Goal: Task Accomplishment & Management: Manage account settings

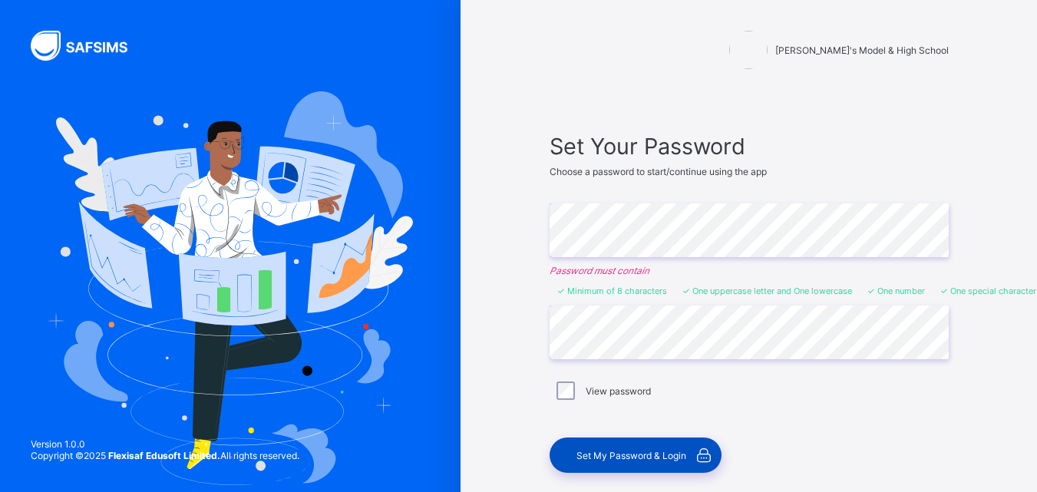
click at [617, 458] on span "Set My Password & Login" at bounding box center [631, 456] width 110 height 12
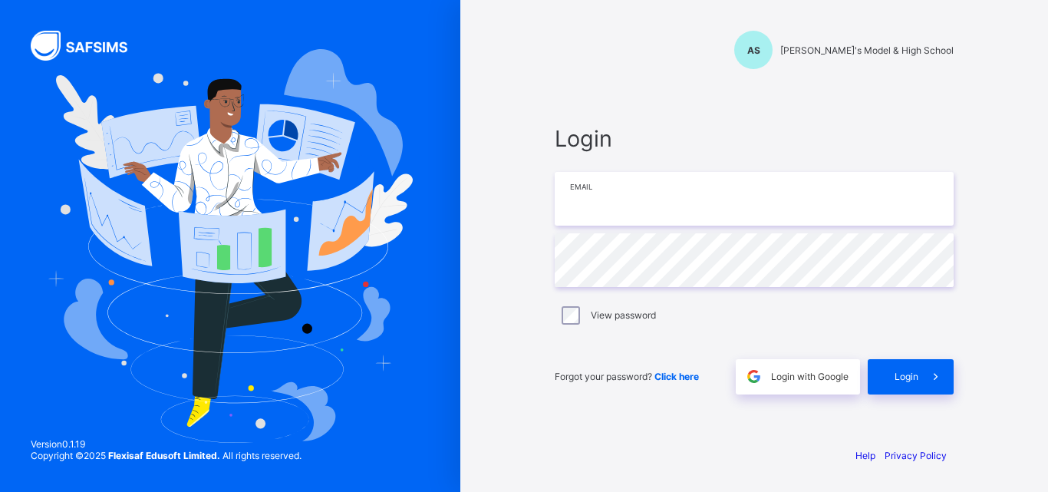
click at [606, 206] on input "email" at bounding box center [754, 199] width 399 height 54
type input "**********"
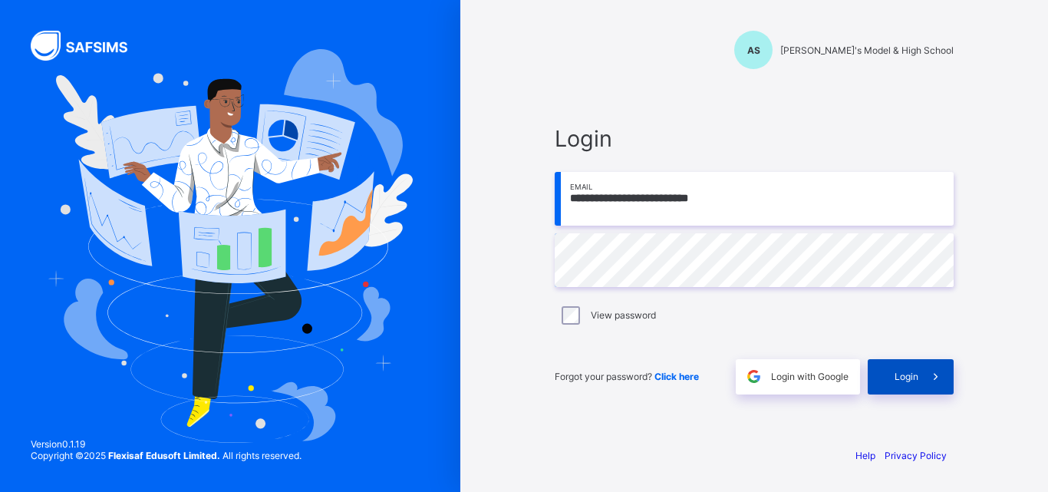
click at [915, 384] on div "Login" at bounding box center [911, 376] width 86 height 35
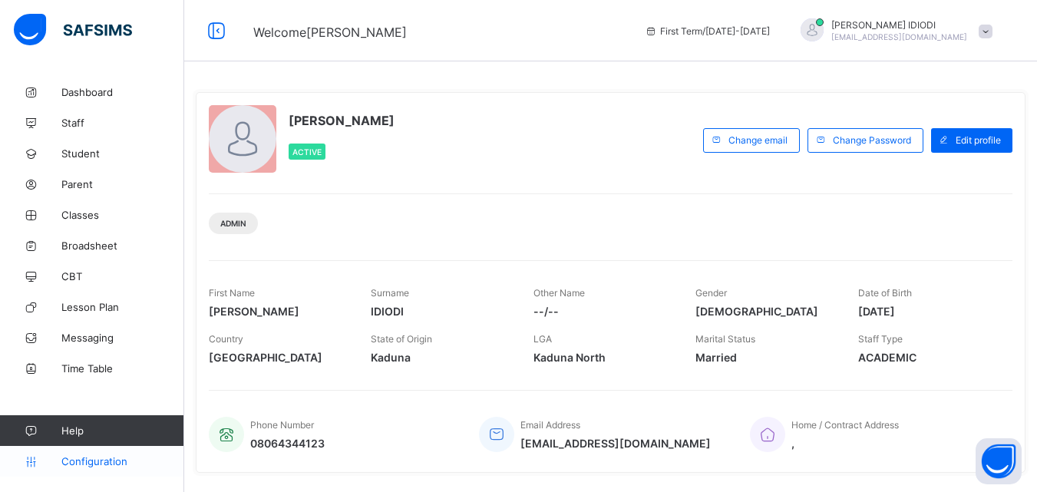
click at [81, 460] on span "Configuration" at bounding box center [122, 461] width 122 height 12
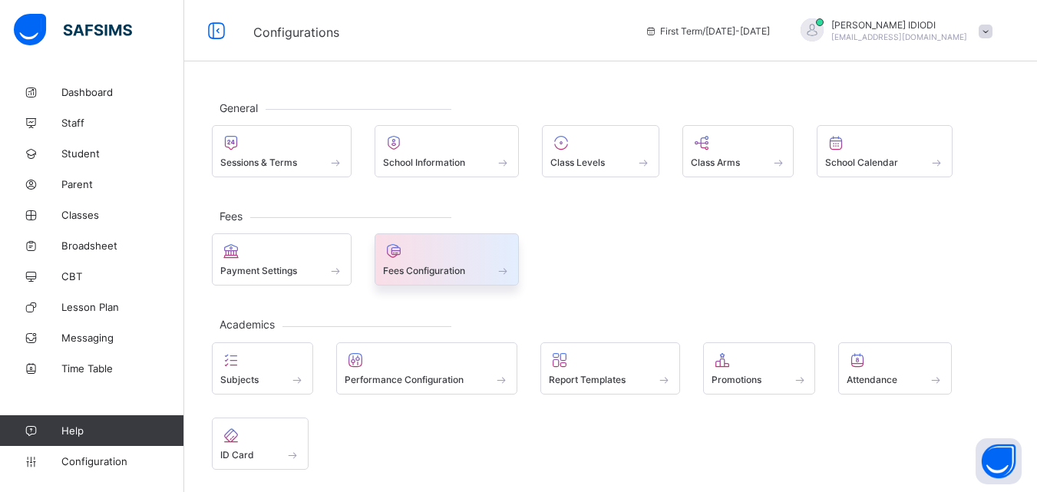
click at [414, 255] on div at bounding box center [447, 251] width 128 height 18
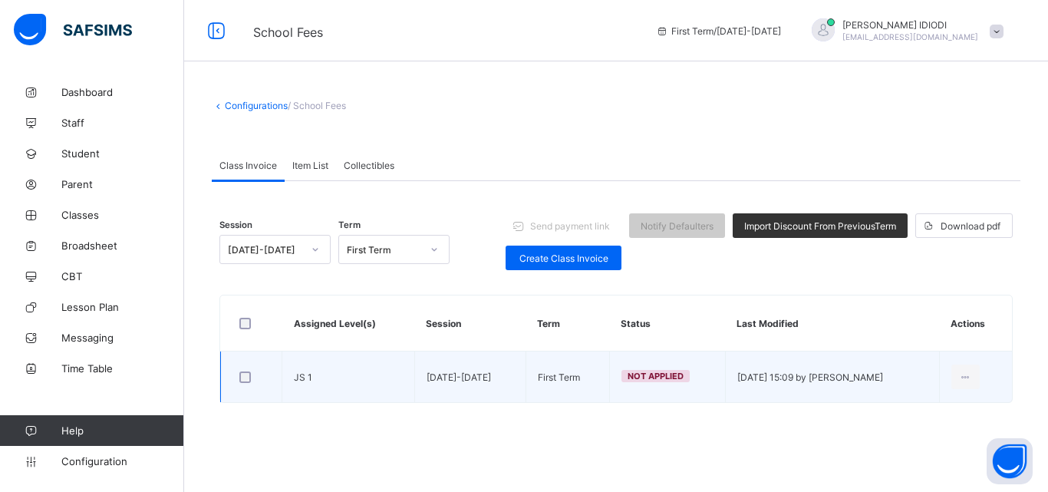
click at [628, 373] on span "Not Applied" at bounding box center [656, 376] width 56 height 11
click at [972, 375] on icon at bounding box center [965, 377] width 13 height 12
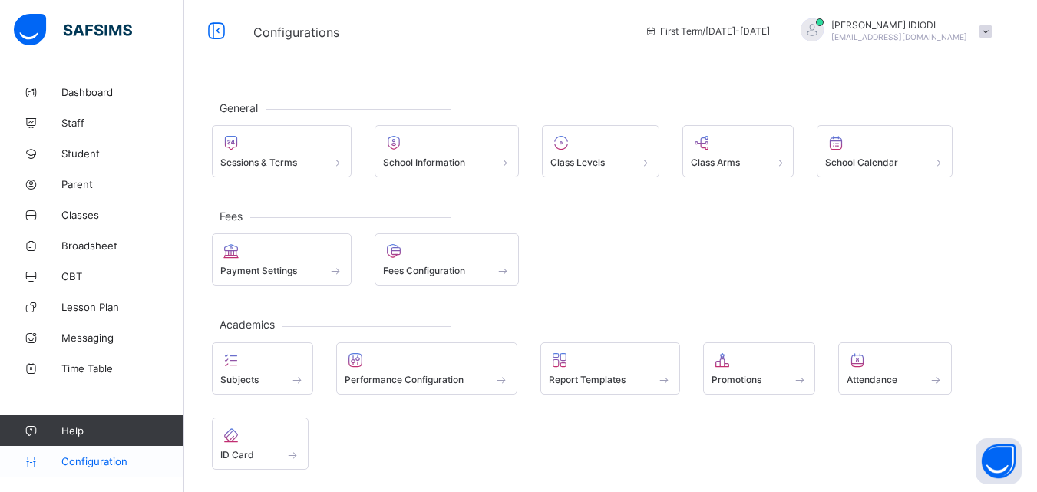
click at [107, 464] on span "Configuration" at bounding box center [122, 461] width 122 height 12
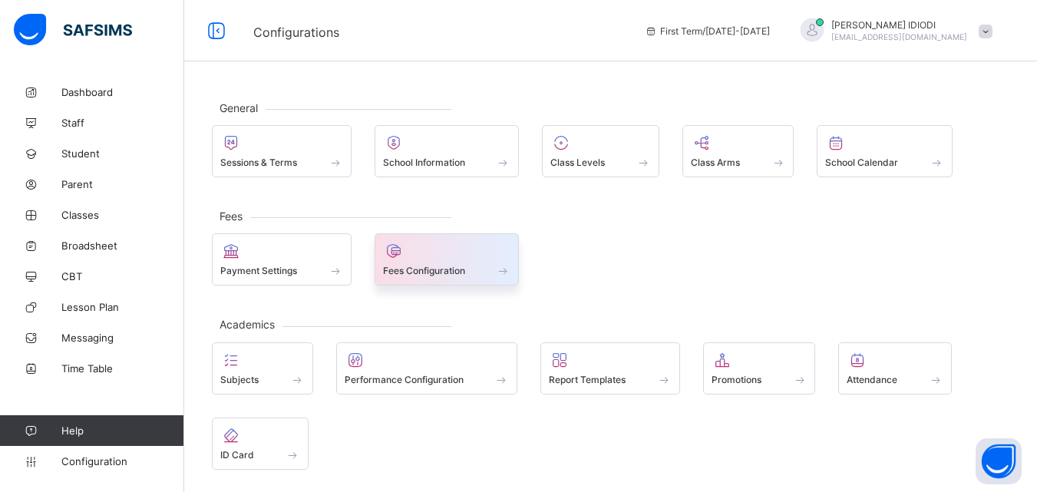
click at [390, 276] on span "Fees Configuration" at bounding box center [424, 271] width 82 height 12
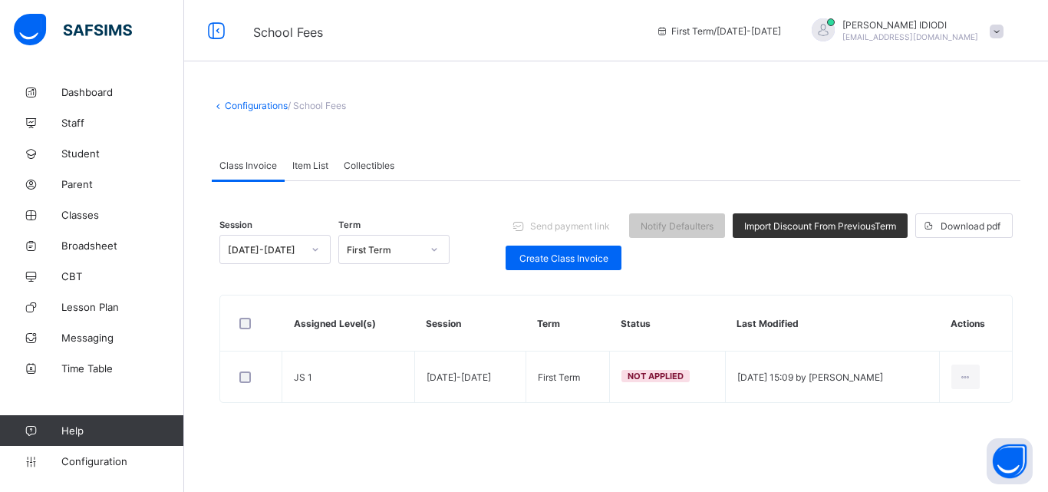
click at [309, 162] on span "Item List" at bounding box center [310, 166] width 36 height 12
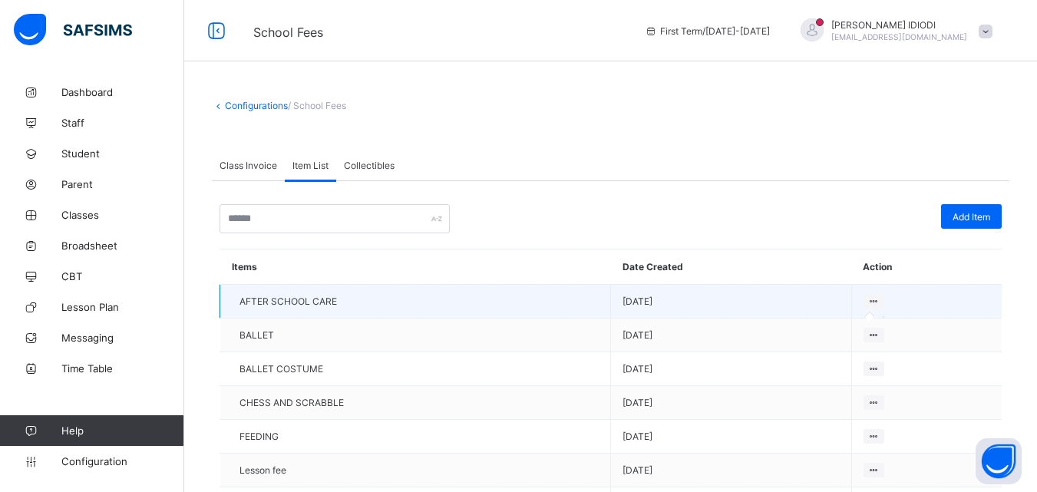
click at [880, 300] on icon at bounding box center [873, 301] width 13 height 12
click at [880, 298] on icon at bounding box center [873, 301] width 13 height 12
click at [880, 299] on icon at bounding box center [873, 301] width 13 height 12
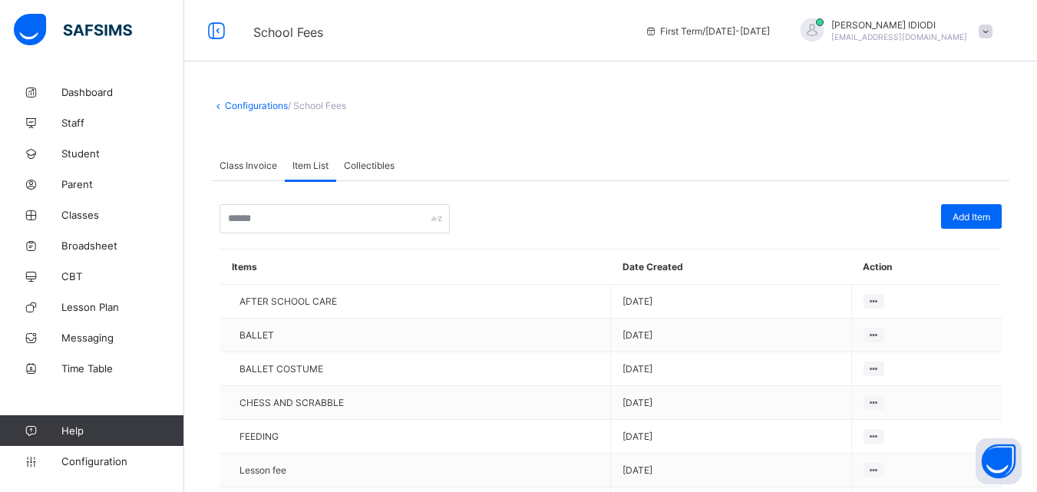
click at [247, 163] on span "Class Invoice" at bounding box center [248, 166] width 58 height 12
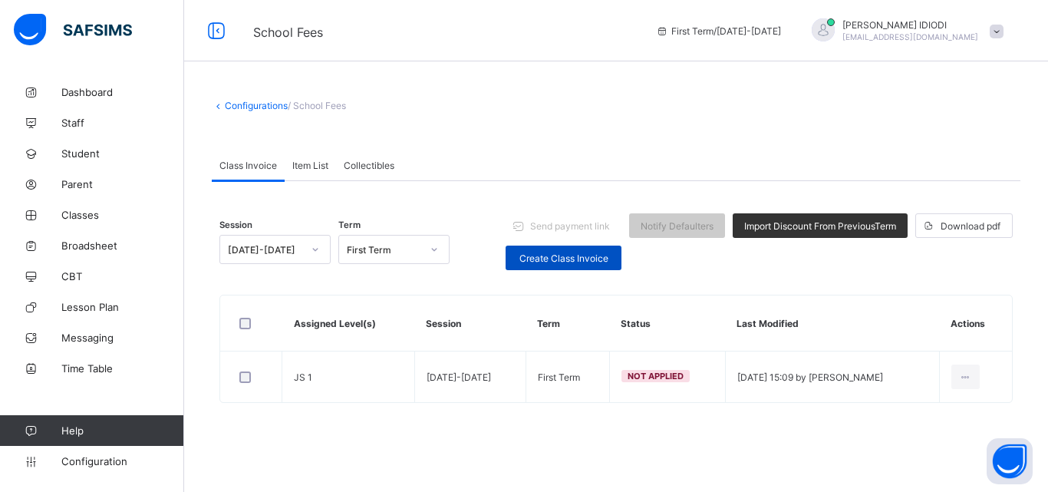
click at [549, 261] on span "Create Class Invoice" at bounding box center [563, 258] width 93 height 12
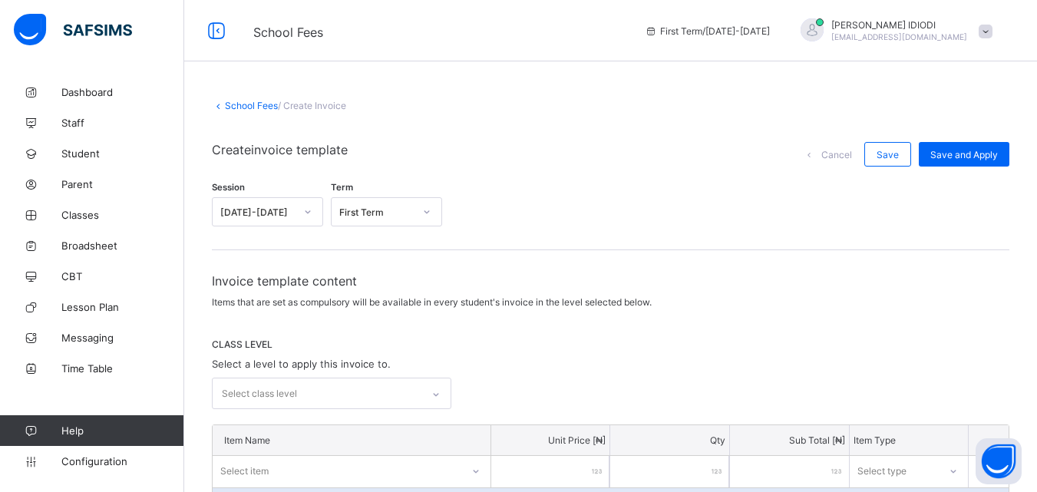
scroll to position [77, 0]
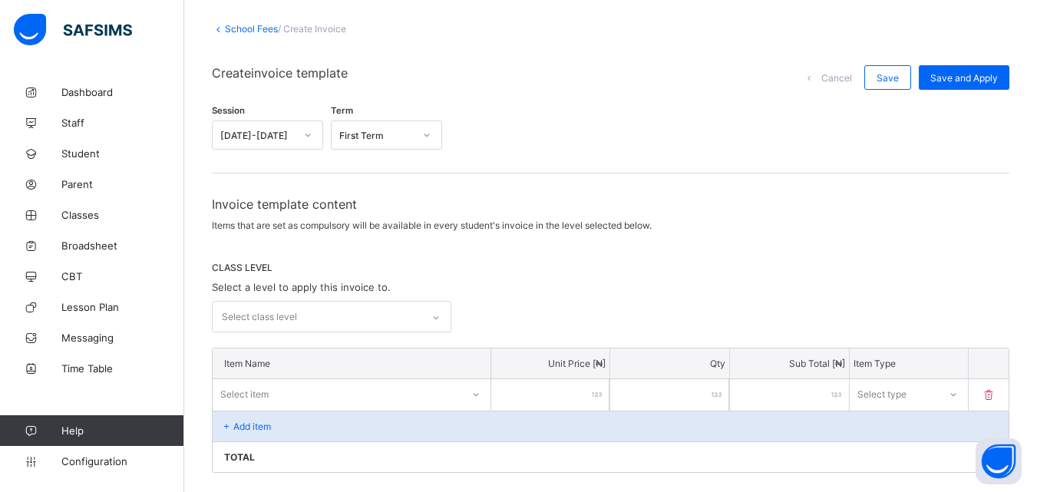
click at [290, 312] on div "Select class level" at bounding box center [259, 316] width 75 height 29
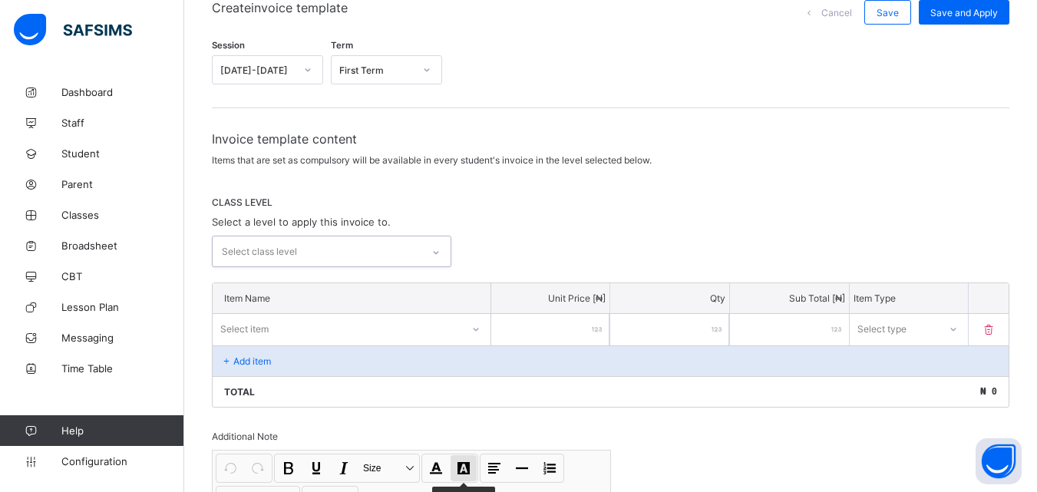
scroll to position [120, 0]
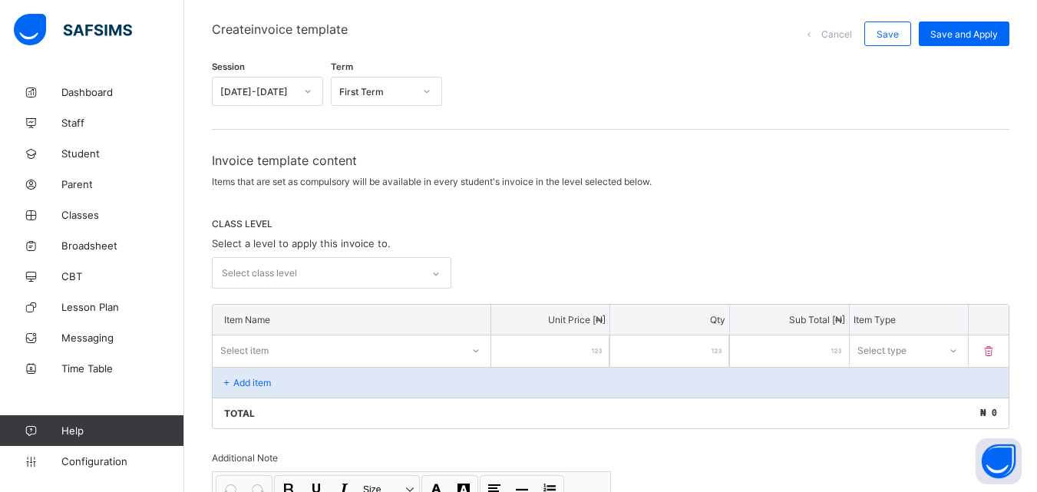
click at [261, 384] on p "Add item" at bounding box center [252, 383] width 38 height 12
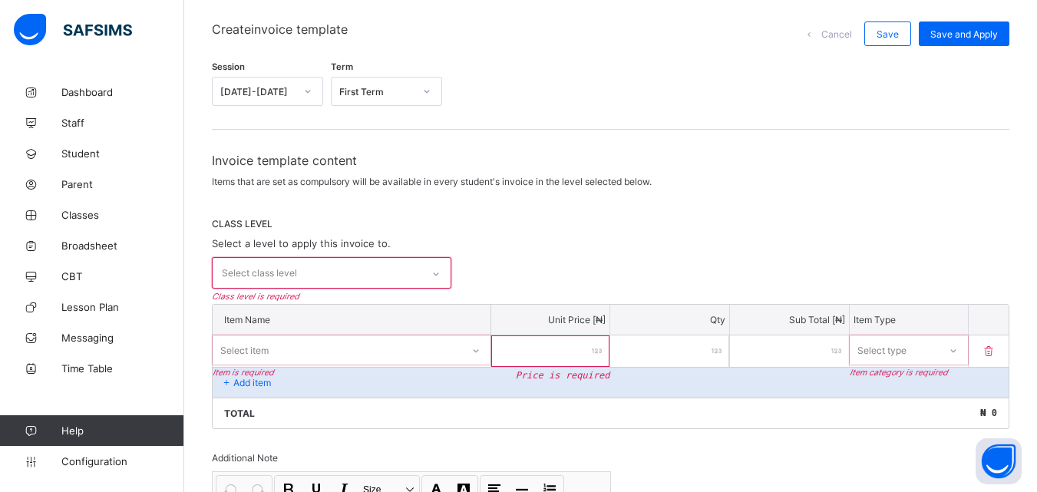
click at [302, 265] on div "Select class level" at bounding box center [331, 272] width 239 height 31
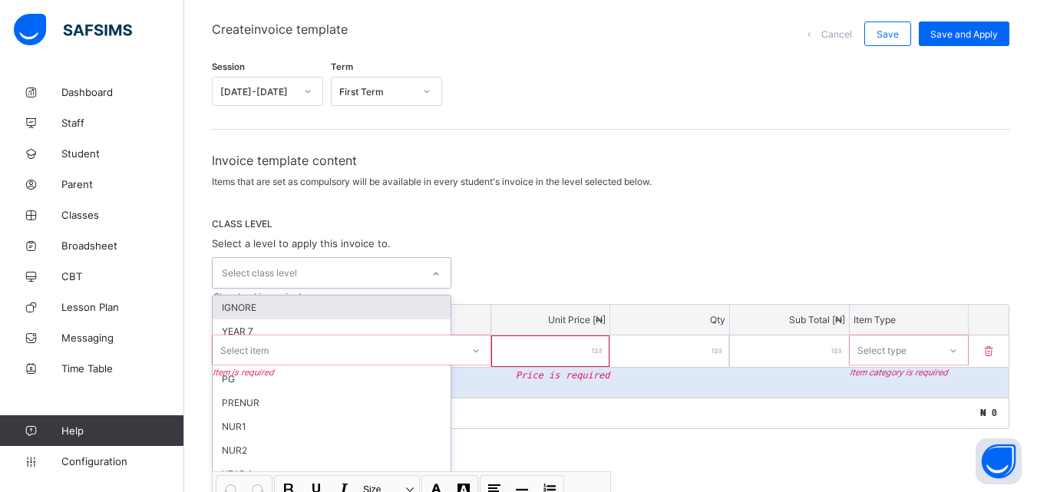
scroll to position [160, 0]
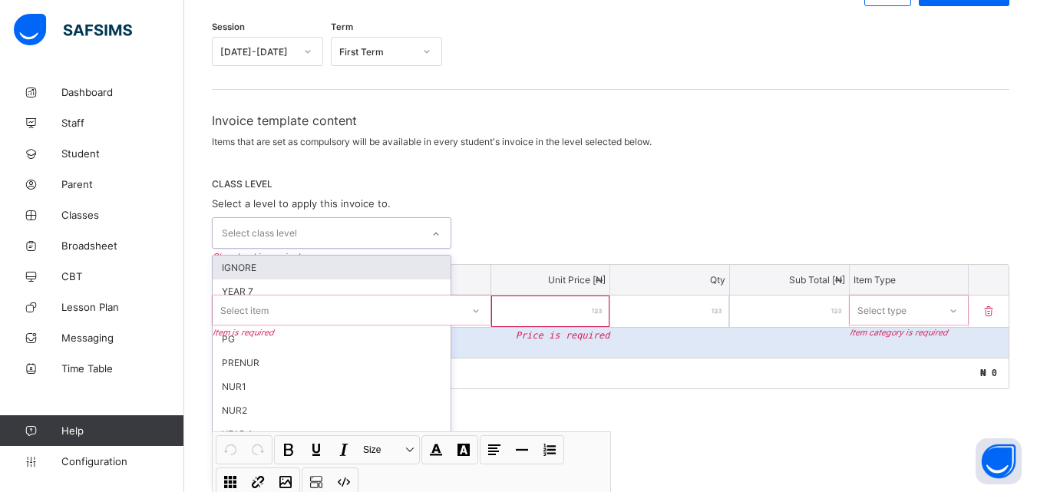
click at [584, 212] on div "CLASS LEVEL Select a level to apply this invoice to. option IGNORE focused, 1 o…" at bounding box center [610, 213] width 797 height 71
click at [350, 227] on div "Select class level" at bounding box center [317, 233] width 209 height 30
click at [575, 204] on div "CLASS LEVEL Select a level to apply this invoice to. option IGNORE focused, 1 o…" at bounding box center [610, 213] width 797 height 71
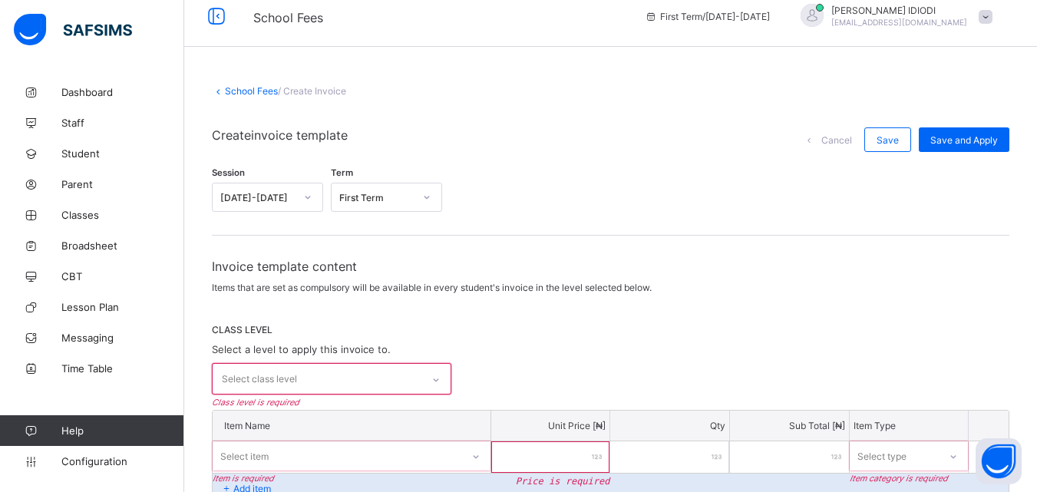
scroll to position [0, 0]
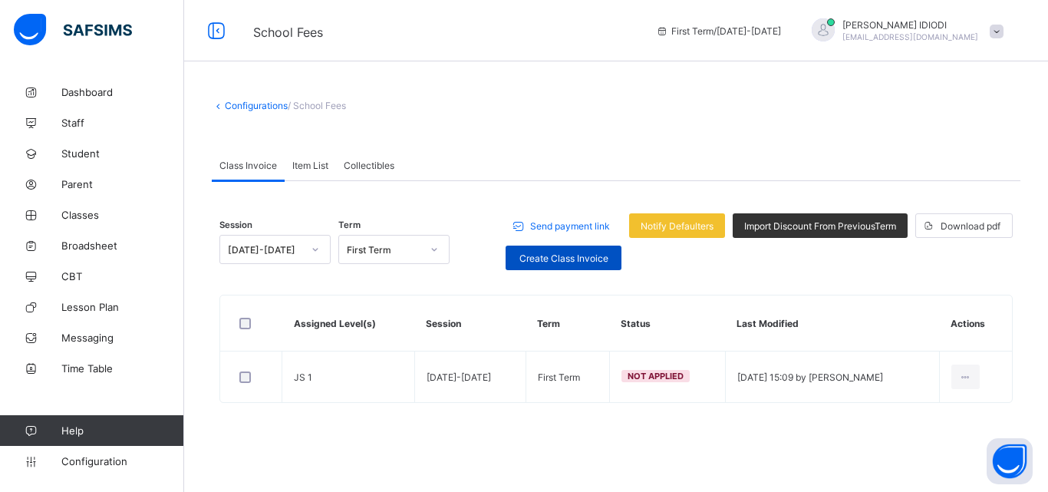
click at [533, 252] on span "Create Class Invoice" at bounding box center [563, 258] width 93 height 12
click at [546, 255] on span "Create Class Invoice" at bounding box center [563, 258] width 93 height 12
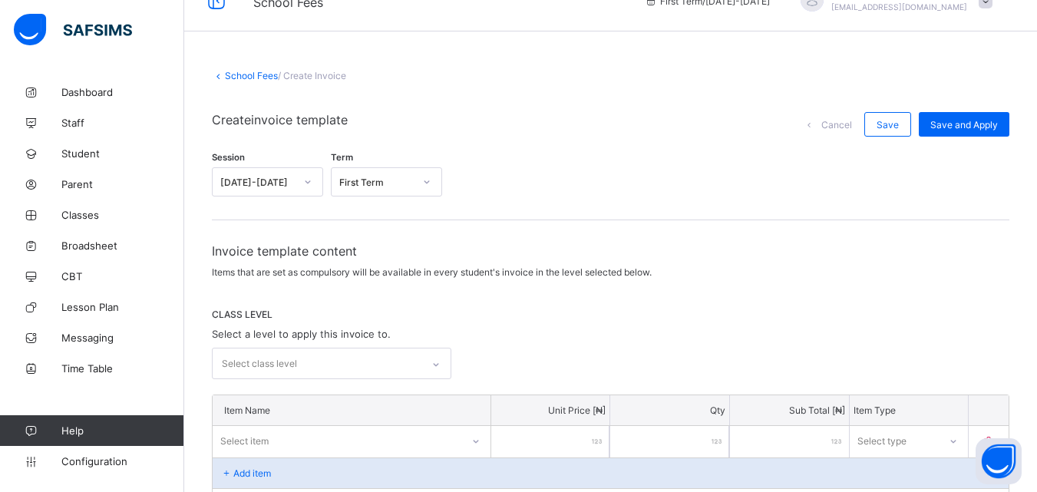
scroll to position [77, 0]
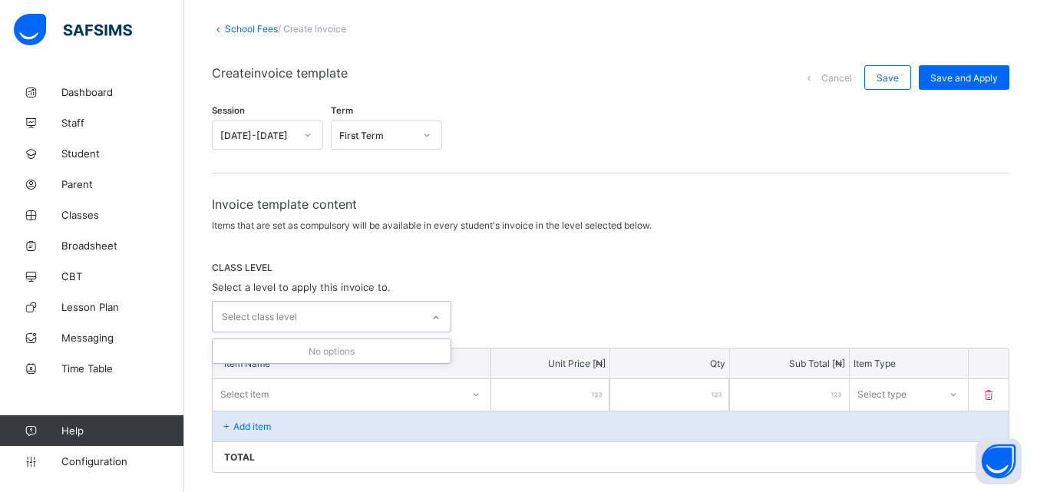
click at [293, 314] on div "Select class level" at bounding box center [259, 316] width 75 height 29
click at [554, 299] on div "CLASS LEVEL Select a level to apply this invoice to. 0 results available. Selec…" at bounding box center [610, 297] width 797 height 71
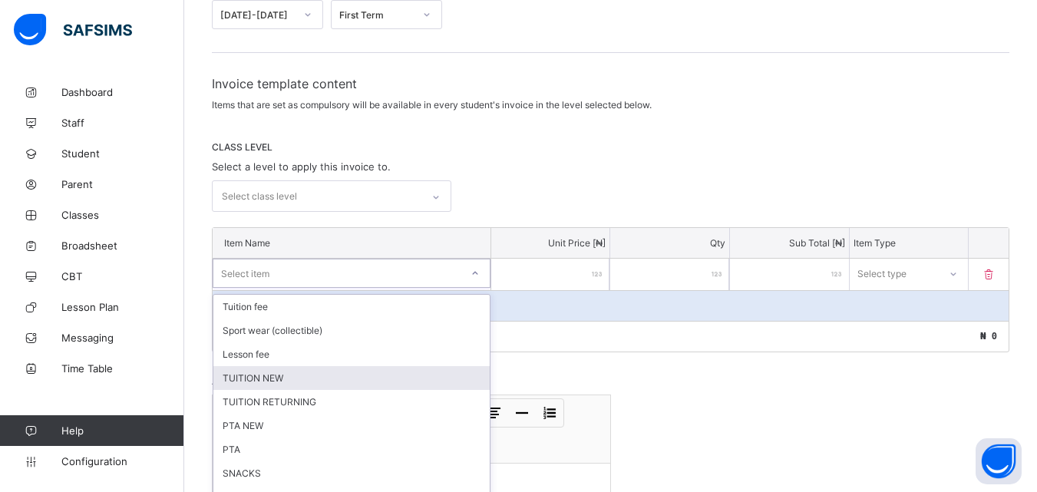
scroll to position [234, 0]
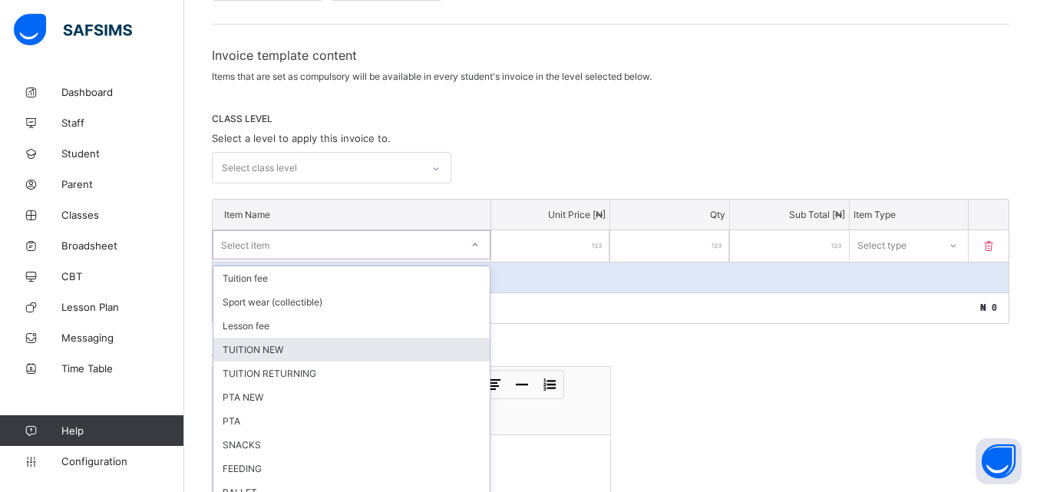
click at [315, 259] on div "option TUITION NEW focused, 4 of 23. 23 results available. Use Up and Down to c…" at bounding box center [352, 244] width 278 height 29
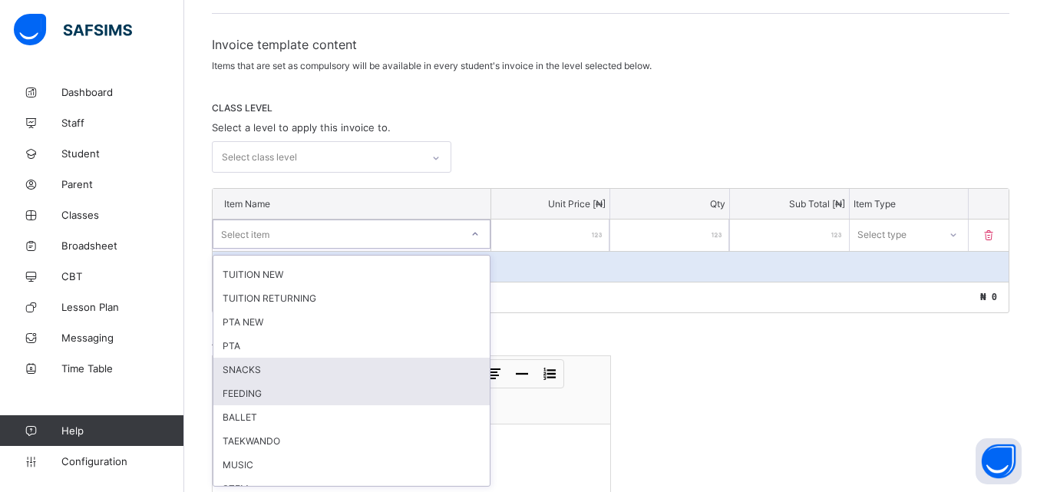
scroll to position [77, 0]
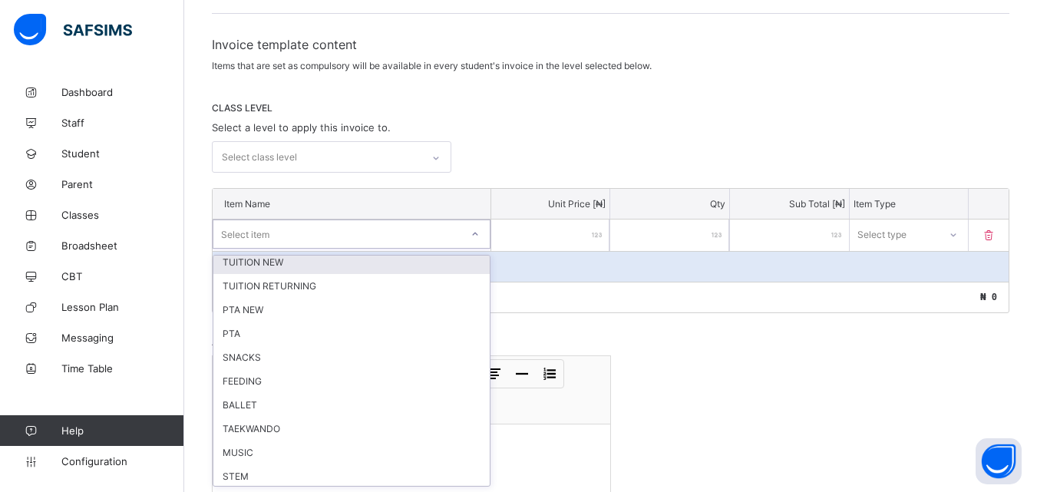
click at [441, 160] on icon at bounding box center [435, 157] width 9 height 15
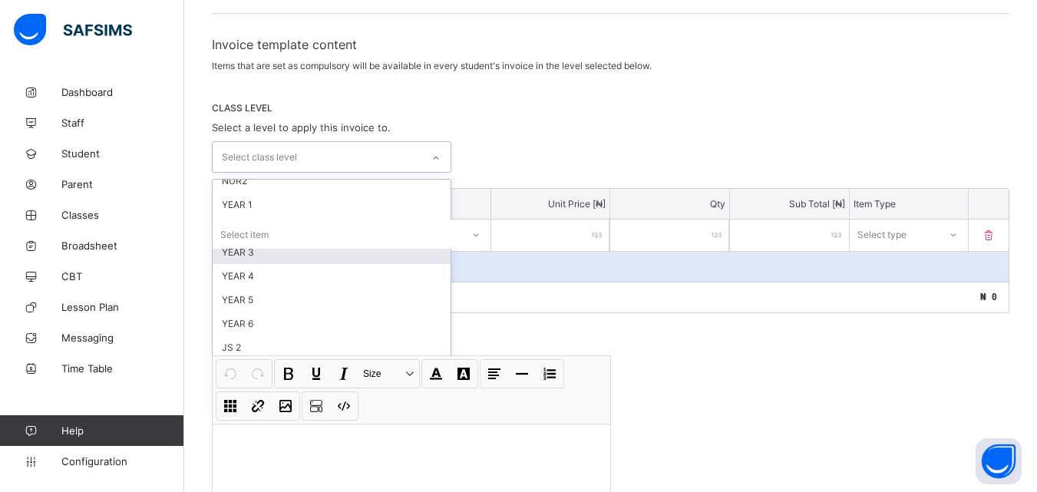
scroll to position [198, 0]
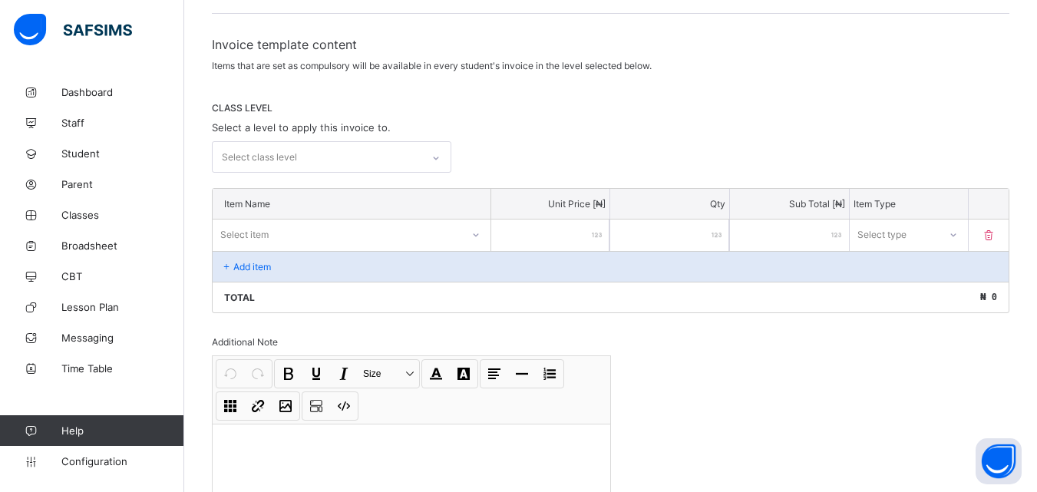
drag, startPoint x: 691, startPoint y: 340, endPoint x: 681, endPoint y: 337, distance: 11.2
click at [692, 340] on div "Invoice template content Items that are set as compulsory will be available in …" at bounding box center [610, 303] width 797 height 532
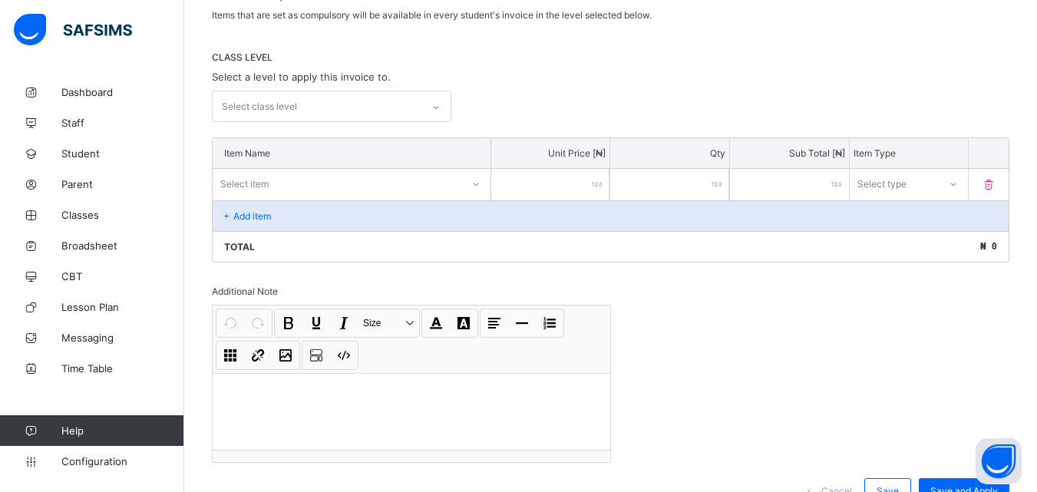
scroll to position [313, 0]
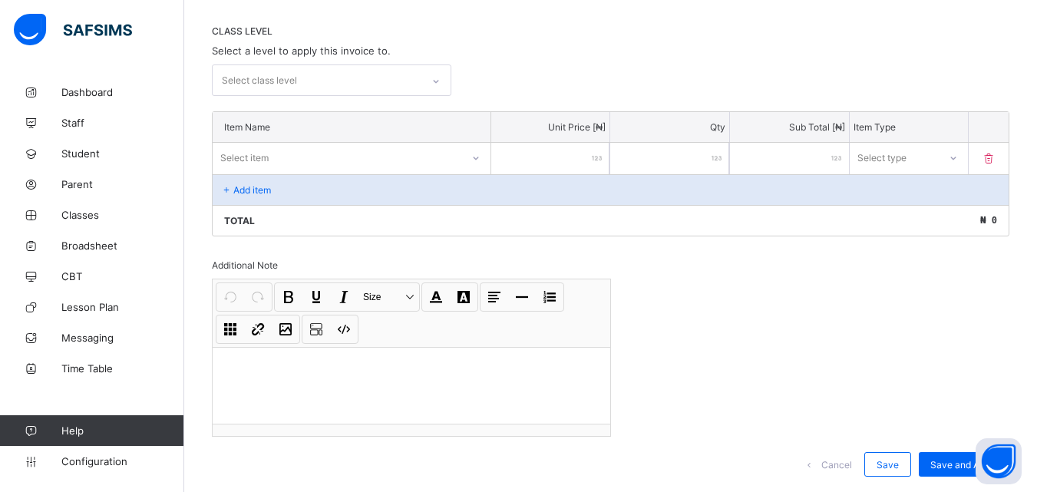
click at [257, 189] on p "Add item" at bounding box center [252, 190] width 38 height 12
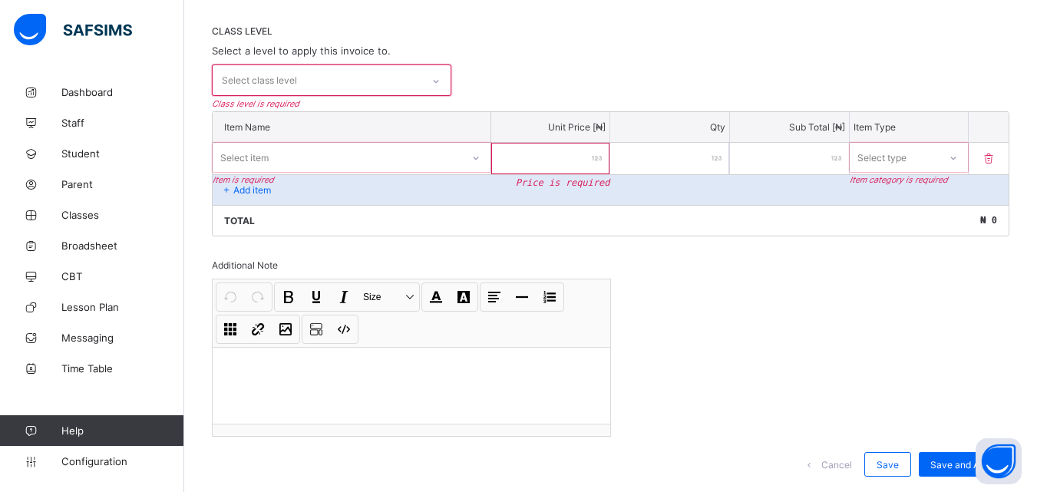
click at [354, 81] on div "Select class level" at bounding box center [317, 80] width 209 height 30
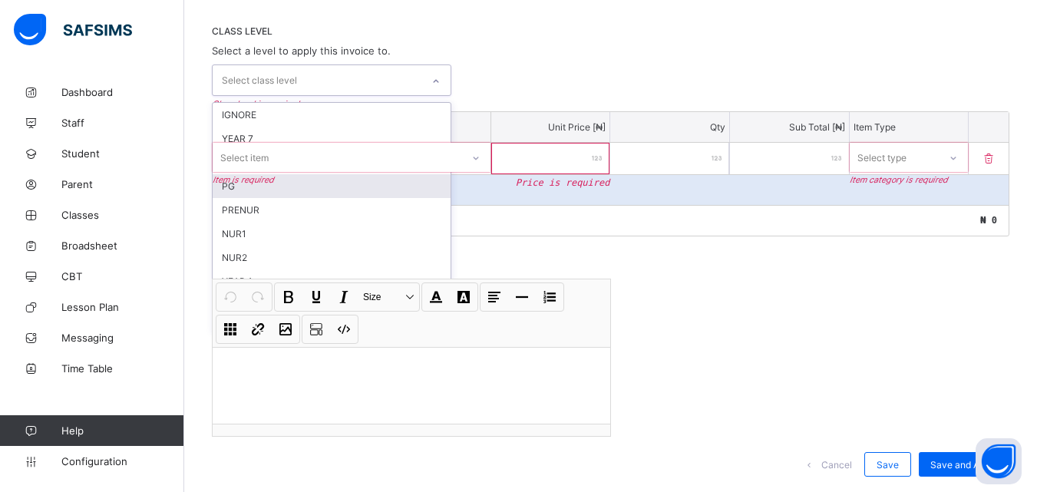
click at [249, 187] on div "PG" at bounding box center [332, 186] width 238 height 24
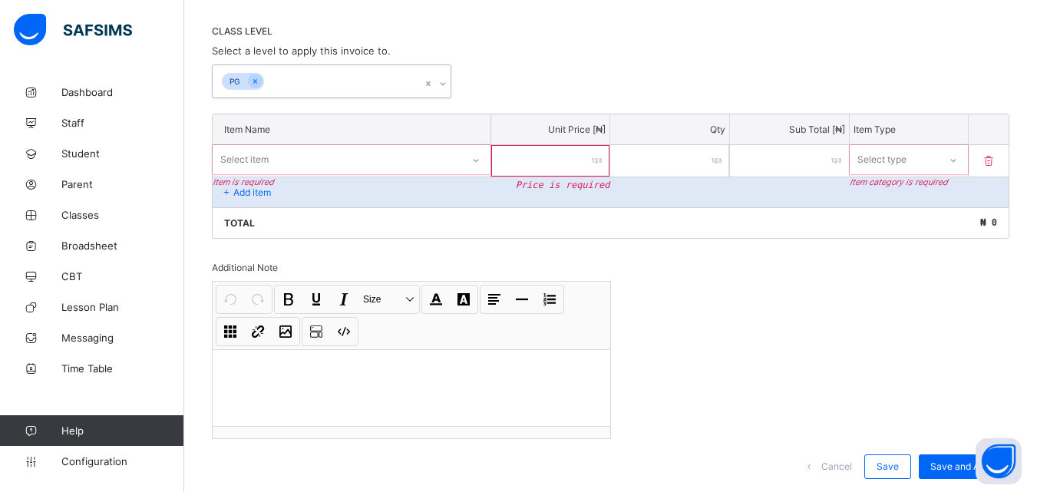
click at [444, 86] on icon at bounding box center [442, 83] width 9 height 15
click at [261, 192] on p "Add item" at bounding box center [252, 192] width 38 height 12
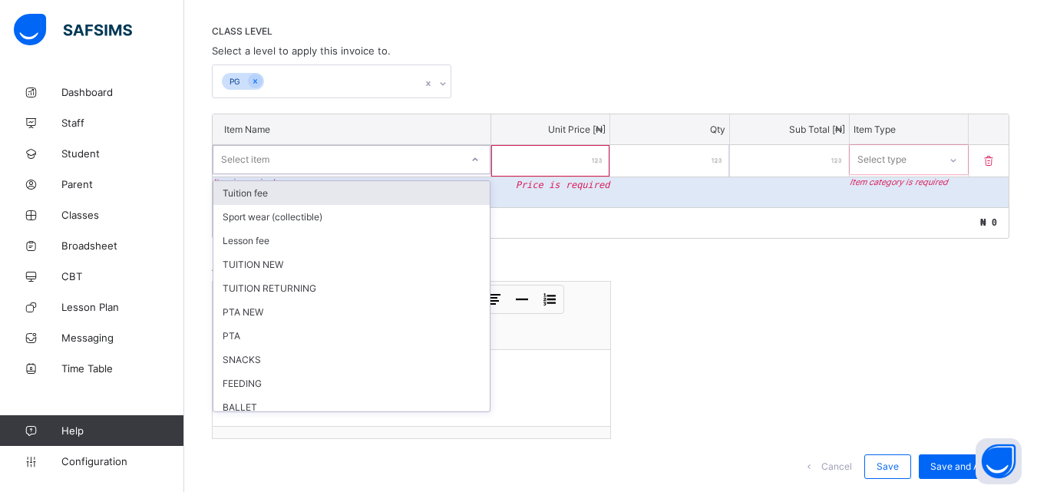
click at [326, 153] on div "Select item" at bounding box center [336, 159] width 247 height 21
click at [273, 190] on div "Tuition fee" at bounding box center [351, 193] width 276 height 24
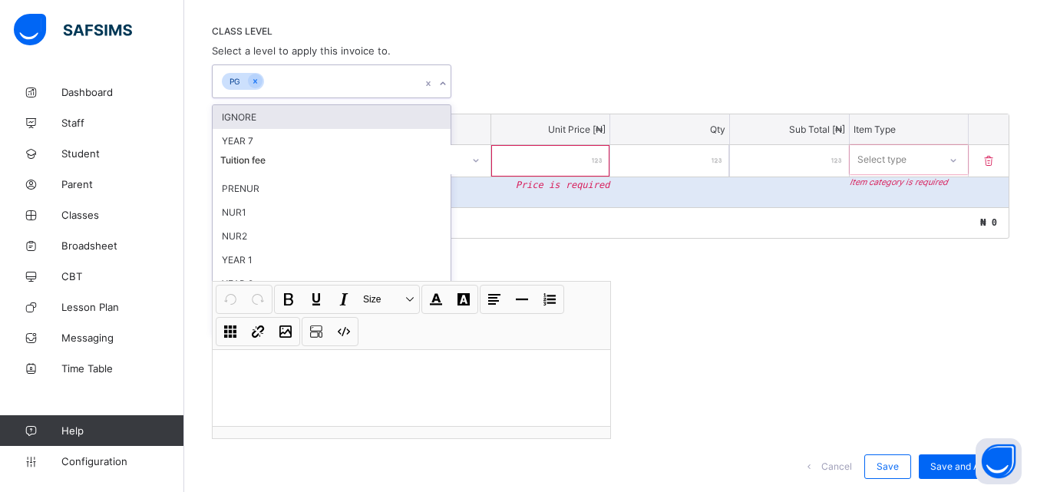
click at [430, 84] on icon at bounding box center [428, 83] width 9 height 15
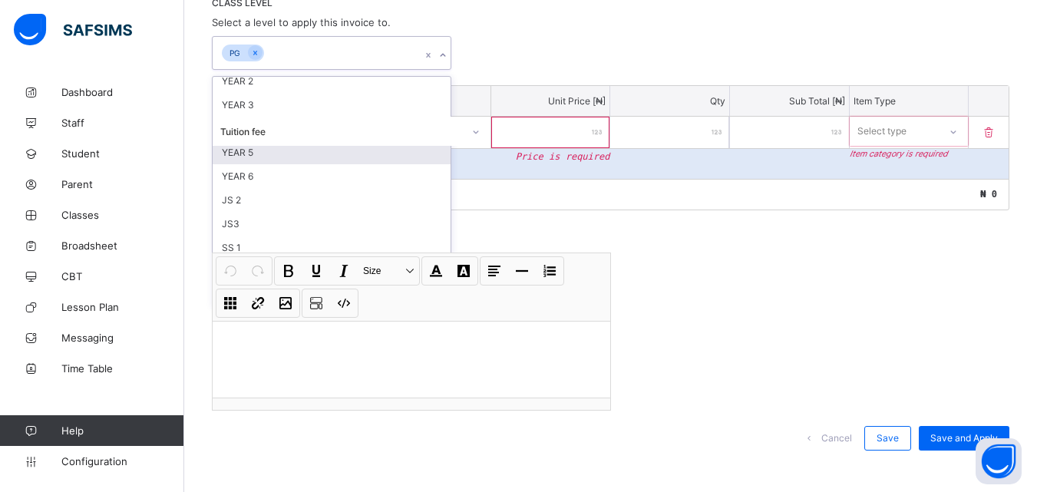
scroll to position [354, 0]
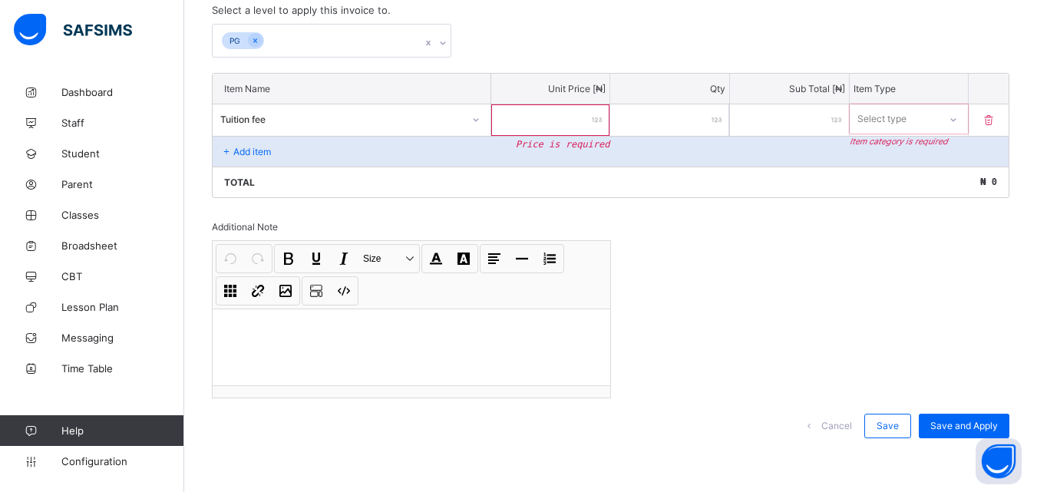
click at [589, 209] on div "Invoice template content Items that are set as compulsory will be available in …" at bounding box center [610, 186] width 797 height 534
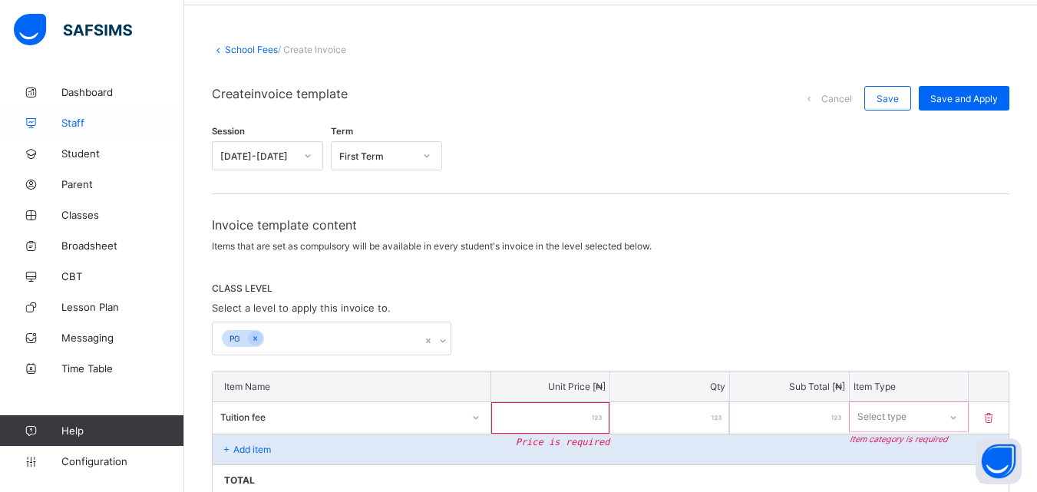
scroll to position [47, 0]
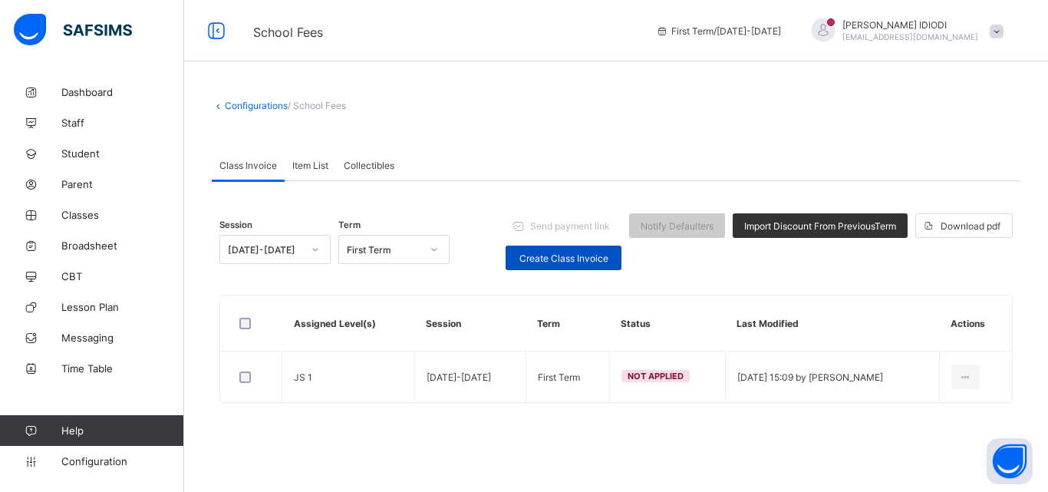
click at [565, 253] on span "Create Class Invoice" at bounding box center [563, 258] width 93 height 12
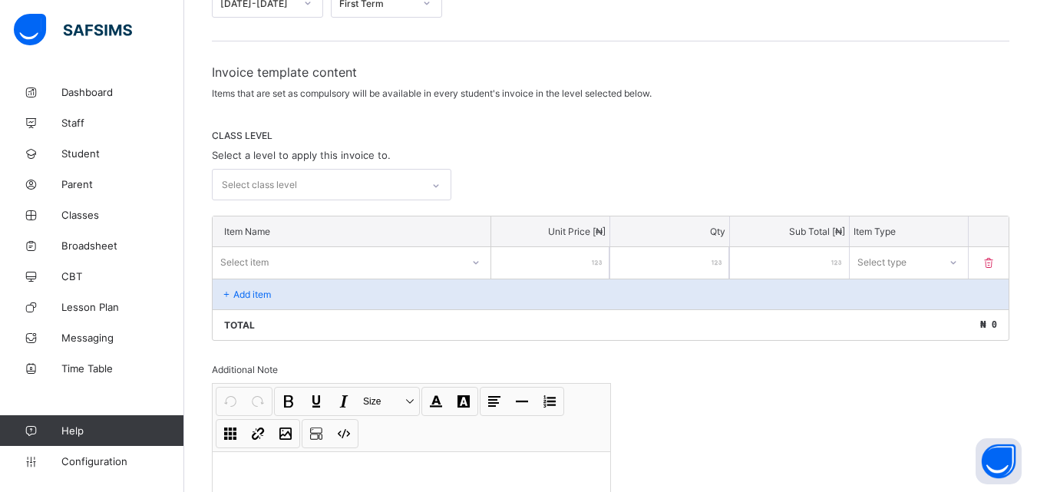
scroll to position [230, 0]
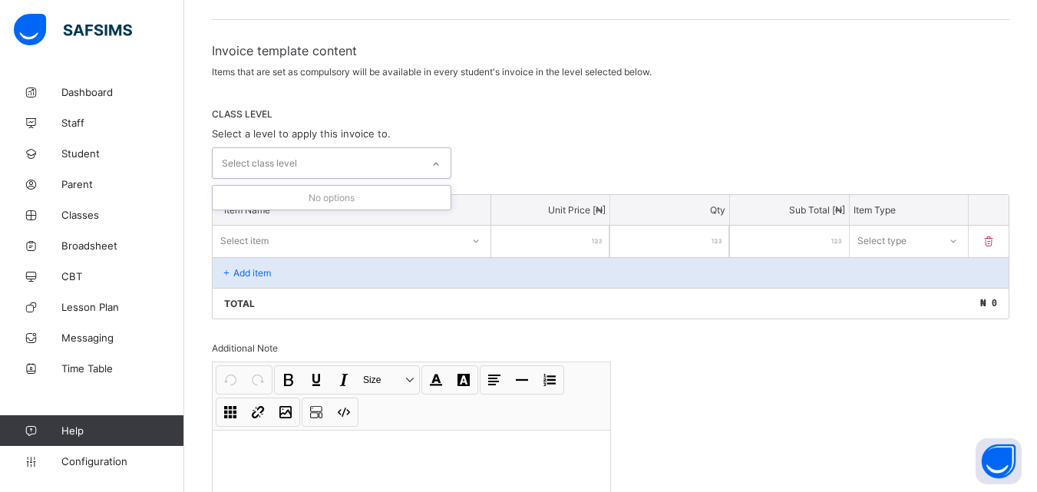
click at [434, 158] on div at bounding box center [436, 164] width 26 height 25
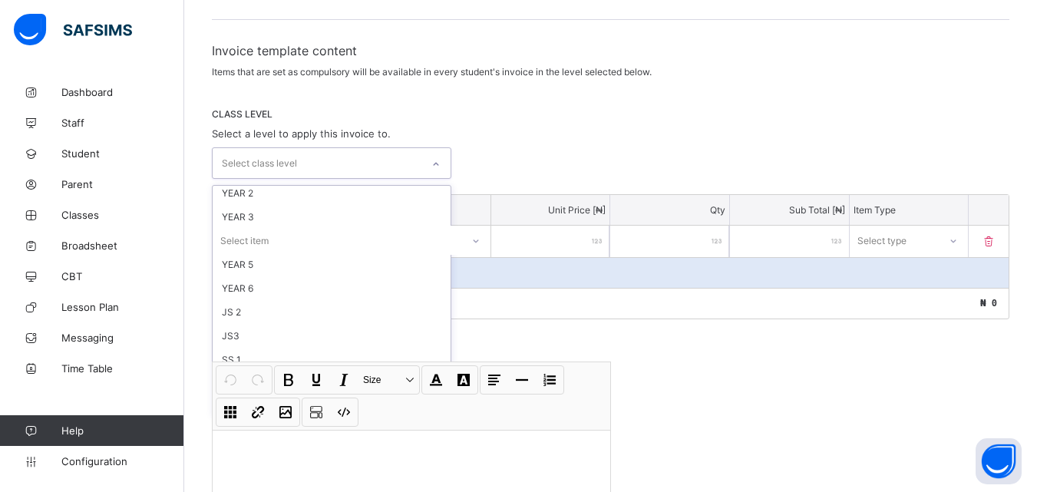
scroll to position [198, 0]
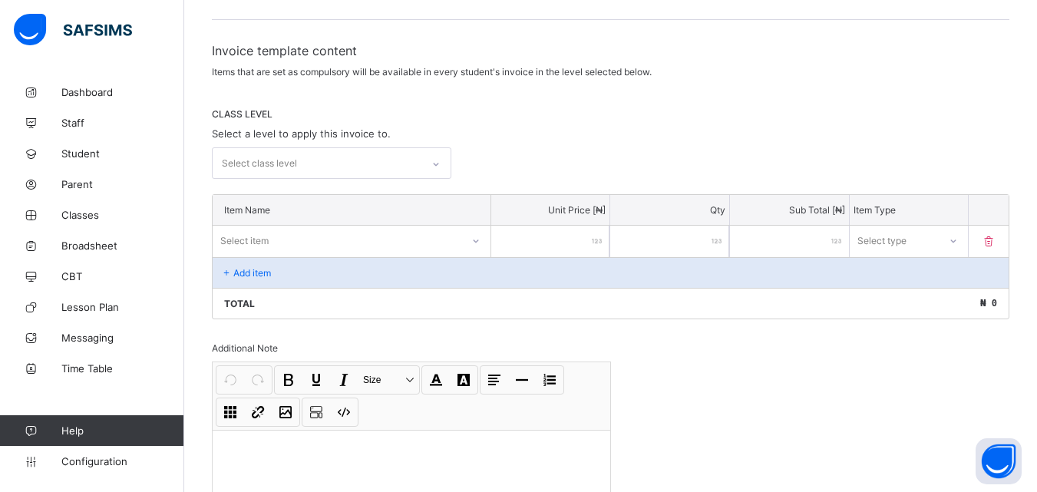
click at [787, 335] on div "Invoice template content Items that are set as compulsory will be available in …" at bounding box center [610, 309] width 797 height 532
click at [243, 268] on p "Add item" at bounding box center [252, 273] width 38 height 12
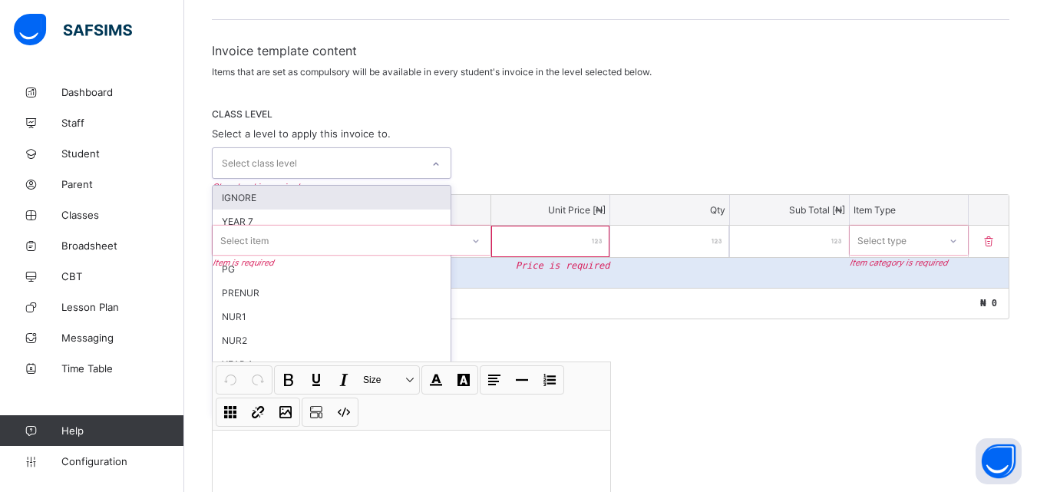
click at [381, 163] on div "Select class level" at bounding box center [317, 163] width 209 height 30
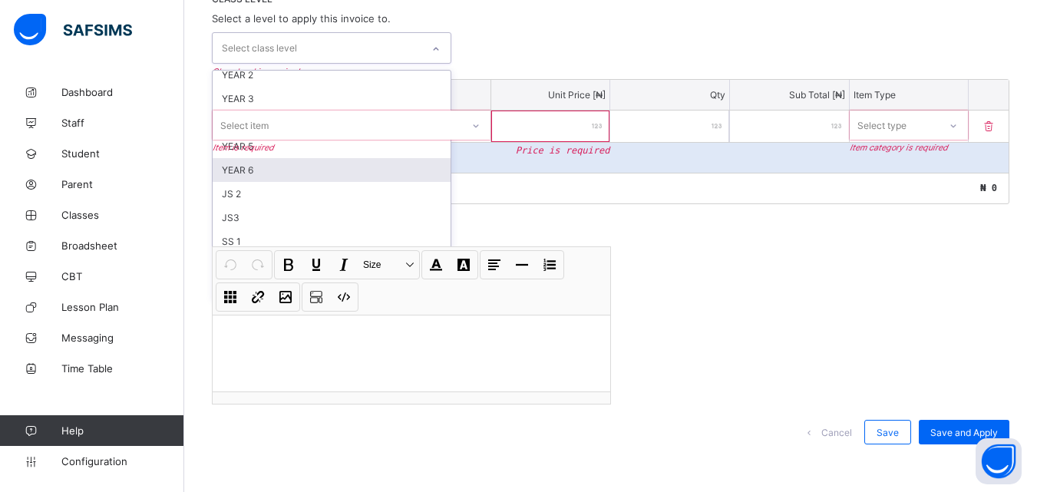
scroll to position [351, 0]
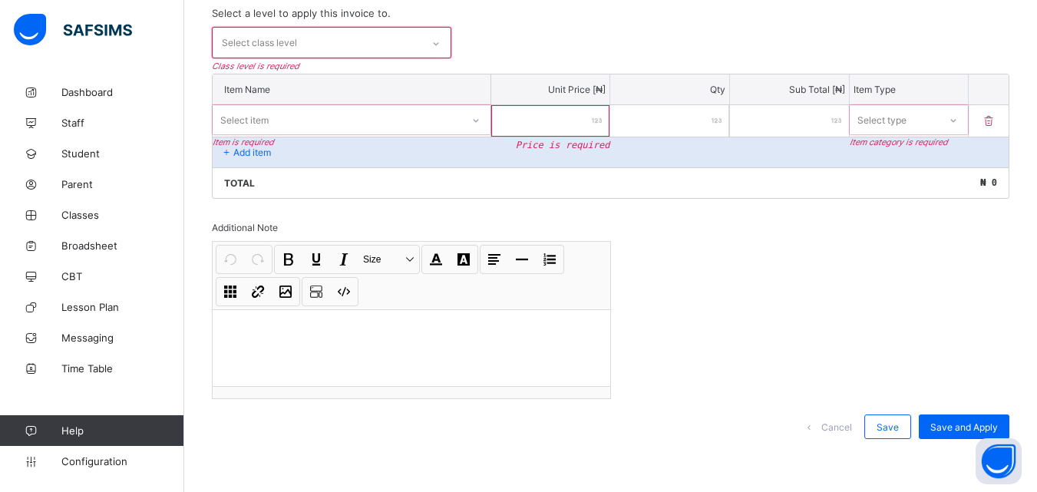
click at [882, 291] on div "Invoice template content Items that are set as compulsory will be available in …" at bounding box center [610, 188] width 797 height 532
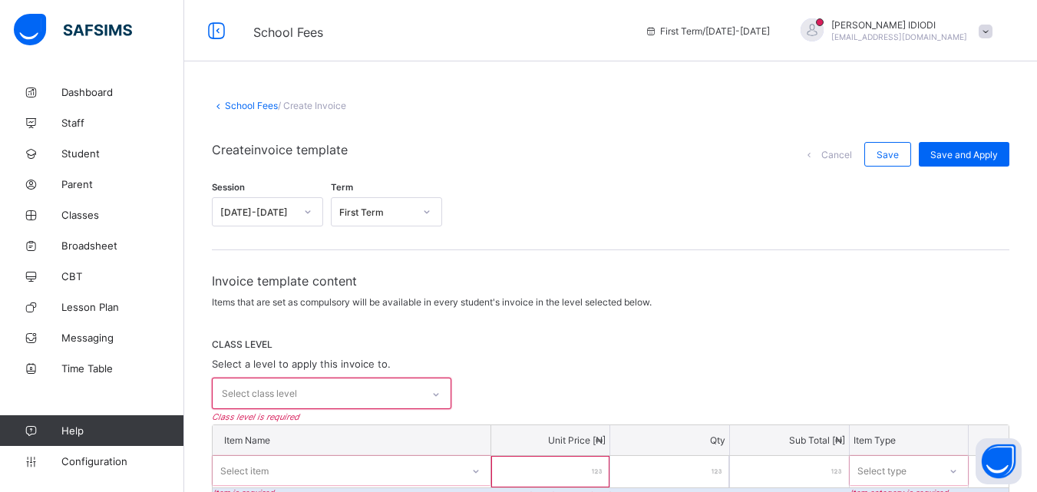
scroll to position [230, 0]
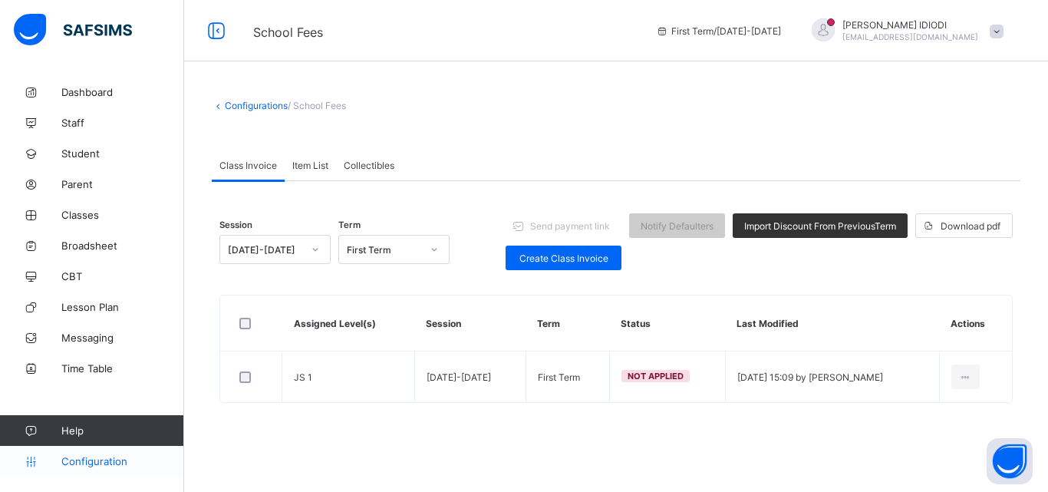
click at [87, 464] on span "Configuration" at bounding box center [122, 461] width 122 height 12
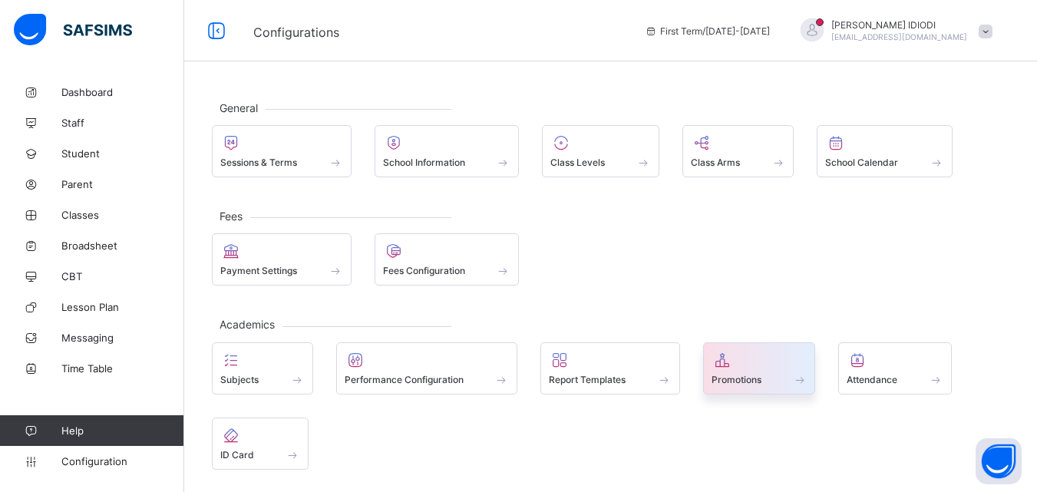
click at [757, 371] on span at bounding box center [759, 371] width 96 height 4
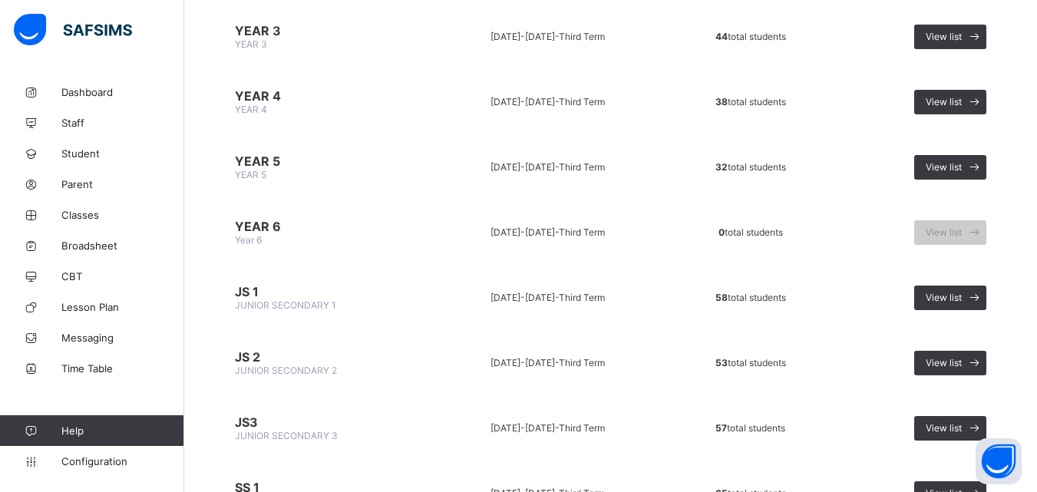
scroll to position [759, 0]
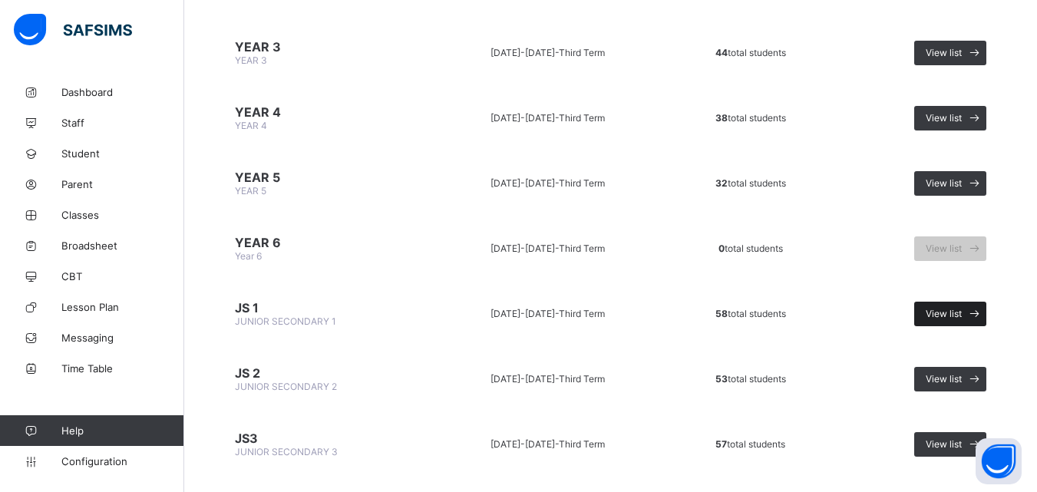
click at [952, 309] on span "View list" at bounding box center [944, 314] width 36 height 12
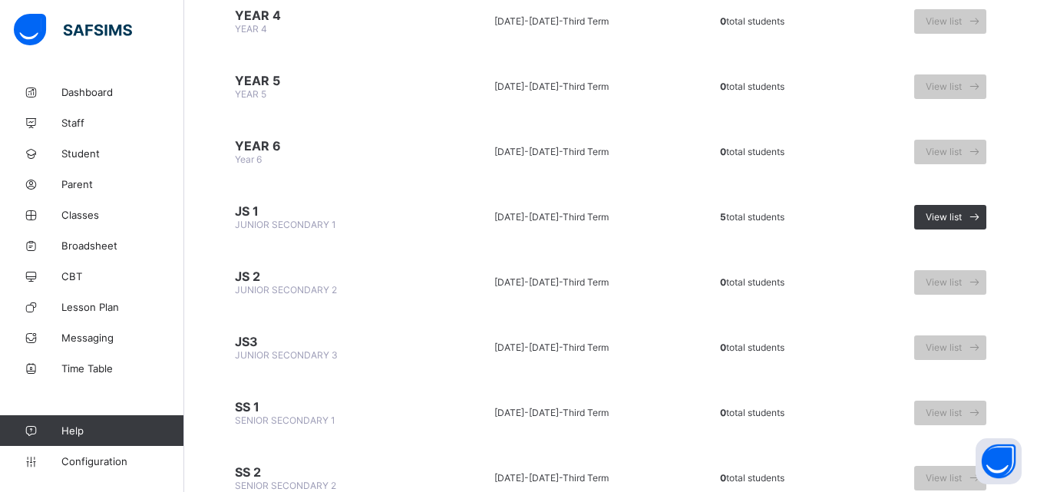
scroll to position [989, 0]
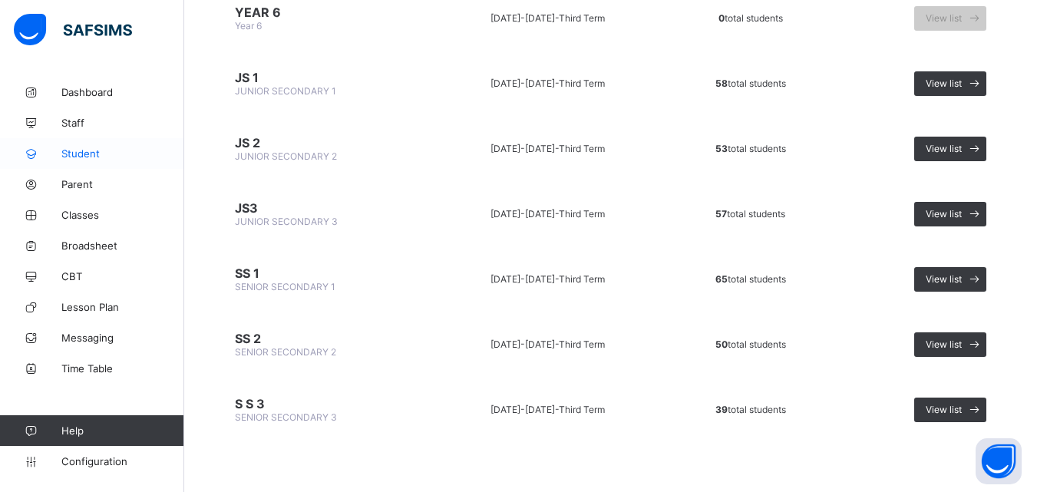
click at [90, 152] on span "Student" at bounding box center [122, 153] width 123 height 12
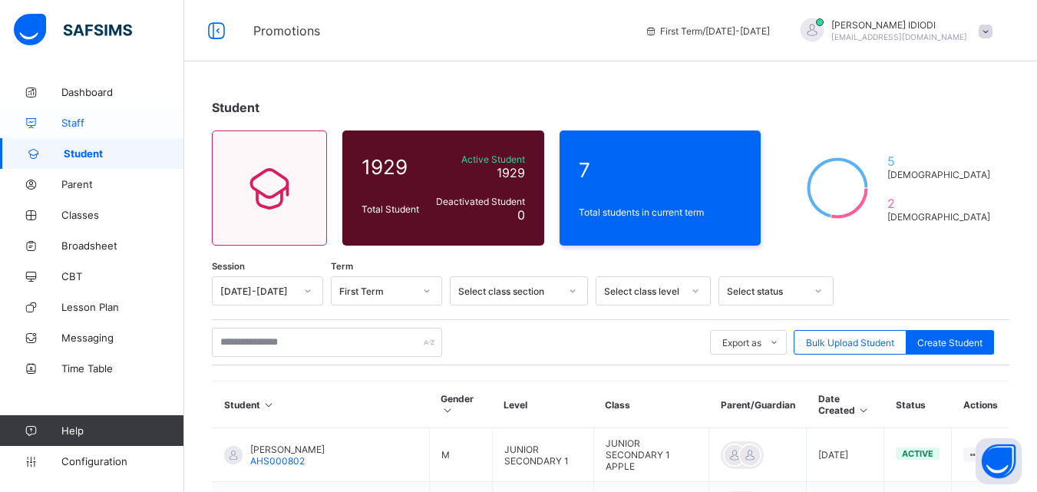
click at [77, 124] on span "Staff" at bounding box center [122, 123] width 123 height 12
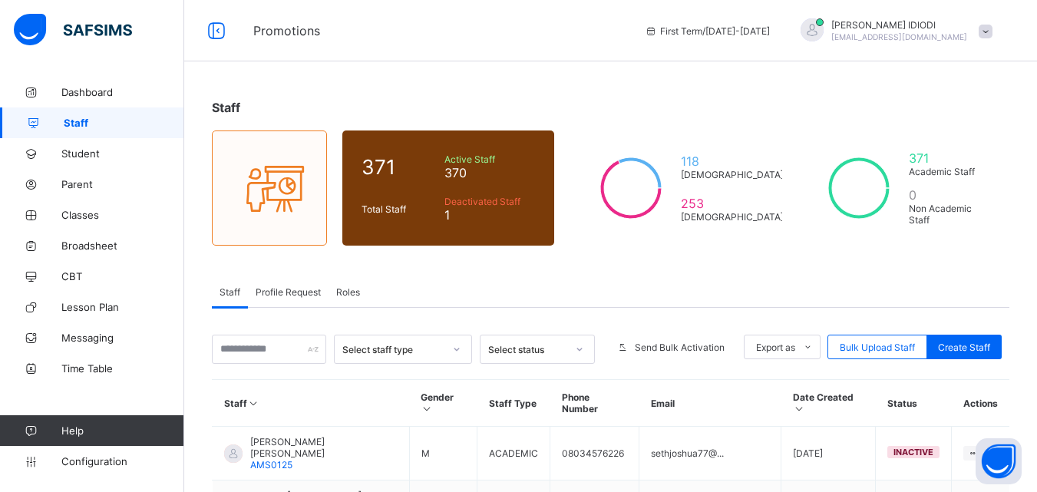
click at [345, 297] on span "Roles" at bounding box center [348, 292] width 24 height 12
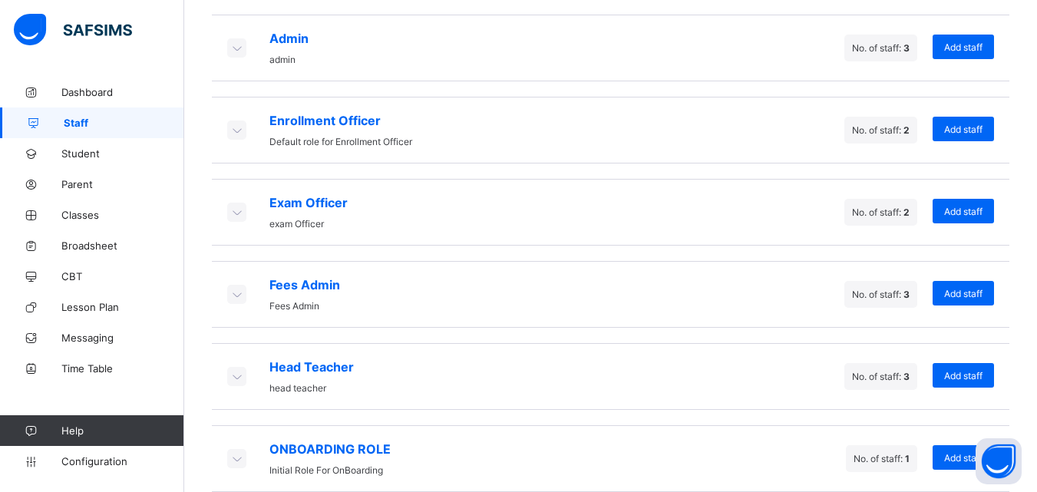
scroll to position [388, 0]
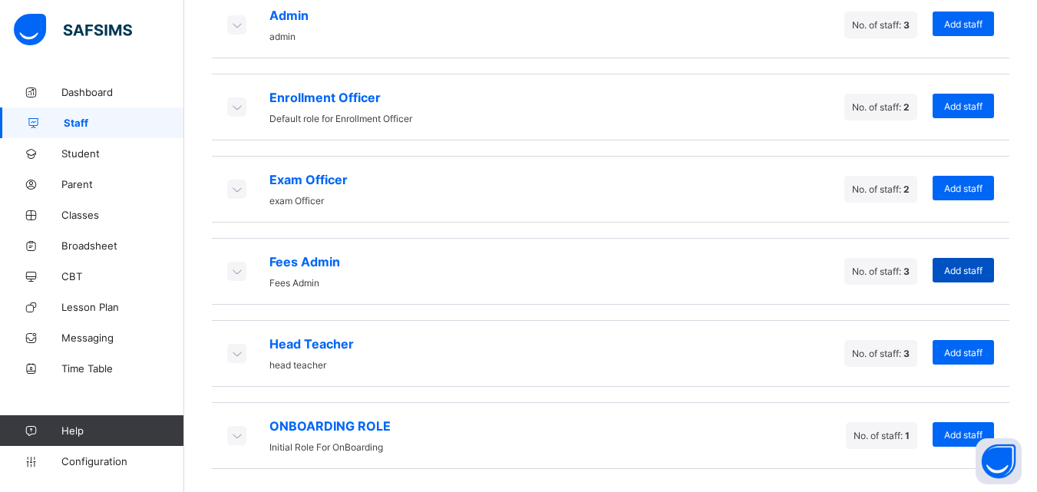
click at [974, 271] on span "Add staff" at bounding box center [963, 271] width 38 height 12
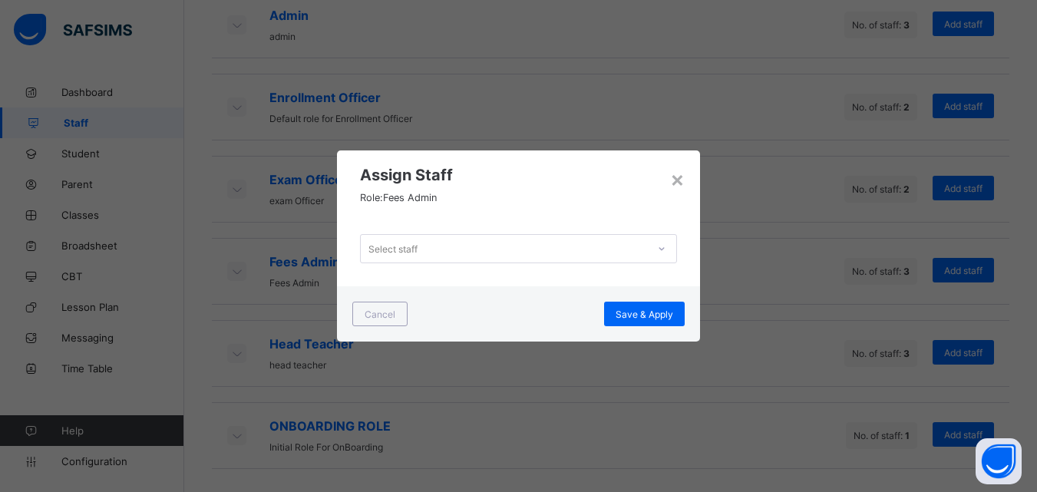
click at [415, 248] on div "Select staff" at bounding box center [392, 248] width 49 height 29
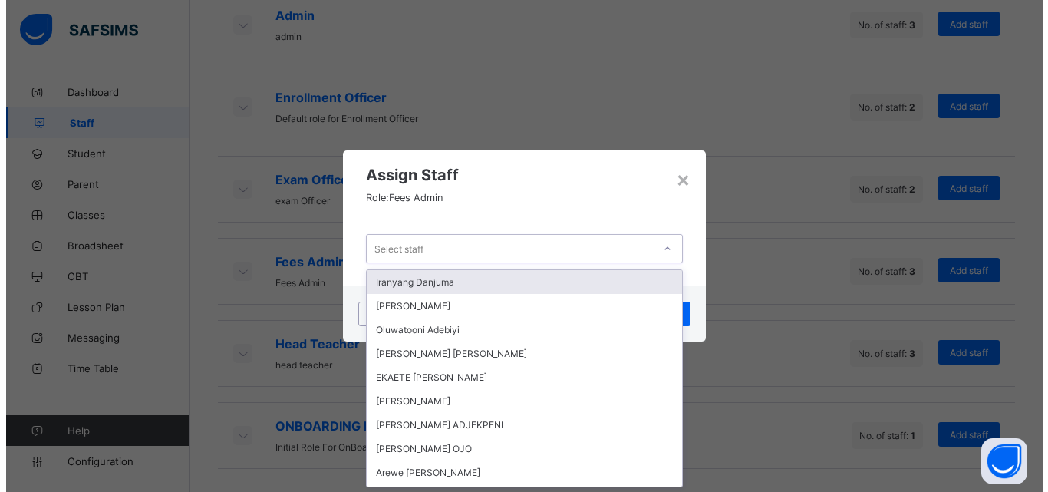
scroll to position [0, 0]
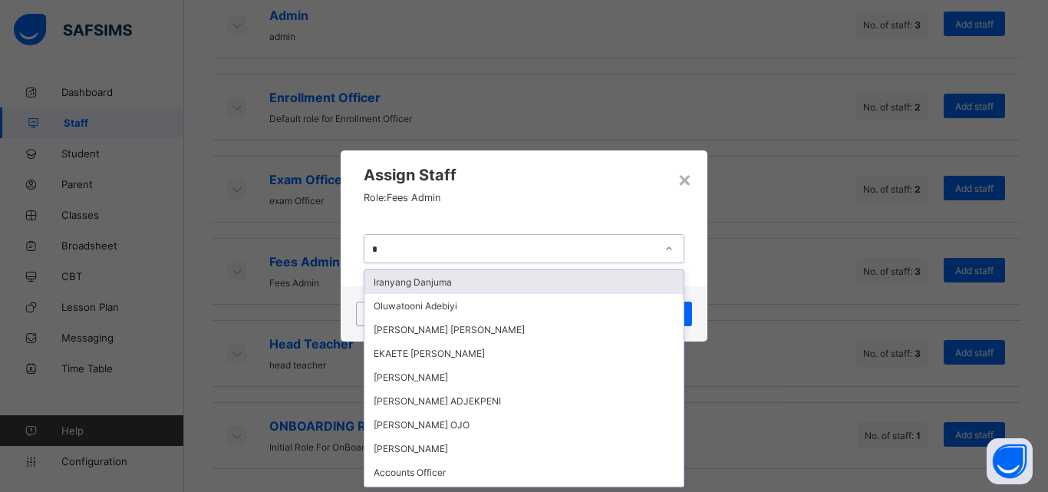
type input "**"
click at [405, 279] on div "[PERSON_NAME]" at bounding box center [524, 282] width 319 height 24
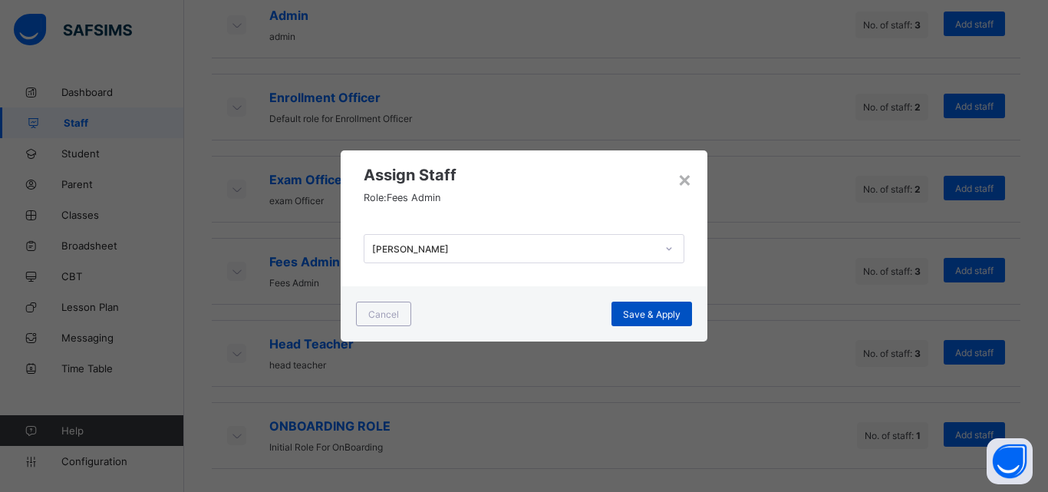
click at [653, 309] on span "Save & Apply" at bounding box center [652, 315] width 58 height 12
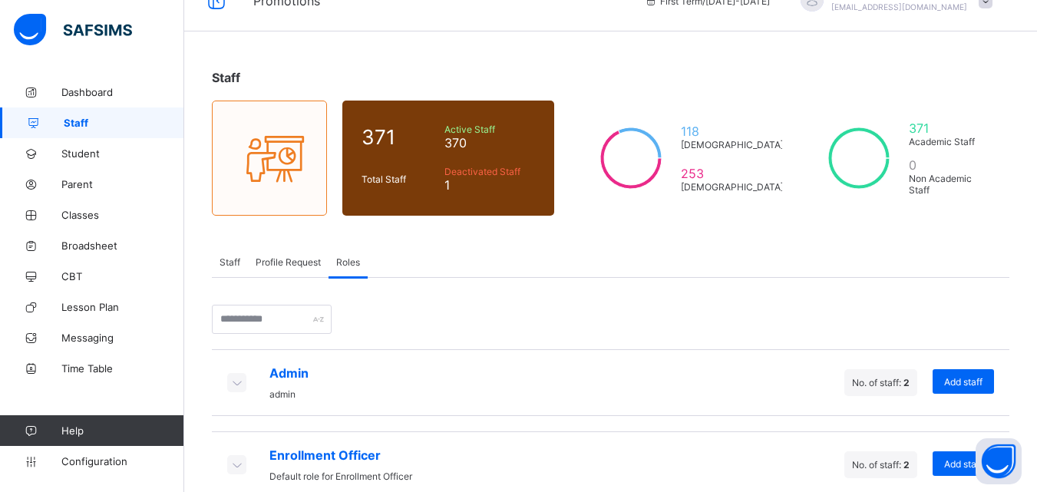
scroll to position [4, 0]
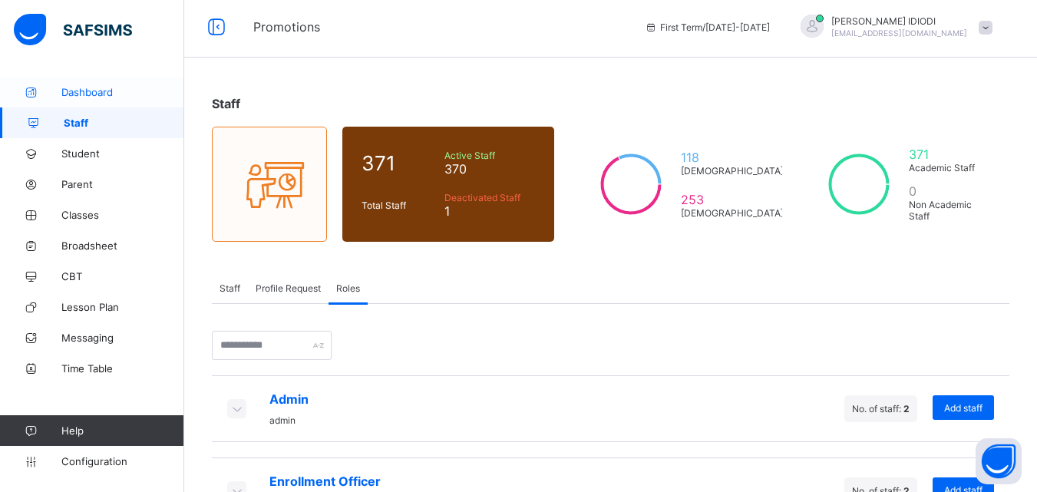
click at [75, 92] on span "Dashboard" at bounding box center [122, 92] width 123 height 12
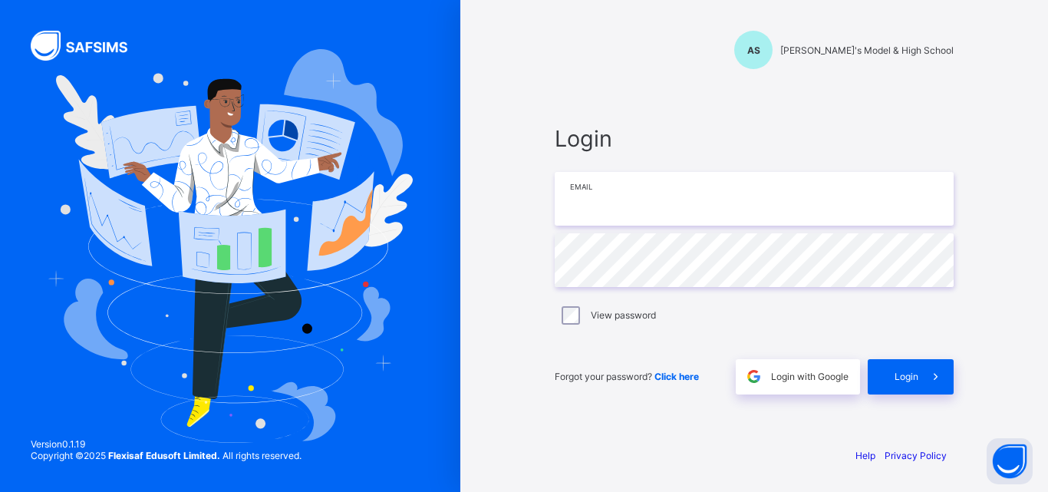
click at [711, 172] on input "email" at bounding box center [754, 199] width 399 height 54
type input "**********"
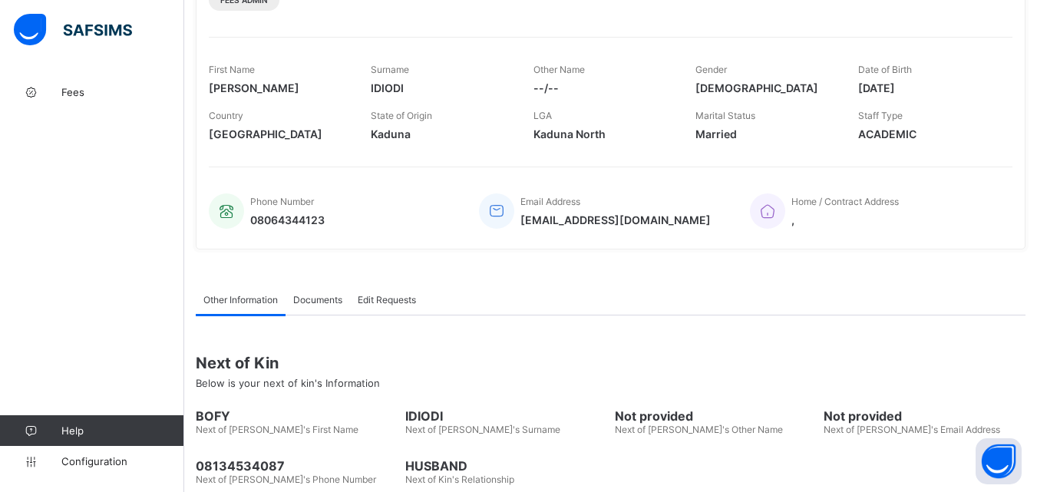
scroll to position [305, 0]
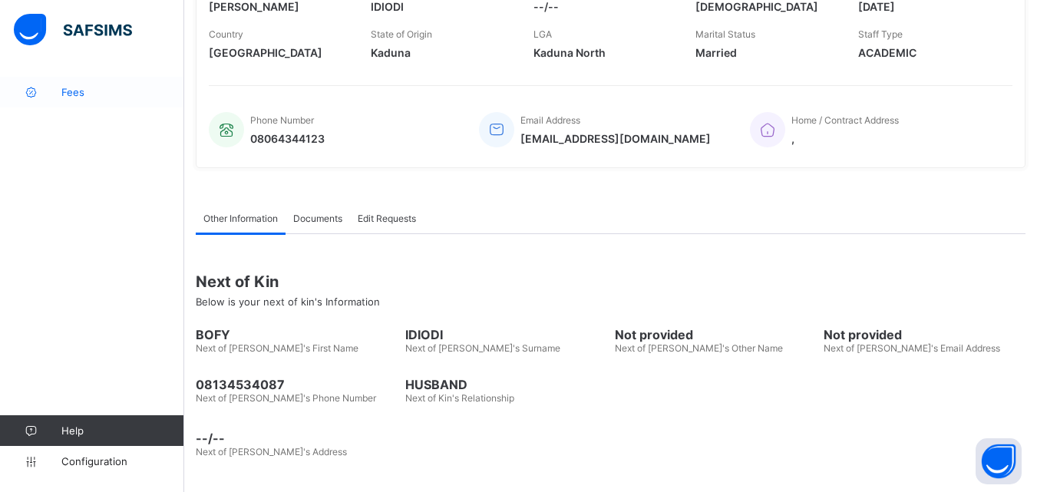
click at [68, 97] on span "Fees" at bounding box center [122, 92] width 123 height 12
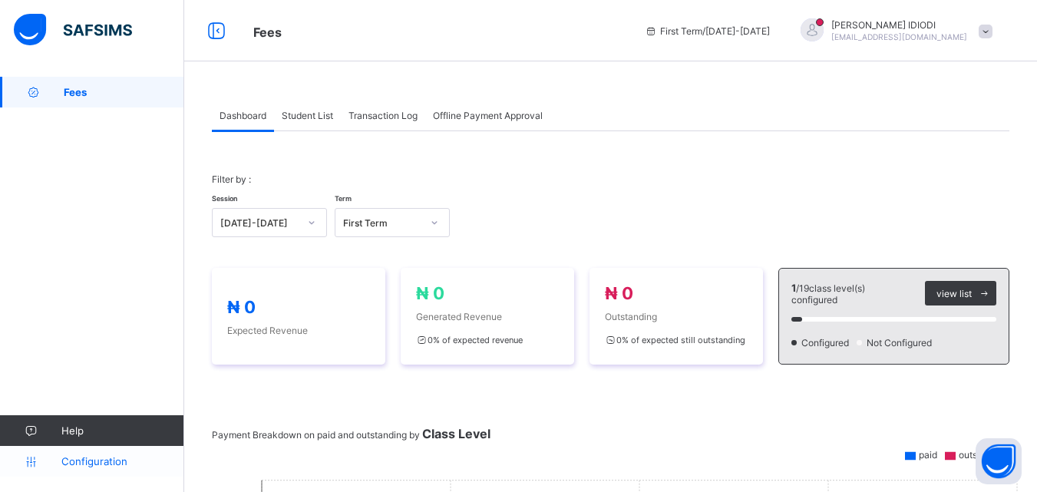
click at [96, 464] on span "Configuration" at bounding box center [122, 461] width 122 height 12
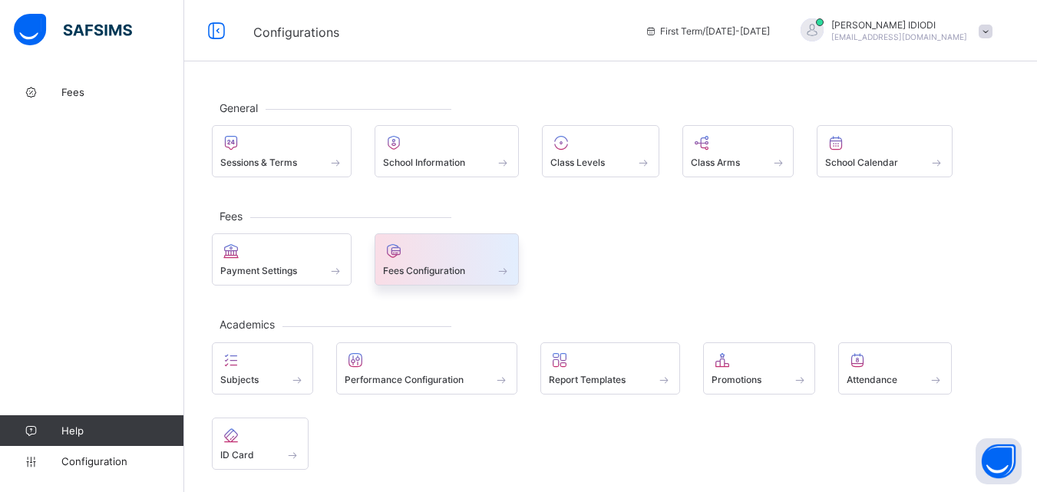
click at [418, 257] on div at bounding box center [447, 251] width 128 height 18
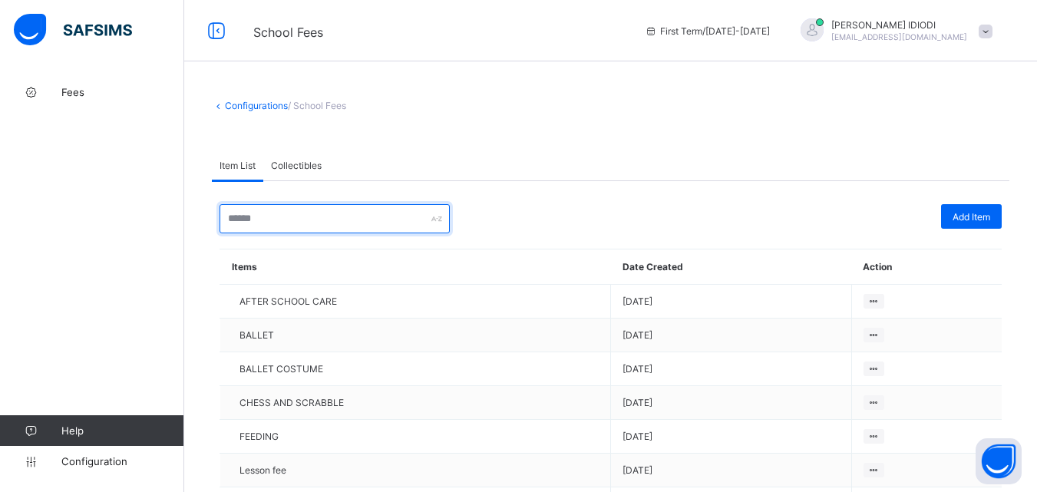
click at [356, 223] on input "text" at bounding box center [334, 218] width 230 height 29
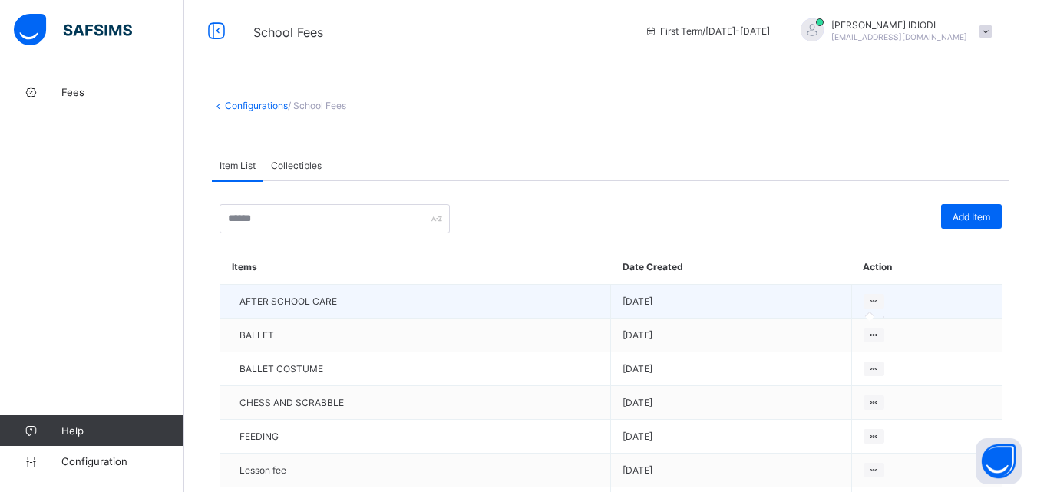
click at [878, 299] on icon at bounding box center [873, 301] width 13 height 12
click at [880, 302] on icon at bounding box center [873, 301] width 13 height 12
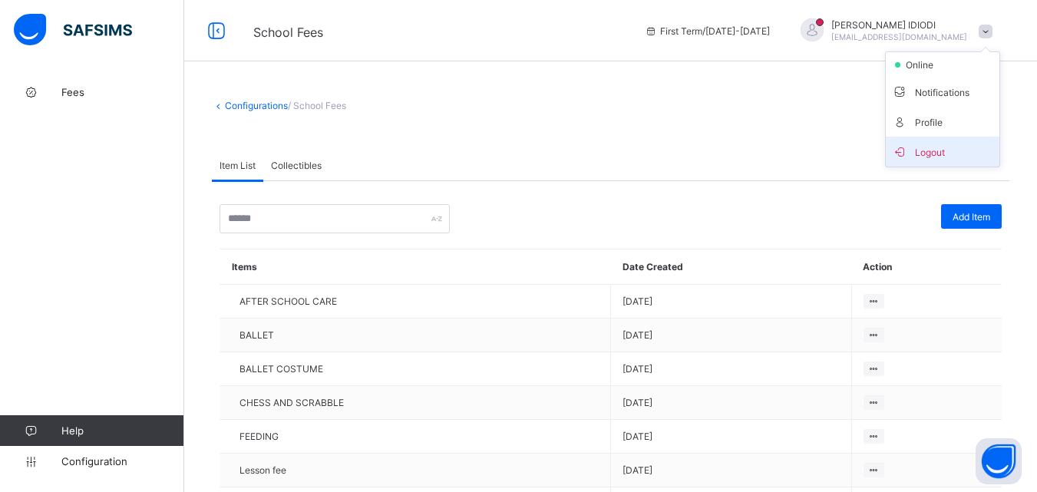
click at [952, 141] on li "Logout" at bounding box center [943, 152] width 114 height 30
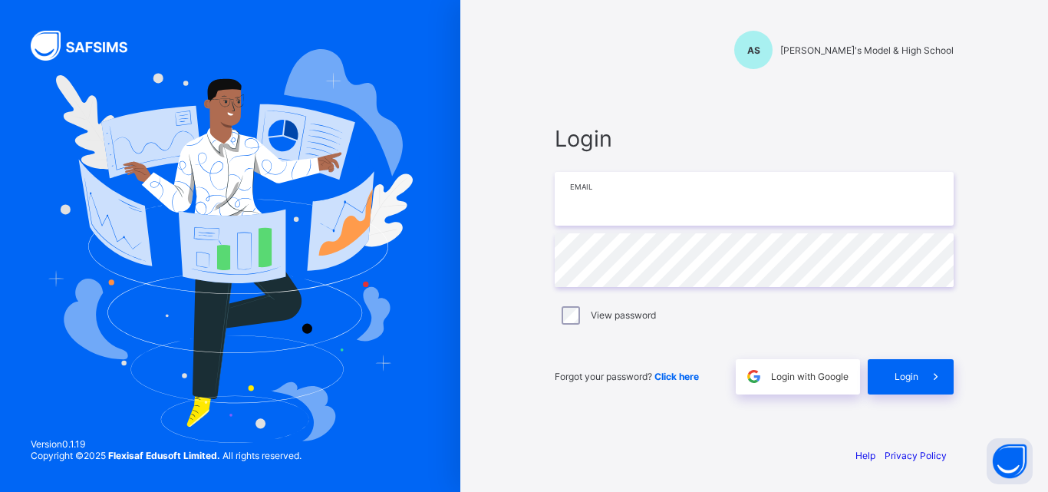
click at [652, 212] on input "email" at bounding box center [754, 199] width 399 height 54
type input "**********"
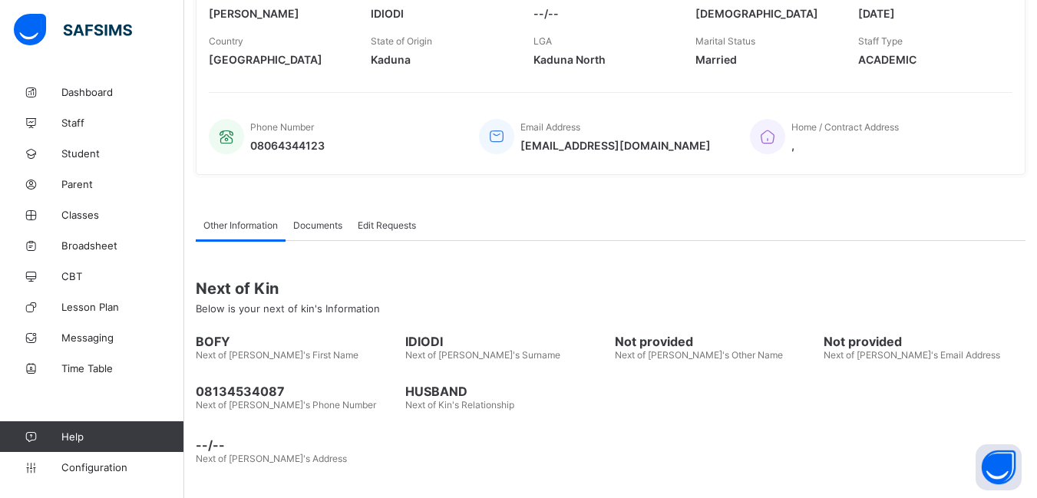
scroll to position [299, 0]
click at [117, 199] on link "Parent" at bounding box center [92, 184] width 184 height 31
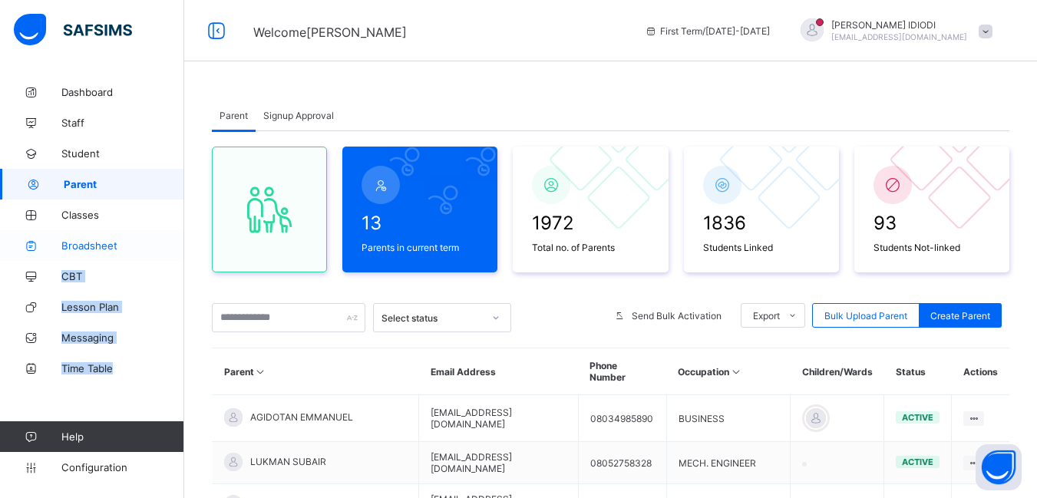
drag, startPoint x: 146, startPoint y: 394, endPoint x: 167, endPoint y: 237, distance: 157.9
click at [167, 237] on div "Dashboard Staff Student Parent Classes Broadsheet CBT Lesson Plan Messaging Tim…" at bounding box center [92, 279] width 184 height 437
click at [154, 283] on link "CBT" at bounding box center [92, 276] width 184 height 31
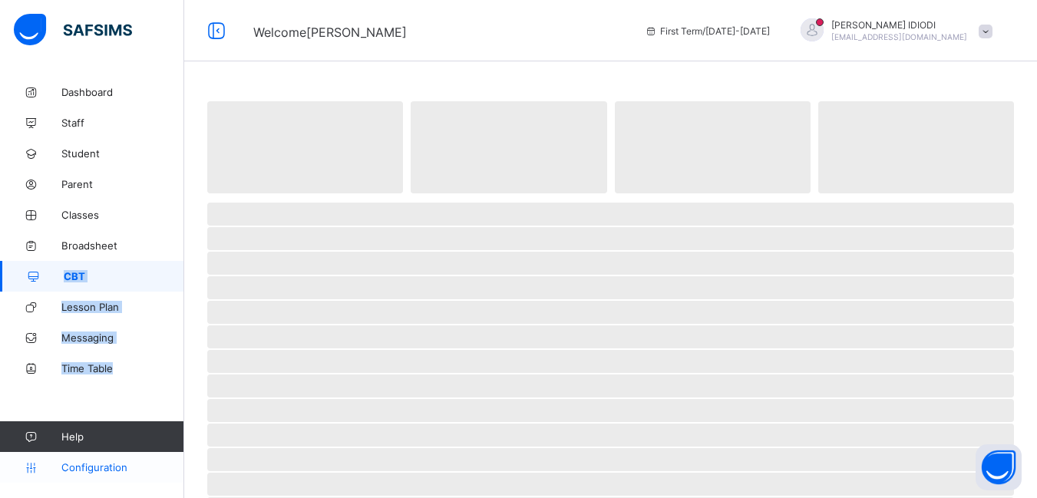
click at [91, 460] on link "Configuration" at bounding box center [91, 467] width 183 height 31
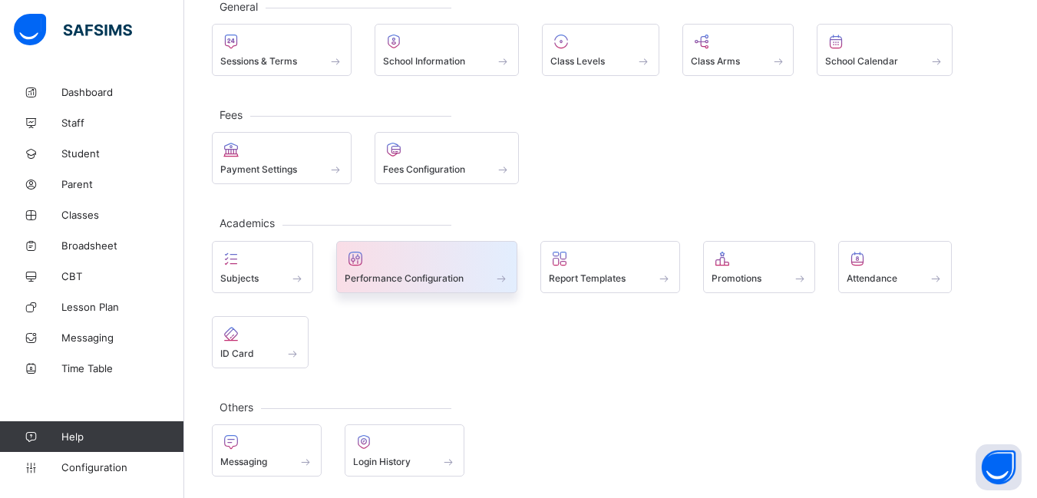
scroll to position [103, 0]
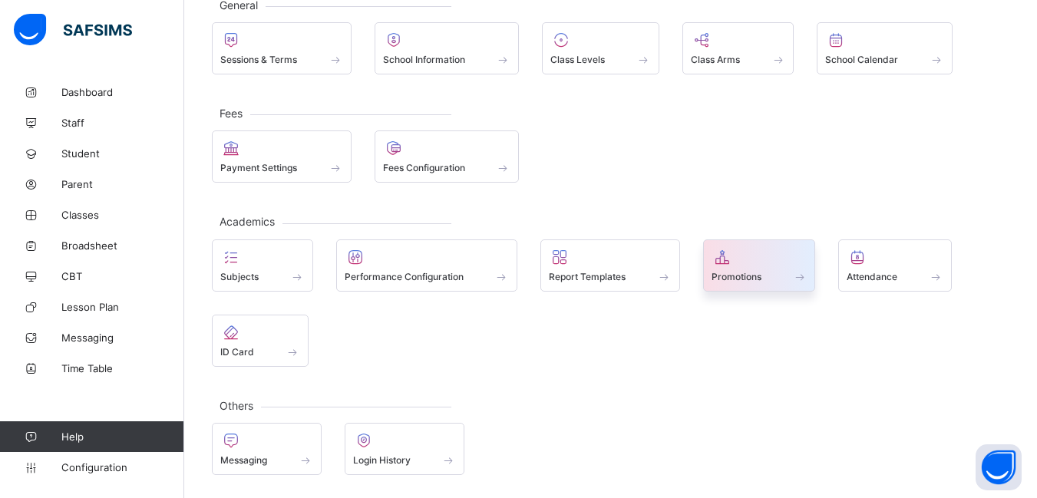
click at [761, 286] on div "Promotions" at bounding box center [759, 265] width 113 height 52
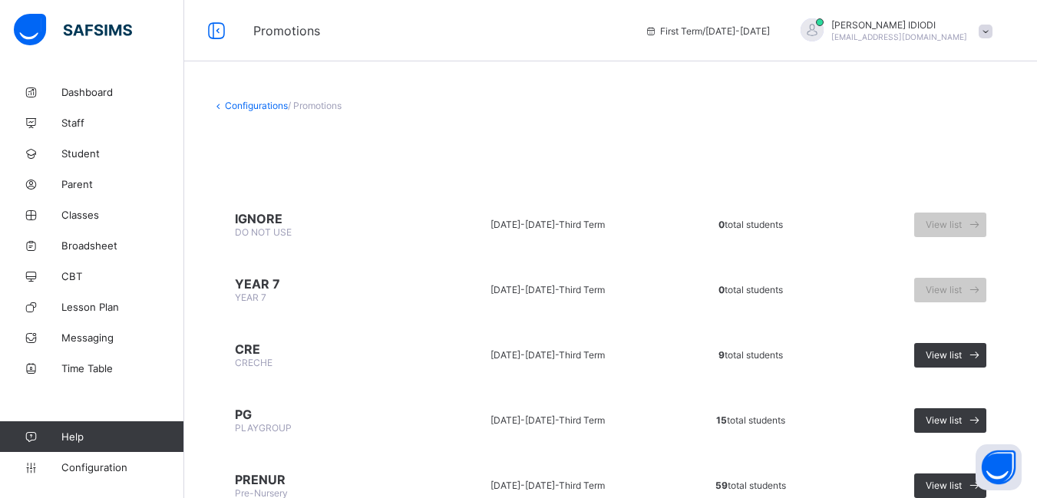
click at [253, 357] on span "CRECHE" at bounding box center [254, 363] width 38 height 12
click at [962, 356] on span "View list" at bounding box center [944, 355] width 36 height 12
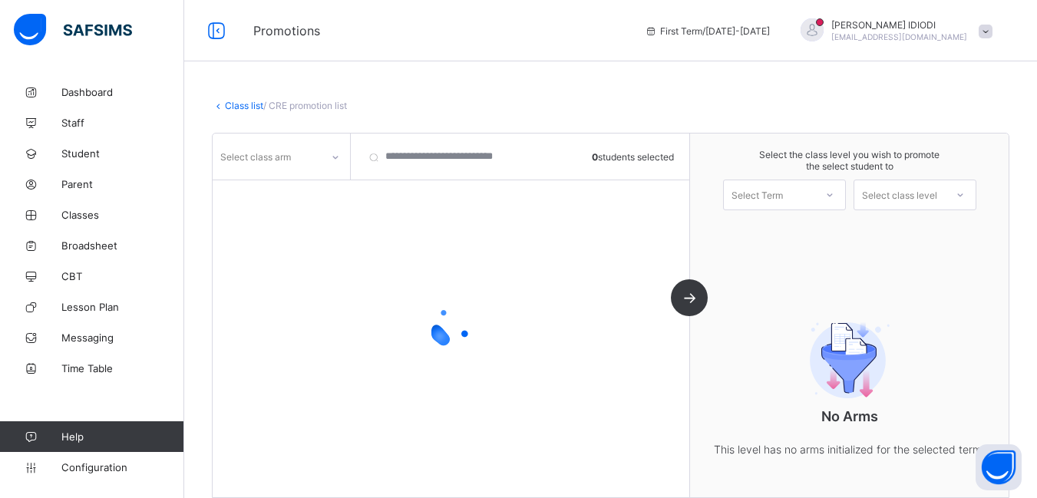
click at [332, 155] on icon at bounding box center [335, 157] width 9 height 15
click at [268, 192] on div "Kindness" at bounding box center [281, 190] width 136 height 24
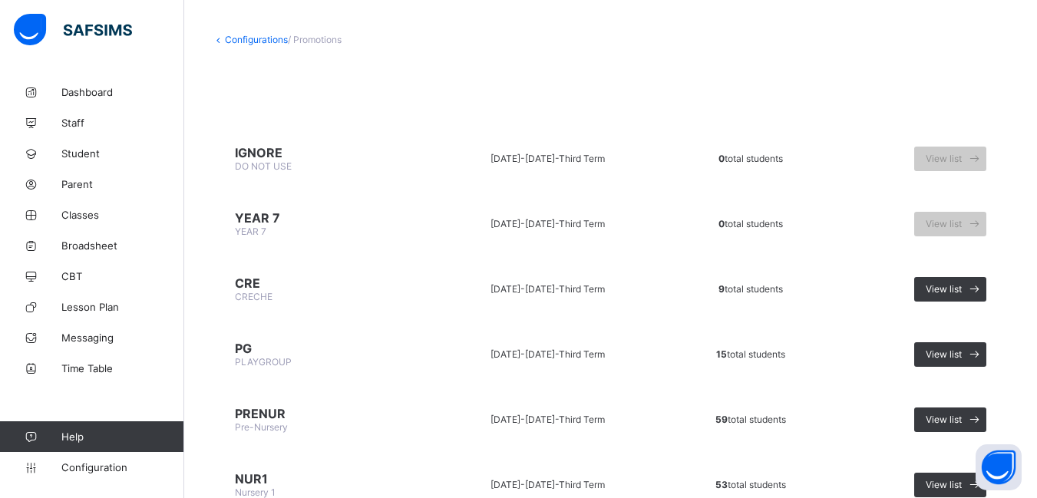
scroll to position [230, 0]
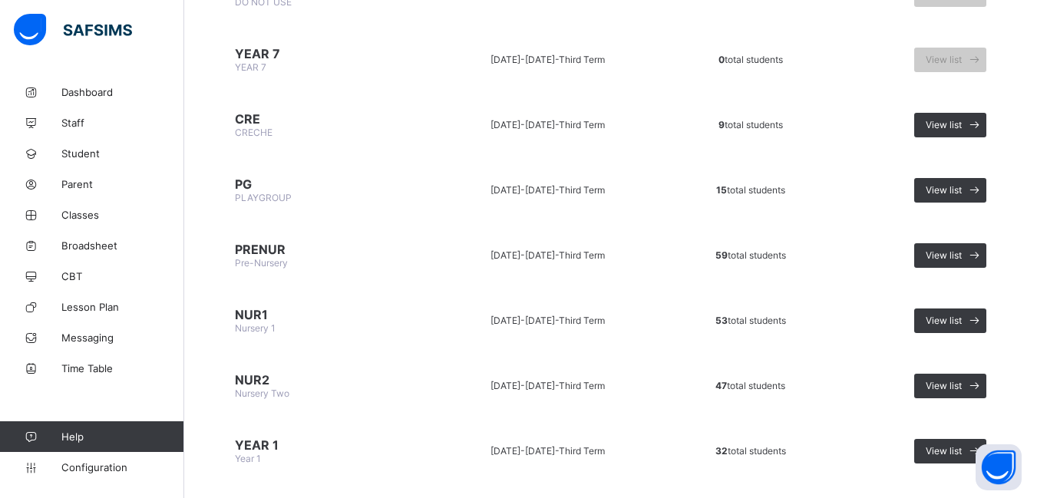
click at [296, 196] on td "PG PLAYGROUP" at bounding box center [321, 190] width 218 height 58
click at [962, 193] on span "View list" at bounding box center [944, 190] width 36 height 12
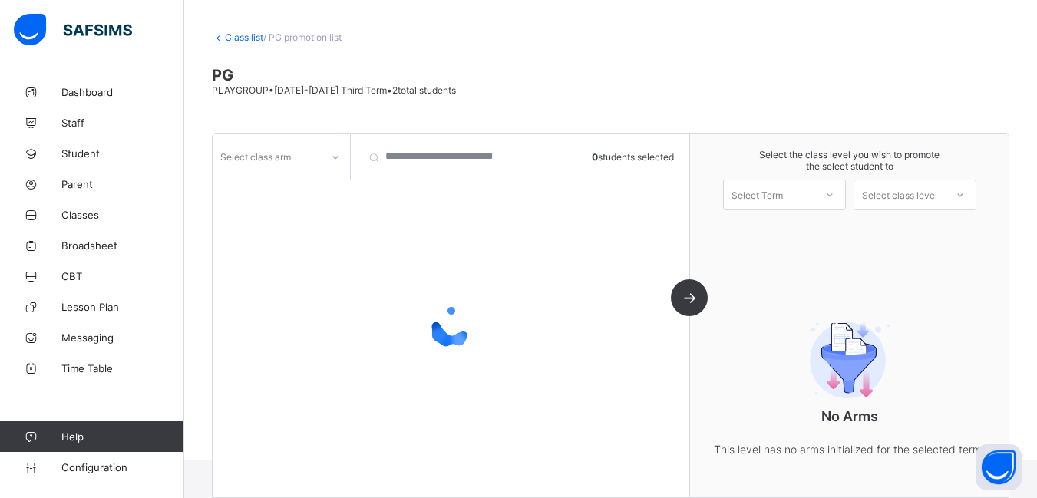
scroll to position [68, 0]
click at [335, 158] on icon at bounding box center [335, 157] width 5 height 3
click at [328, 190] on div "Kindness" at bounding box center [281, 190] width 136 height 24
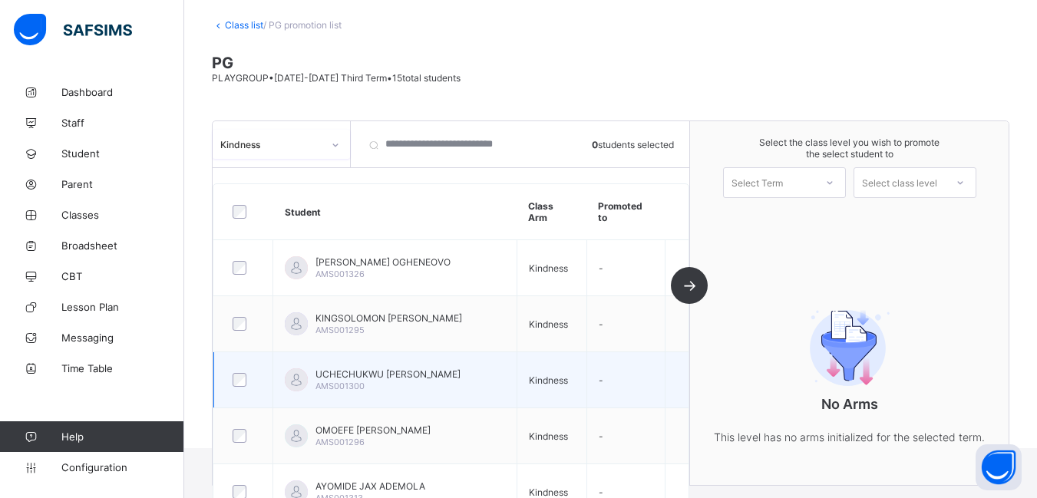
scroll to position [0, 0]
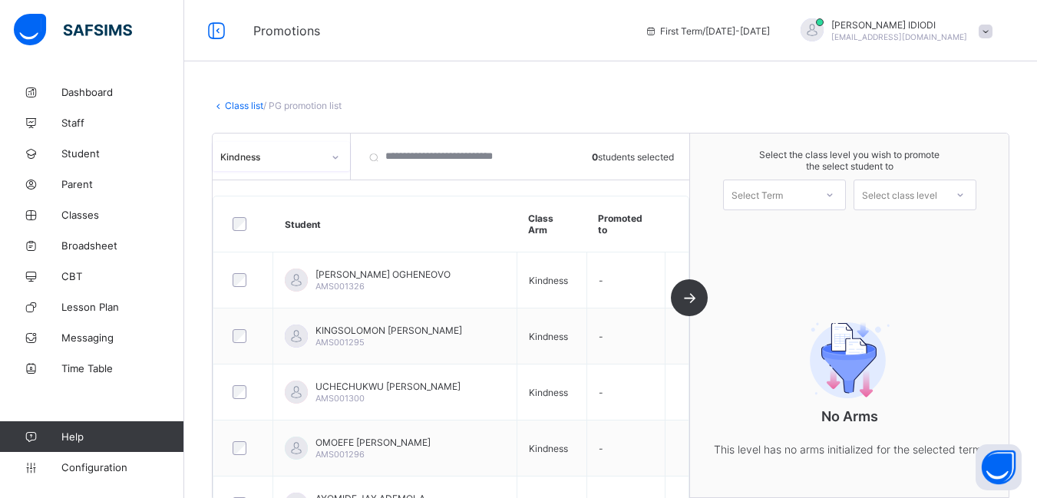
click at [834, 195] on icon at bounding box center [829, 194] width 9 height 15
click at [827, 221] on div "First Term [DATE]-[DATE]" at bounding box center [784, 234] width 121 height 35
click at [961, 200] on div at bounding box center [960, 195] width 28 height 26
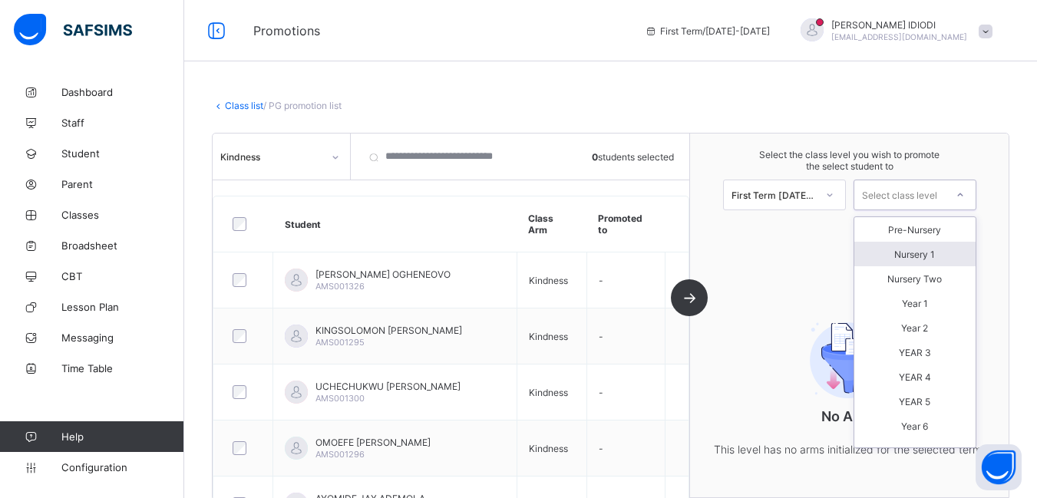
click at [907, 108] on div "Class list / PG promotion list" at bounding box center [610, 106] width 797 height 12
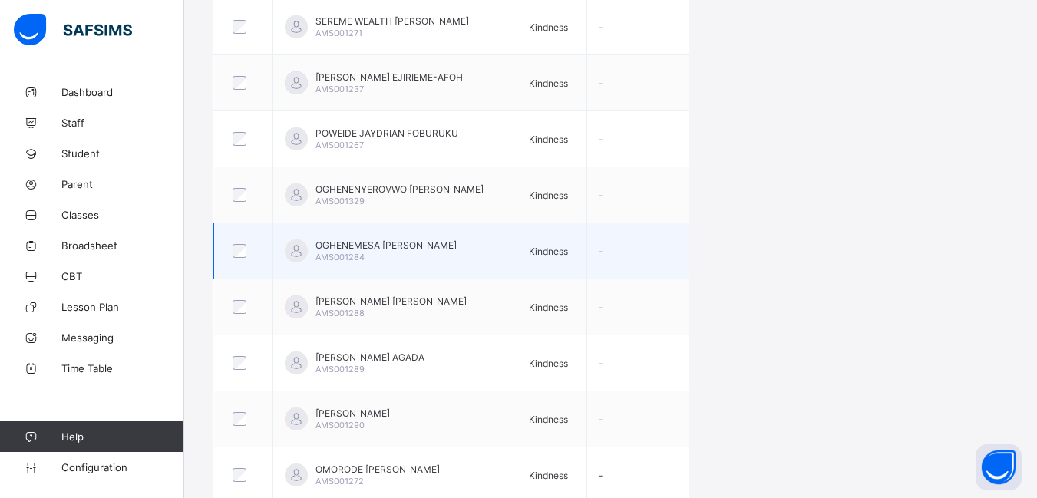
scroll to position [665, 0]
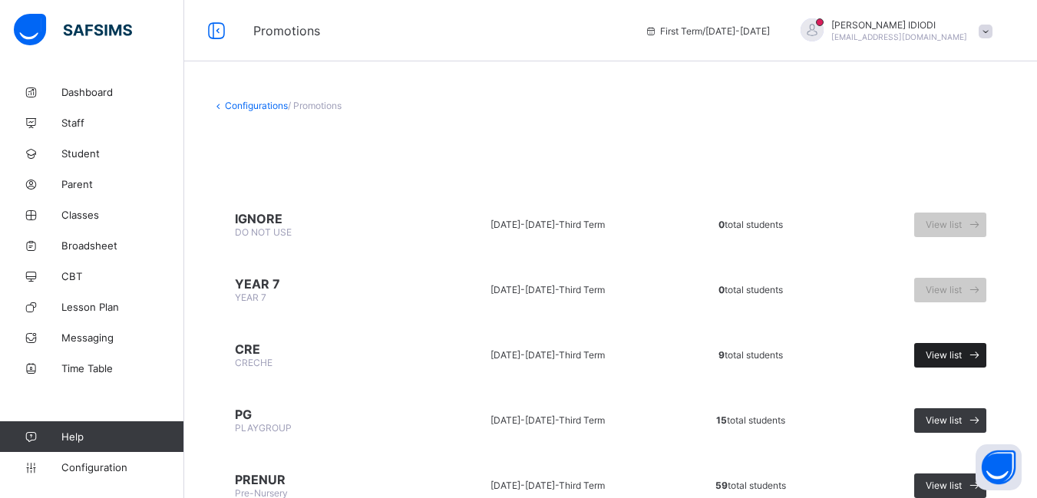
click at [955, 359] on span "View list" at bounding box center [944, 355] width 36 height 12
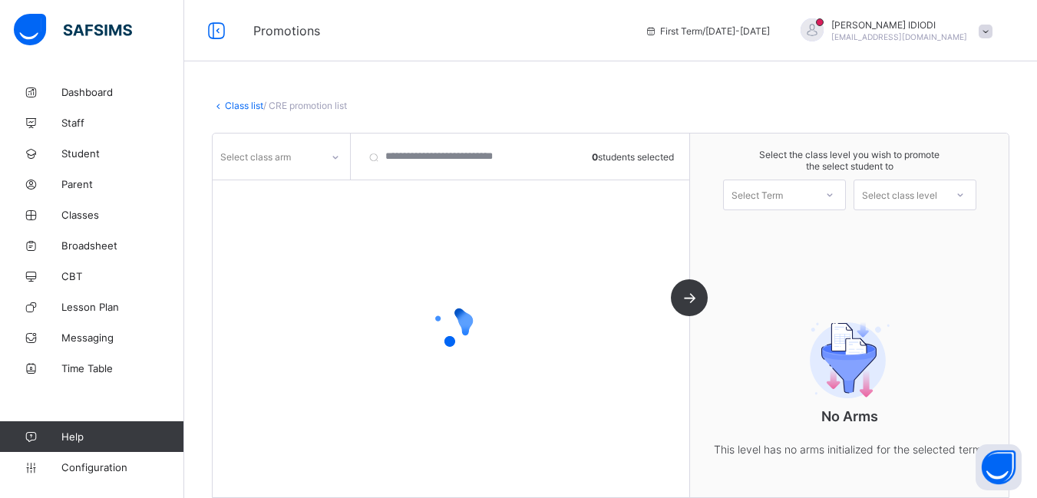
click at [338, 153] on icon at bounding box center [335, 157] width 9 height 15
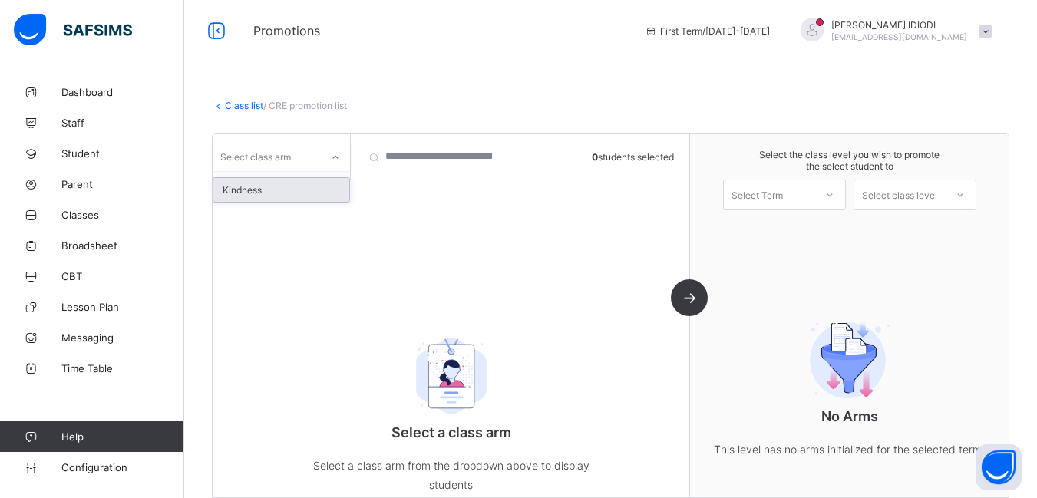
click at [313, 181] on div "Kindness" at bounding box center [281, 190] width 136 height 24
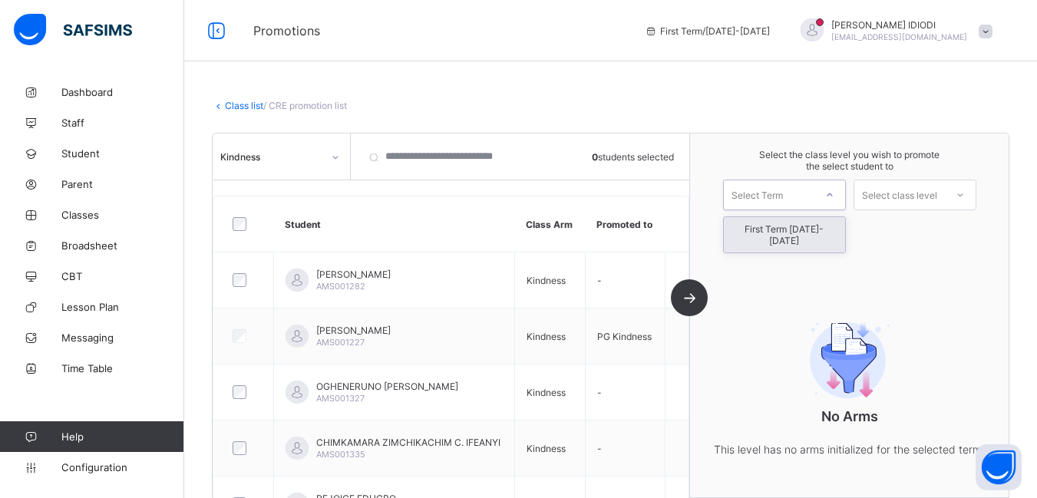
click at [797, 186] on div "Select Term" at bounding box center [769, 194] width 91 height 21
click at [785, 236] on div "First Term [DATE]-[DATE]" at bounding box center [784, 234] width 121 height 35
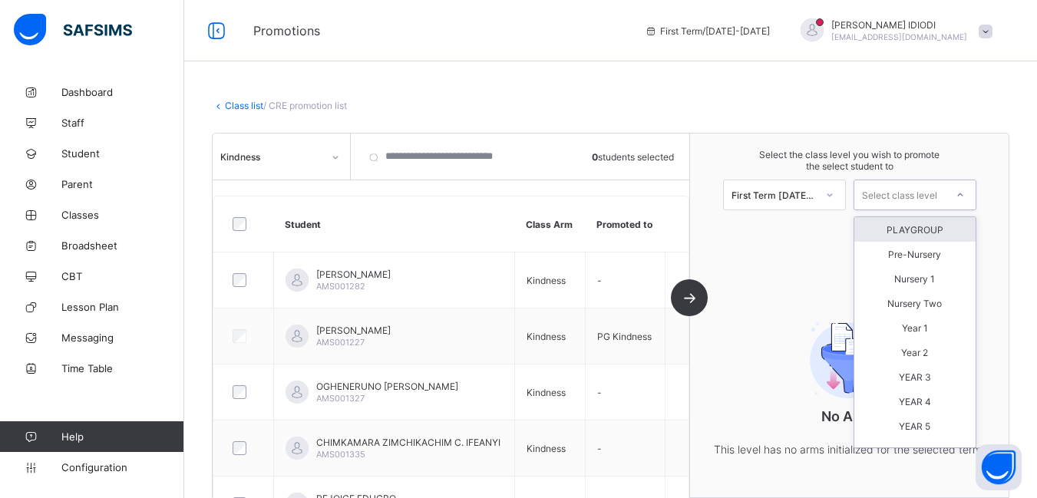
click at [886, 191] on div "Select class level" at bounding box center [899, 195] width 75 height 31
click at [925, 223] on div "PLAYGROUP" at bounding box center [914, 229] width 121 height 25
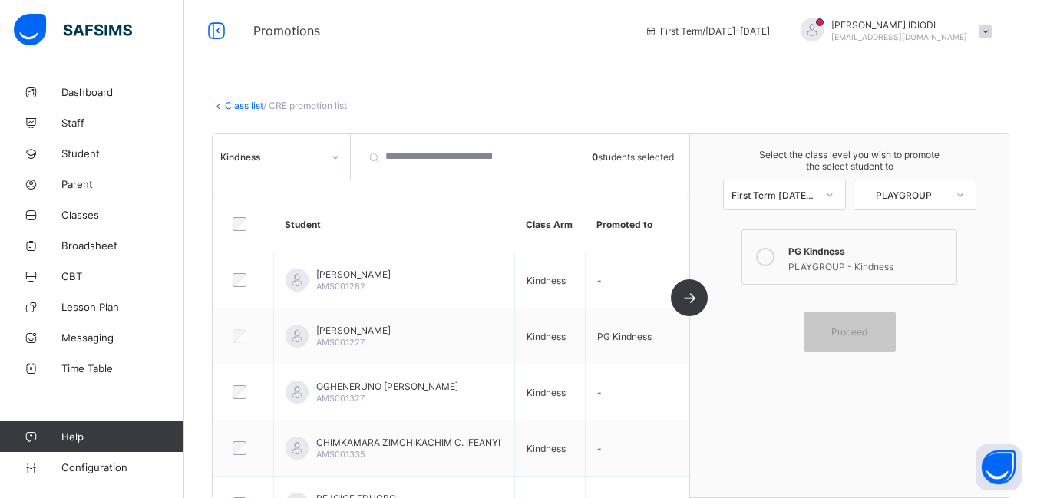
click at [857, 260] on div "PLAYGROUP - Kindness" at bounding box center [868, 264] width 160 height 15
click at [857, 338] on div "Proceed" at bounding box center [850, 332] width 92 height 41
drag, startPoint x: 701, startPoint y: 301, endPoint x: 725, endPoint y: 287, distance: 28.2
click at [690, 300] on div "Kindness 0 students selected Student Class Arm Promoted to [PERSON_NAME] AMS001…" at bounding box center [451, 316] width 477 height 364
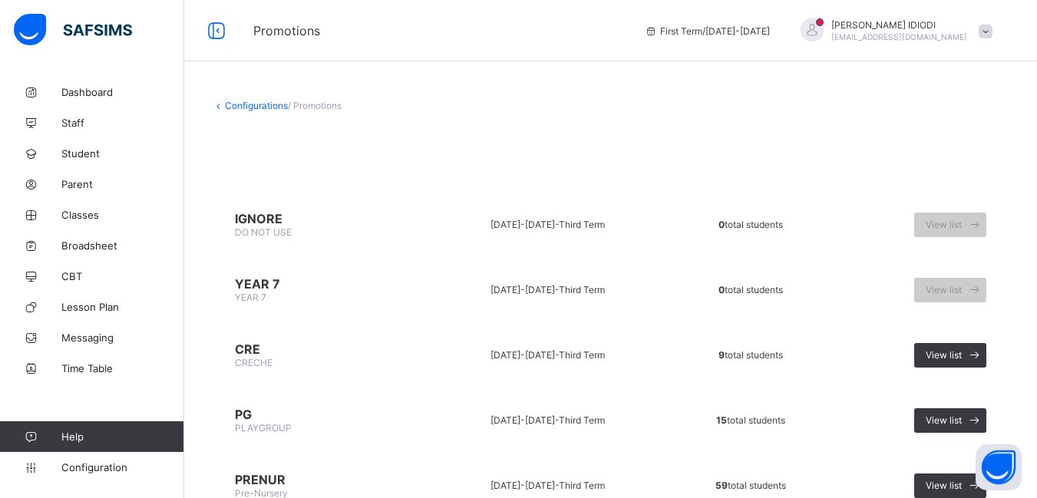
click at [312, 104] on span "/ Promotions" at bounding box center [315, 106] width 54 height 12
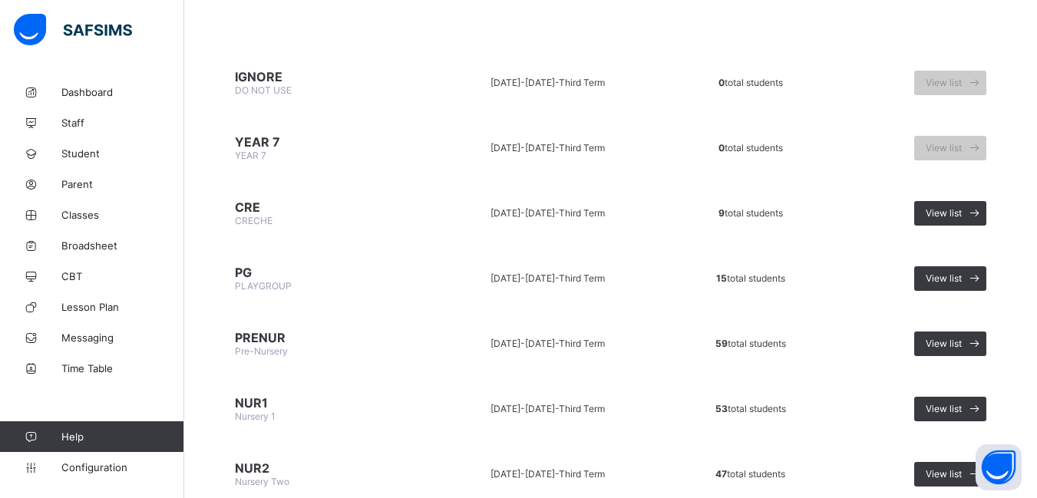
scroll to position [153, 0]
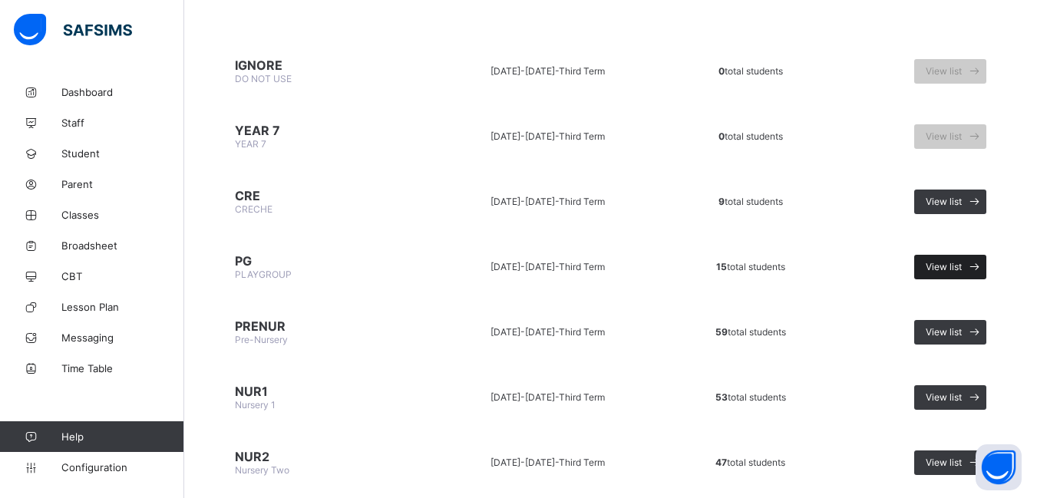
click at [982, 272] on icon at bounding box center [974, 266] width 16 height 15
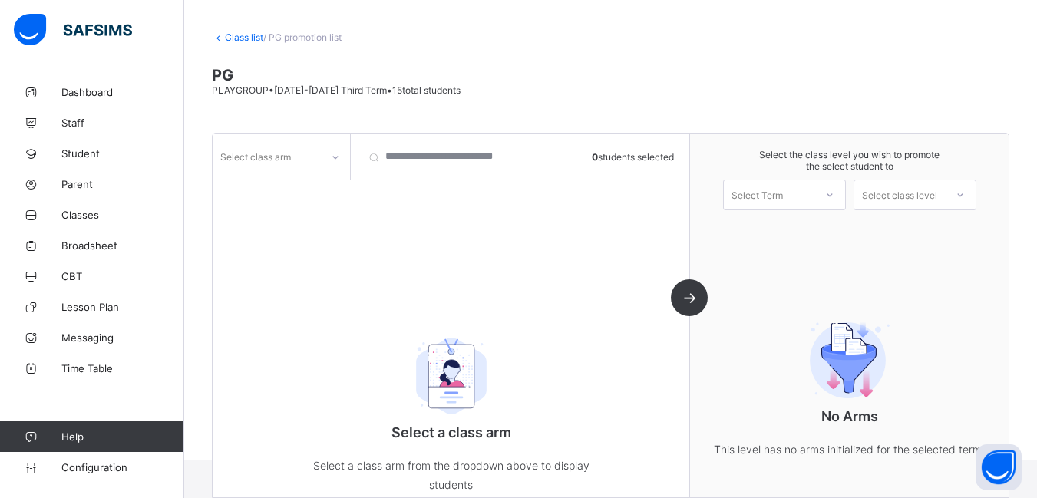
scroll to position [95, 0]
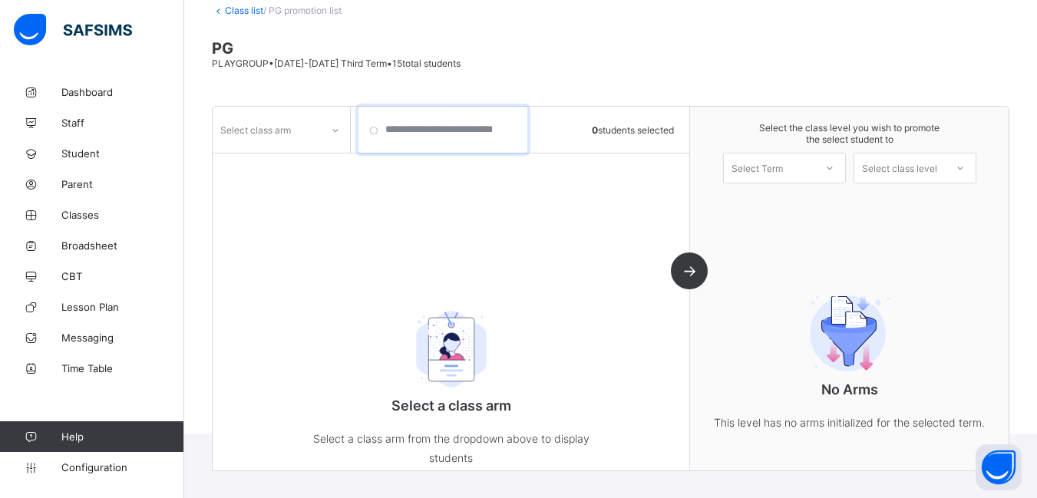
click at [403, 130] on input "search" at bounding box center [442, 130] width 169 height 46
type input "*****"
click at [337, 130] on icon at bounding box center [335, 130] width 9 height 15
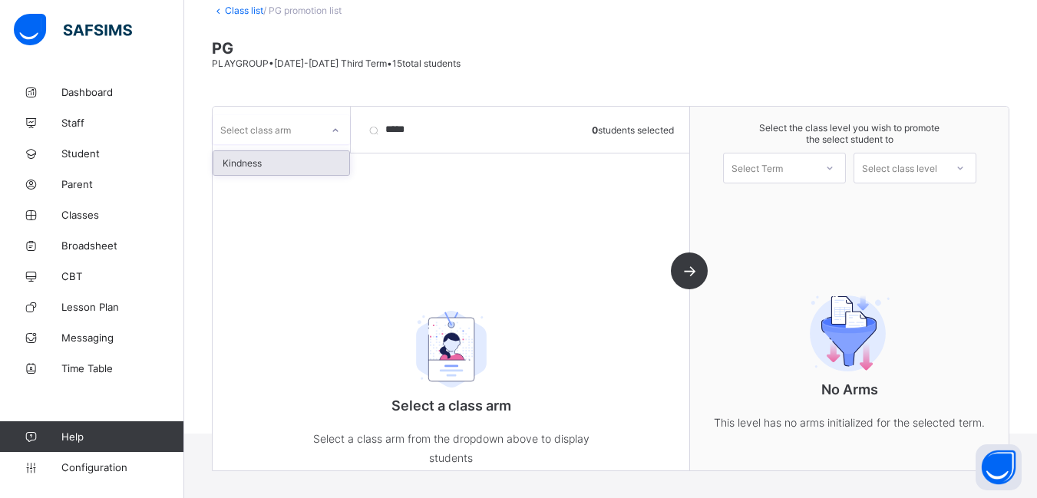
click at [300, 167] on div "Kindness" at bounding box center [281, 163] width 136 height 24
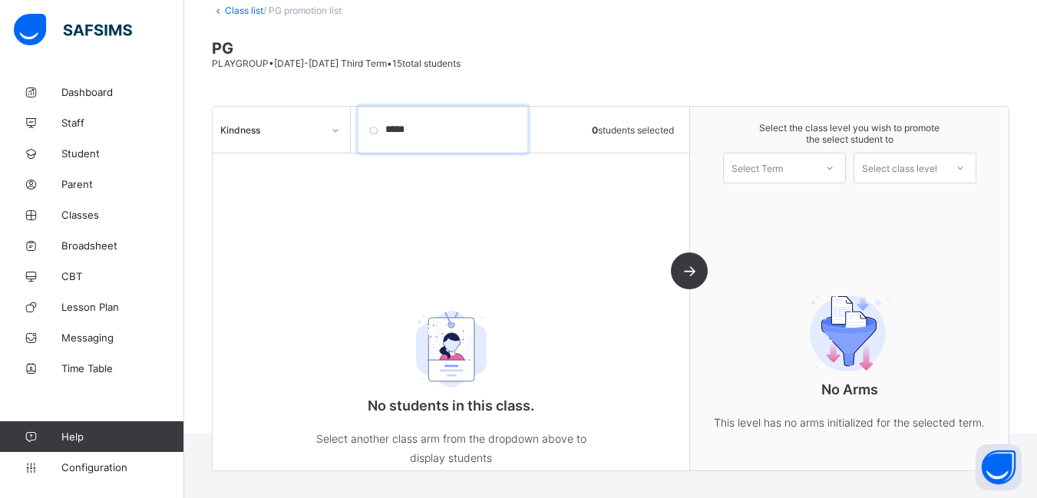
click at [515, 130] on input "*****" at bounding box center [442, 130] width 169 height 46
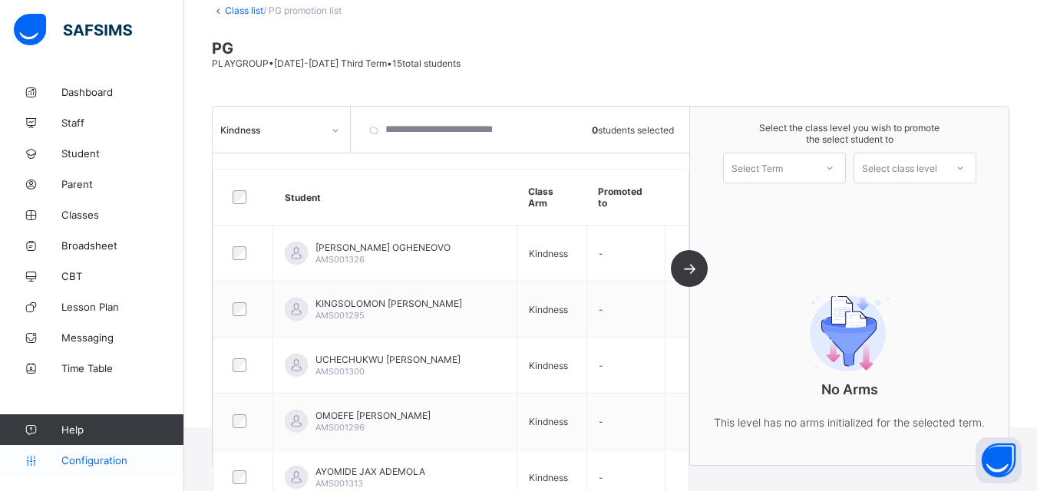
click at [69, 457] on span "Configuration" at bounding box center [122, 460] width 122 height 12
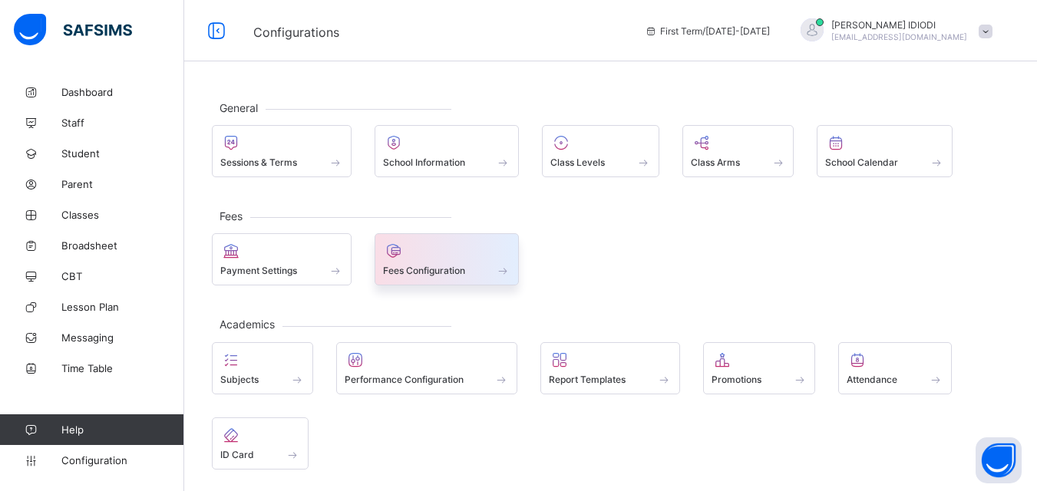
click at [443, 257] on div at bounding box center [447, 251] width 128 height 18
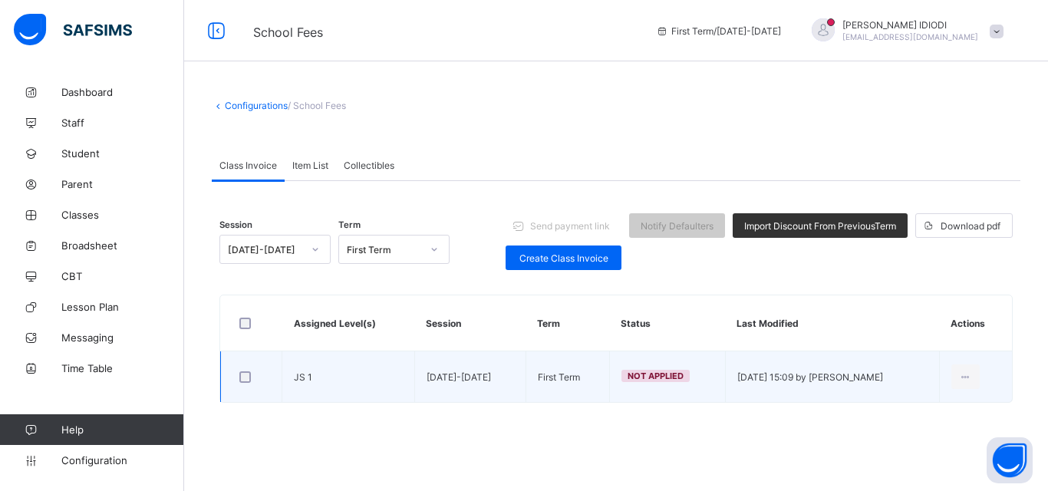
click at [628, 379] on span "Not Applied" at bounding box center [656, 376] width 56 height 11
click at [956, 375] on div at bounding box center [966, 377] width 28 height 25
click at [932, 438] on div "Edit Invoice" at bounding box center [942, 438] width 62 height 15
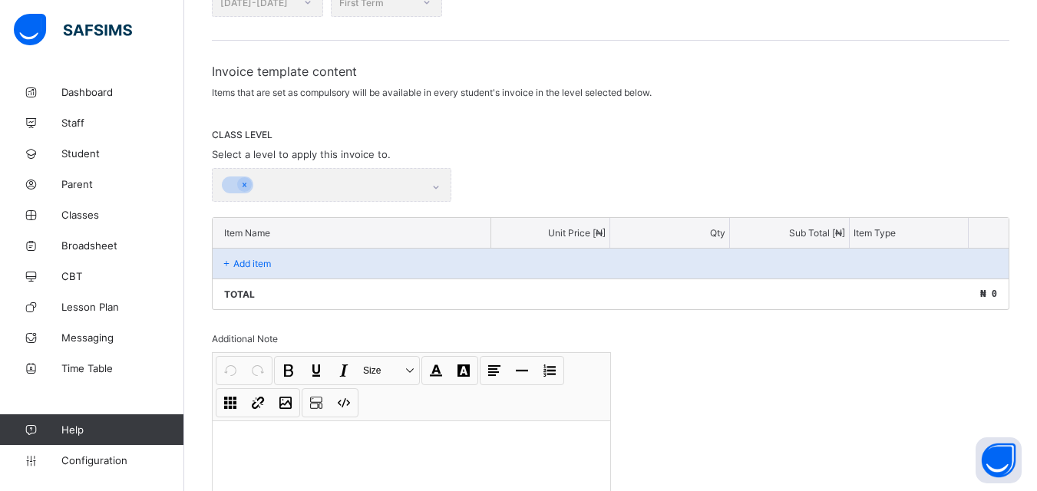
scroll to position [230, 0]
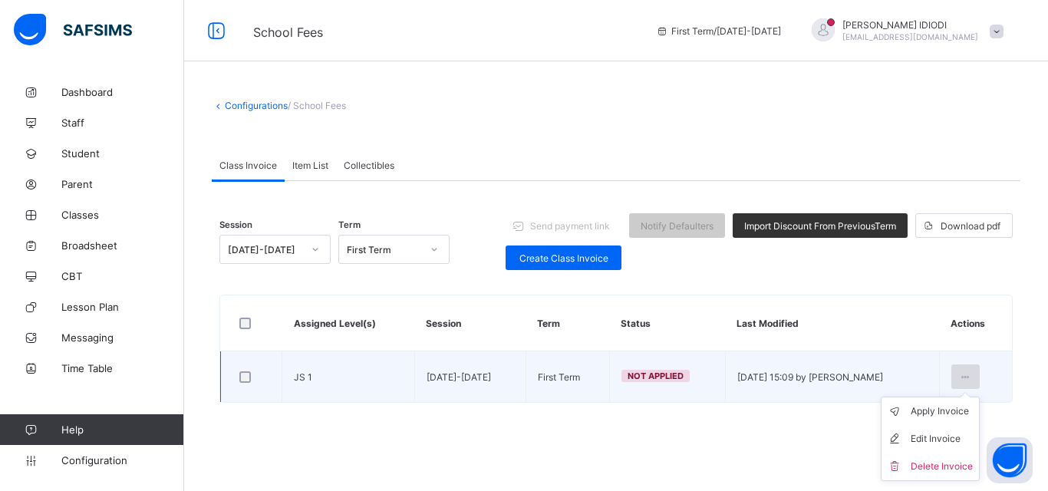
click at [962, 378] on icon at bounding box center [965, 377] width 13 height 12
click at [934, 443] on div "Edit Invoice" at bounding box center [942, 438] width 62 height 15
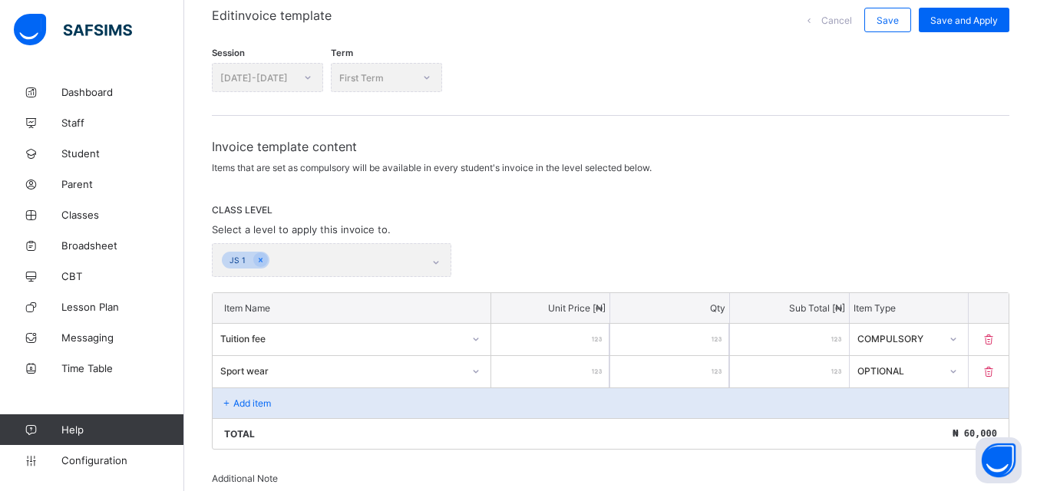
scroll to position [153, 0]
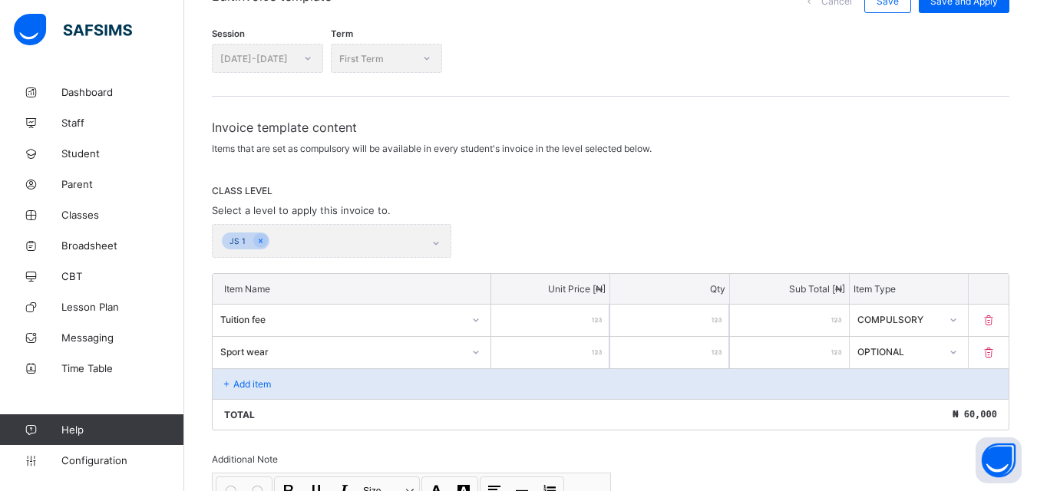
click at [586, 320] on input "*****" at bounding box center [550, 320] width 119 height 31
click at [361, 388] on div "Add item" at bounding box center [611, 383] width 796 height 31
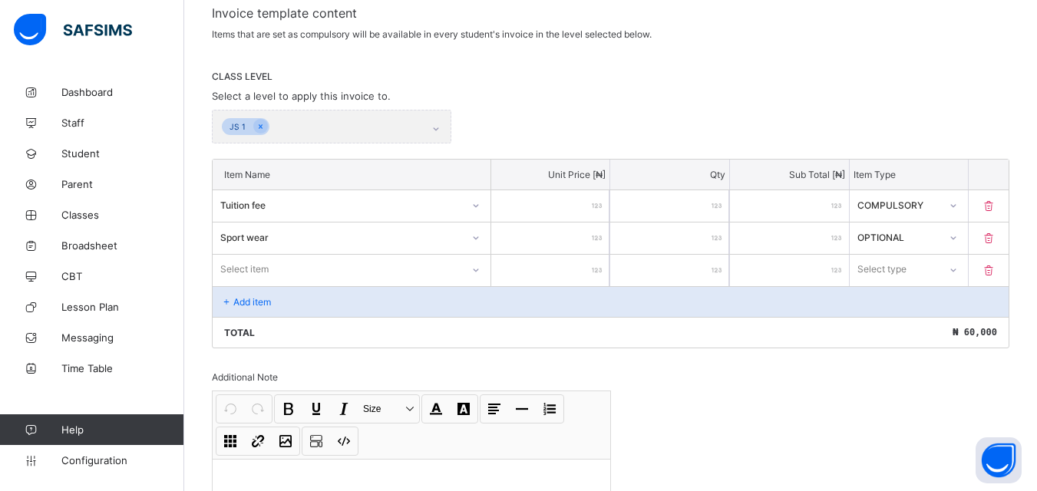
click at [397, 284] on div "Select item" at bounding box center [352, 269] width 278 height 29
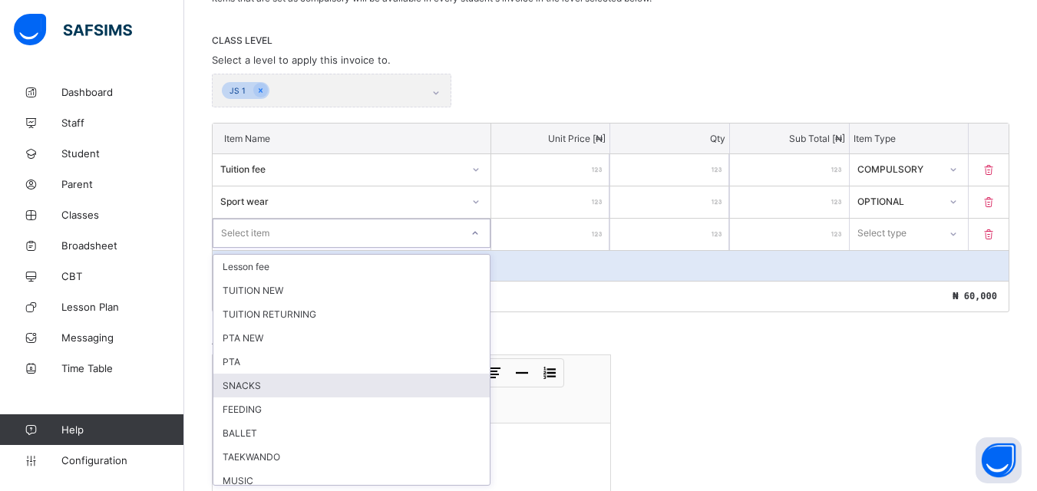
scroll to position [305, 0]
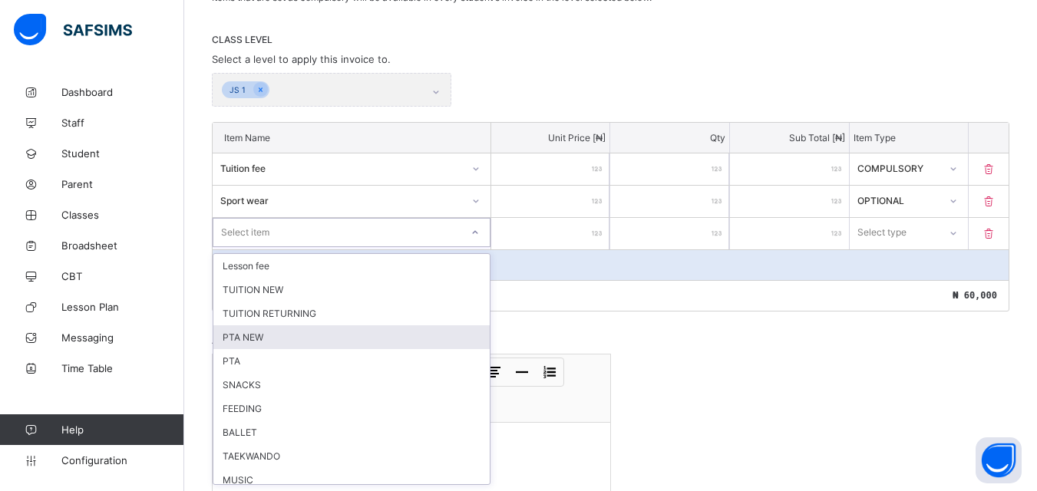
click at [282, 341] on div "PTA NEW" at bounding box center [351, 337] width 276 height 24
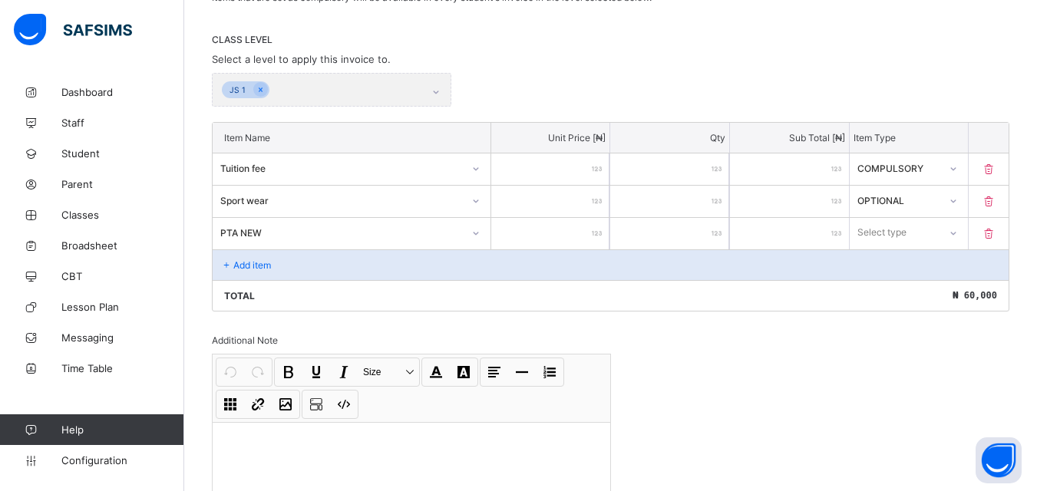
click at [596, 239] on input "number" at bounding box center [550, 233] width 119 height 31
type input "*"
type input "**"
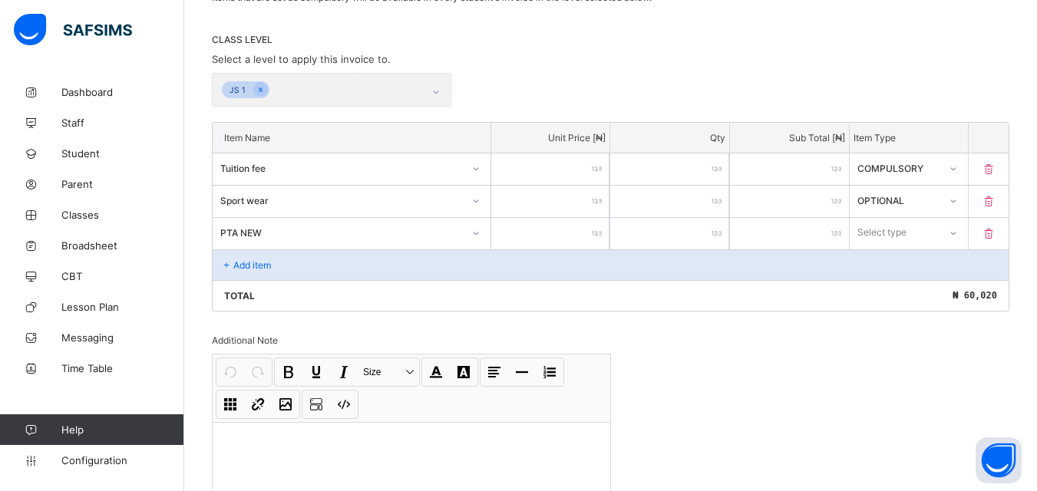
type input "***"
type input "****"
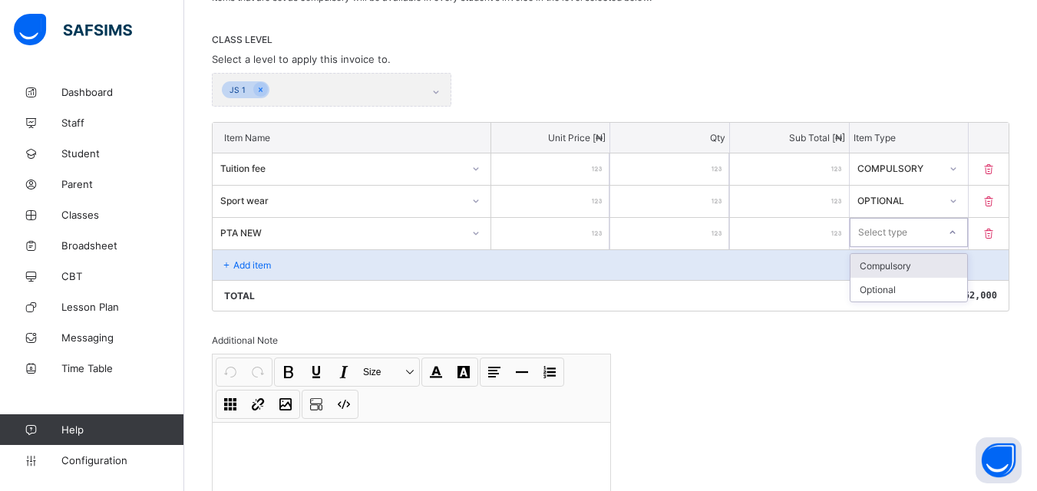
click at [901, 233] on div "Select type" at bounding box center [882, 232] width 49 height 29
click at [895, 283] on div "Optional" at bounding box center [908, 290] width 117 height 24
click at [996, 205] on icon at bounding box center [988, 201] width 15 height 13
type input "****"
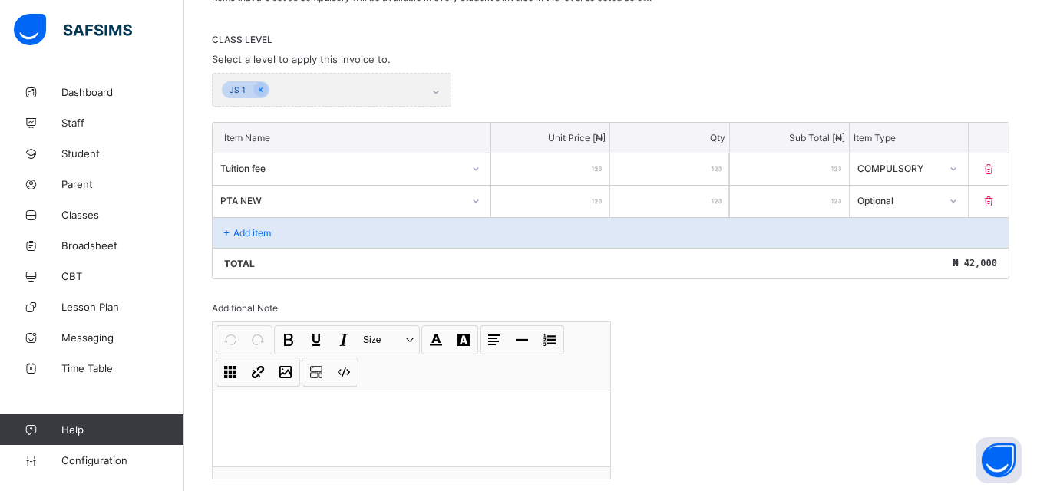
click at [582, 171] on input "*****" at bounding box center [550, 168] width 119 height 31
type input "****"
type input "*"
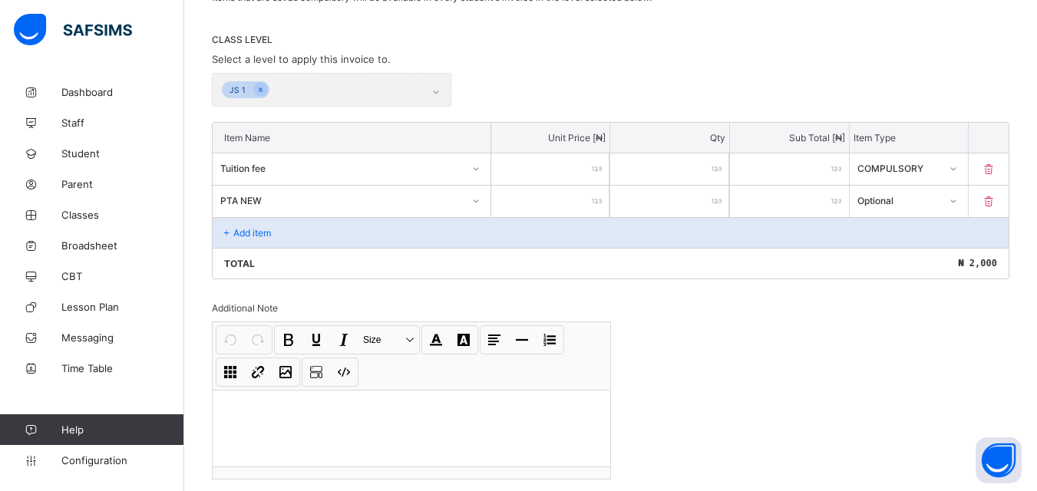
type input "*"
type input "**"
type input "***"
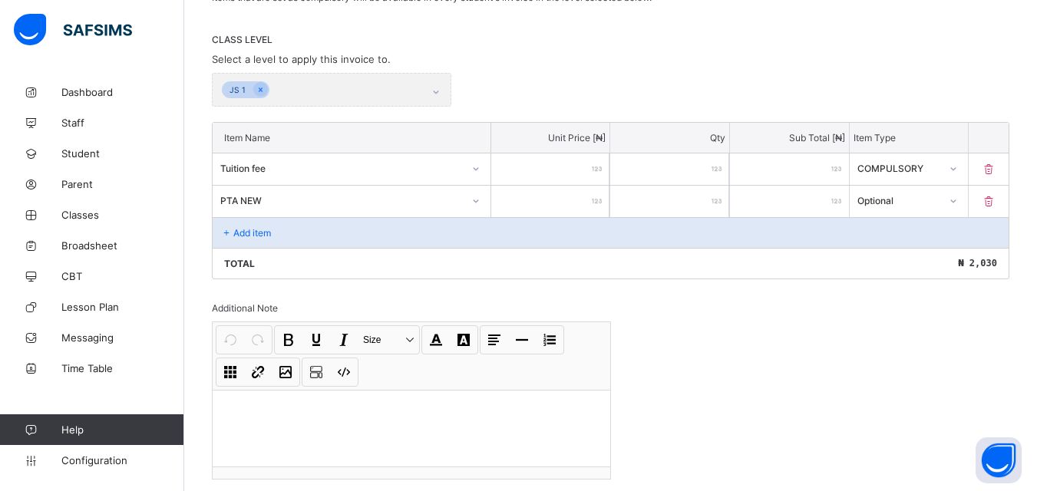
type input "***"
type input "****"
click at [996, 168] on icon at bounding box center [988, 169] width 15 height 13
type input "****"
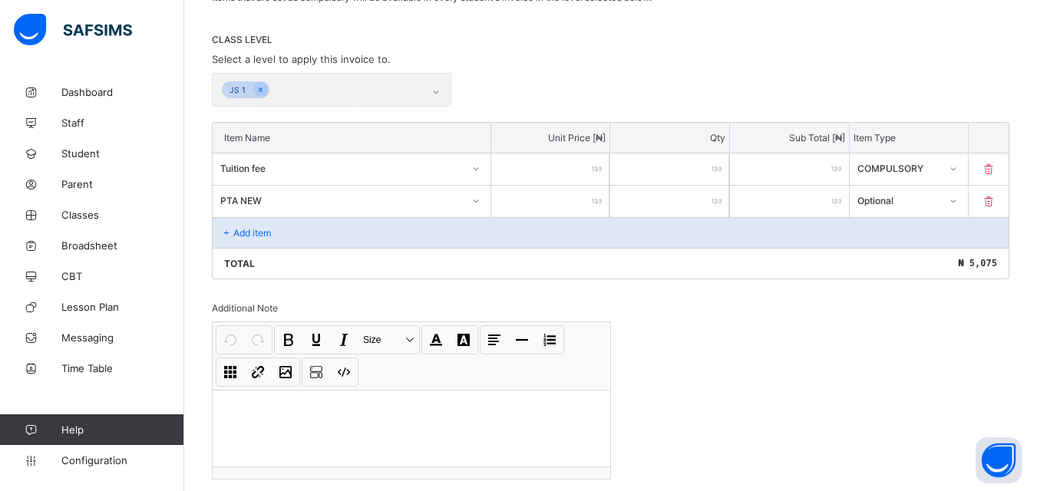
type input "****"
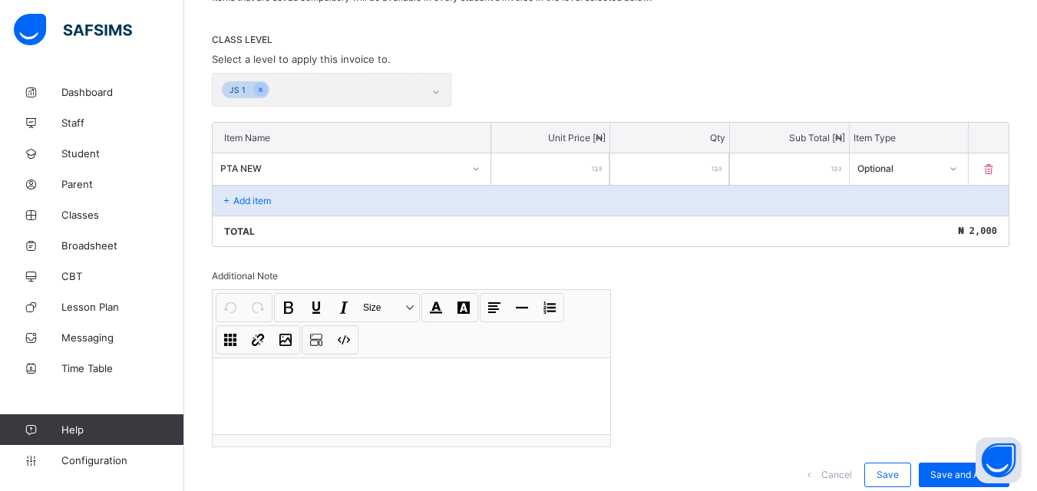
click at [328, 203] on div "Add item" at bounding box center [611, 200] width 796 height 31
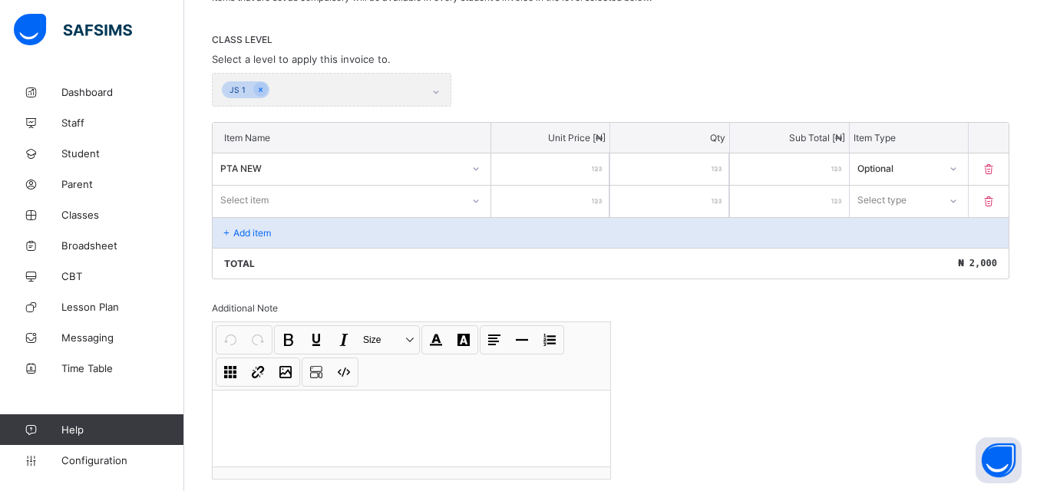
click at [427, 198] on div "Select item" at bounding box center [337, 200] width 249 height 21
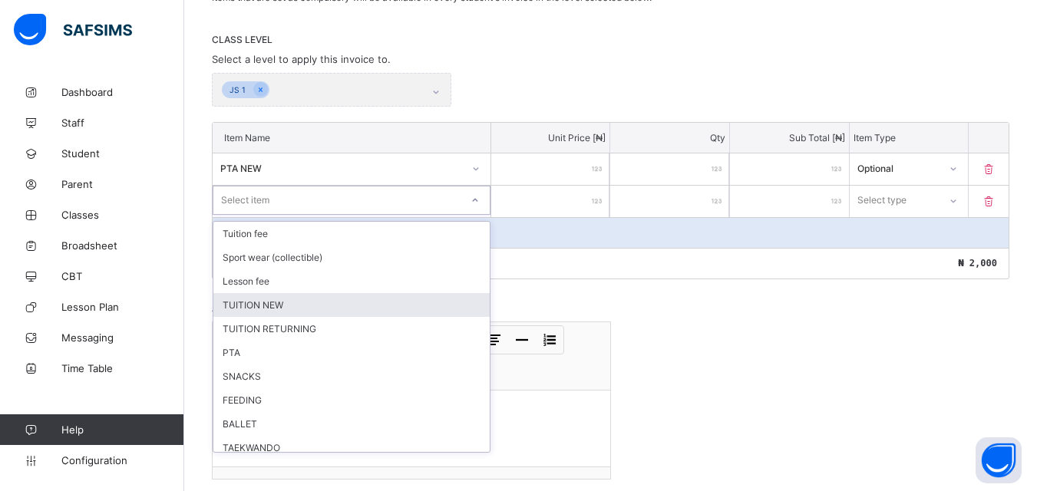
click at [299, 303] on div "TUITION NEW" at bounding box center [351, 305] width 276 height 24
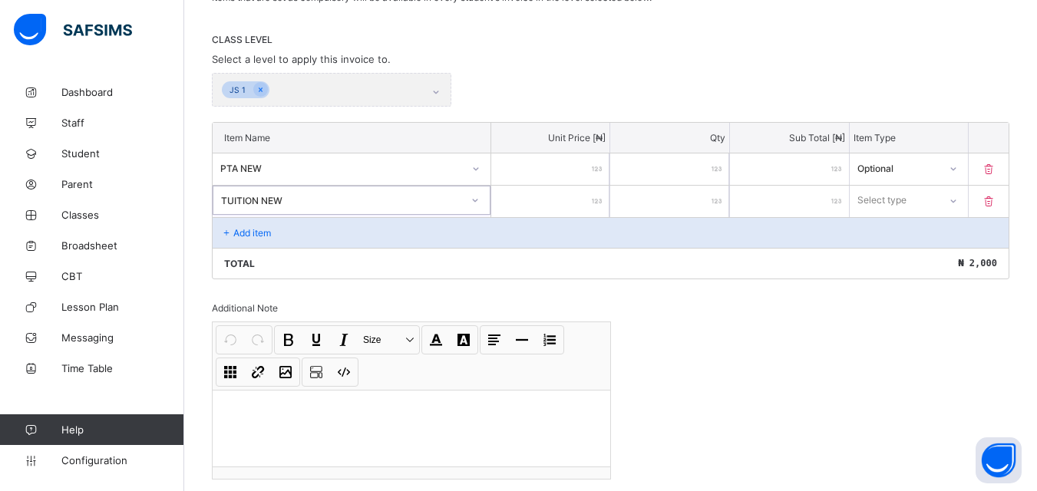
click at [585, 208] on input "number" at bounding box center [550, 201] width 119 height 31
type input "*"
type input "**"
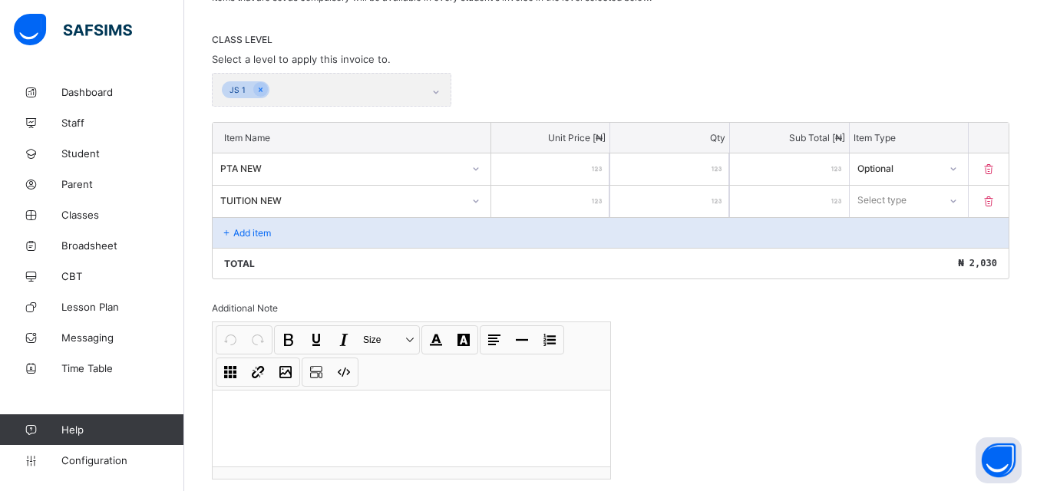
type input "***"
type input "****"
type input "*****"
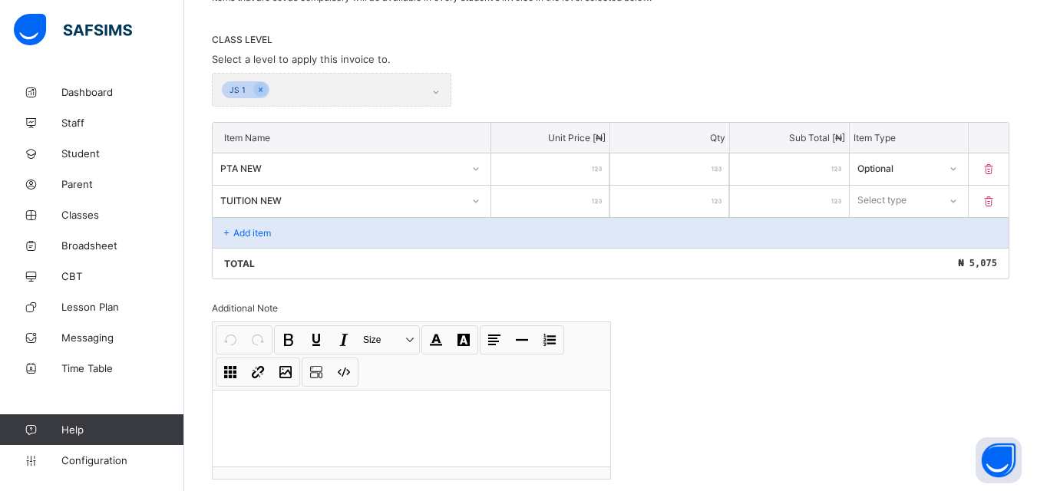
type input "*****"
type input "******"
click at [906, 198] on div "Select type" at bounding box center [881, 200] width 49 height 29
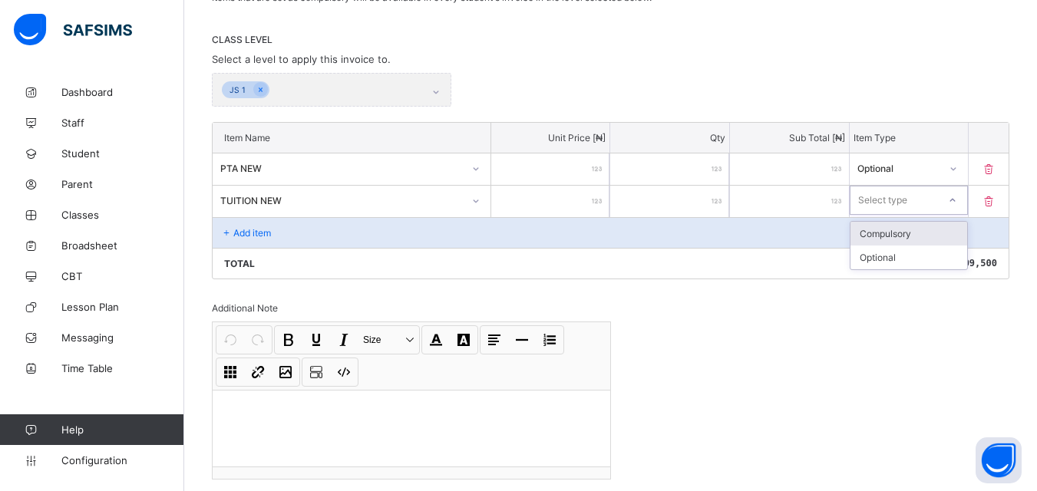
click at [905, 233] on div "Compulsory" at bounding box center [908, 234] width 117 height 24
click at [288, 243] on div "Add item" at bounding box center [611, 232] width 796 height 31
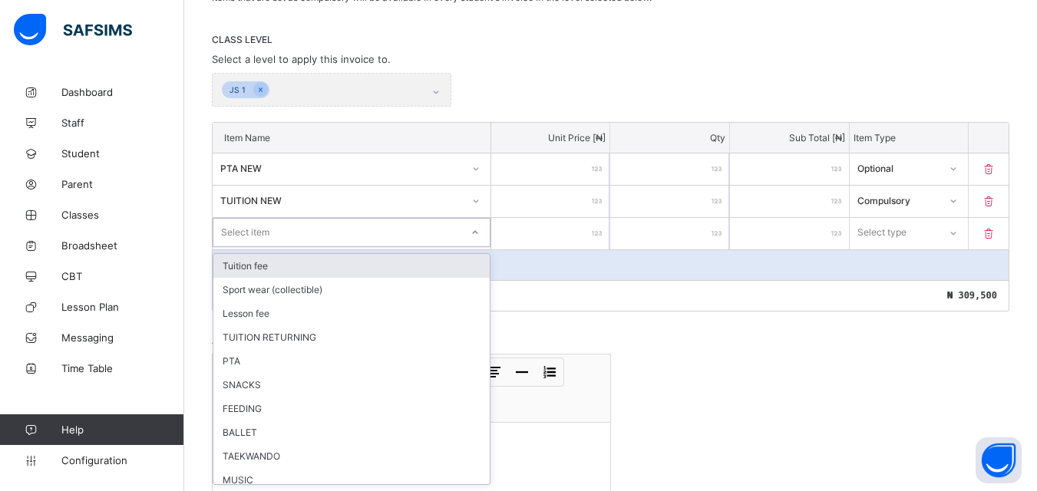
click at [480, 232] on icon at bounding box center [474, 232] width 9 height 15
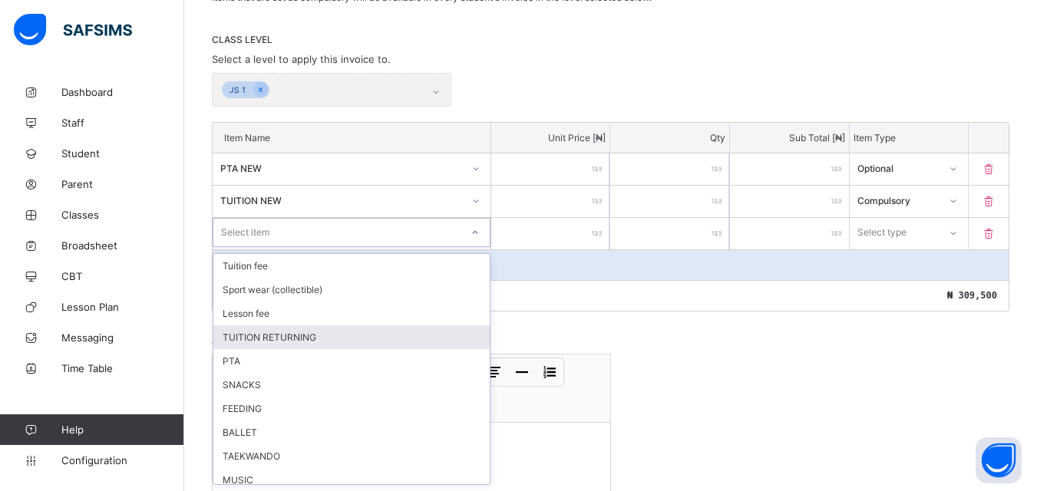
click at [285, 343] on div "TUITION RETURNING" at bounding box center [351, 337] width 276 height 24
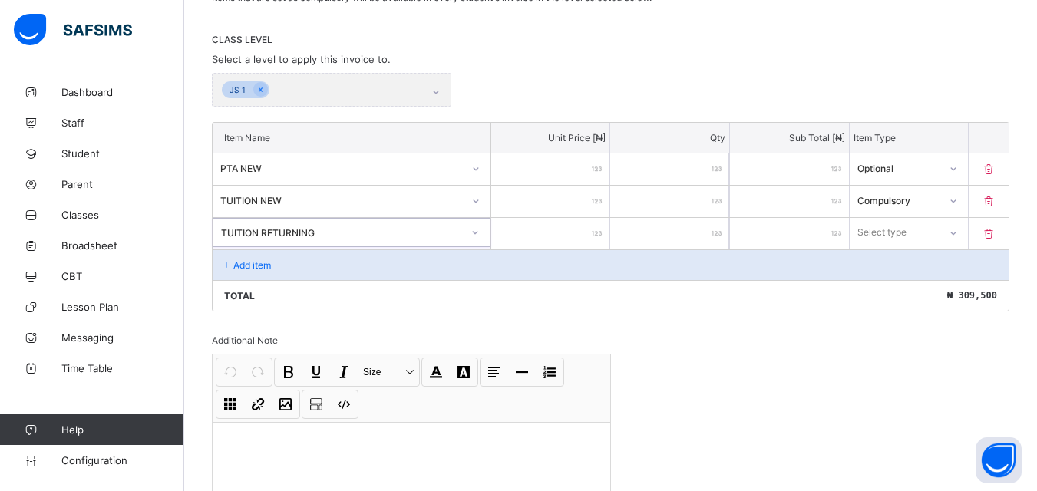
click at [599, 234] on div at bounding box center [550, 233] width 119 height 31
click at [596, 232] on input "number" at bounding box center [550, 233] width 119 height 31
type input "*"
type input "**"
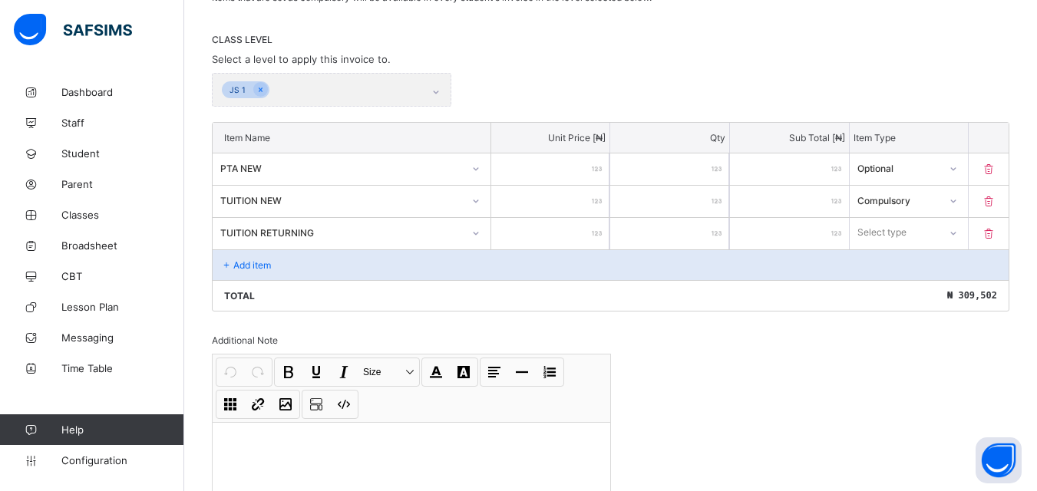
type input "**"
type input "***"
type input "**"
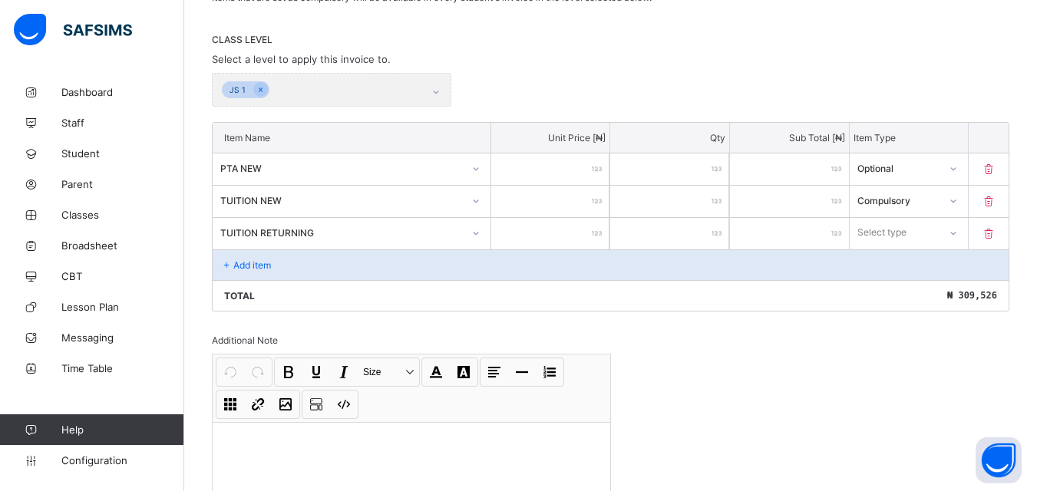
type input "***"
type input "****"
type input "*****"
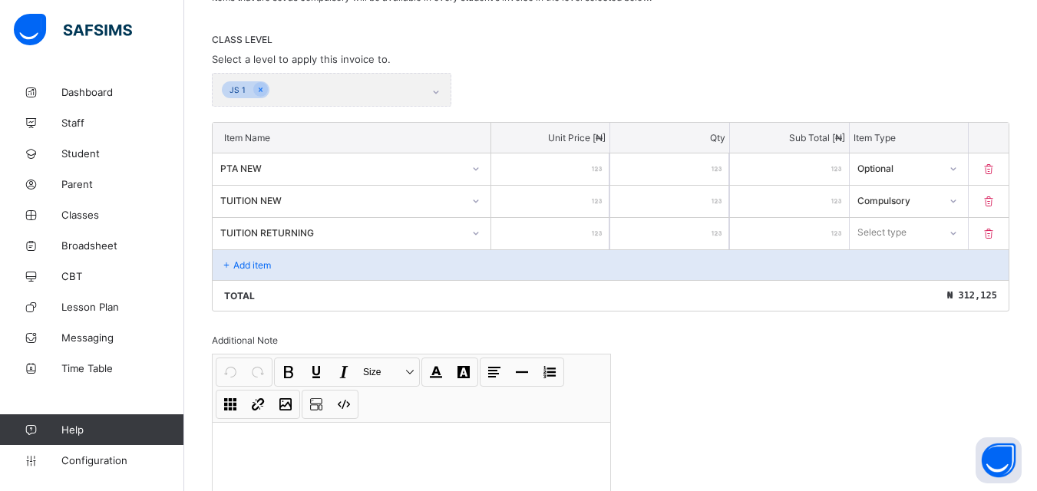
type input "*****"
type input "******"
click at [957, 233] on icon at bounding box center [952, 232] width 9 height 15
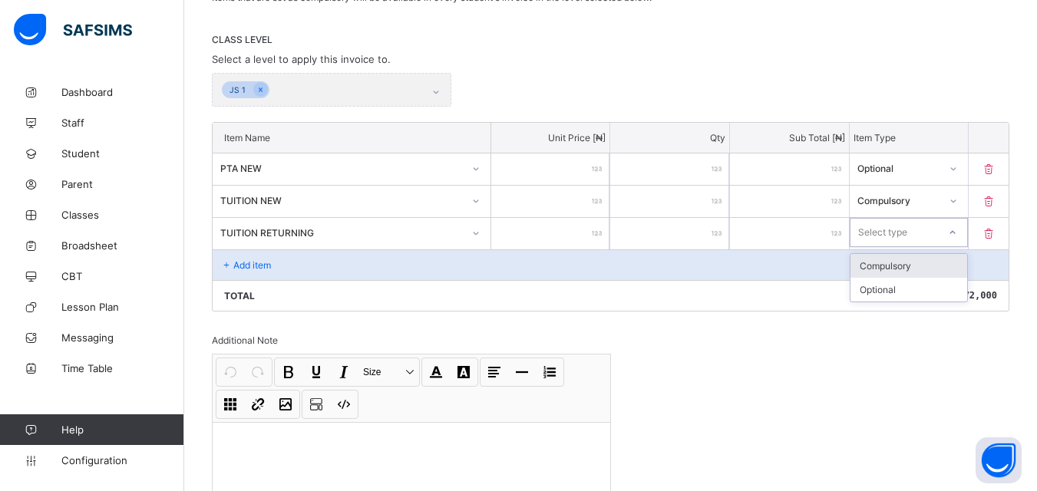
click at [932, 268] on div "Compulsory" at bounding box center [908, 266] width 117 height 24
click at [424, 266] on div "Add item" at bounding box center [611, 264] width 796 height 31
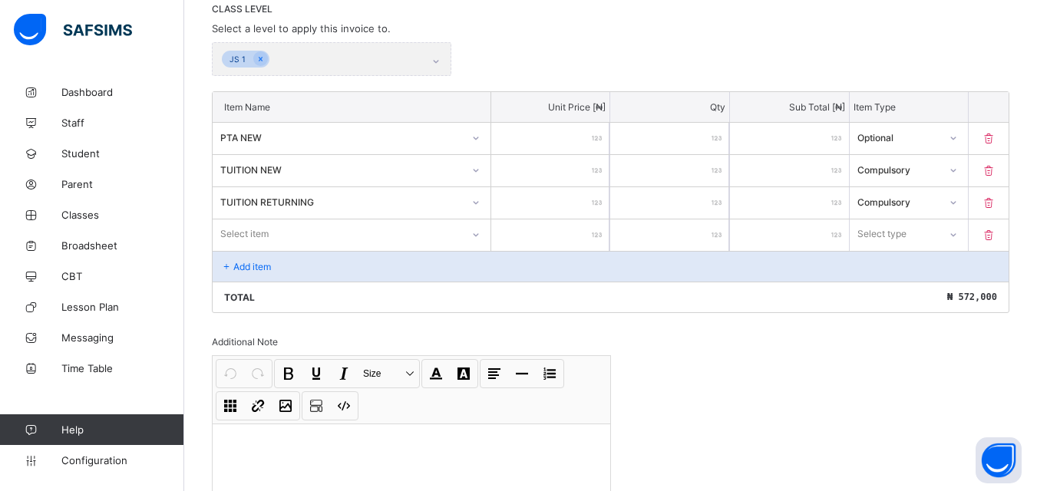
click at [436, 252] on div "Item Name Unit Price [ ₦ ] Qty Sub Total [ ₦ ] Item Type PTA NEW **** * **** Op…" at bounding box center [610, 202] width 797 height 222
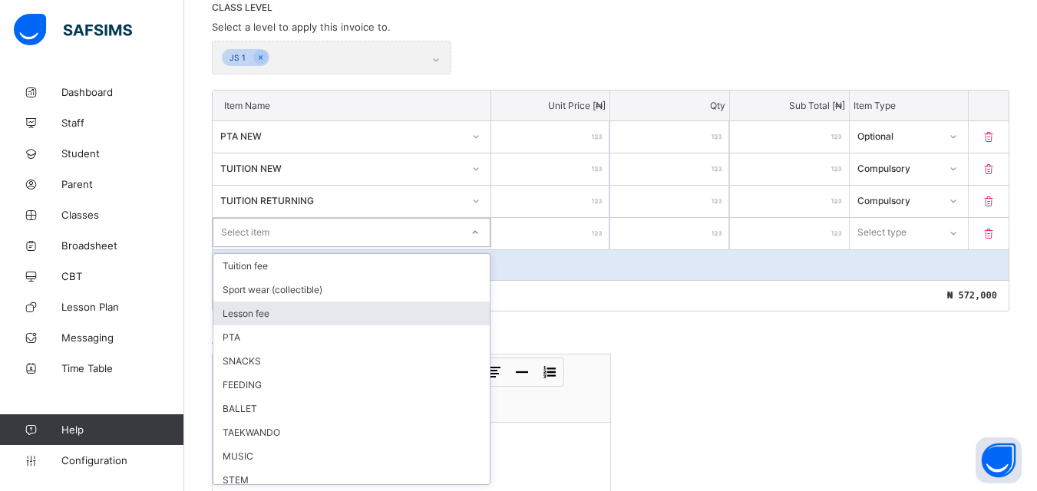
click at [325, 321] on div "Lesson fee" at bounding box center [351, 314] width 276 height 24
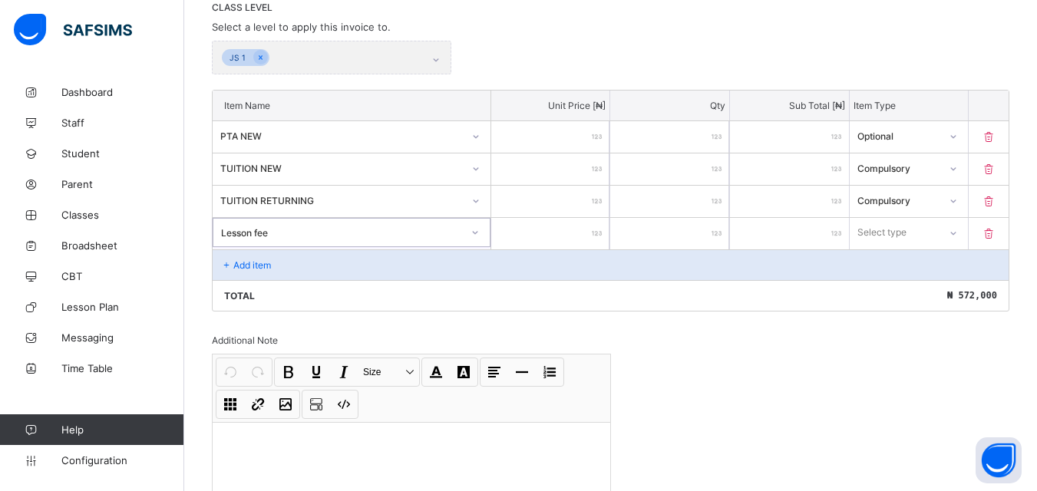
click at [598, 239] on input "number" at bounding box center [550, 233] width 119 height 31
type input "*"
type input "**"
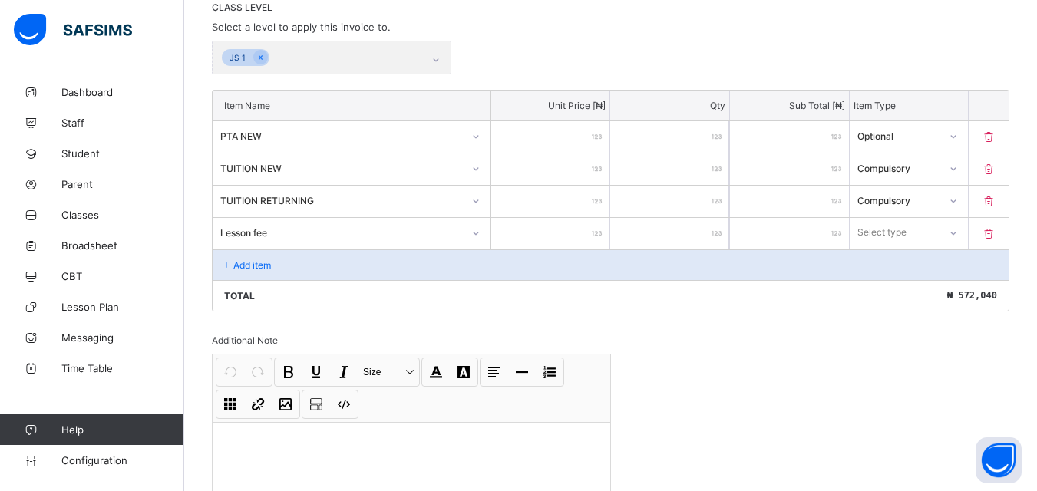
type input "****"
type input "*****"
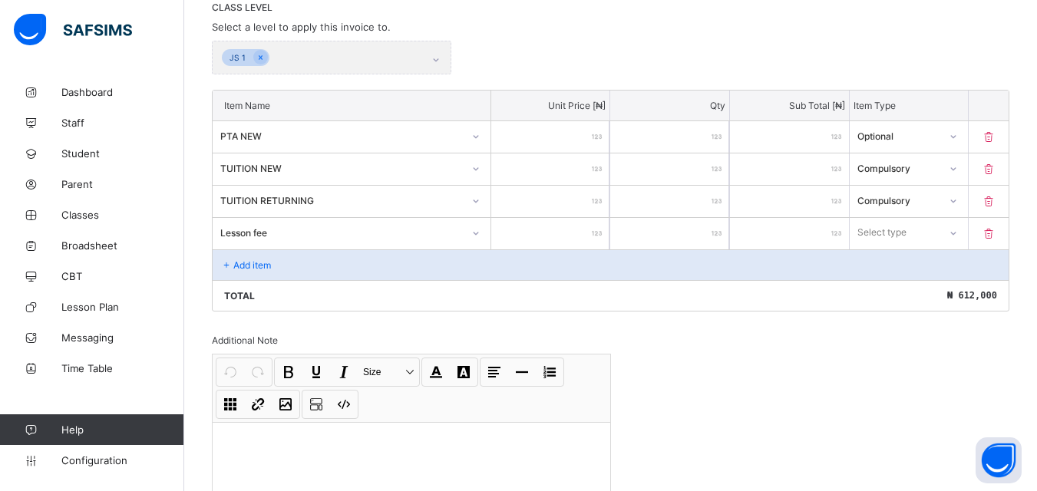
click at [924, 231] on div "Select type" at bounding box center [895, 232] width 90 height 21
click at [914, 285] on div "Optional" at bounding box center [908, 290] width 117 height 24
click at [431, 270] on div "Add item" at bounding box center [611, 264] width 796 height 31
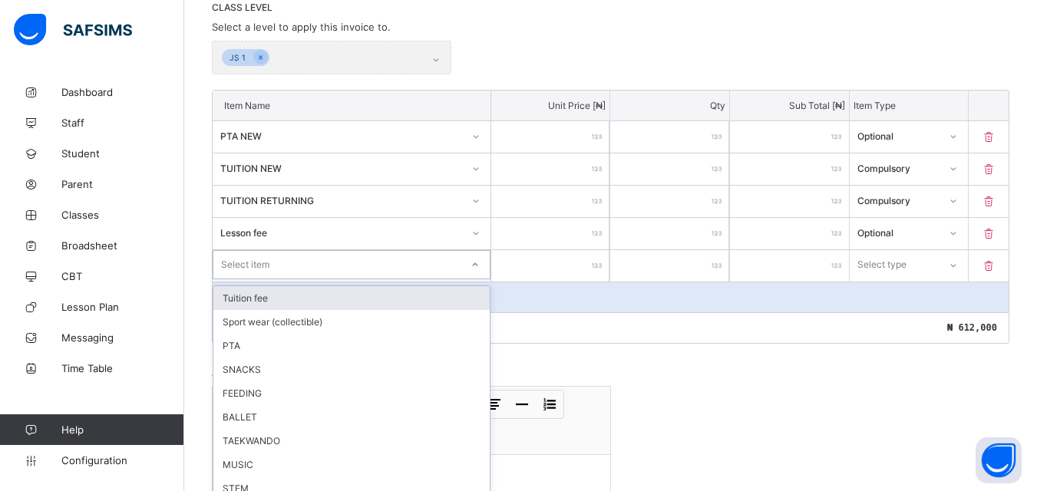
scroll to position [369, 0]
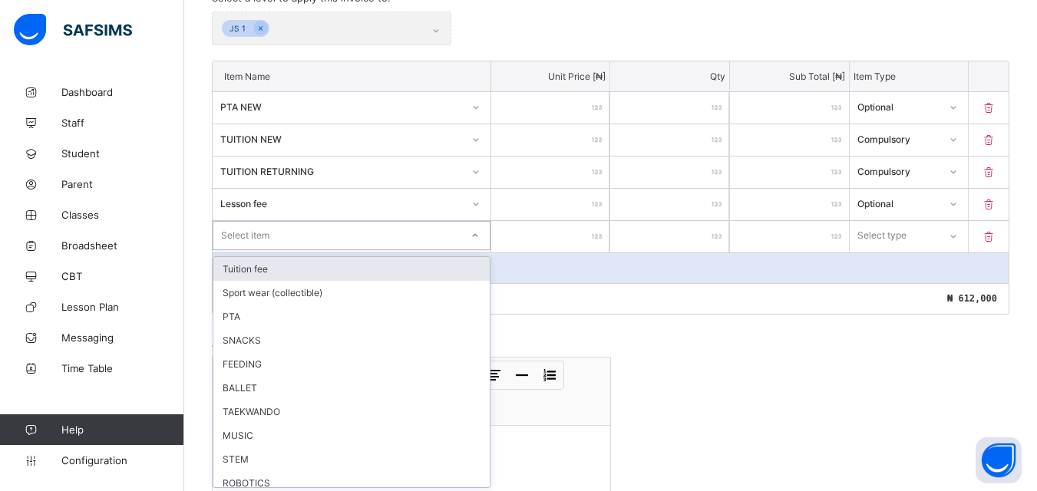
click at [440, 250] on div "option Tuition fee focused, 1 of 19. 19 results available. Use Up and Down to c…" at bounding box center [352, 235] width 278 height 29
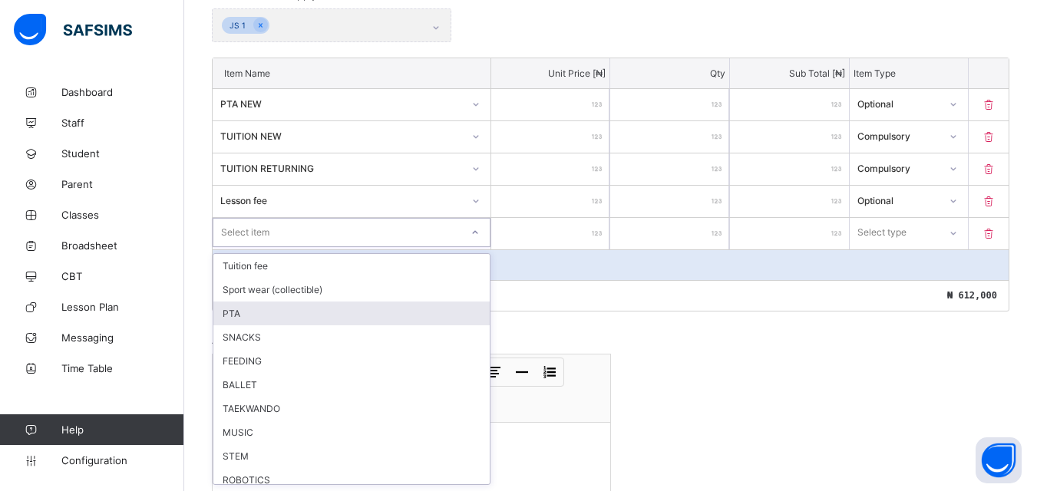
click at [373, 311] on div "PTA" at bounding box center [351, 314] width 276 height 24
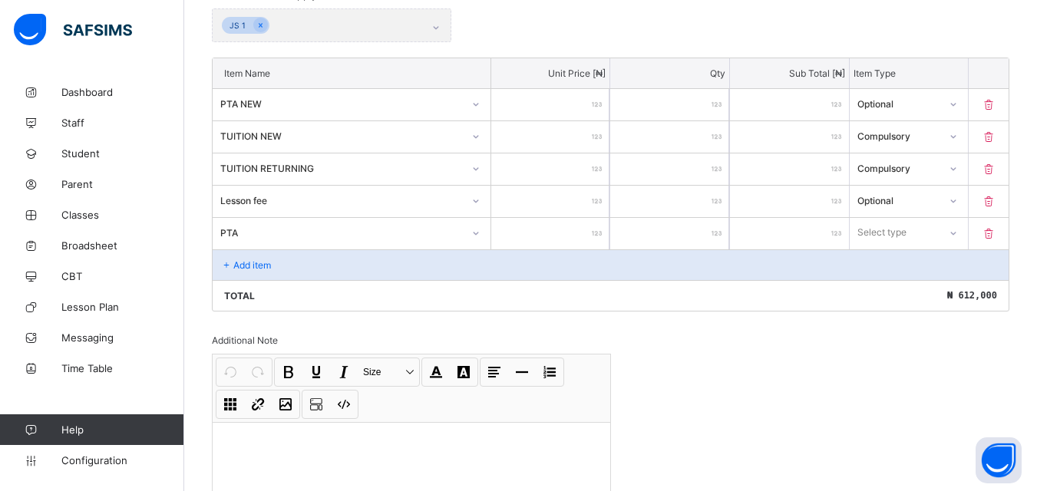
click at [598, 236] on div at bounding box center [550, 233] width 119 height 31
click at [597, 226] on input "number" at bounding box center [550, 233] width 119 height 31
type input "*"
type input "**"
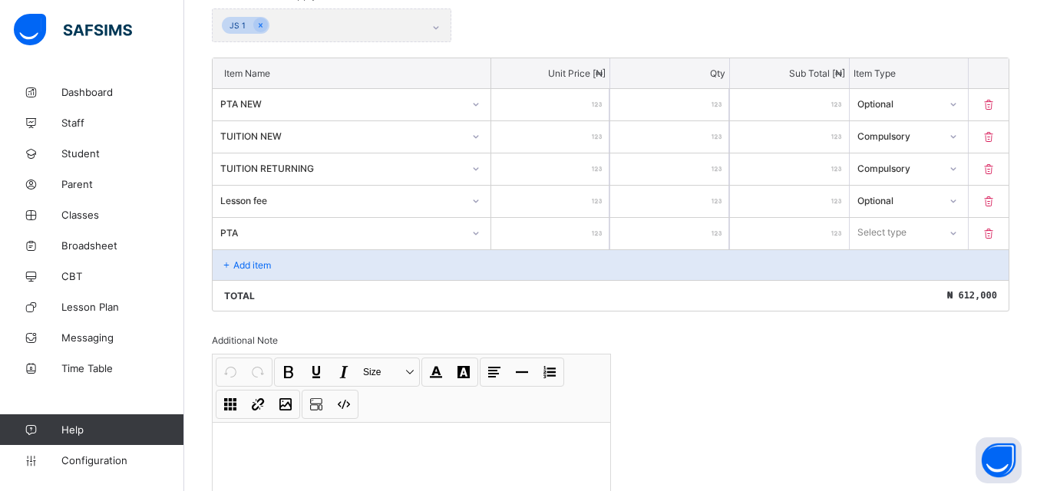
type input "**"
type input "***"
type input "****"
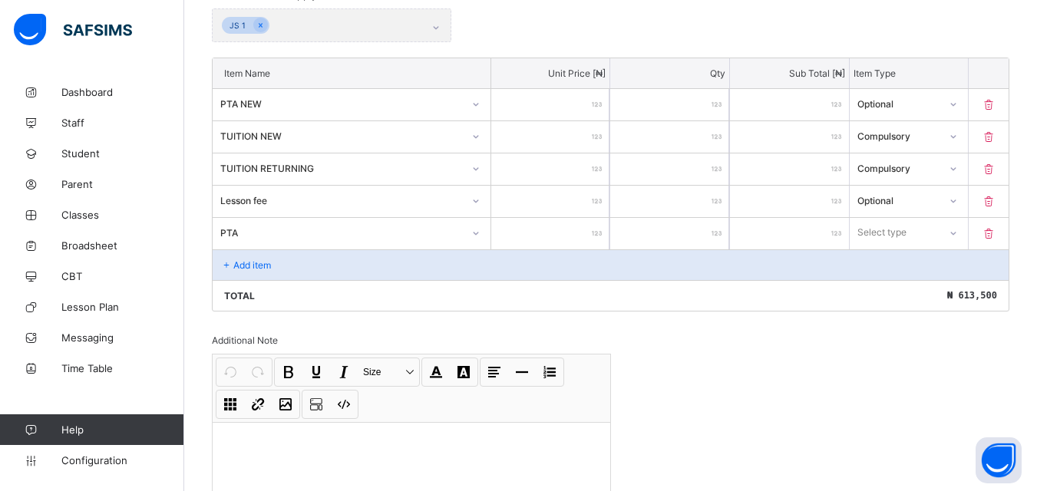
type input "****"
click at [939, 236] on div "Select type" at bounding box center [895, 232] width 90 height 21
click at [905, 294] on div "Optional" at bounding box center [908, 290] width 117 height 24
click at [342, 259] on div "Add item" at bounding box center [611, 264] width 796 height 31
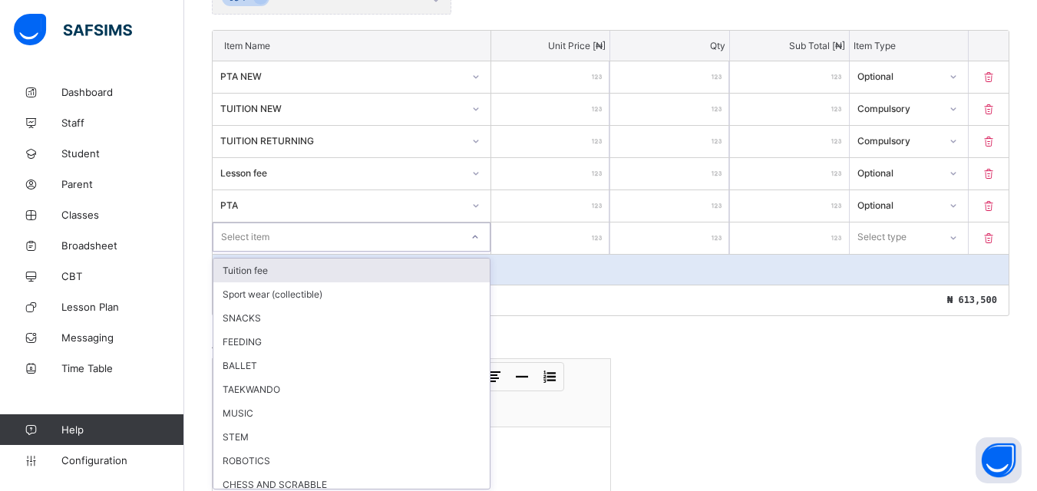
click at [351, 252] on div "option Tuition fee focused, 1 of 18. 18 results available. Use Up and Down to c…" at bounding box center [352, 237] width 278 height 29
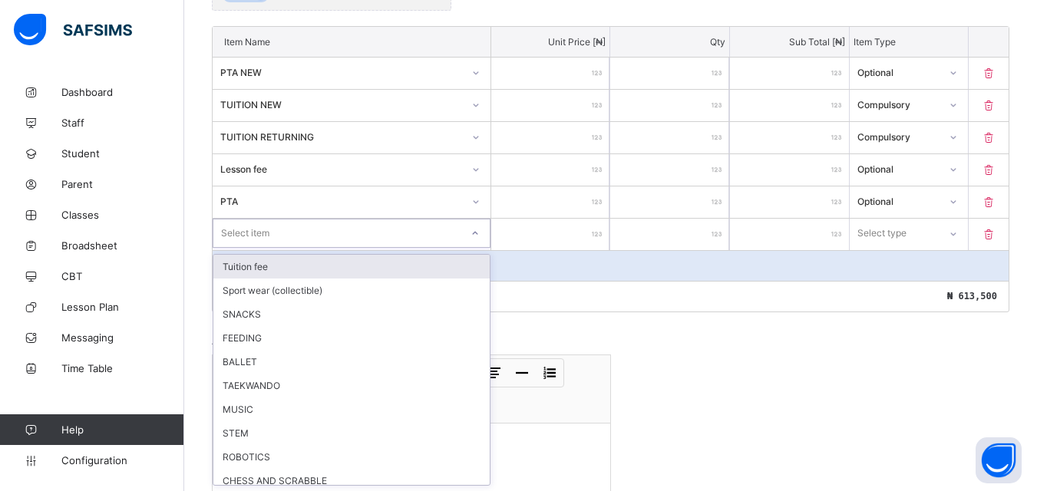
scroll to position [401, 0]
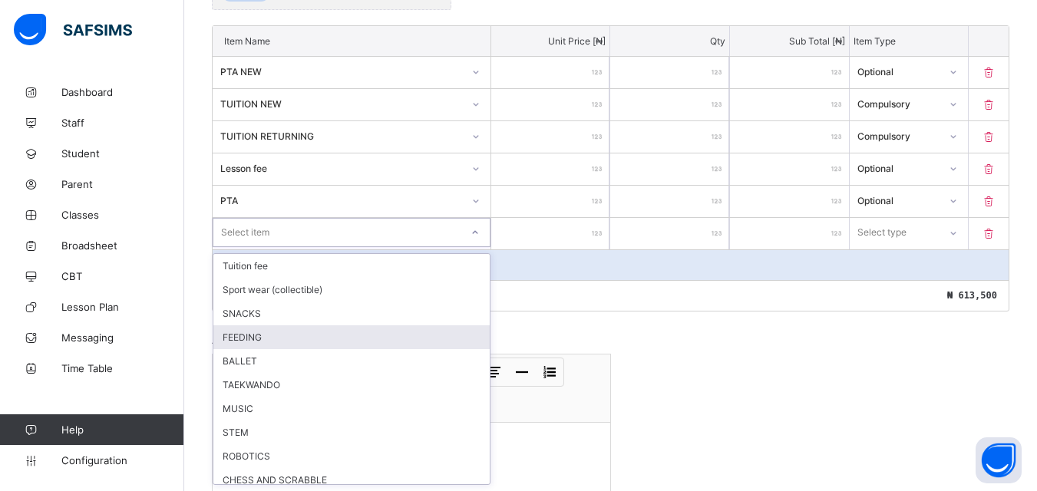
click at [288, 328] on div "FEEDING" at bounding box center [351, 337] width 276 height 24
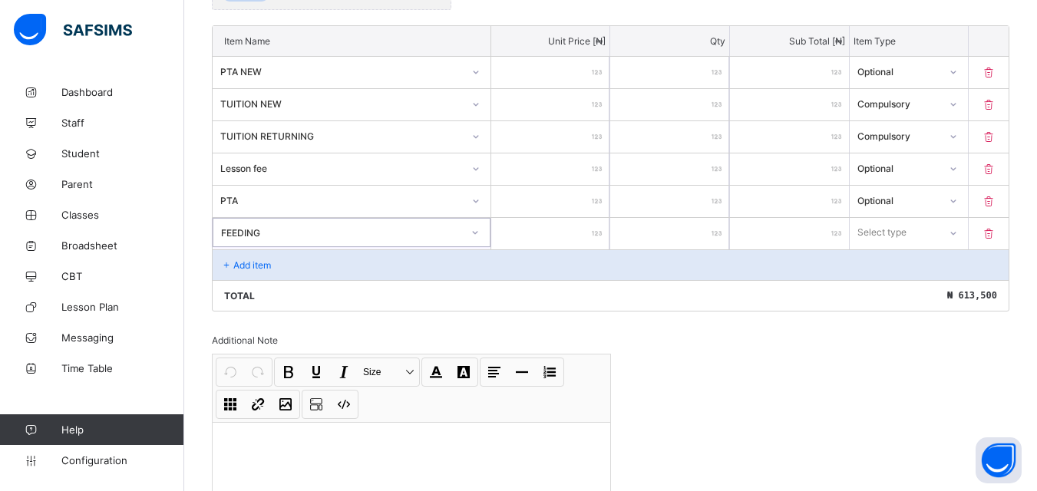
click at [572, 239] on input "number" at bounding box center [550, 233] width 119 height 31
type input "**"
type input "***"
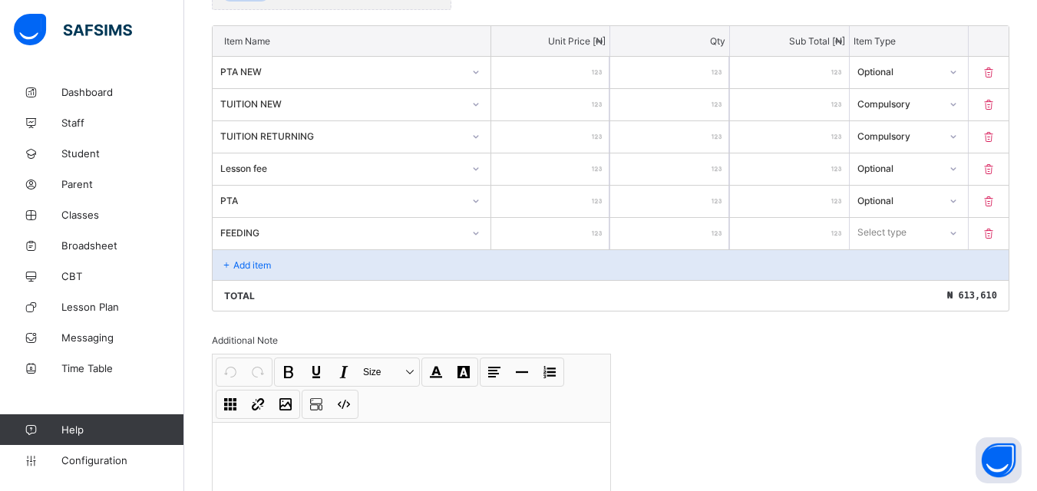
type input "****"
type input "*****"
type input "******"
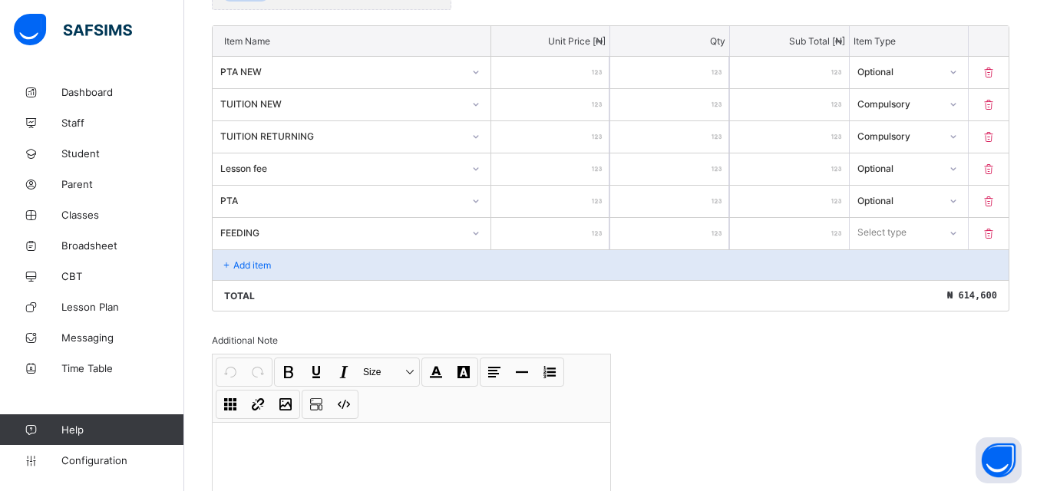
type input "******"
click at [939, 239] on div "Select type" at bounding box center [895, 232] width 90 height 21
click at [929, 286] on div "Optional" at bounding box center [908, 290] width 117 height 24
click at [485, 258] on div "Add item" at bounding box center [611, 264] width 796 height 31
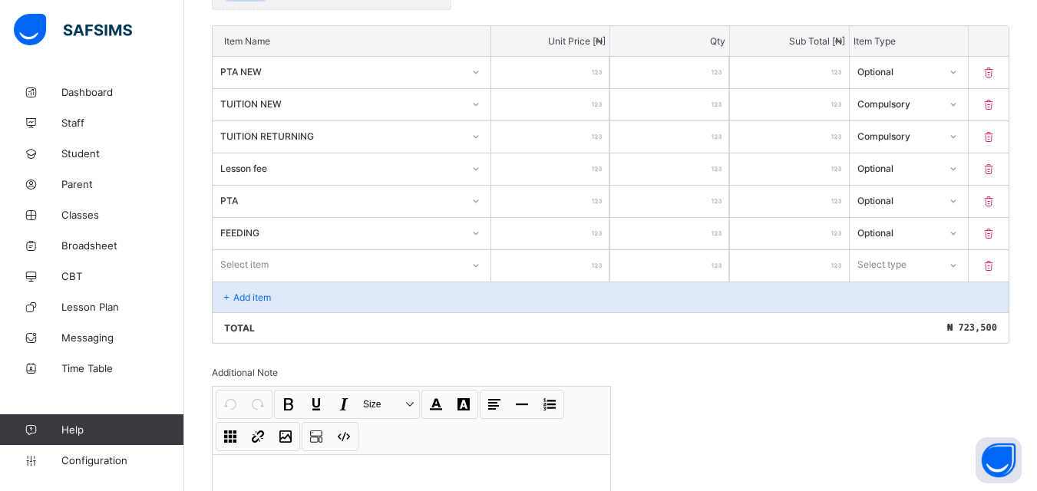
click at [483, 268] on div "Select item" at bounding box center [352, 264] width 278 height 29
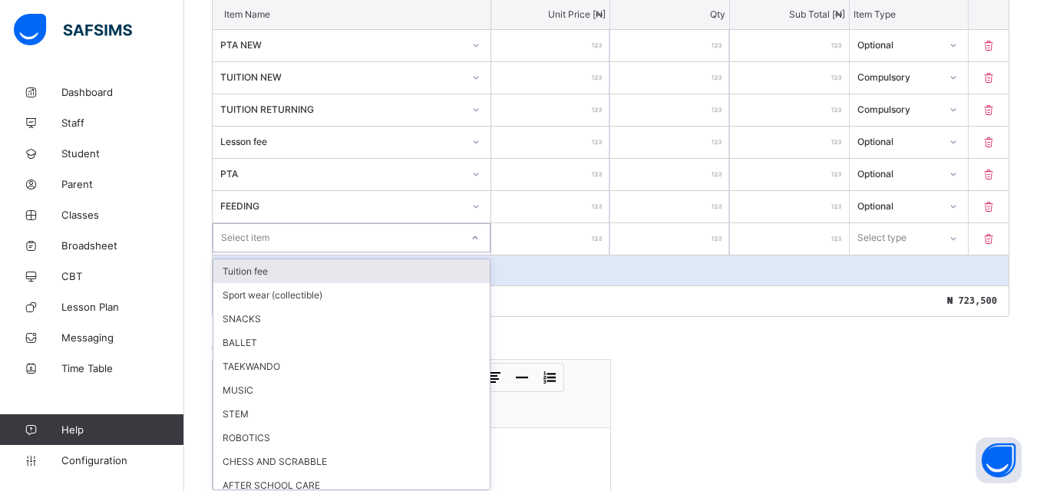
scroll to position [434, 0]
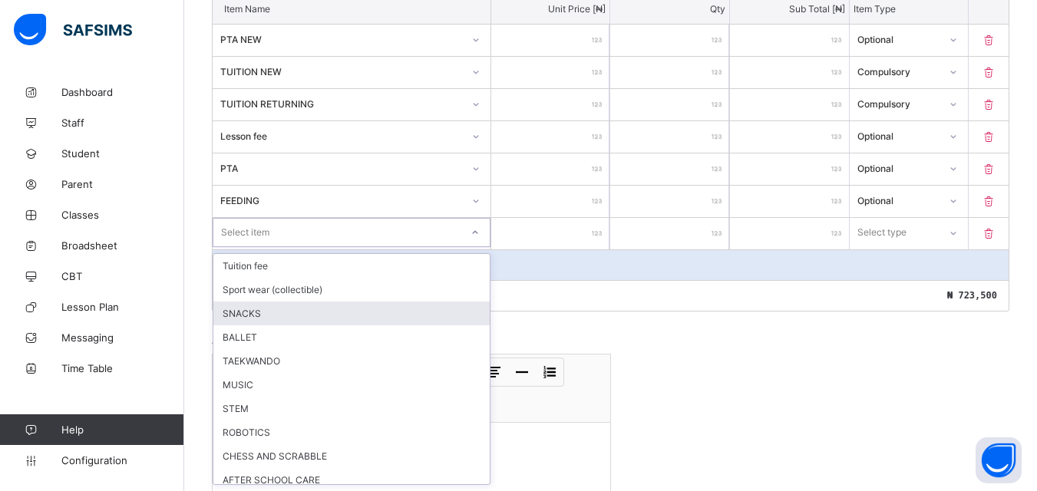
click at [345, 320] on div "SNACKS" at bounding box center [351, 314] width 276 height 24
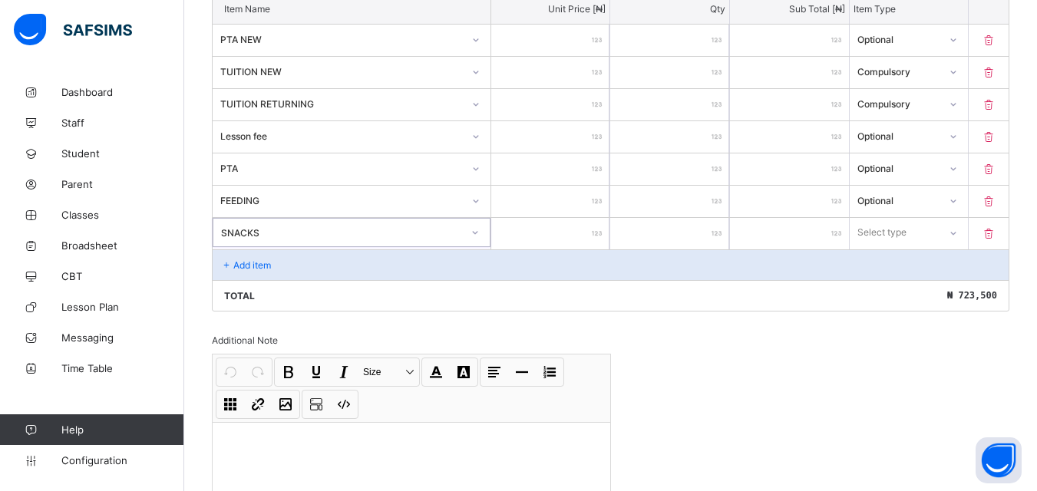
click at [568, 241] on input "number" at bounding box center [550, 233] width 119 height 31
type input "*"
type input "**"
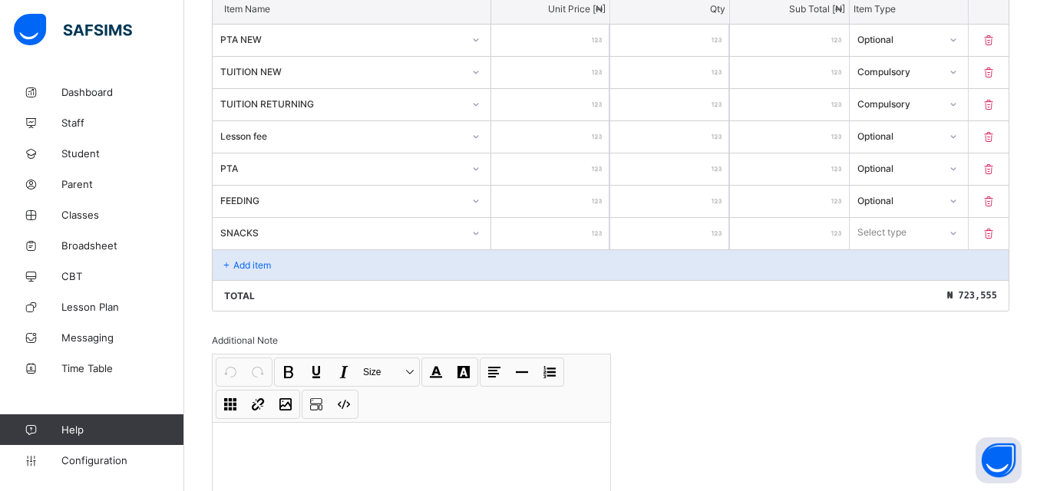
type input "***"
type input "*****"
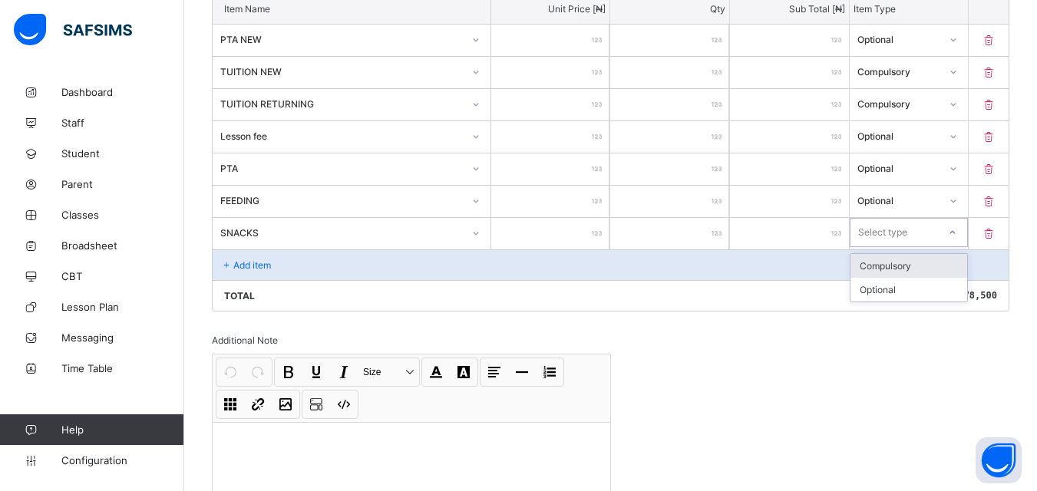
click at [939, 229] on div "Select type" at bounding box center [894, 232] width 88 height 21
click at [919, 279] on div "Optional" at bounding box center [908, 290] width 117 height 24
click at [431, 265] on div "Add item" at bounding box center [611, 264] width 796 height 31
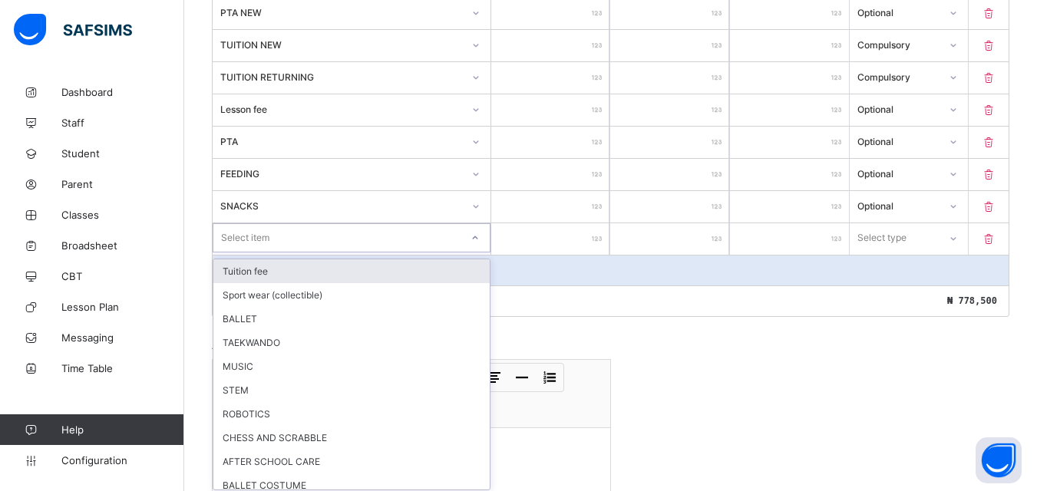
click at [436, 252] on div "option Tuition fee focused, 1 of 16. 16 results available. Use Up and Down to c…" at bounding box center [352, 237] width 278 height 29
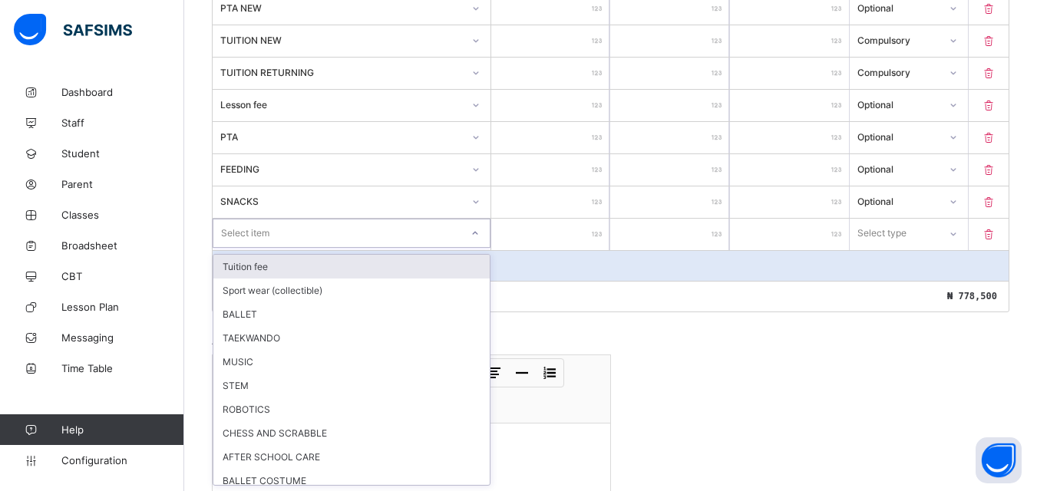
scroll to position [466, 0]
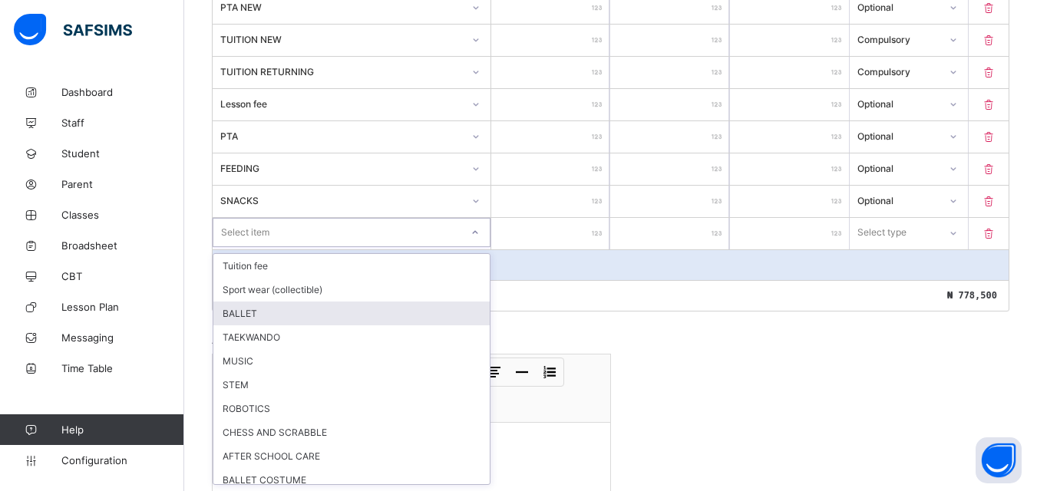
click at [355, 312] on div "BALLET" at bounding box center [351, 314] width 276 height 24
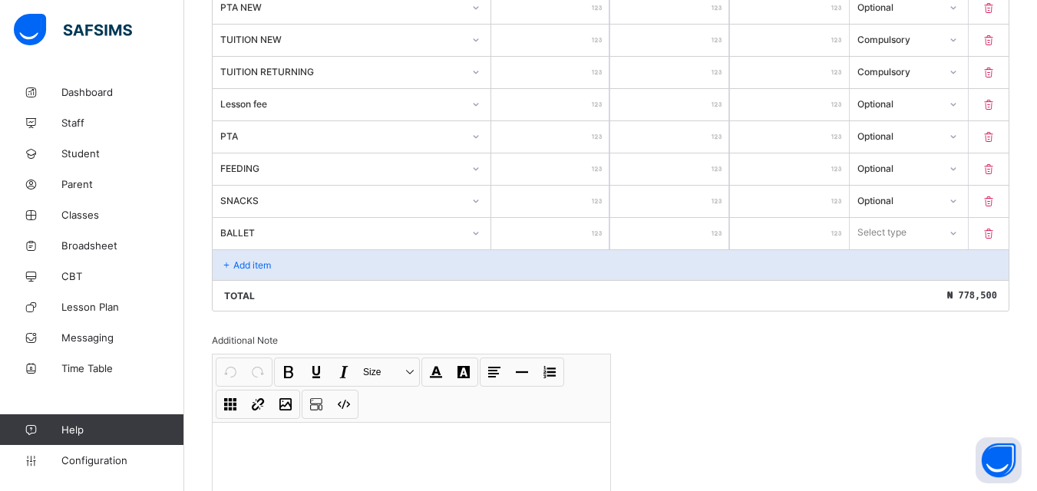
click at [553, 236] on input "number" at bounding box center [550, 233] width 119 height 31
type input "*"
type input "**"
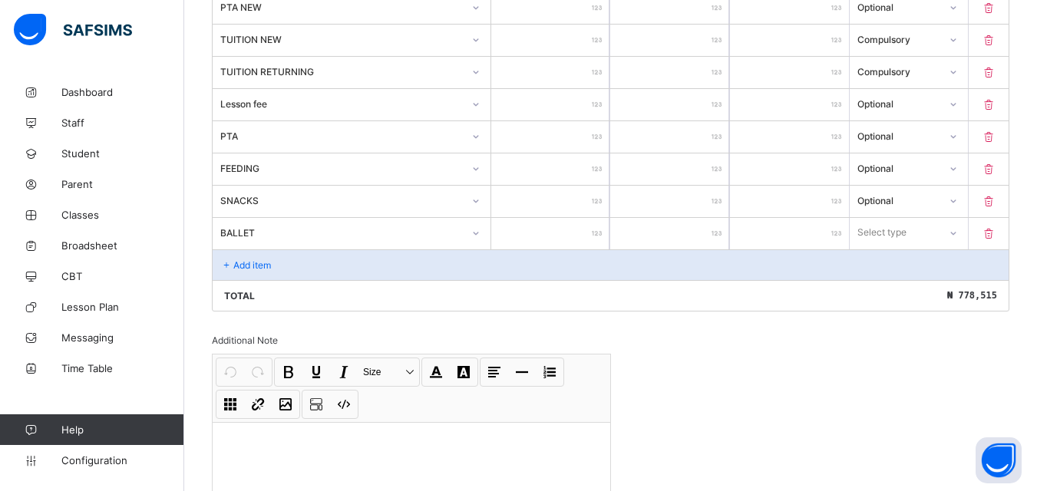
type input "****"
type input "*****"
type input "******"
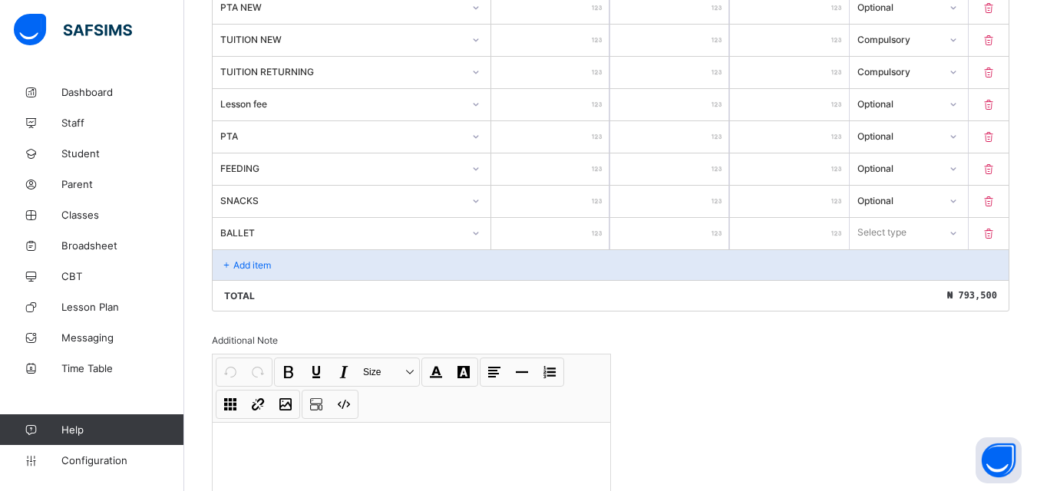
type input "******"
type input "*****"
click at [939, 228] on div "Select type" at bounding box center [894, 232] width 88 height 21
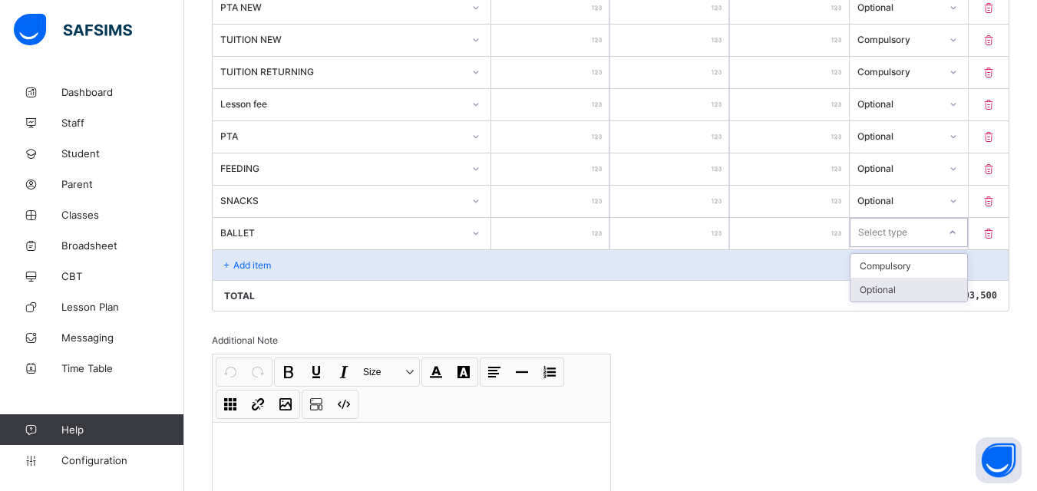
click at [910, 293] on div "Optional" at bounding box center [908, 290] width 117 height 24
click at [292, 258] on div "Add item" at bounding box center [611, 264] width 796 height 31
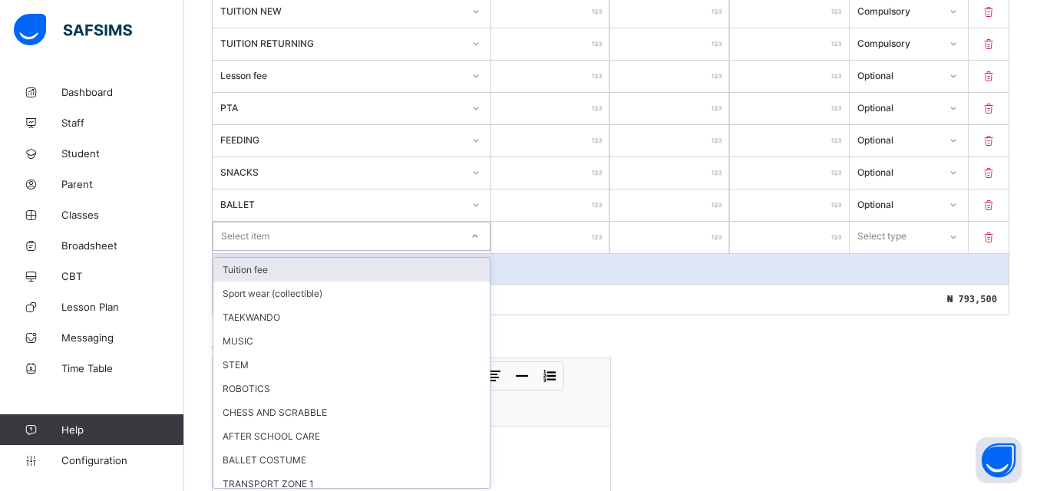
click at [306, 251] on div "option Tuition fee focused, 1 of 15. 15 results available. Use Up and Down to c…" at bounding box center [352, 236] width 278 height 29
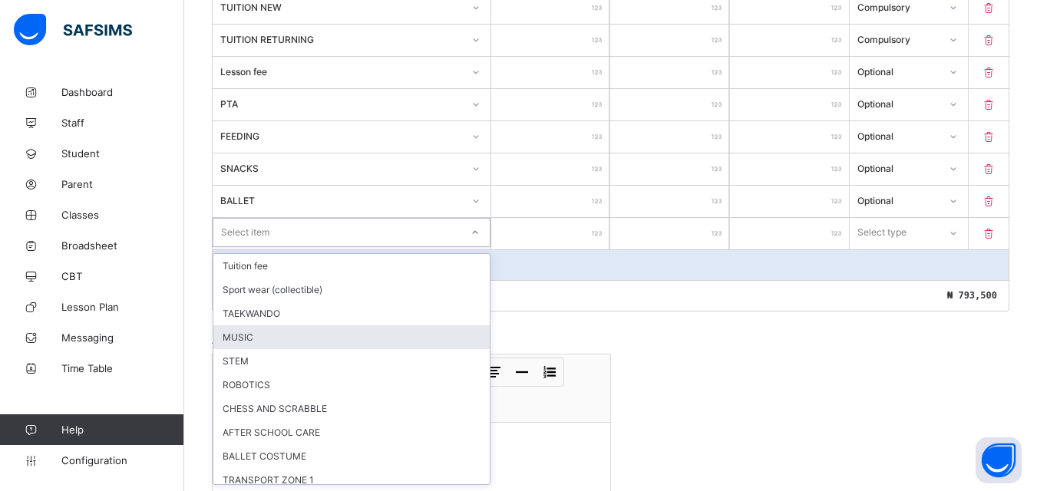
click at [304, 347] on div "MUSIC" at bounding box center [351, 337] width 276 height 24
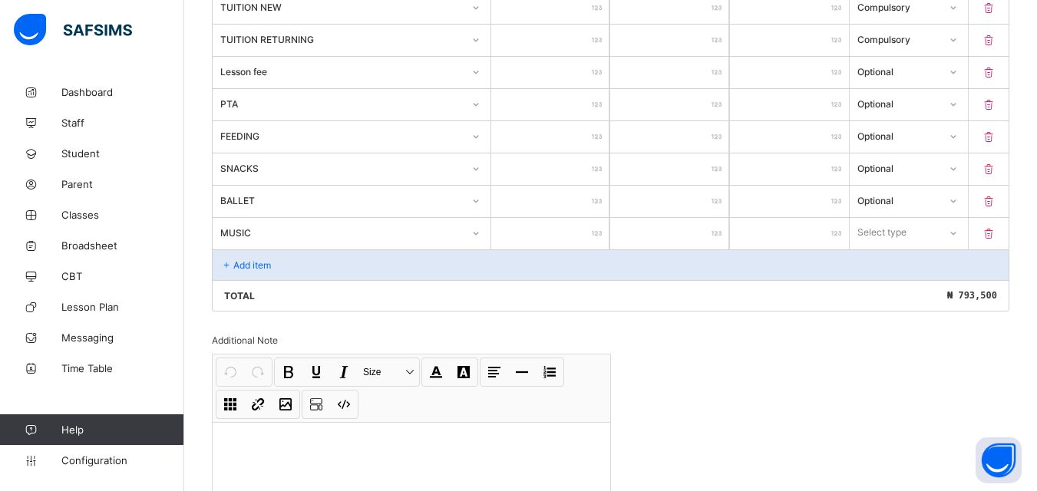
click at [549, 232] on input "number" at bounding box center [550, 233] width 119 height 31
type input "*"
type input "*****"
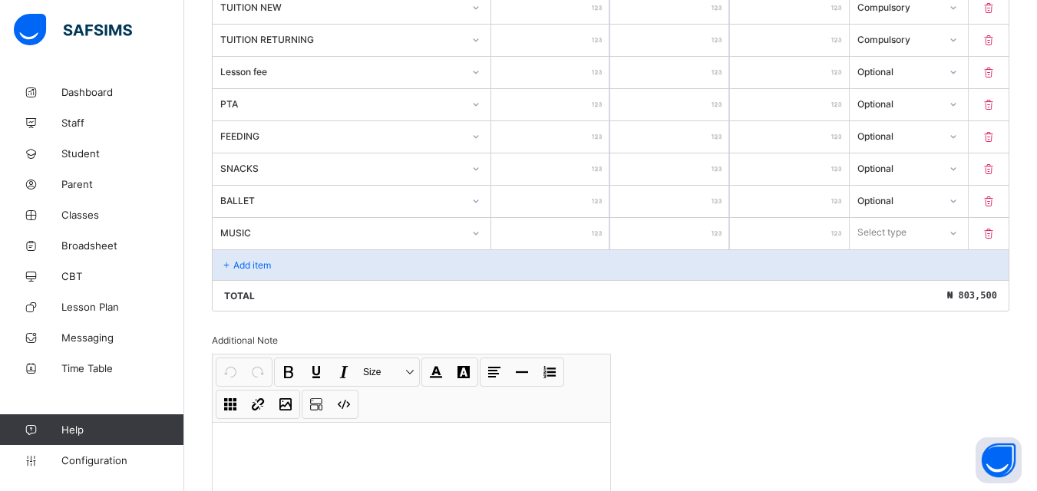
type input "******"
type input "*****"
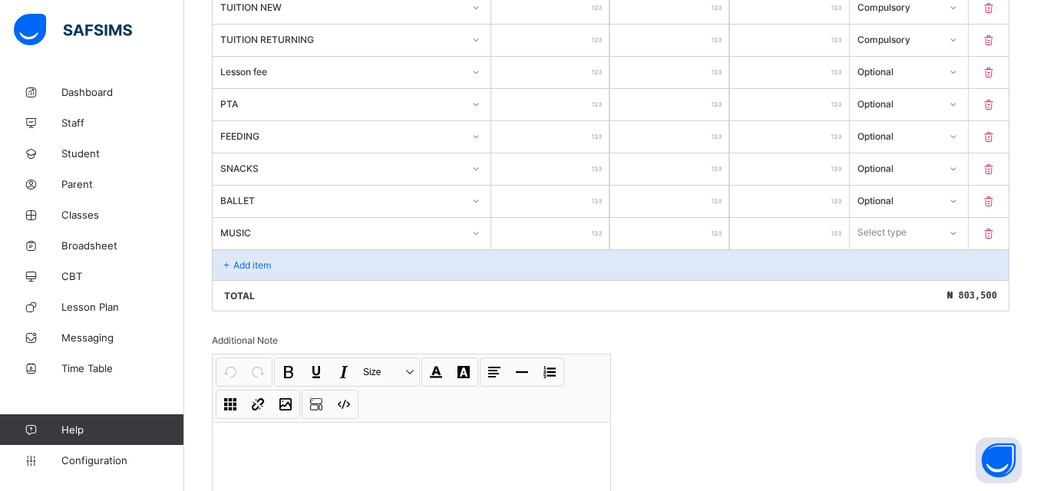
click at [924, 228] on div "Select type" at bounding box center [895, 232] width 90 height 21
click at [909, 279] on div "Optional" at bounding box center [908, 290] width 117 height 24
click at [389, 252] on div "Add item" at bounding box center [611, 264] width 796 height 31
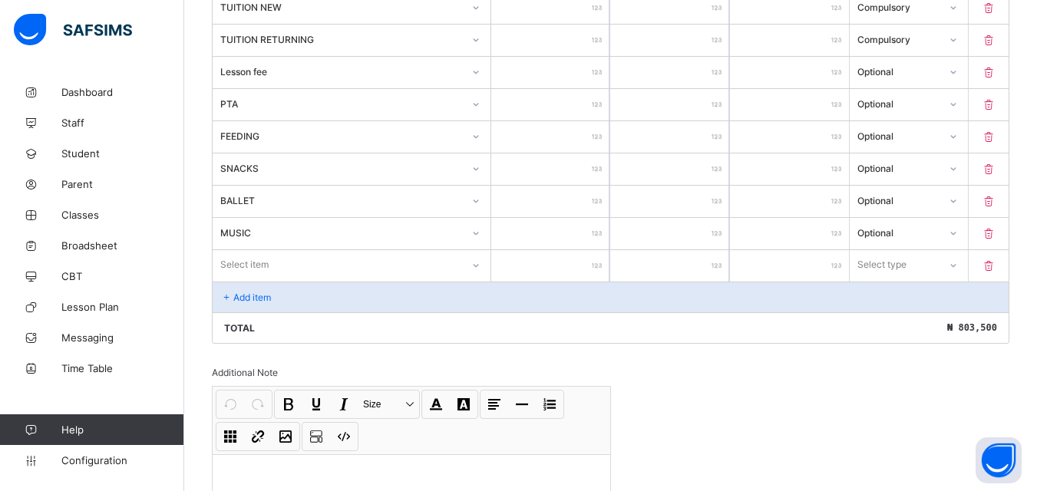
click at [404, 260] on div "Select item" at bounding box center [352, 264] width 278 height 29
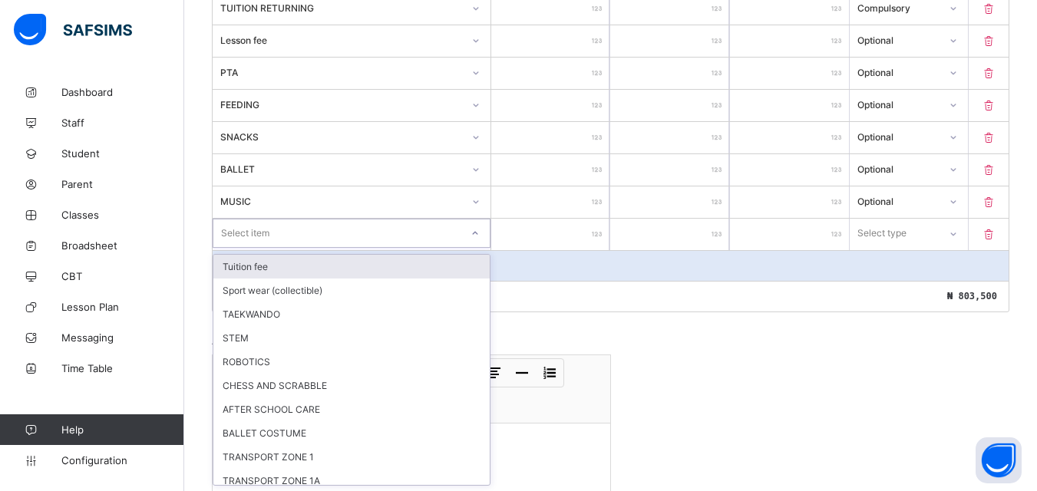
scroll to position [530, 0]
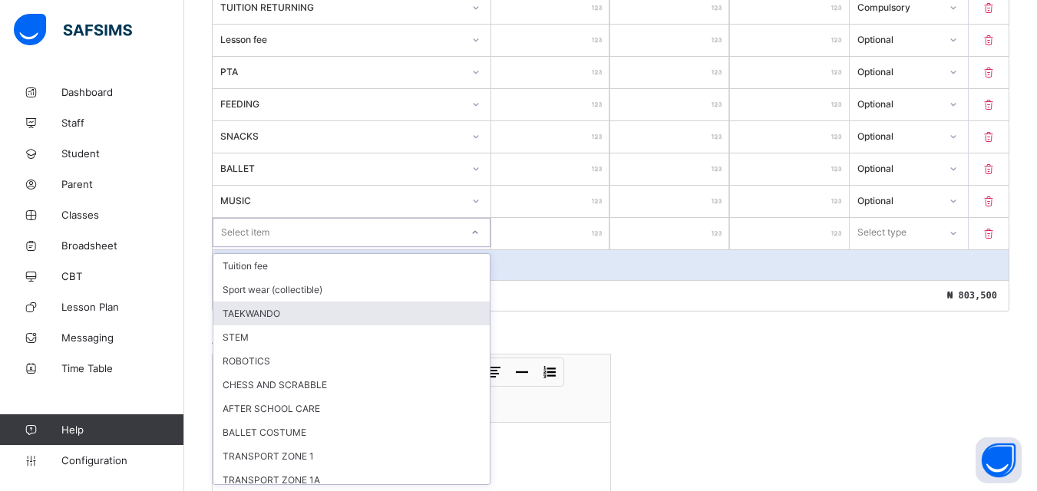
click at [293, 318] on div "TAEKWANDO" at bounding box center [351, 314] width 276 height 24
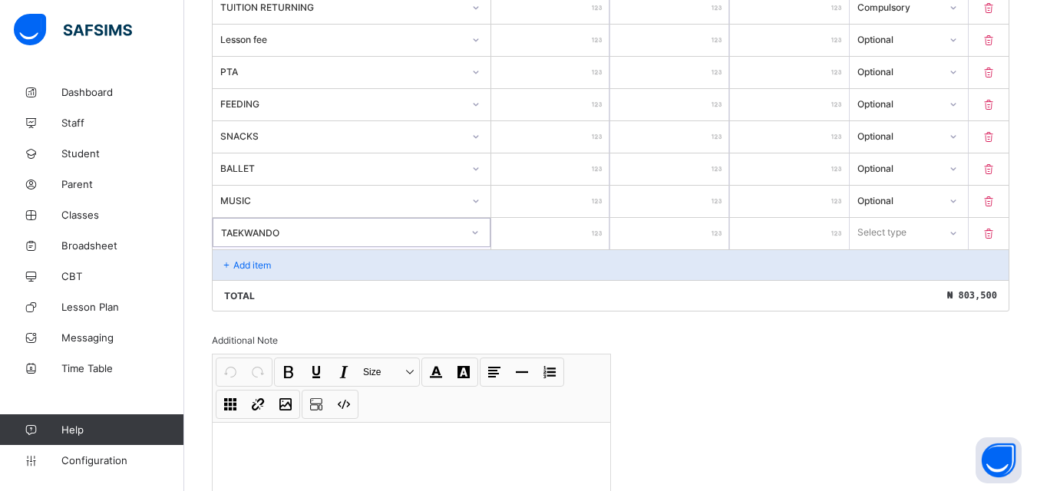
click at [586, 233] on input "number" at bounding box center [550, 233] width 119 height 31
type input "*"
type input "***"
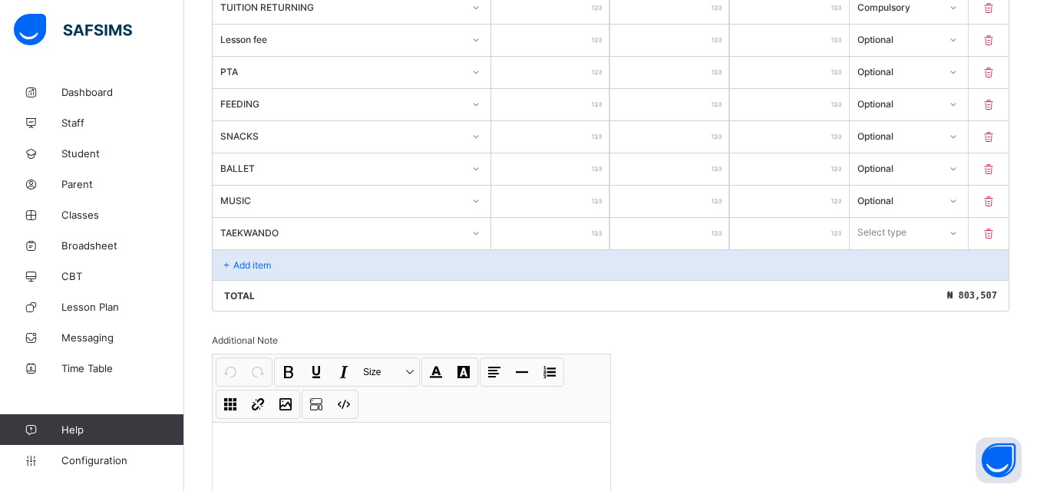
type input "****"
click at [886, 233] on div "Select type" at bounding box center [881, 232] width 49 height 29
click at [894, 294] on div "Optional" at bounding box center [908, 290] width 117 height 24
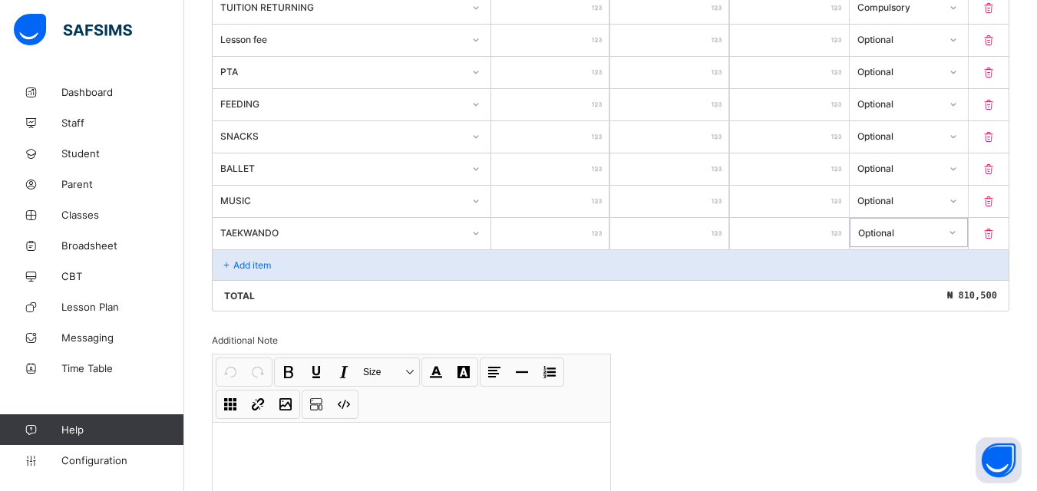
click at [392, 272] on div "Add item" at bounding box center [611, 264] width 796 height 31
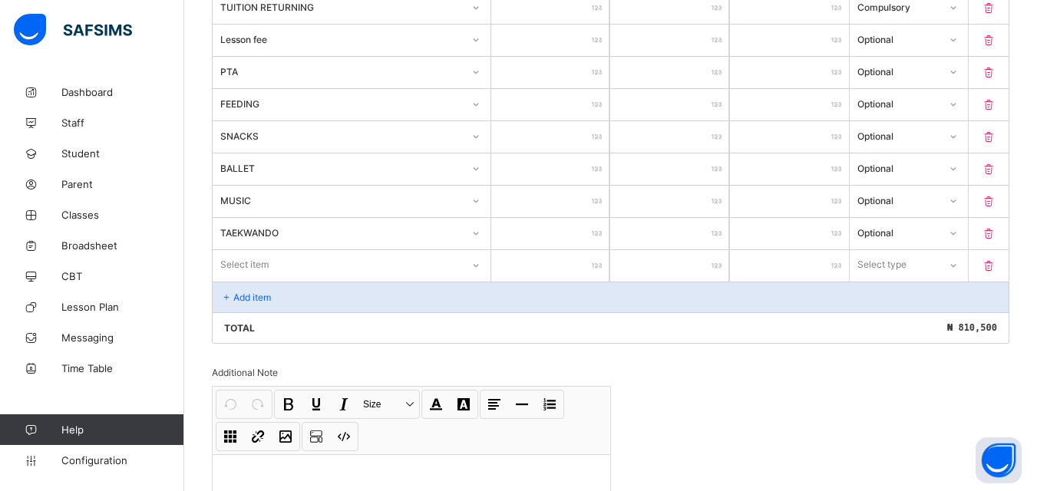
click at [387, 265] on div "Select item" at bounding box center [352, 264] width 278 height 29
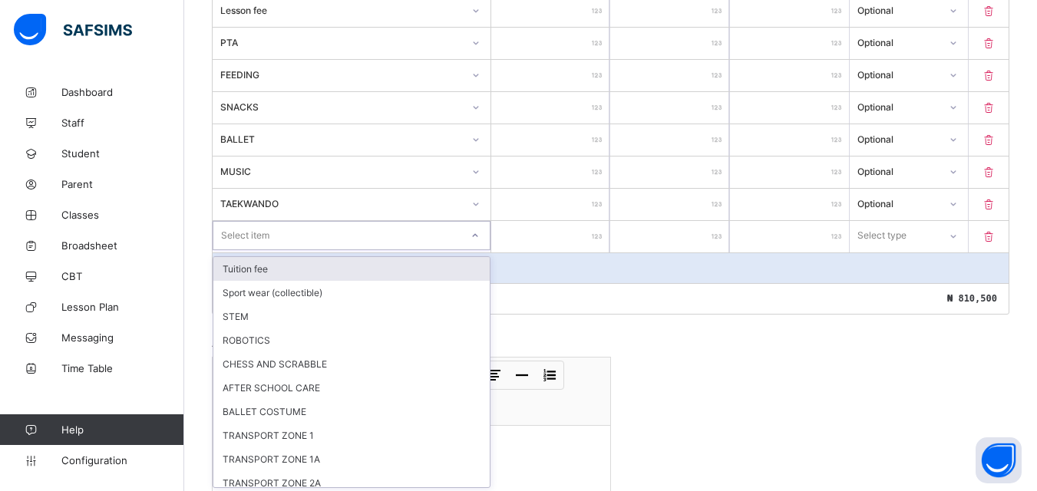
scroll to position [563, 0]
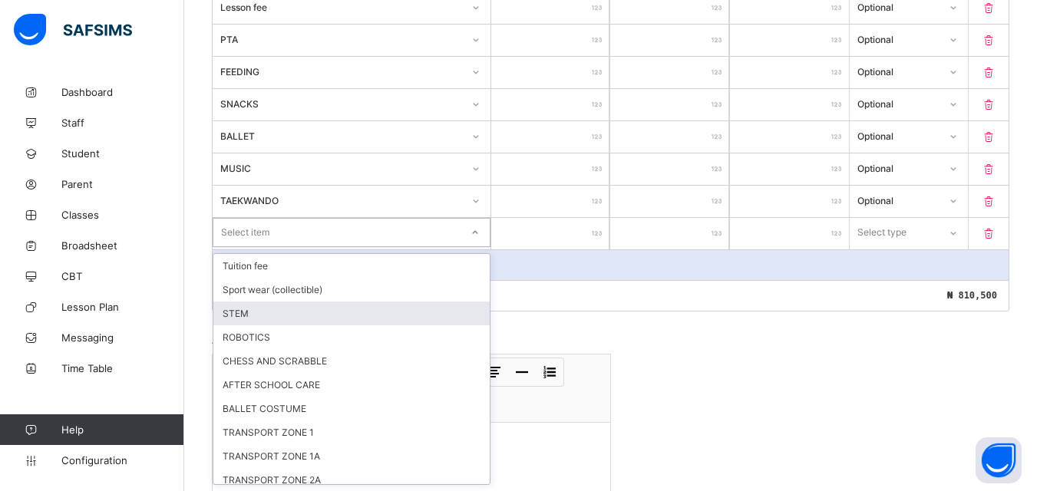
click at [276, 319] on div "STEM" at bounding box center [351, 314] width 276 height 24
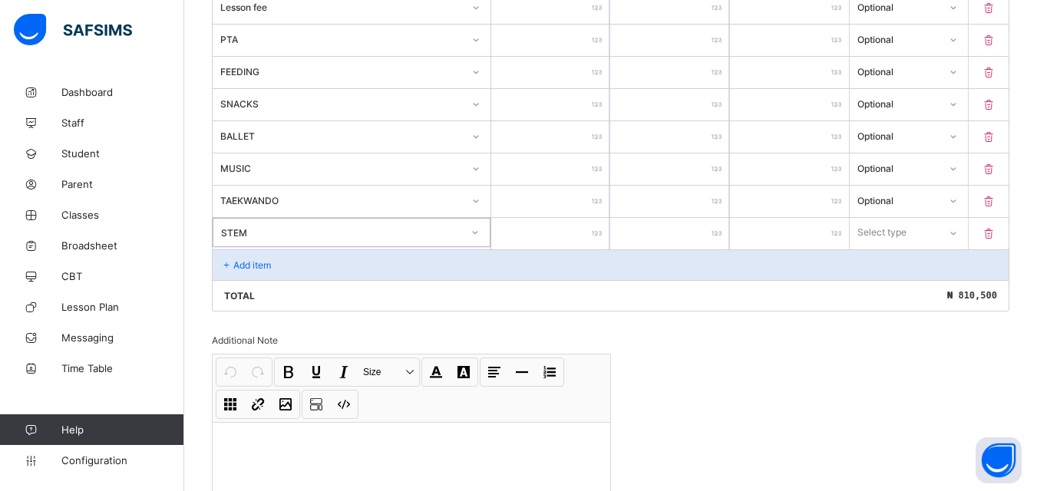
click at [575, 242] on input "number" at bounding box center [550, 233] width 119 height 31
type input "*"
type input "**"
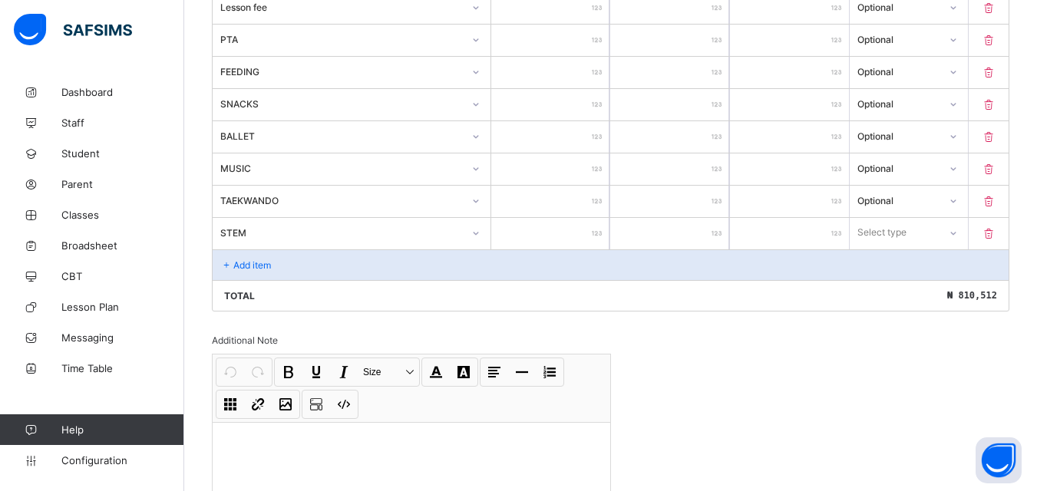
type input "****"
type input "*****"
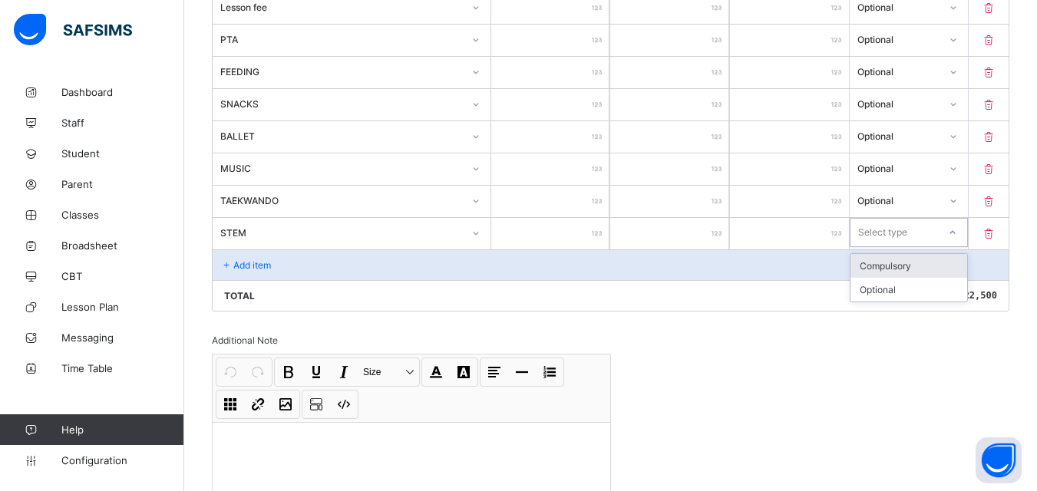
click at [962, 238] on div at bounding box center [952, 232] width 26 height 25
click at [942, 294] on div "Optional" at bounding box center [908, 290] width 117 height 24
click at [438, 262] on div "Add item" at bounding box center [611, 264] width 796 height 31
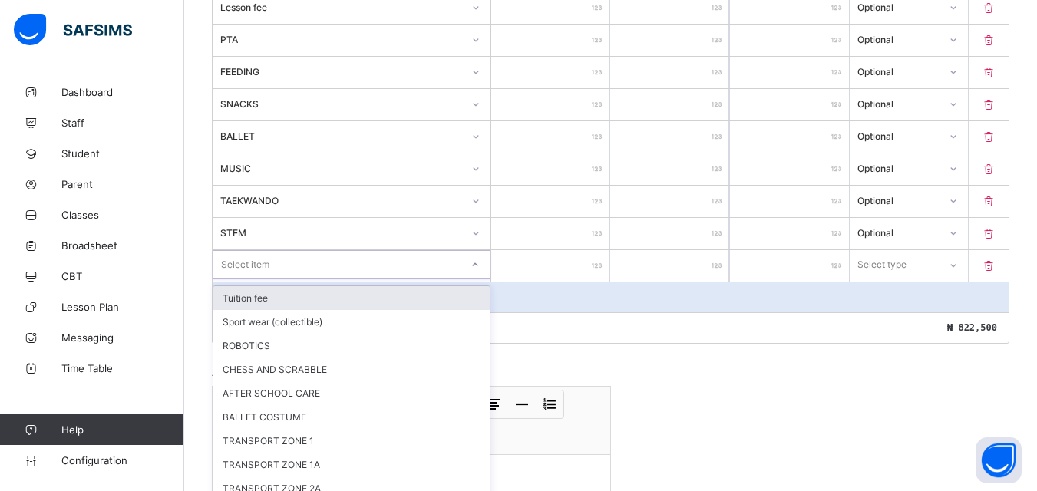
click at [335, 272] on div "option Tuition fee focused, 1 of 12. 12 results available. Use Up and Down to c…" at bounding box center [352, 264] width 278 height 29
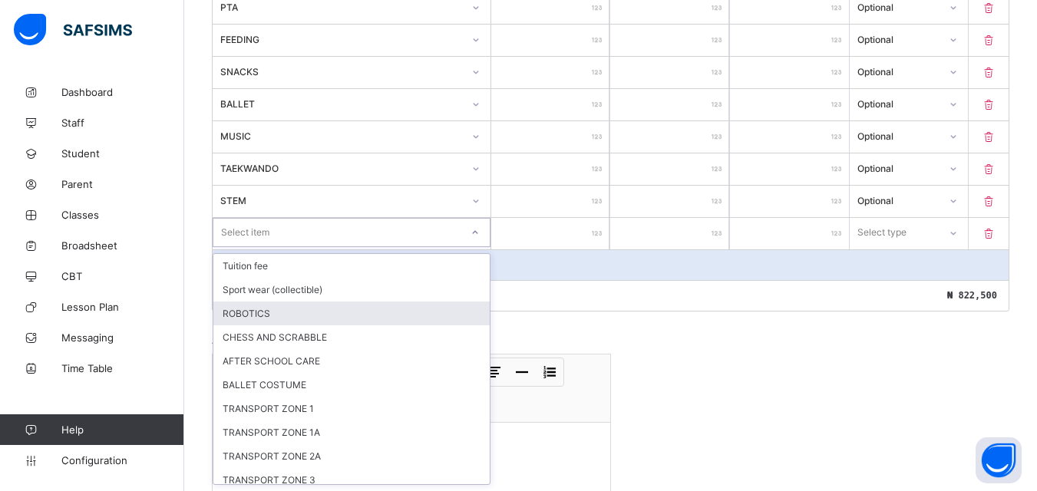
click at [299, 309] on div "ROBOTICS" at bounding box center [351, 314] width 276 height 24
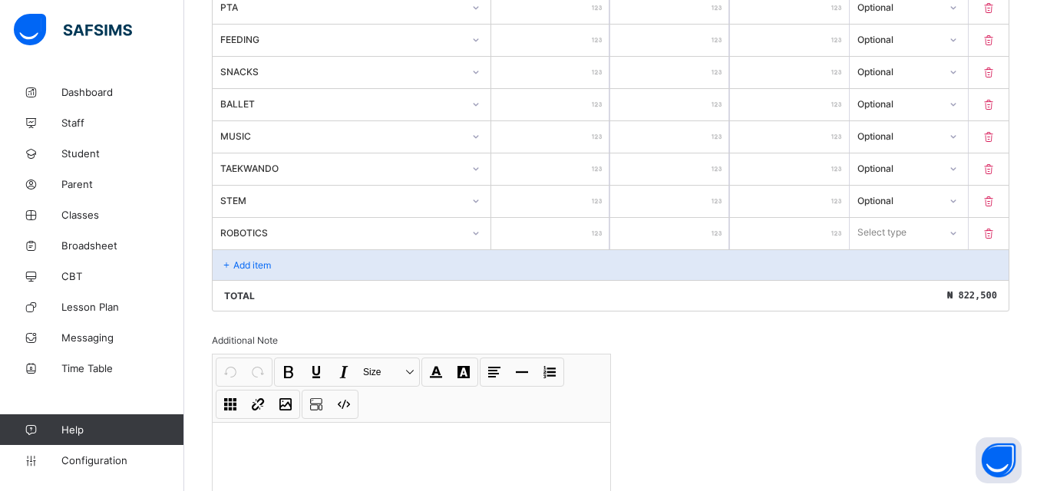
click at [557, 236] on input "number" at bounding box center [550, 233] width 119 height 31
type input "**"
type input "***"
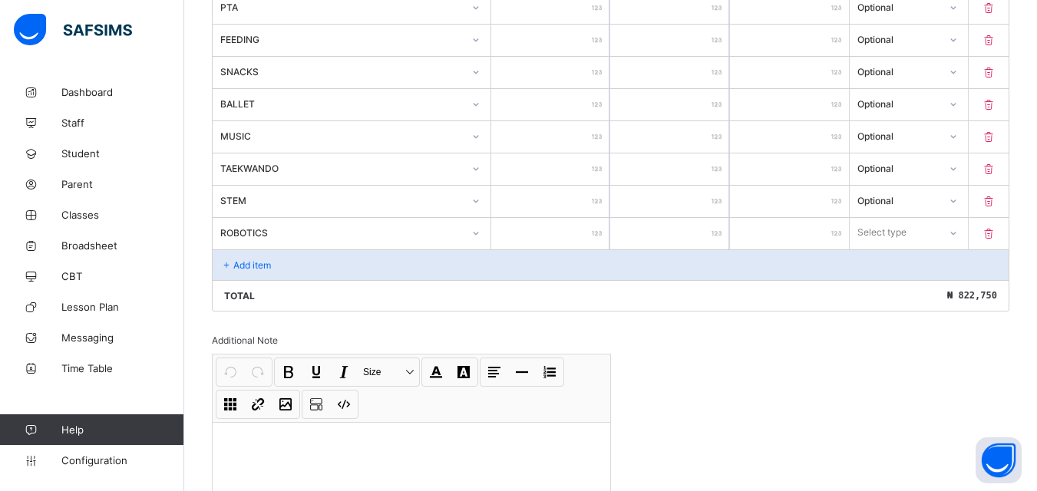
type input "****"
type input "******"
click at [957, 229] on icon at bounding box center [952, 232] width 9 height 15
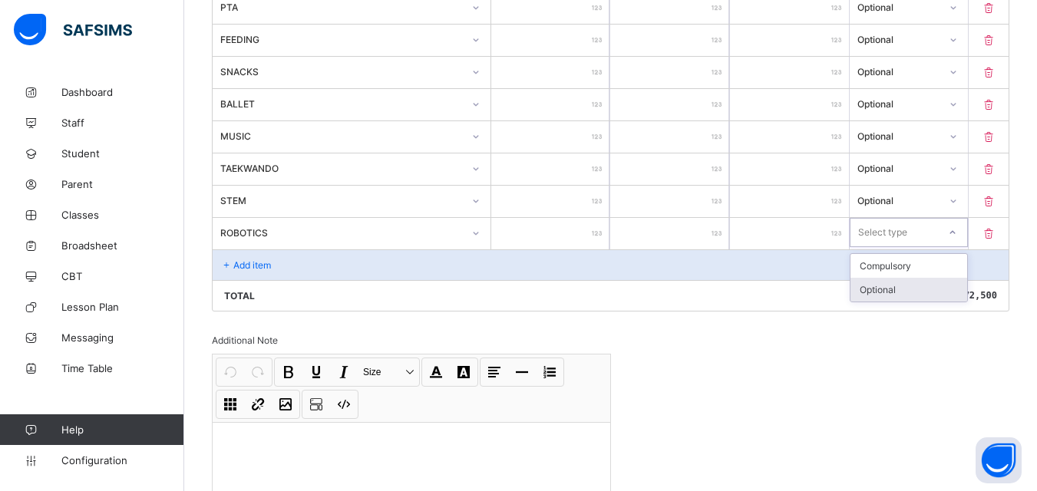
click at [915, 287] on div "Optional" at bounding box center [908, 290] width 117 height 24
click at [590, 233] on input "******" at bounding box center [550, 233] width 119 height 31
type input "*****"
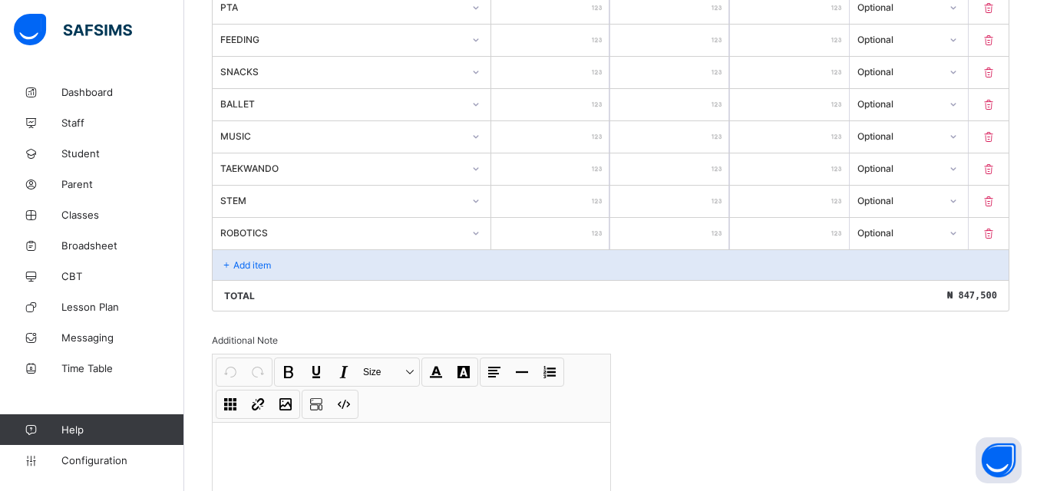
click at [250, 270] on p "Add item" at bounding box center [252, 265] width 38 height 12
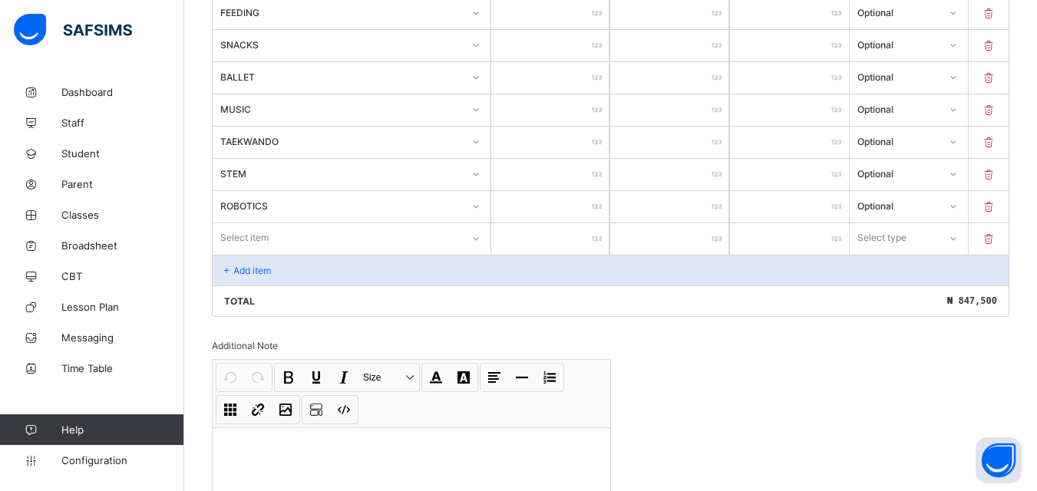
click at [307, 252] on div "Select item" at bounding box center [352, 237] width 278 height 29
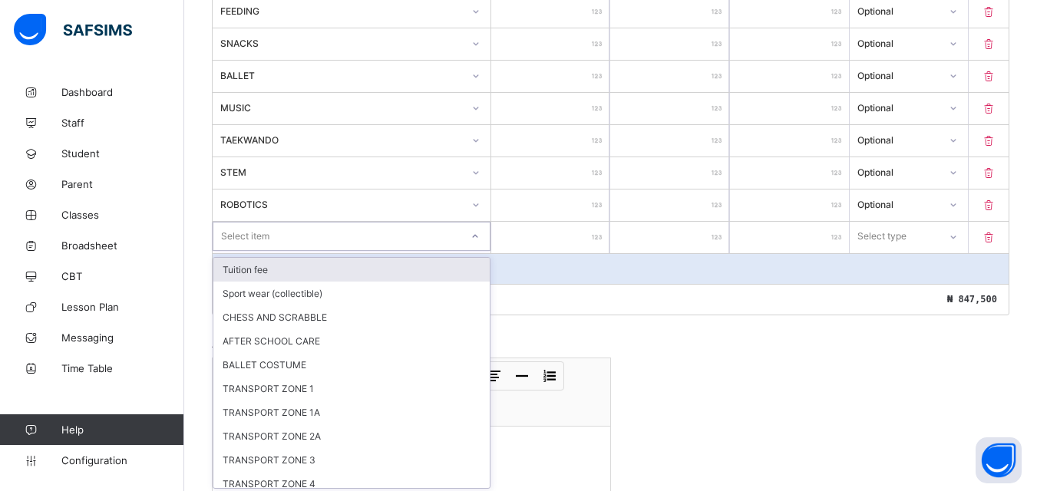
scroll to position [627, 0]
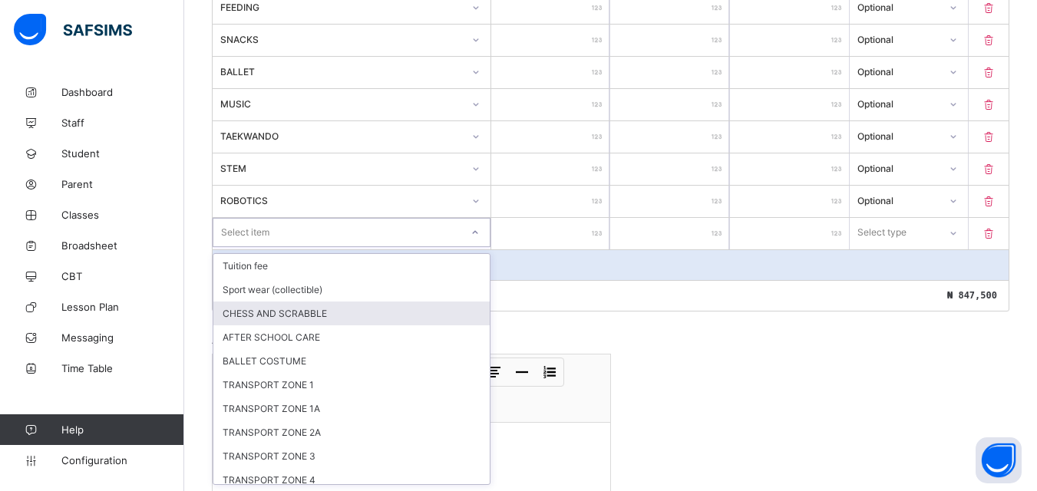
click at [305, 322] on div "CHESS AND SCRABBLE" at bounding box center [351, 314] width 276 height 24
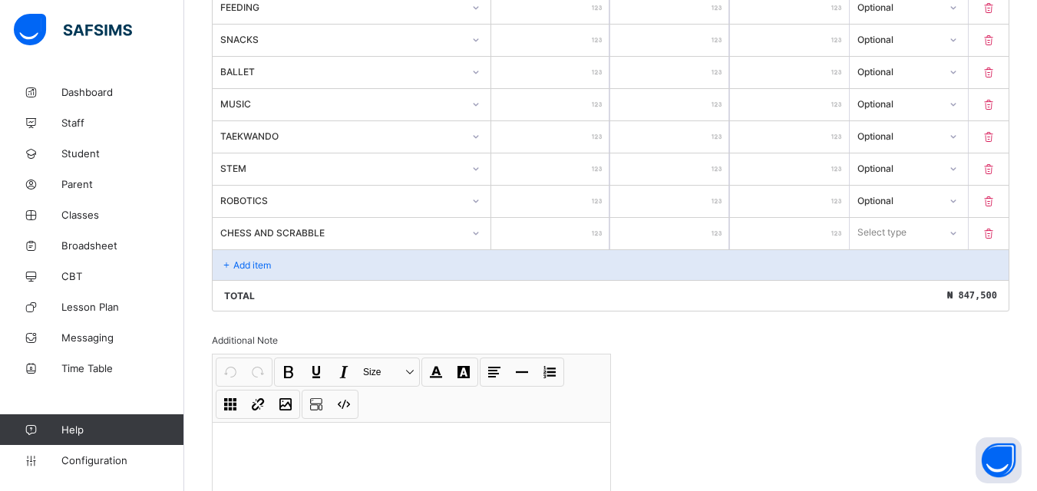
click at [596, 226] on input "number" at bounding box center [550, 233] width 119 height 31
type input "*"
type input "***"
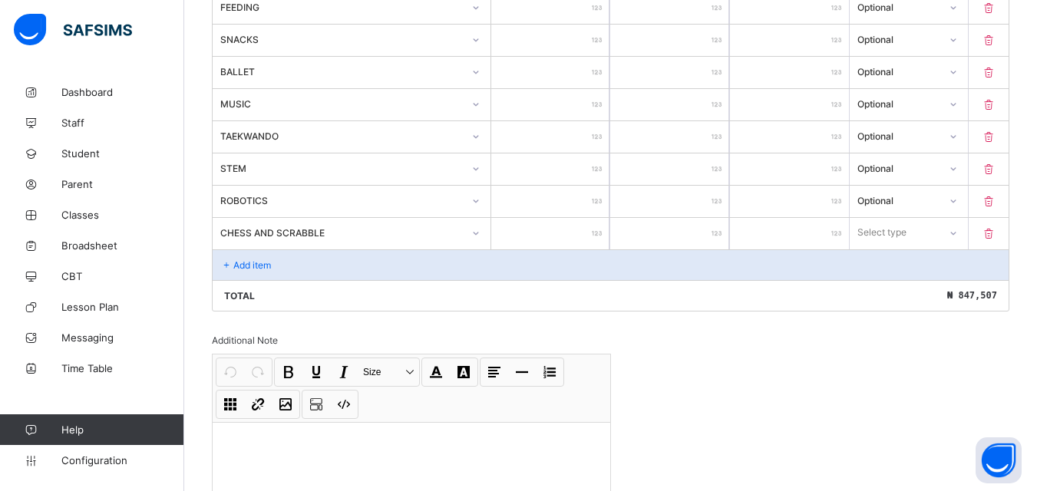
type input "****"
click at [936, 242] on div "Select type" at bounding box center [895, 232] width 90 height 21
click at [914, 289] on div "Optional" at bounding box center [908, 290] width 117 height 24
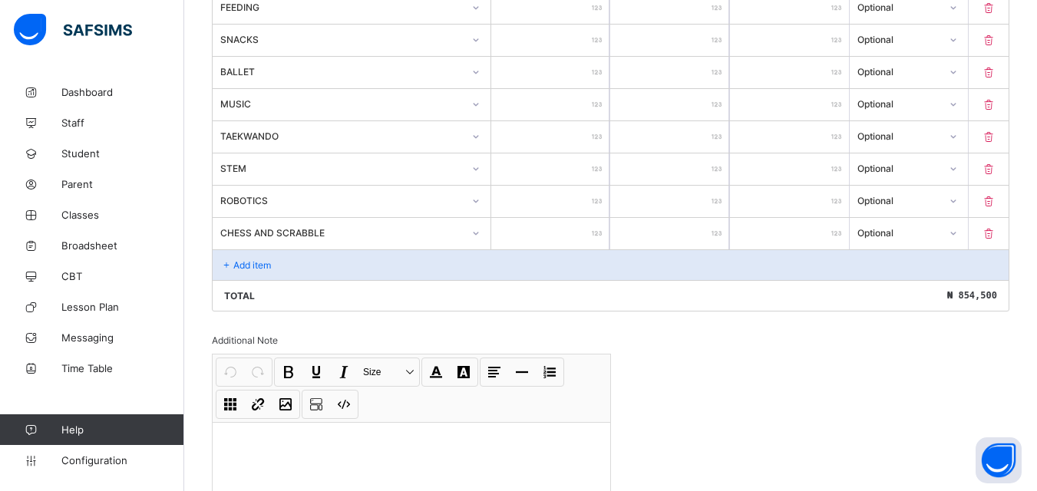
click at [291, 254] on div "Add item" at bounding box center [611, 264] width 796 height 31
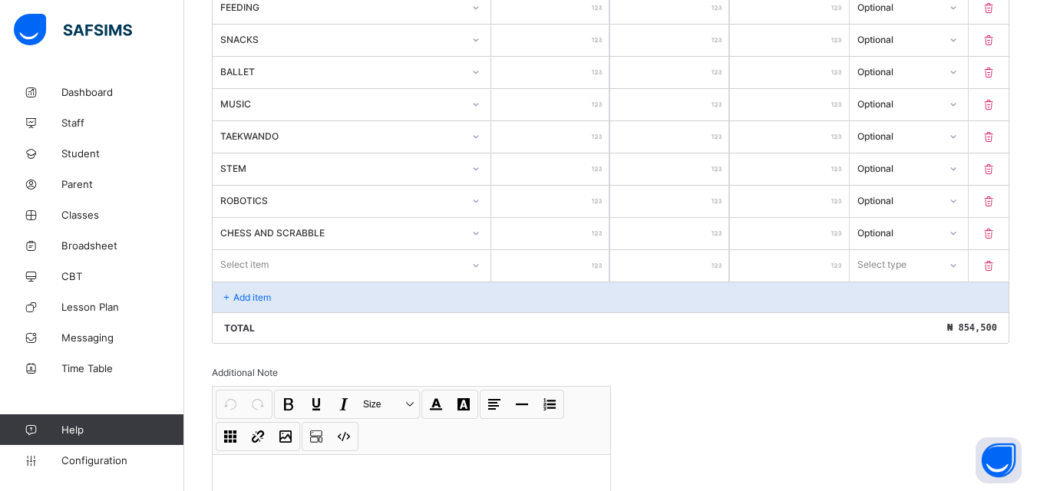
click at [306, 268] on div "Item Name Unit Price [ ₦ ] Qty Sub Total [ ₦ ] Item Type PTA NEW **** * **** Op…" at bounding box center [610, 72] width 797 height 544
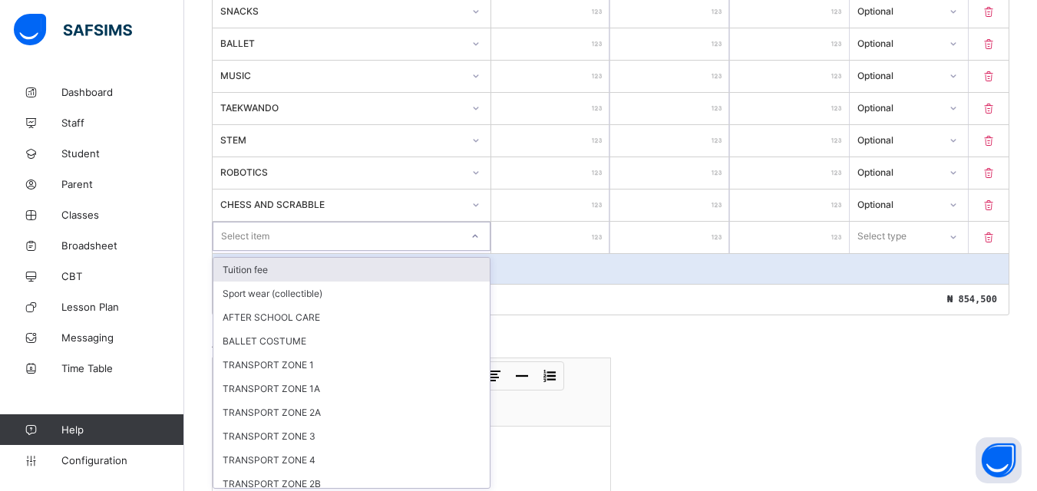
scroll to position [659, 0]
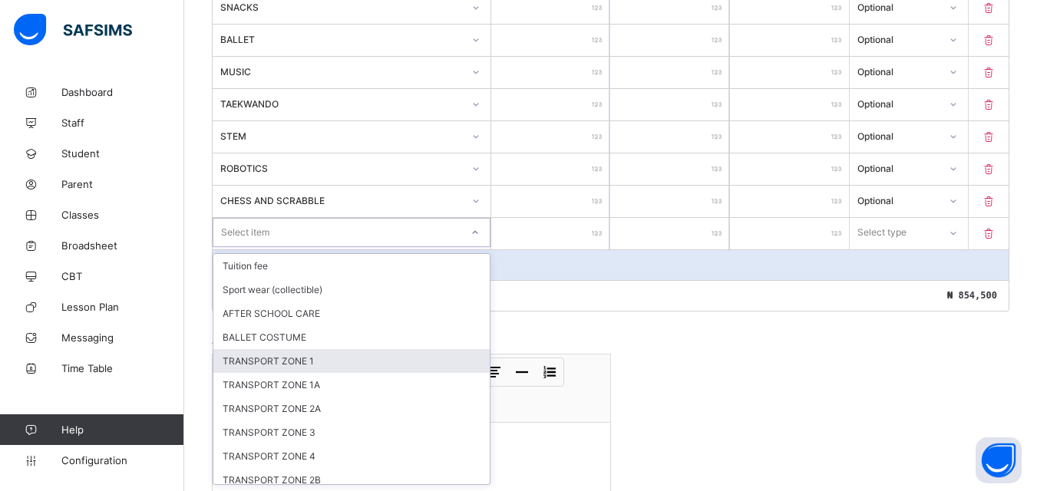
click at [305, 363] on div "TRANSPORT ZONE 1" at bounding box center [351, 361] width 276 height 24
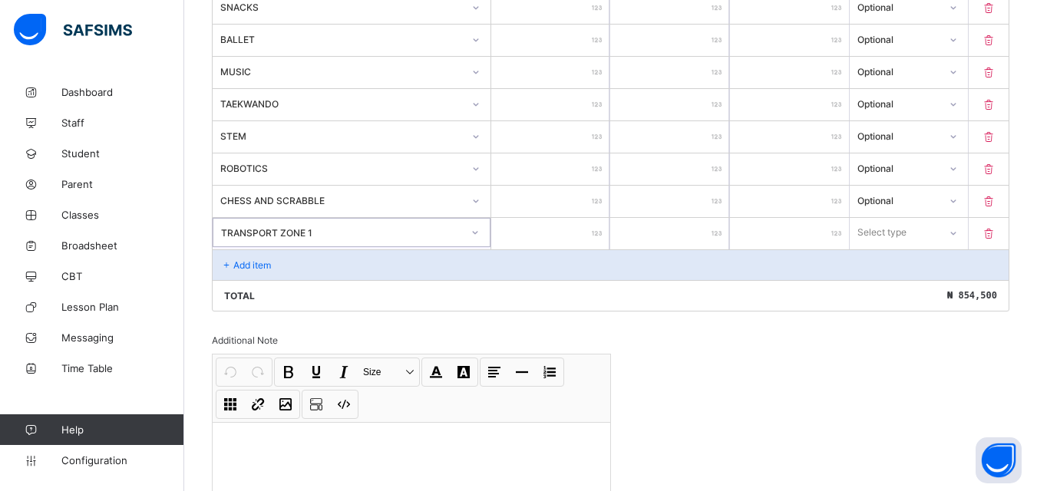
click at [577, 224] on input "number" at bounding box center [550, 233] width 119 height 31
type input "*"
type input "**"
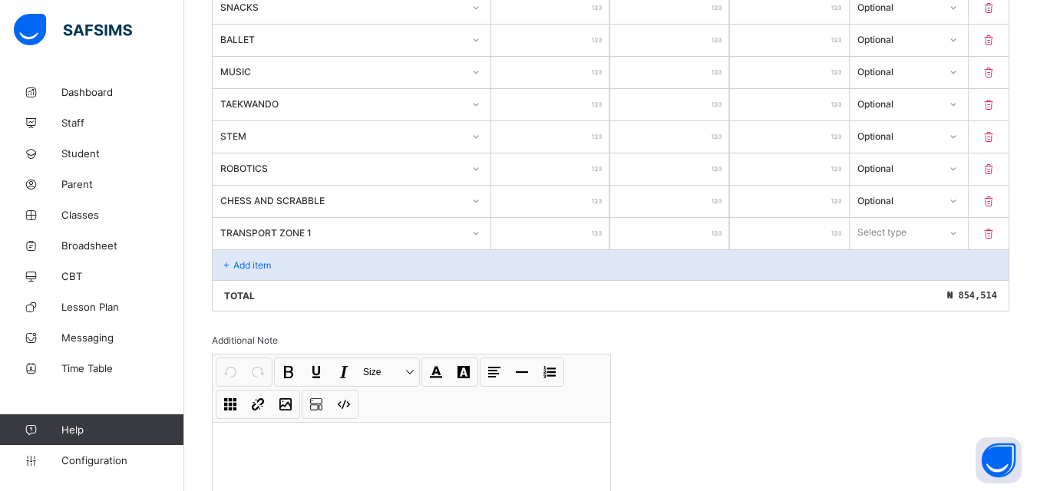
type input "*"
type input "**"
type input "*****"
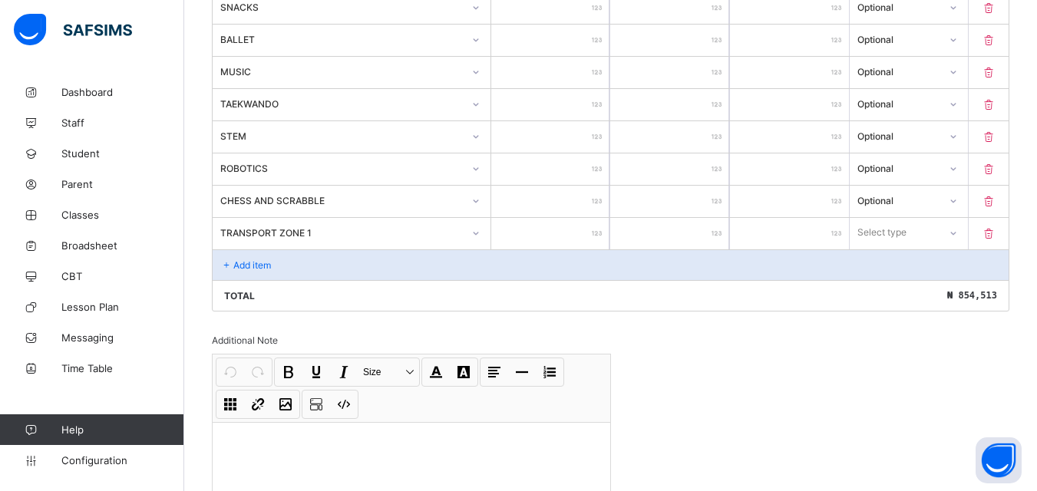
type input "*****"
type input "******"
click at [939, 237] on div "Select type" at bounding box center [895, 232] width 90 height 21
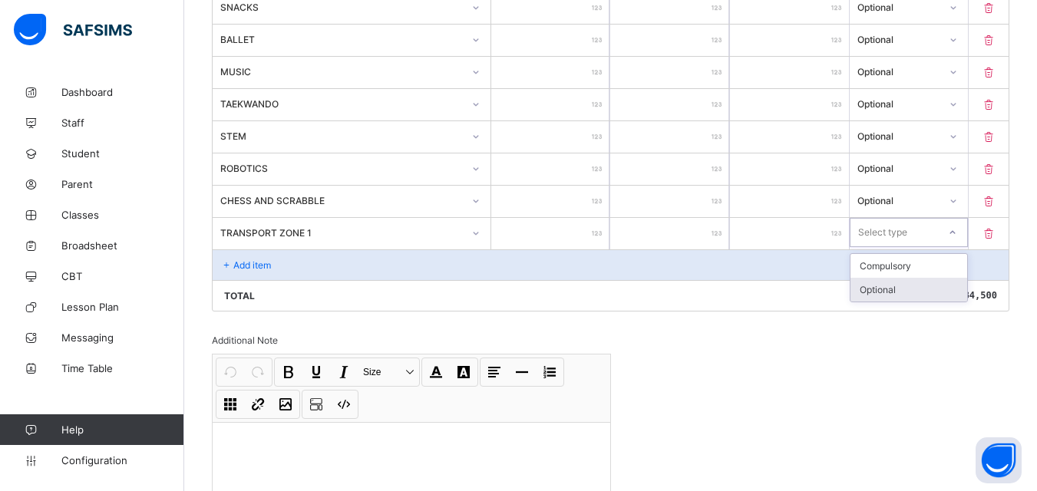
click at [924, 288] on div "Optional" at bounding box center [908, 290] width 117 height 24
click at [379, 255] on div "Add item" at bounding box center [611, 264] width 796 height 31
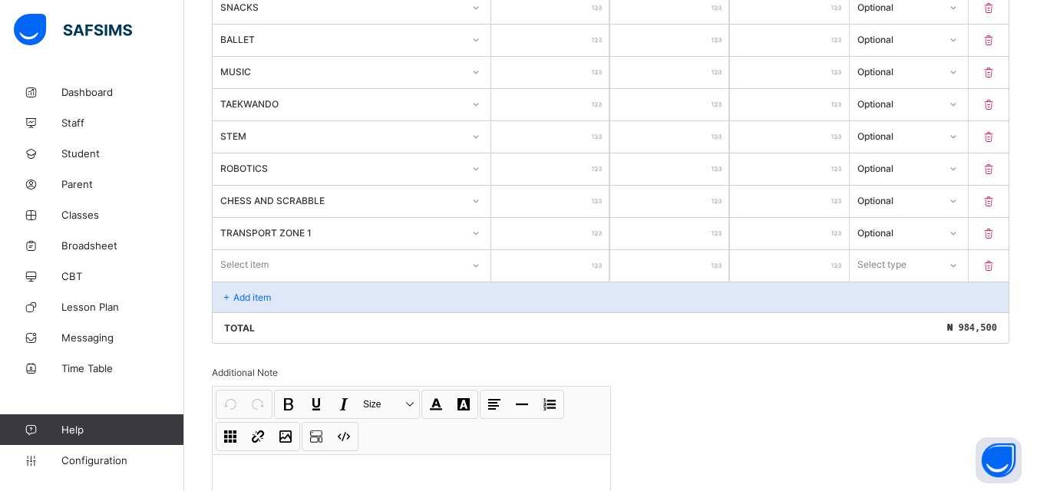
click at [326, 265] on div "Select item" at bounding box center [352, 264] width 278 height 29
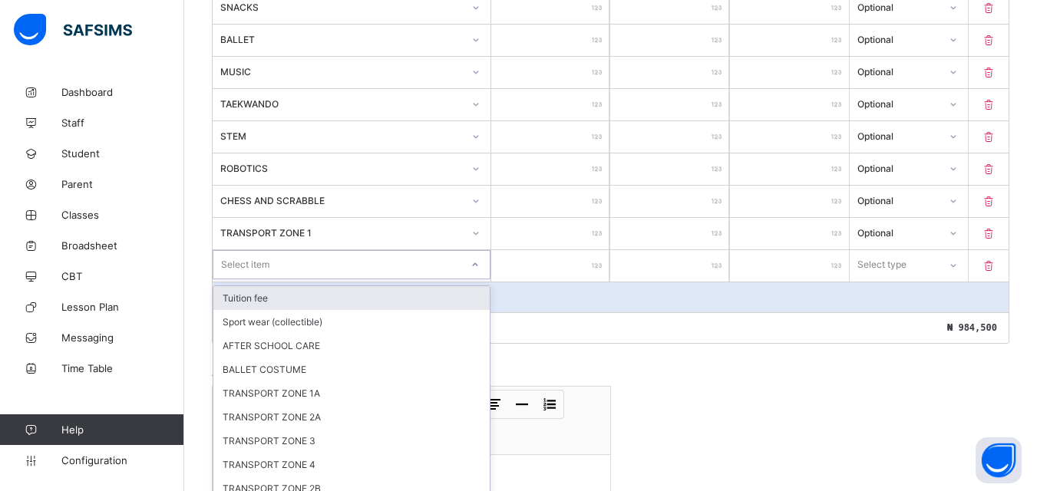
scroll to position [675, 0]
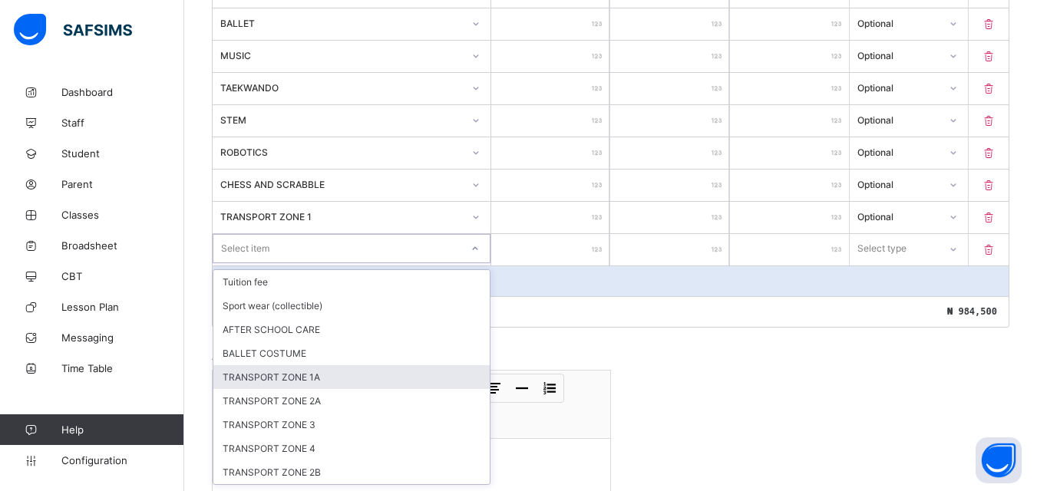
click at [305, 375] on div "TRANSPORT ZONE 1A" at bounding box center [351, 377] width 276 height 24
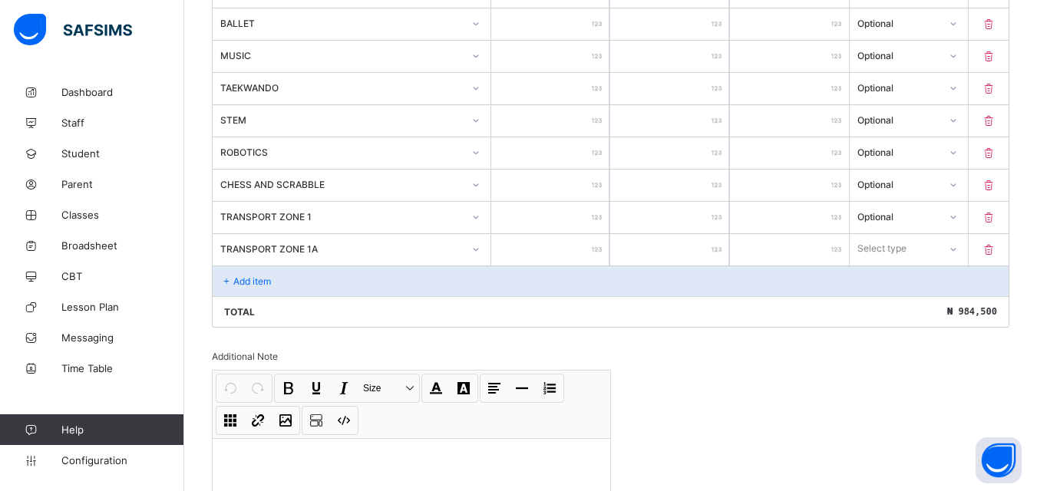
click at [561, 250] on input "number" at bounding box center [550, 249] width 119 height 31
type input "**"
type input "***"
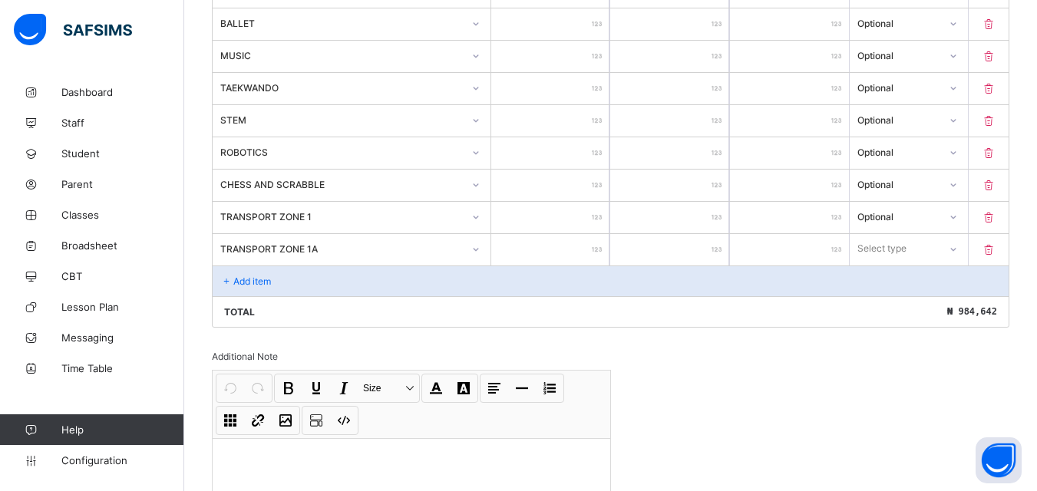
type input "*****"
type input "******"
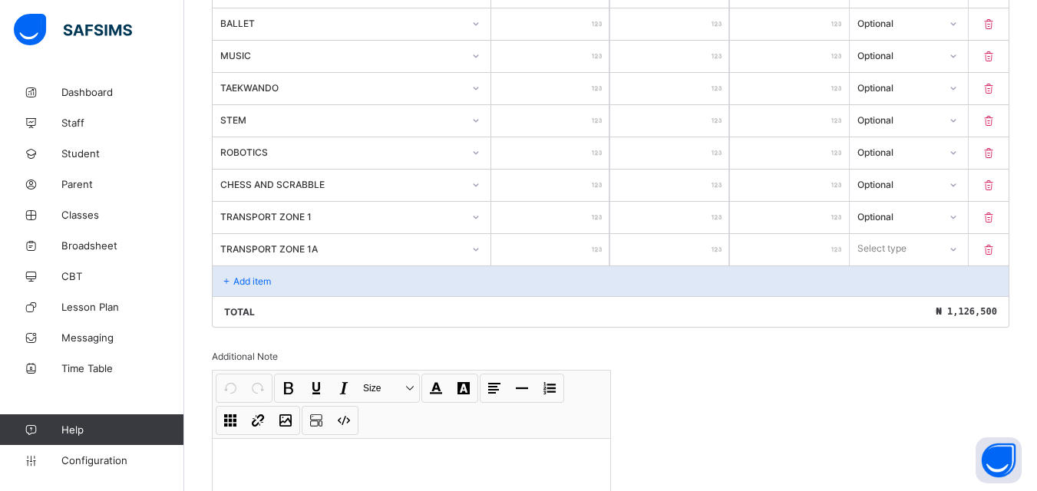
click at [959, 247] on div at bounding box center [953, 249] width 26 height 25
click at [890, 306] on div "Optional" at bounding box center [908, 306] width 117 height 24
click at [345, 279] on div "Add item" at bounding box center [611, 281] width 796 height 31
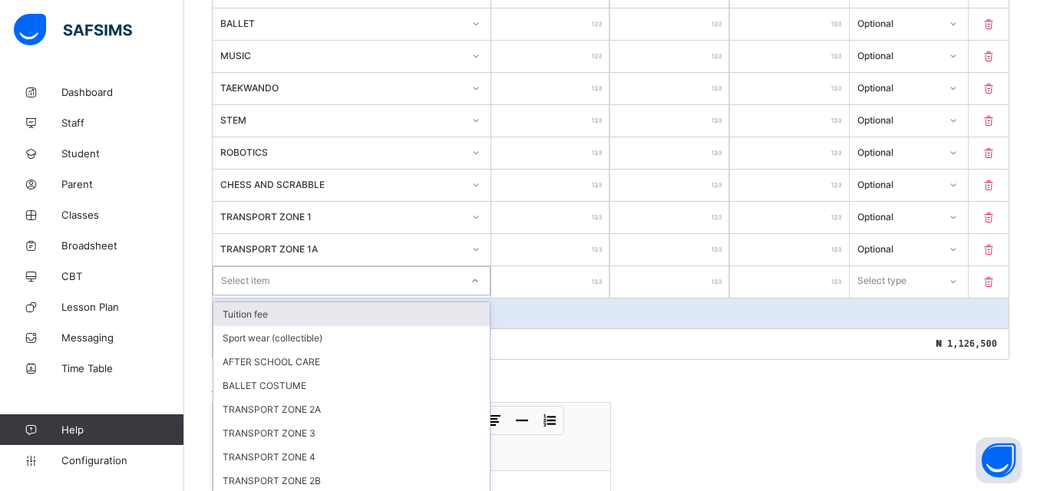
click at [336, 285] on div "Select item" at bounding box center [336, 280] width 247 height 21
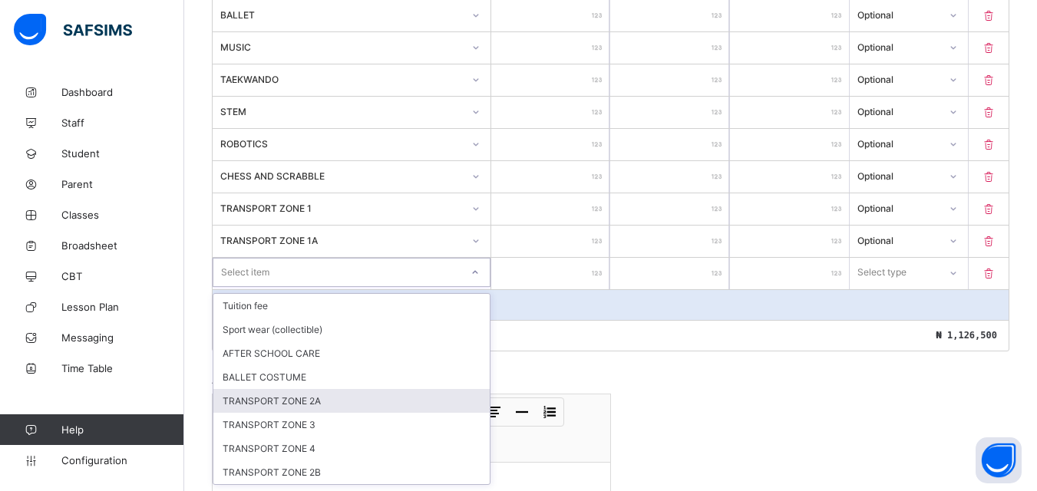
click at [315, 404] on div "TRANSPORT ZONE 2A" at bounding box center [351, 401] width 276 height 24
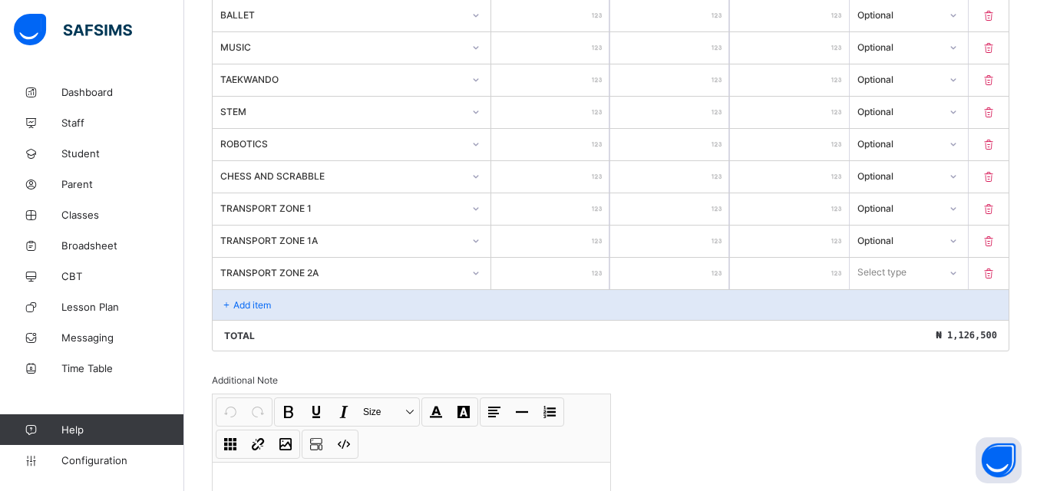
click at [573, 282] on input "number" at bounding box center [550, 273] width 119 height 31
type input "**"
type input "***"
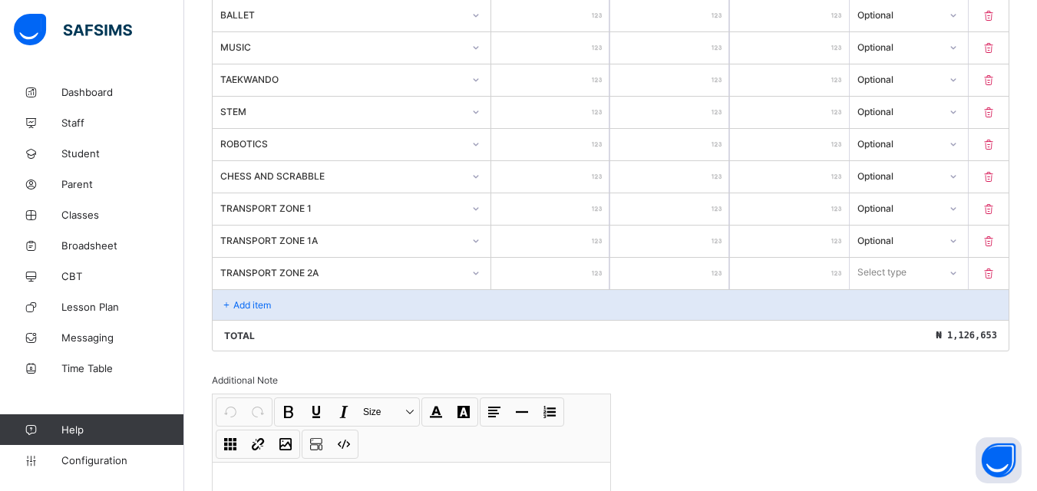
type input "****"
type input "******"
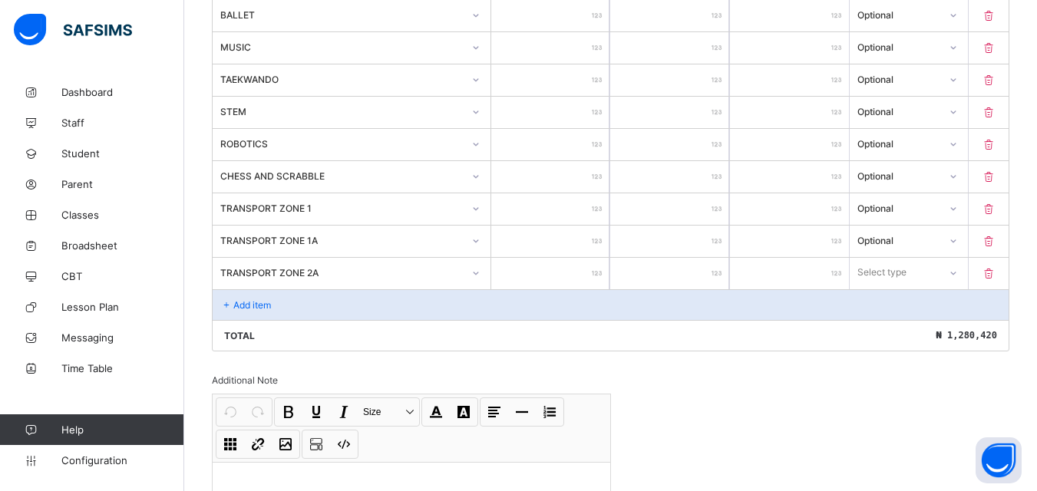
click at [962, 282] on div at bounding box center [953, 273] width 26 height 25
click at [915, 330] on div "Optional" at bounding box center [908, 330] width 117 height 24
click at [370, 299] on div "Add item" at bounding box center [611, 304] width 796 height 31
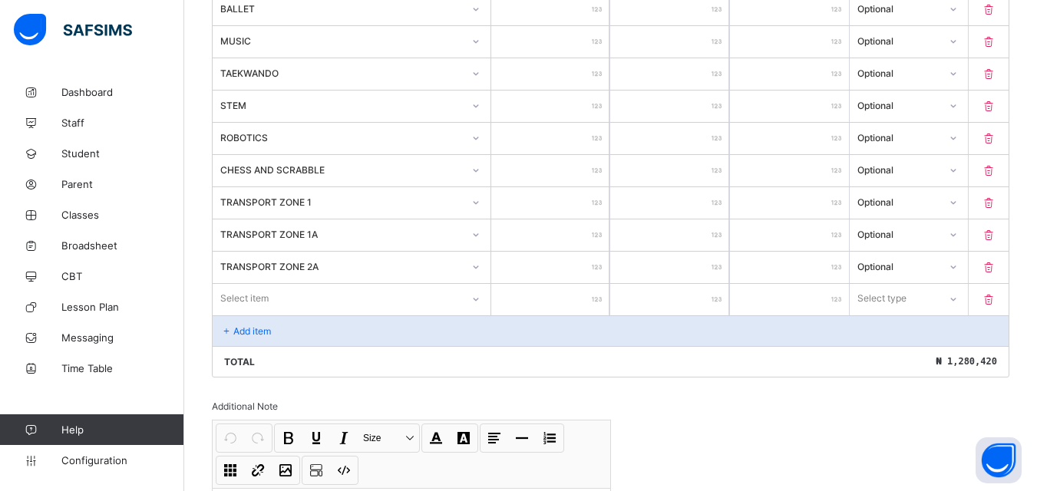
click at [448, 303] on div "Select item" at bounding box center [337, 298] width 249 height 21
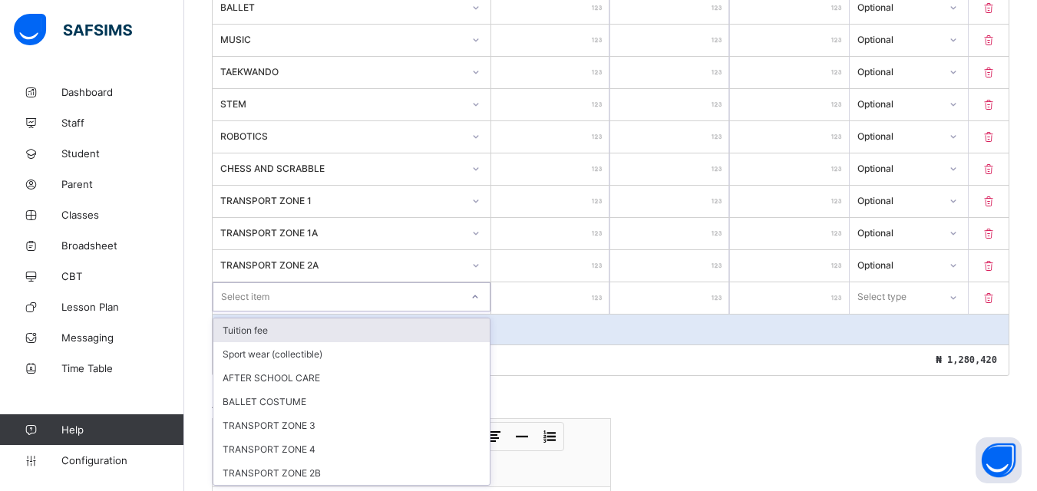
scroll to position [692, 0]
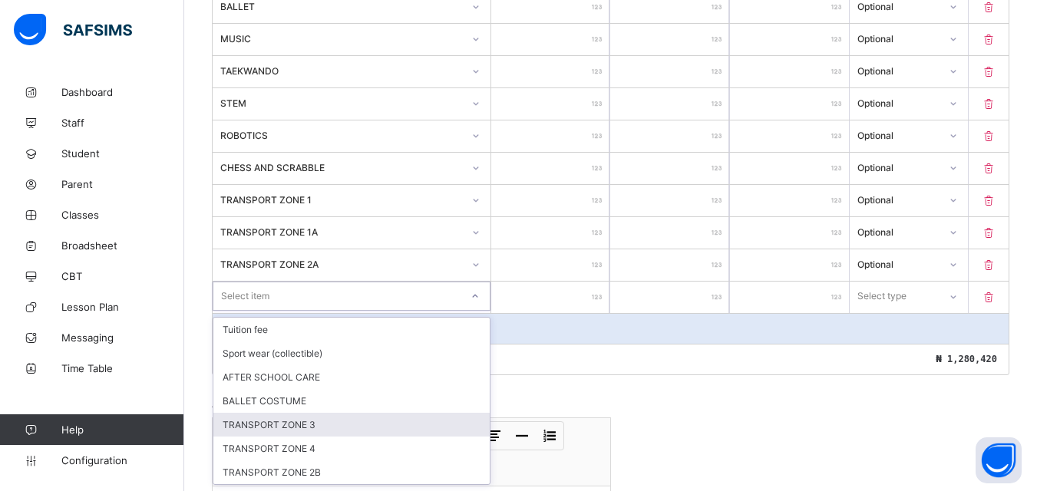
click at [345, 417] on div "TRANSPORT ZONE 3" at bounding box center [351, 425] width 276 height 24
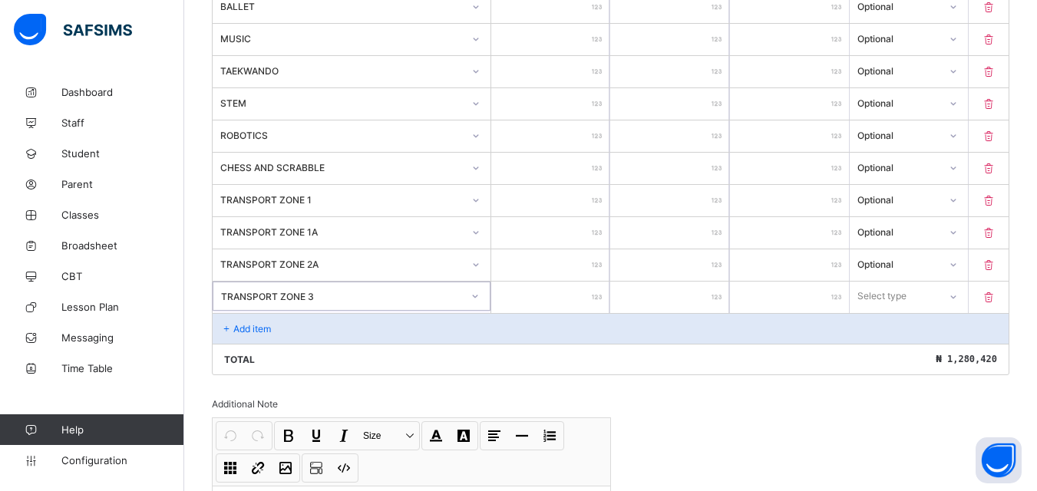
click at [567, 292] on input "number" at bounding box center [550, 297] width 119 height 31
type input "*"
type input "**"
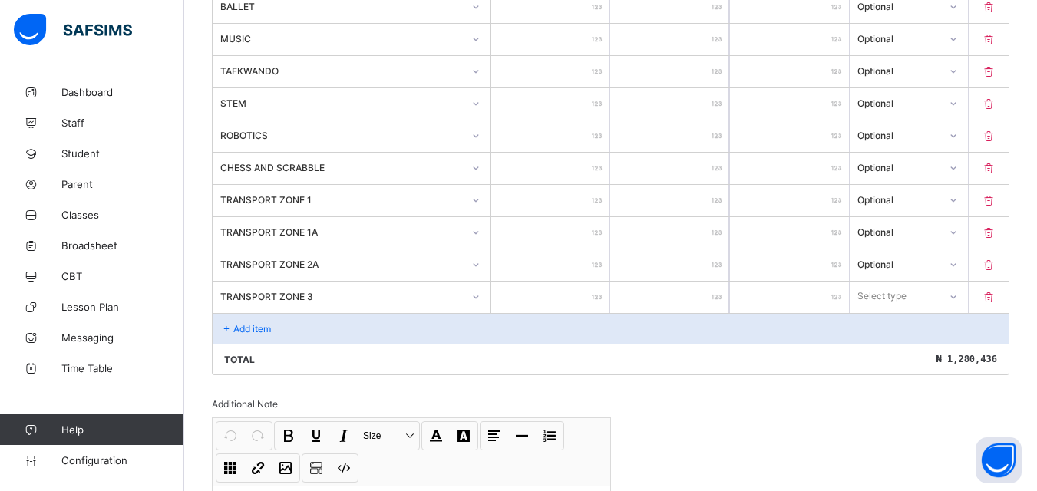
type input "***"
type input "****"
type input "*****"
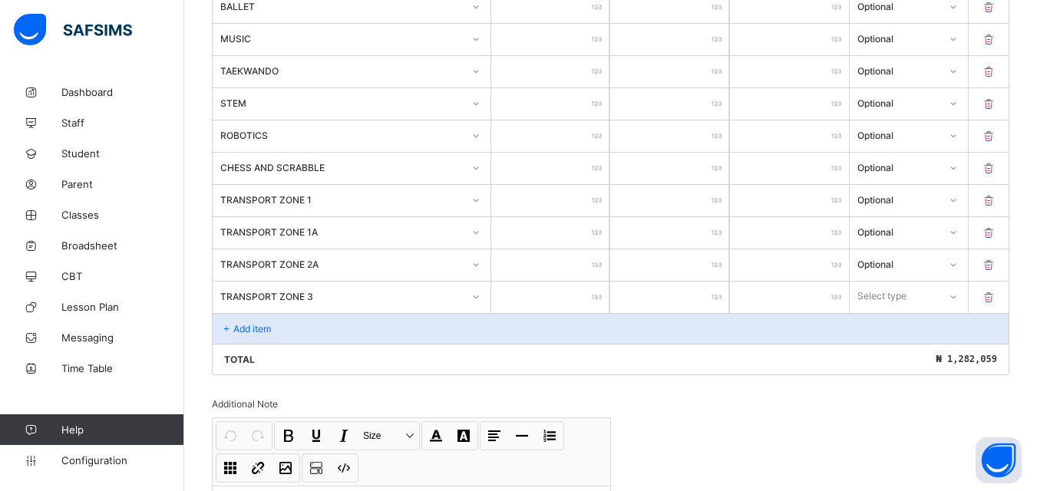
type input "*****"
type input "******"
click at [958, 297] on div at bounding box center [952, 296] width 26 height 25
click at [941, 358] on div "Optional" at bounding box center [908, 354] width 117 height 24
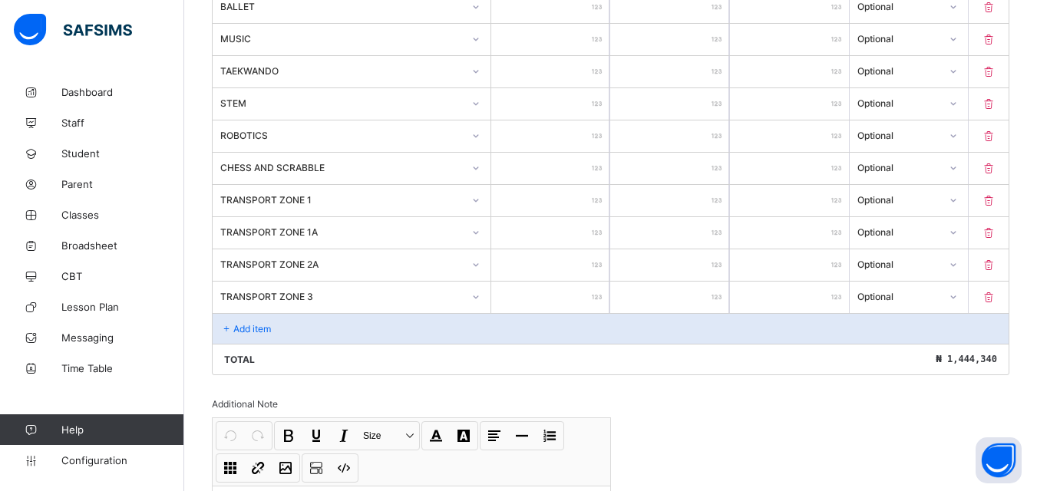
click at [583, 301] on input "******" at bounding box center [550, 297] width 119 height 31
click at [595, 298] on input "******" at bounding box center [550, 297] width 119 height 31
type input "***"
type input "**"
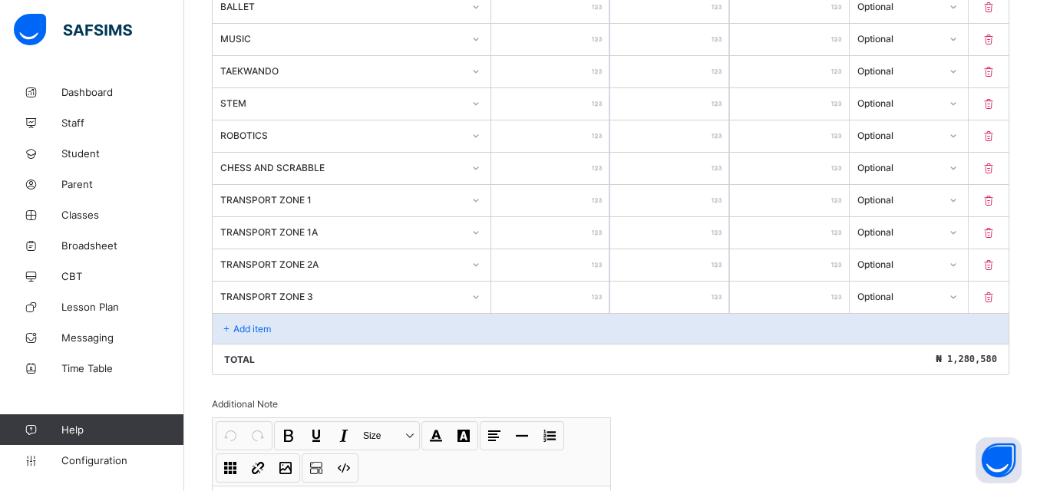
type input "**"
type input "***"
click at [394, 320] on div "Add item" at bounding box center [611, 328] width 796 height 31
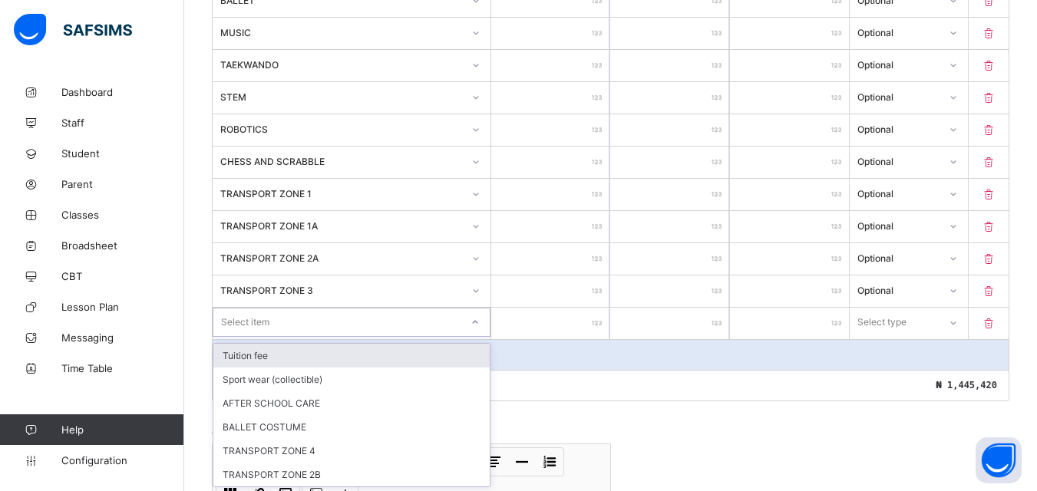
click at [309, 336] on div "option Tuition fee focused, 1 of 6. 6 results available. Use Up and Down to cho…" at bounding box center [352, 323] width 279 height 31
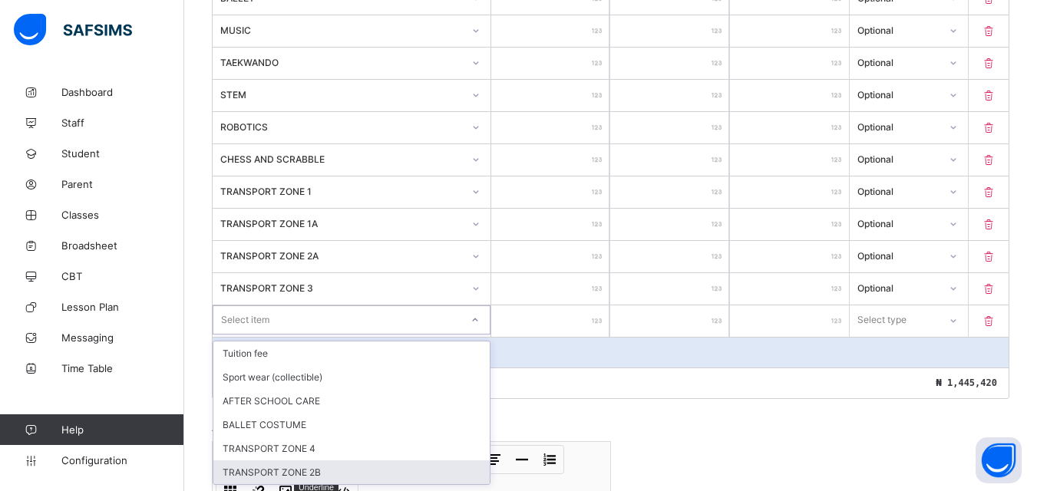
click at [313, 472] on div "TRANSPORT ZONE 2B" at bounding box center [351, 472] width 276 height 24
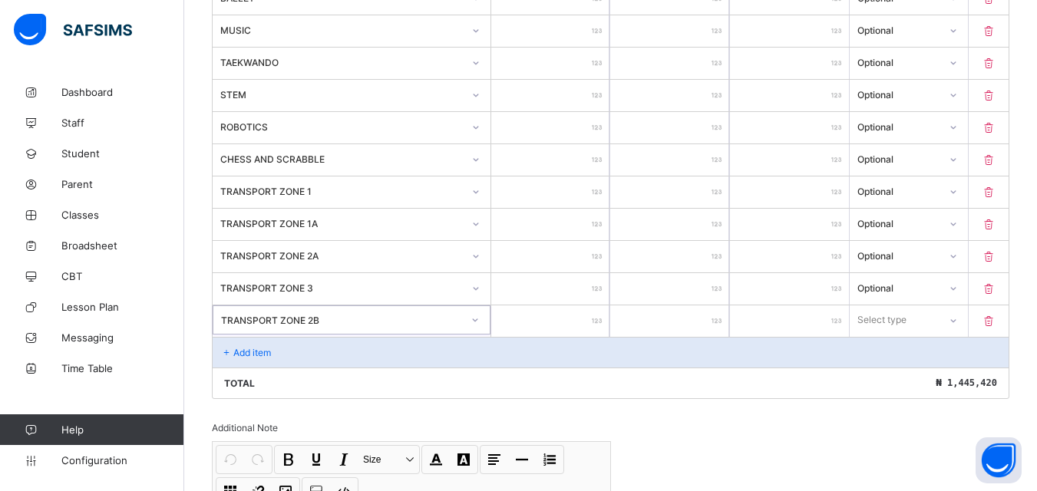
click at [576, 318] on input "number" at bounding box center [550, 320] width 119 height 31
click at [879, 324] on div "Select type" at bounding box center [881, 319] width 49 height 29
click at [894, 383] on div "Optional" at bounding box center [908, 377] width 117 height 24
click at [418, 349] on div "Add item" at bounding box center [611, 352] width 796 height 31
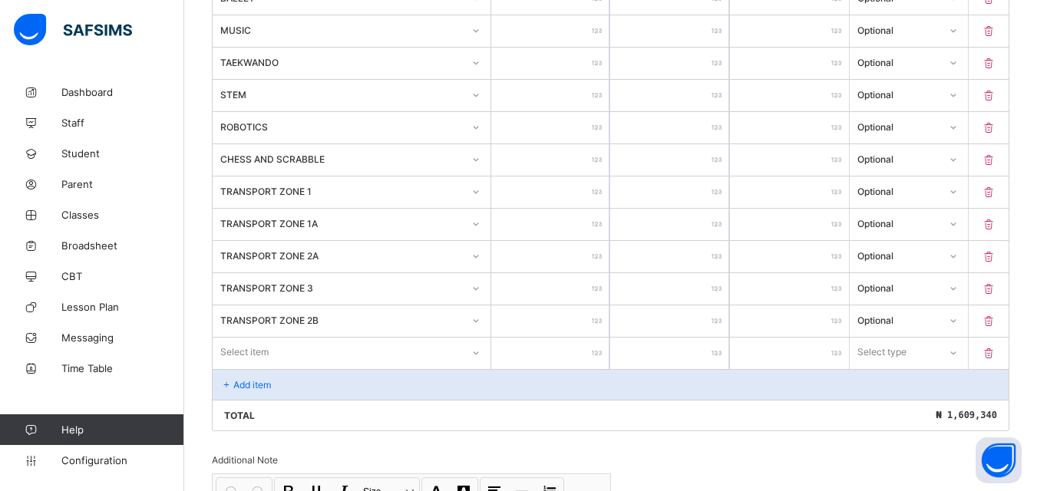
click at [368, 348] on div "Select item" at bounding box center [337, 352] width 249 height 21
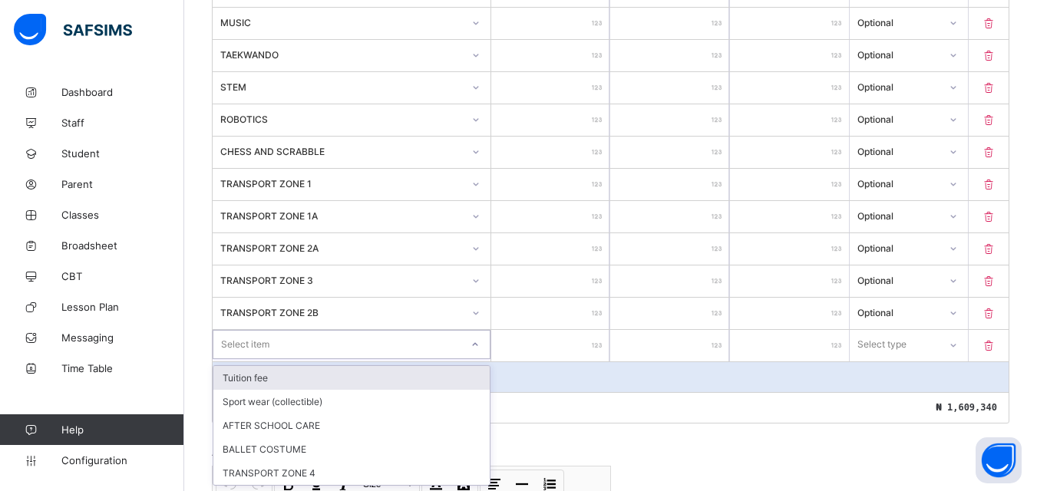
scroll to position [709, 0]
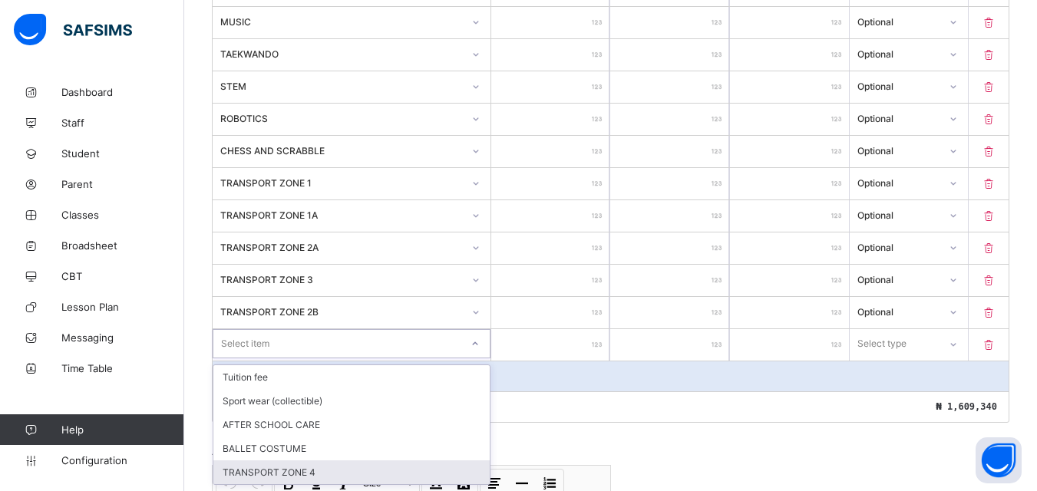
click at [316, 478] on div "TRANSPORT ZONE 4" at bounding box center [351, 472] width 276 height 24
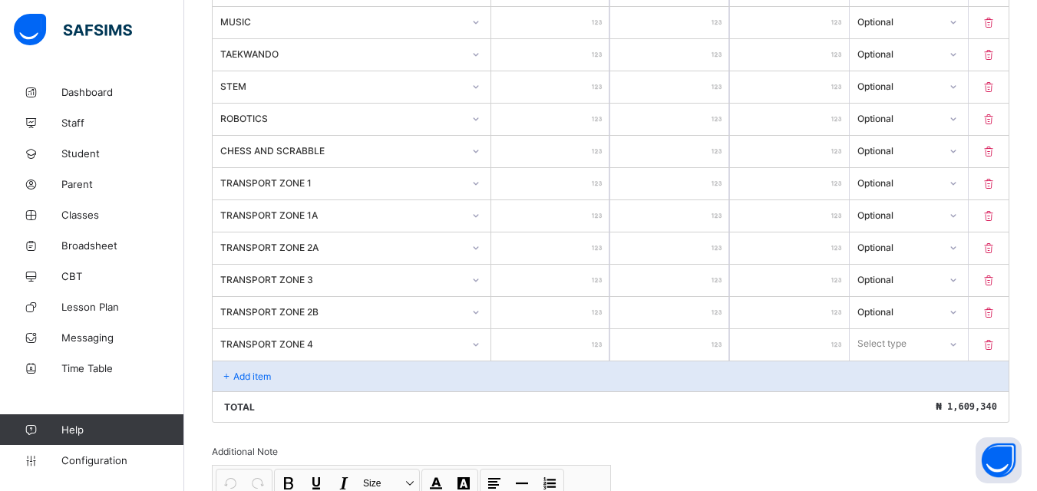
click at [577, 353] on input "number" at bounding box center [550, 344] width 119 height 31
click at [936, 348] on div "Select type" at bounding box center [894, 343] width 88 height 21
click at [919, 398] on div "Optional" at bounding box center [908, 401] width 117 height 24
click at [274, 382] on div "Add item" at bounding box center [611, 376] width 796 height 31
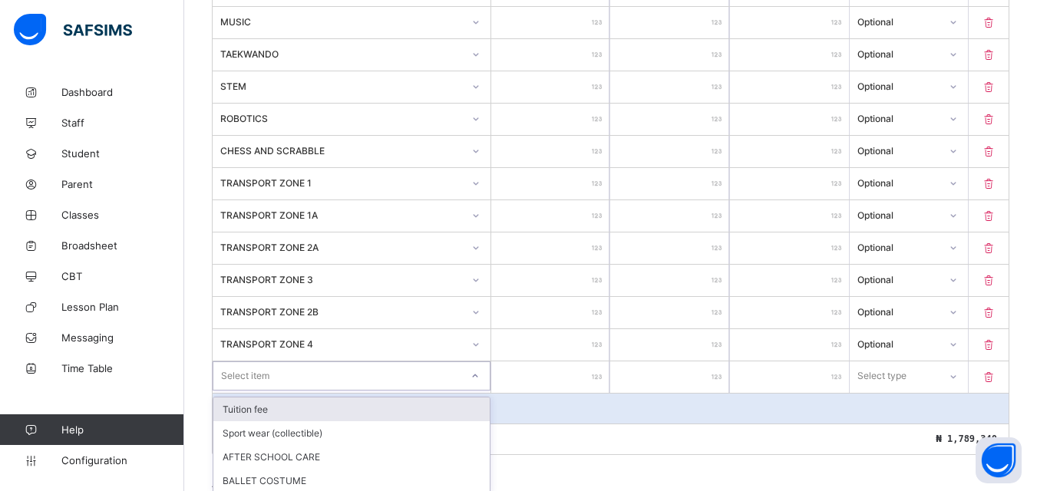
click at [298, 373] on div "Select item" at bounding box center [336, 375] width 247 height 21
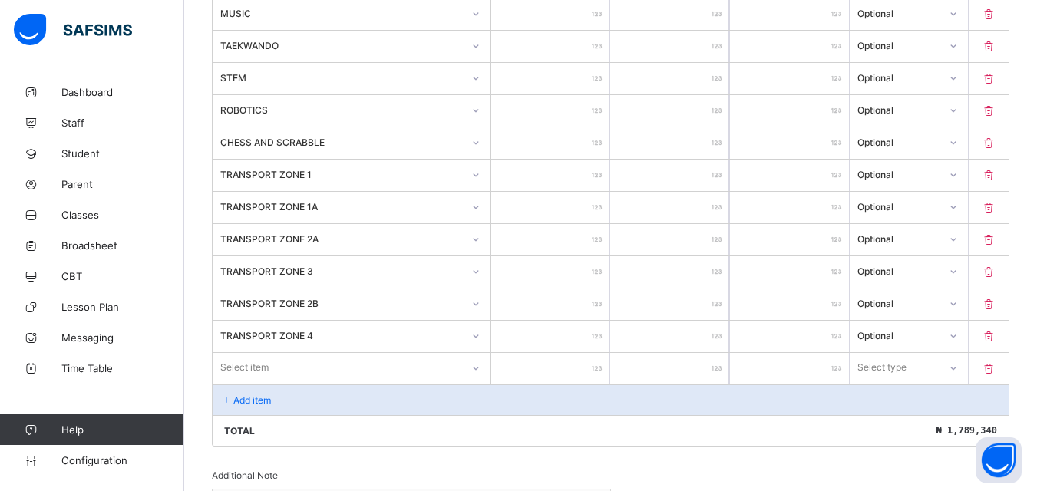
click at [627, 477] on div "Invoice template content Items that are set as compulsory will be available in …" at bounding box center [610, 129] width 797 height 1147
click at [996, 369] on icon at bounding box center [988, 368] width 15 height 13
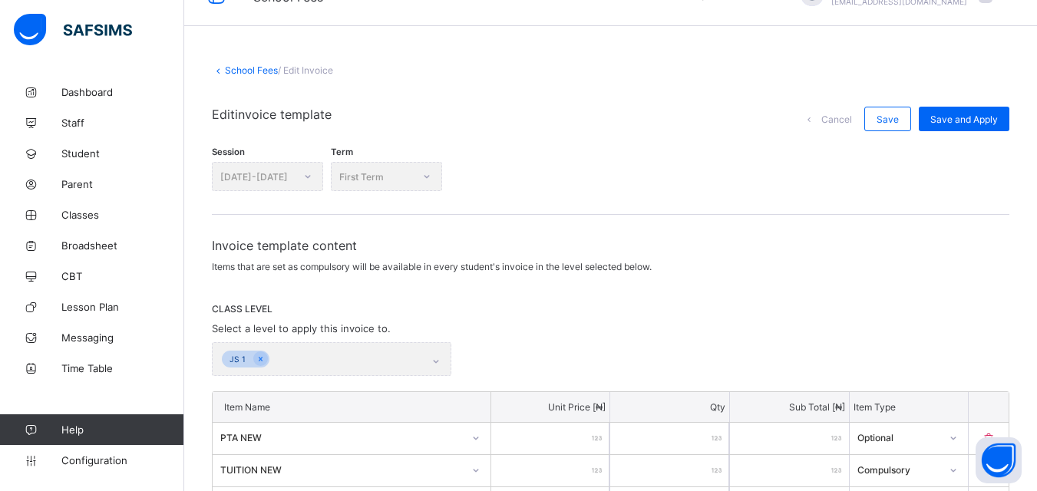
scroll to position [27, 0]
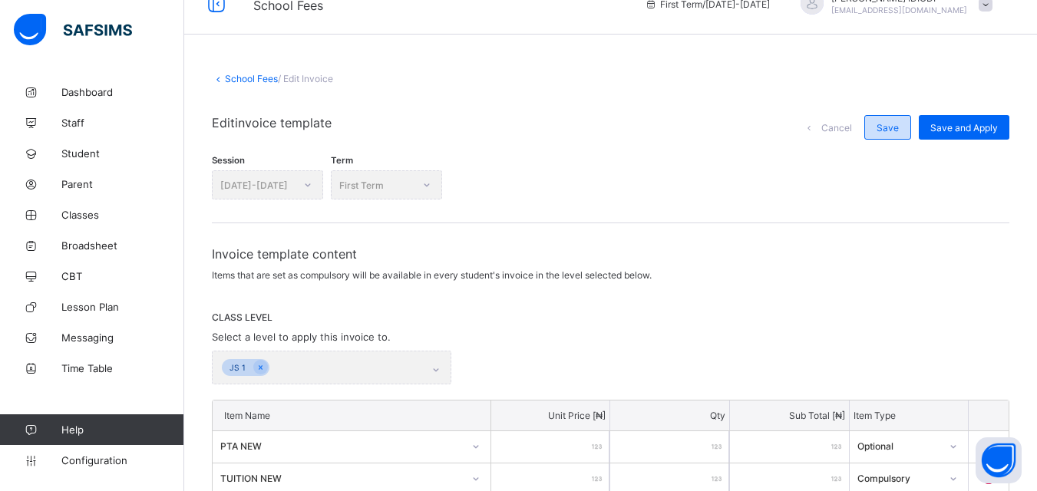
click at [899, 129] on span "Save" at bounding box center [887, 128] width 22 height 12
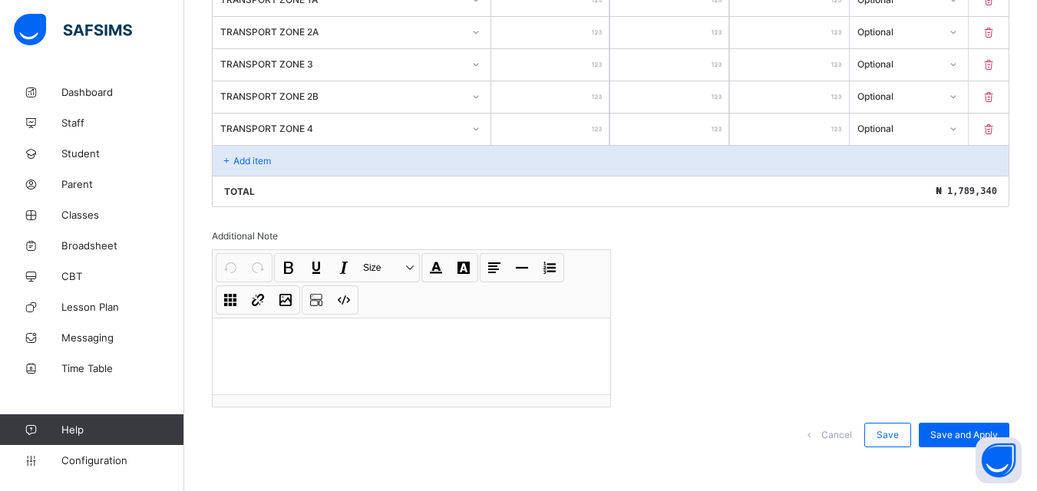
scroll to position [935, 0]
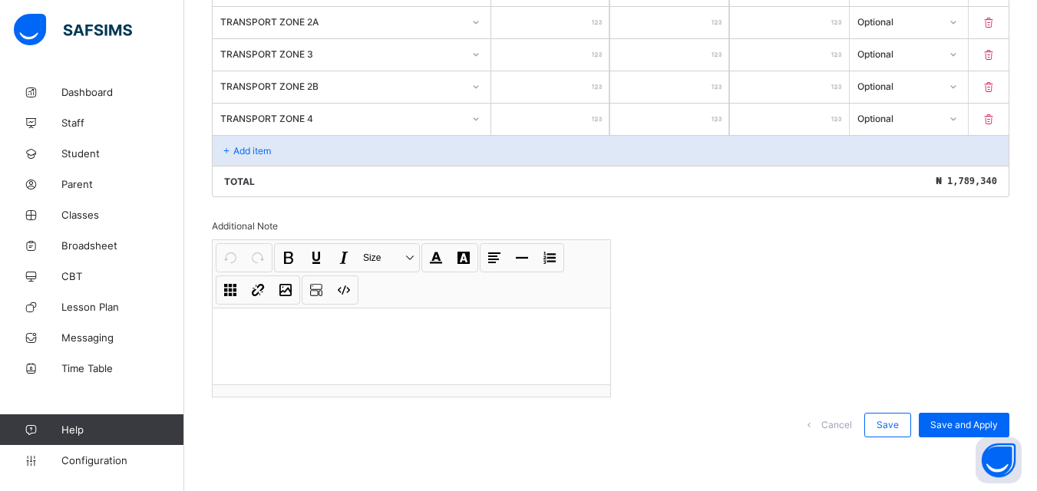
click at [302, 353] on div at bounding box center [412, 346] width 398 height 77
click at [270, 325] on p "**********" at bounding box center [414, 327] width 378 height 15
click at [446, 317] on div "**********" at bounding box center [412, 346] width 398 height 77
click at [899, 427] on span "Save" at bounding box center [887, 425] width 22 height 12
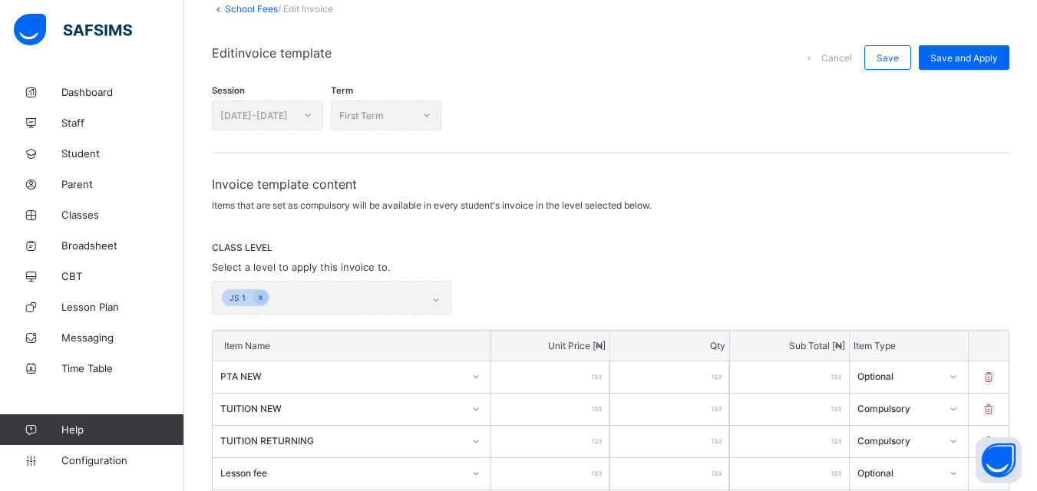
scroll to position [0, 0]
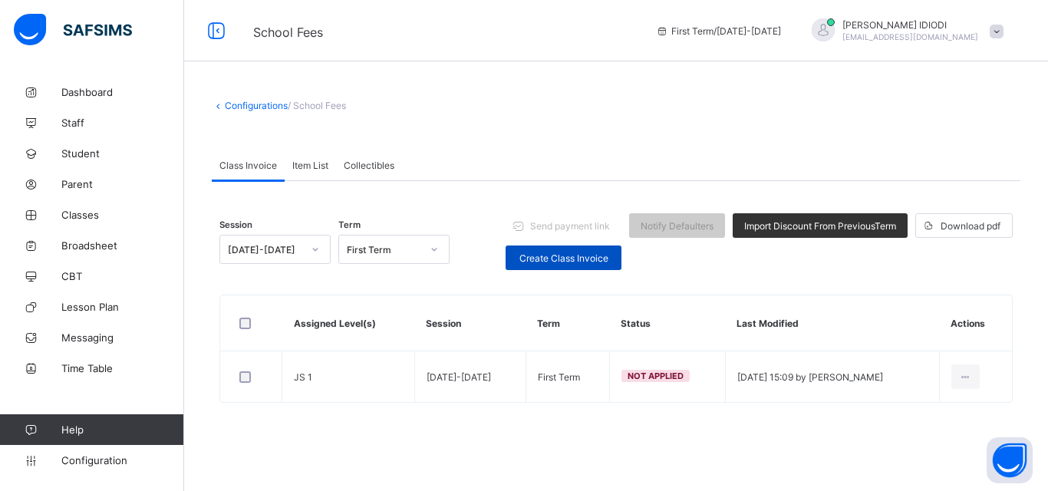
click at [531, 250] on div "Create Class Invoice" at bounding box center [564, 258] width 116 height 25
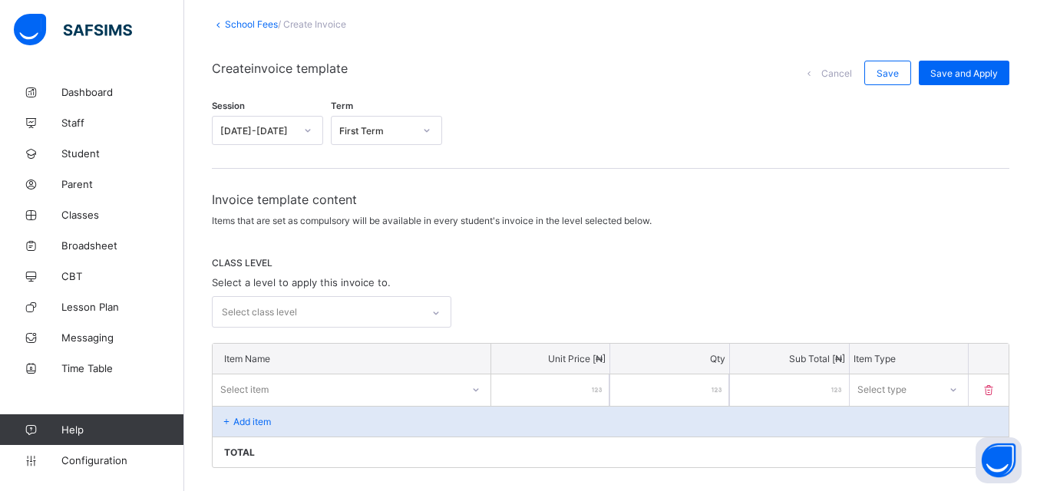
scroll to position [230, 0]
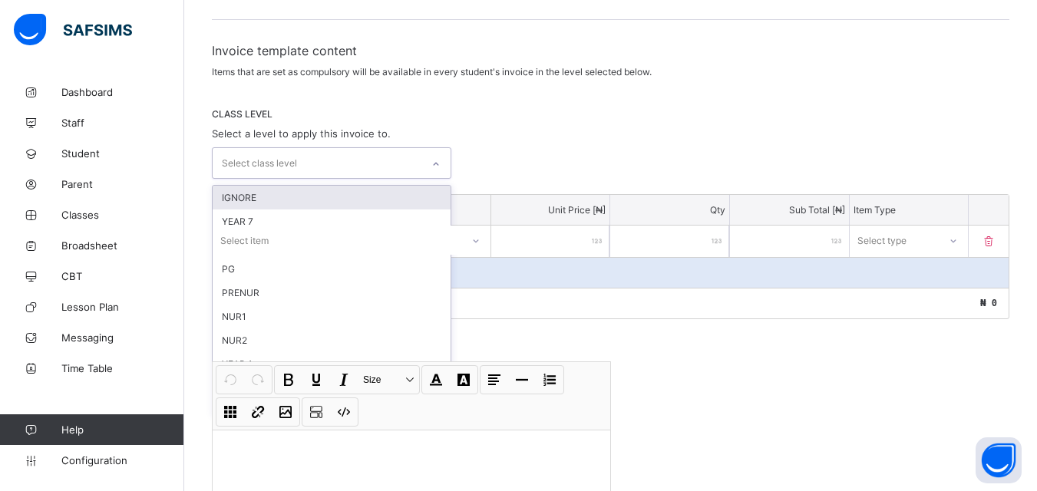
click at [441, 163] on icon at bounding box center [435, 164] width 9 height 15
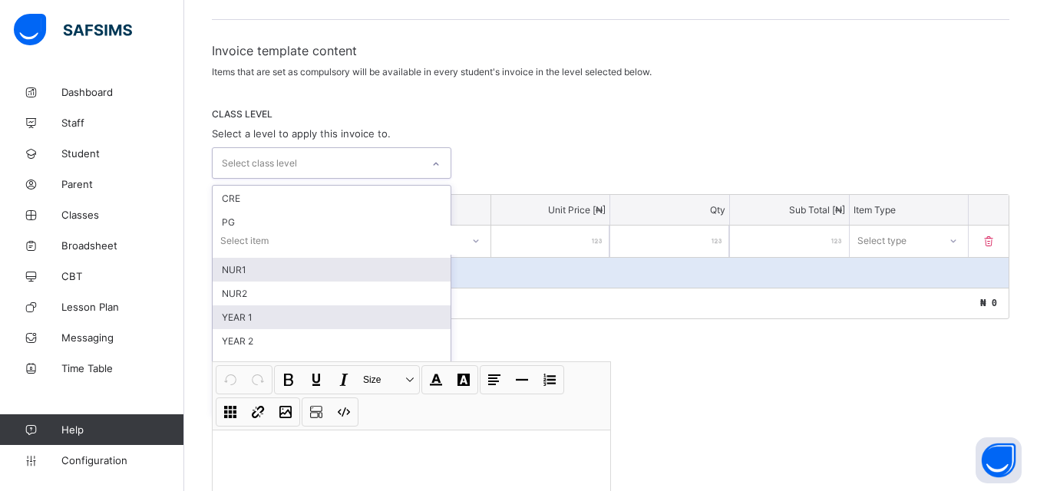
scroll to position [0, 0]
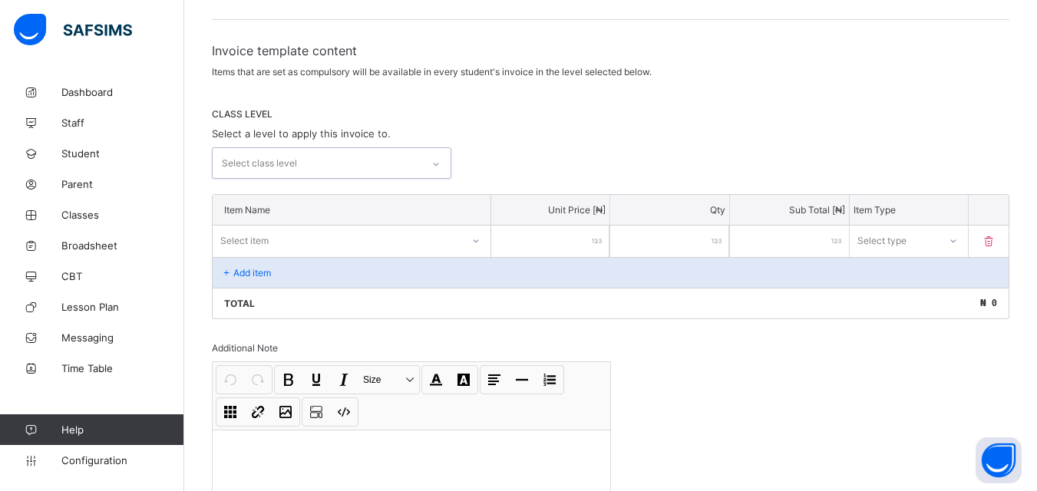
click at [330, 162] on div "Select class level" at bounding box center [317, 163] width 209 height 30
click at [573, 163] on div "Select class level" at bounding box center [610, 162] width 797 height 31
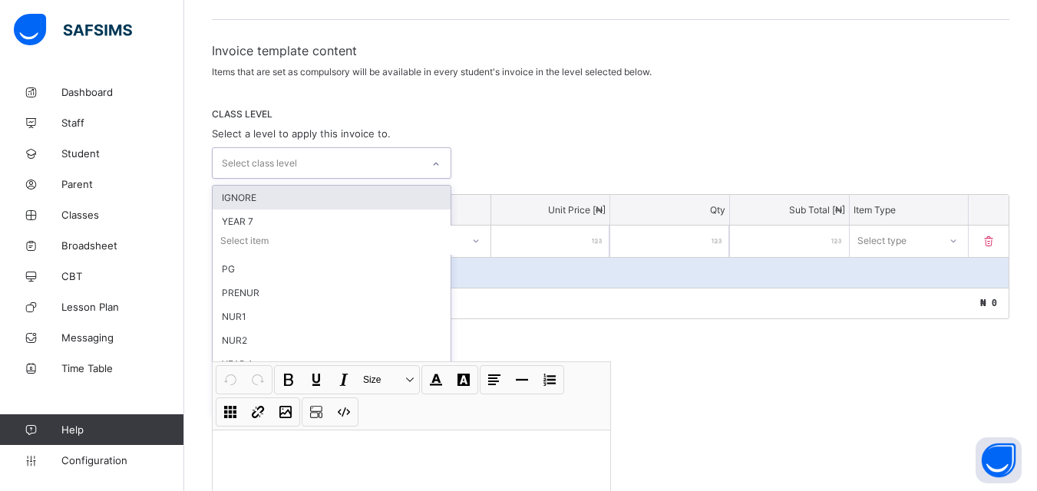
click at [441, 162] on icon at bounding box center [435, 164] width 9 height 15
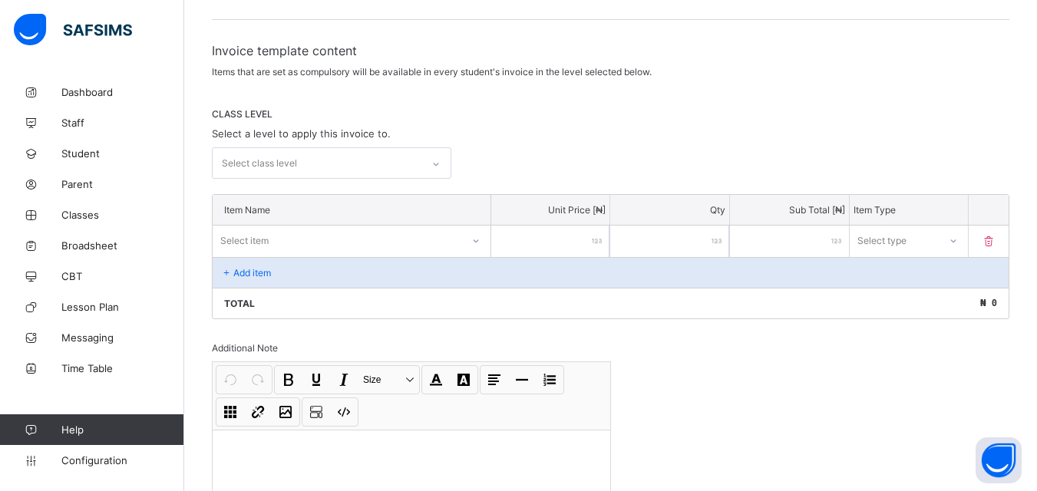
click at [639, 119] on span "CLASS LEVEL" at bounding box center [610, 114] width 797 height 12
click at [434, 161] on div at bounding box center [436, 164] width 26 height 25
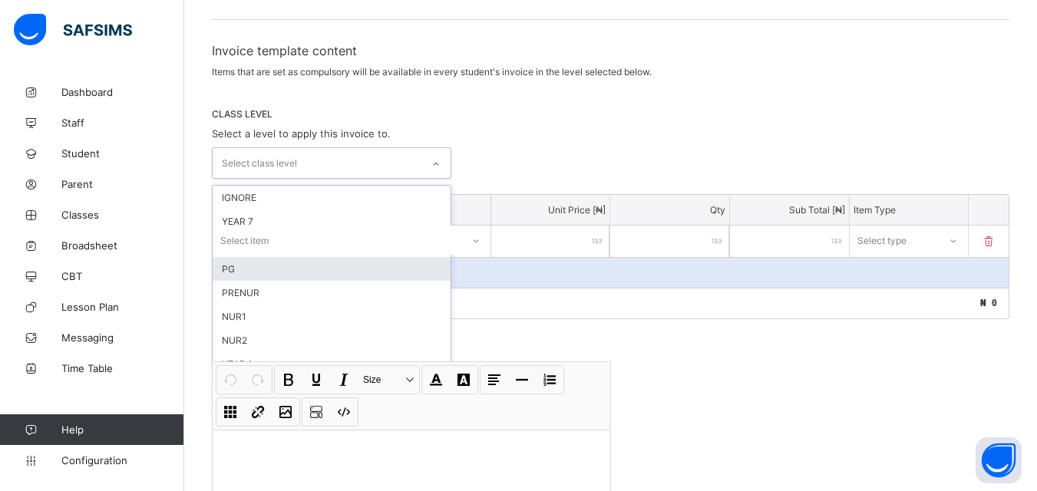
click at [298, 273] on div "PG" at bounding box center [332, 269] width 238 height 24
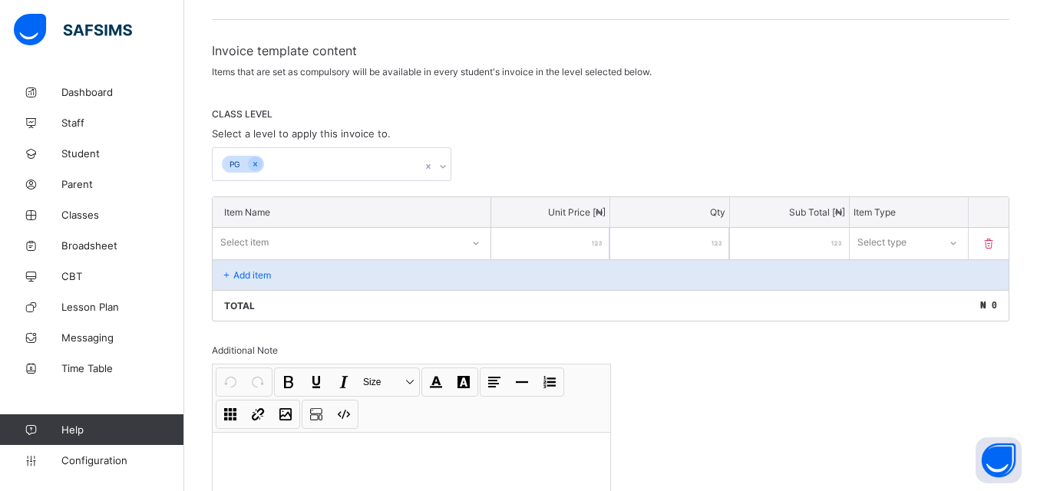
click at [556, 147] on div "CLASS LEVEL Select a level to apply this invoice to. PG" at bounding box center [610, 144] width 797 height 73
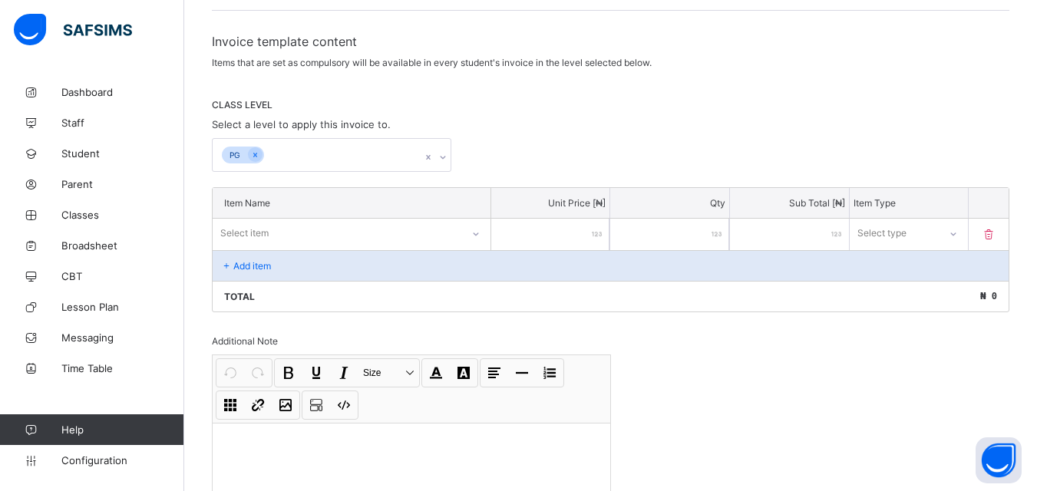
click at [480, 243] on div at bounding box center [476, 234] width 26 height 25
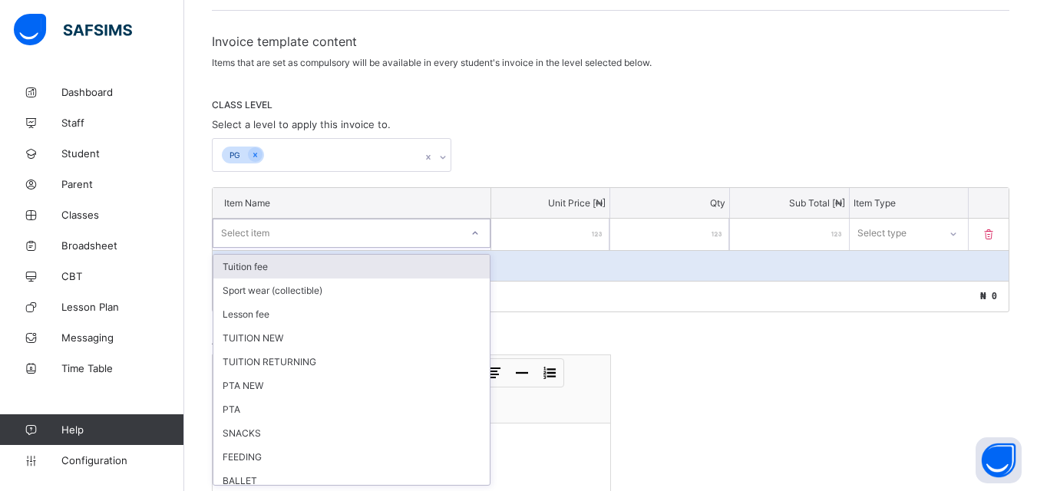
scroll to position [240, 0]
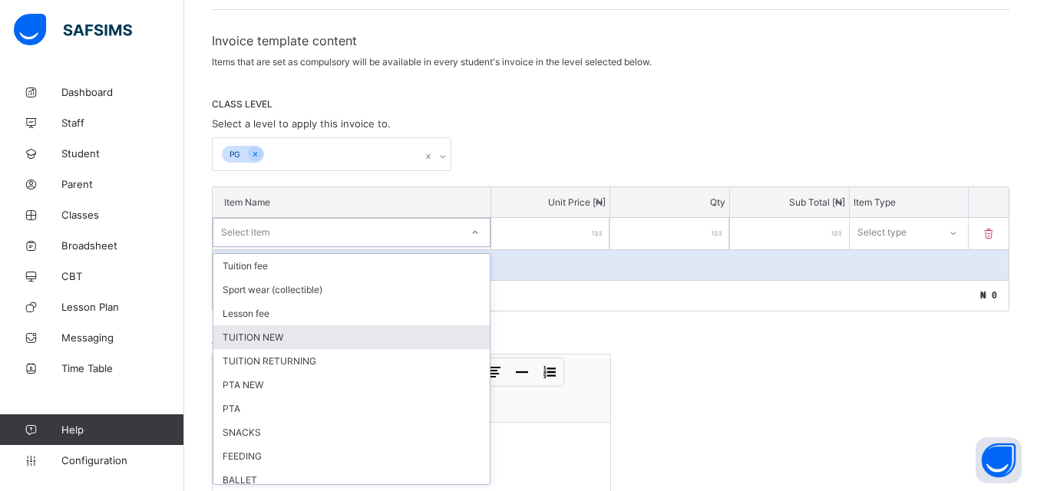
click at [351, 340] on div "TUITION NEW" at bounding box center [351, 337] width 276 height 24
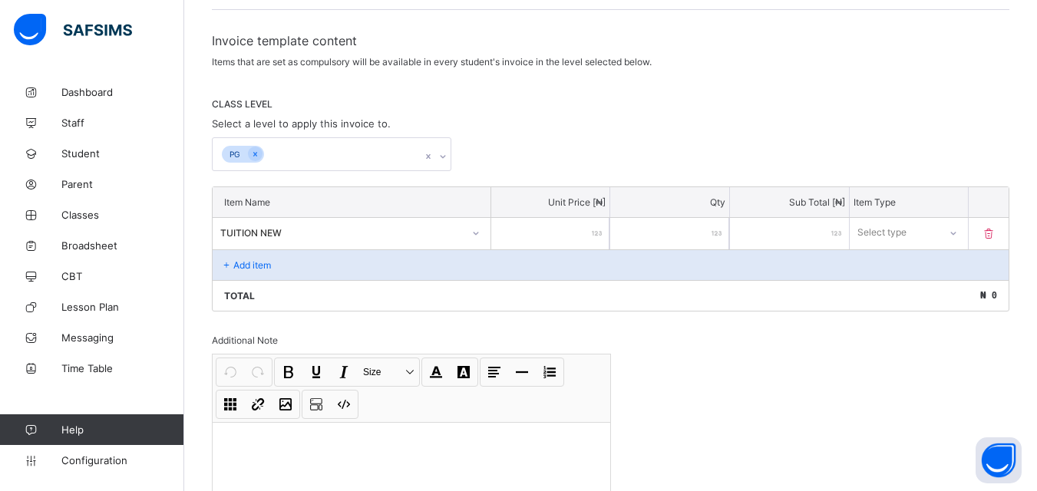
click at [569, 236] on input "number" at bounding box center [550, 233] width 119 height 31
click at [931, 235] on div "Select type" at bounding box center [894, 232] width 88 height 21
click at [940, 261] on div "Compulsory" at bounding box center [908, 266] width 117 height 24
click at [402, 255] on div "Add item" at bounding box center [611, 264] width 796 height 31
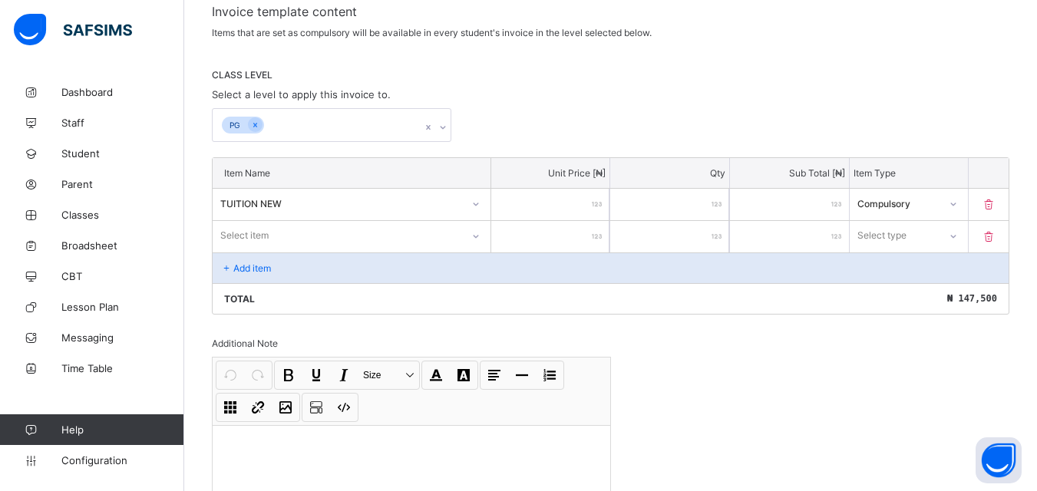
click at [368, 250] on div "Select item" at bounding box center [352, 235] width 278 height 29
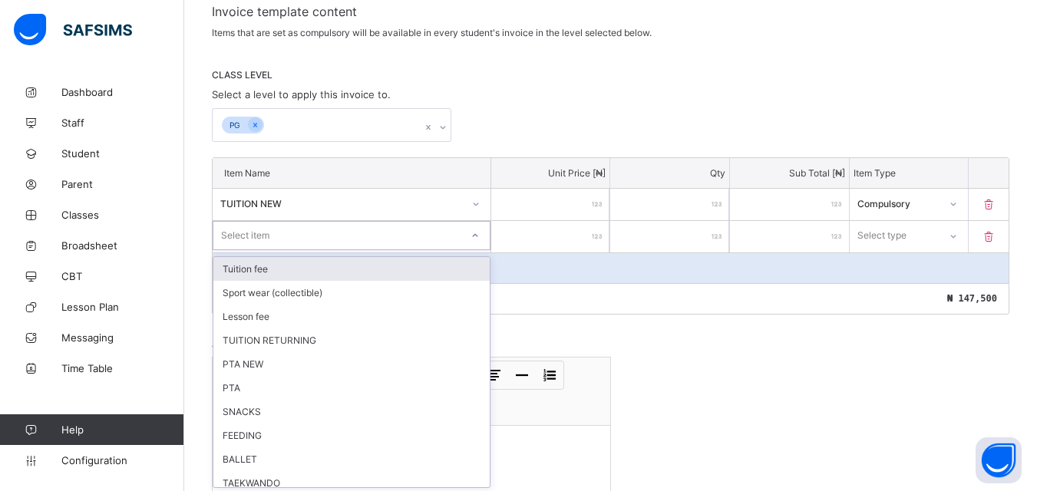
scroll to position [272, 0]
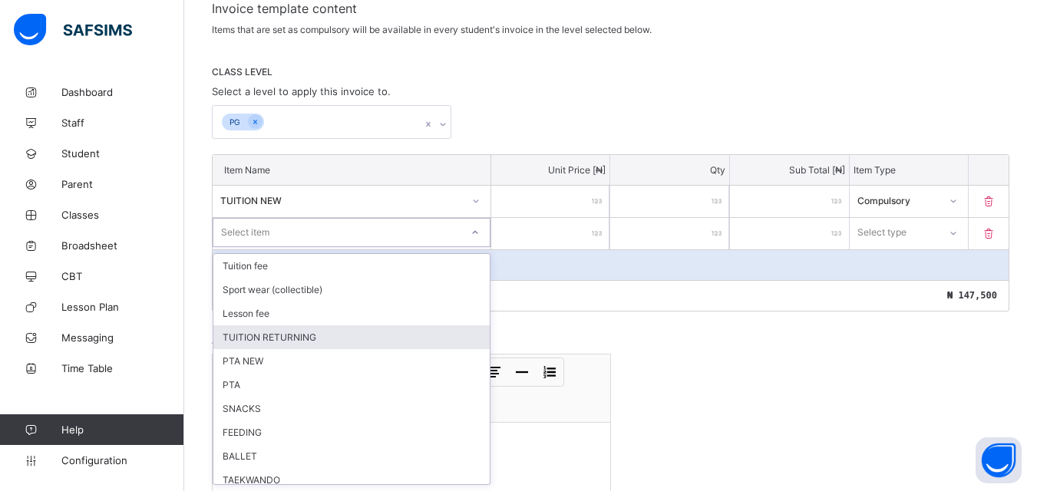
click at [318, 342] on div "TUITION RETURNING" at bounding box center [351, 337] width 276 height 24
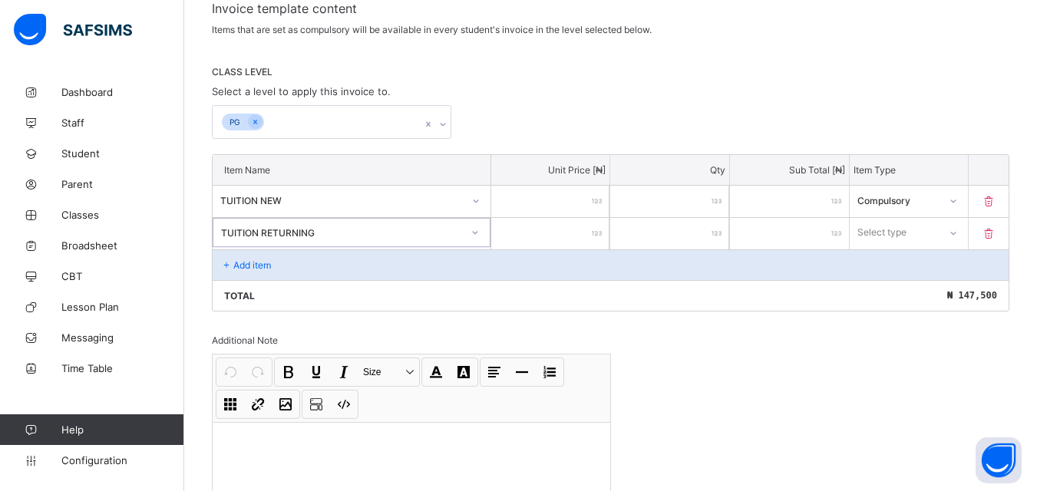
click at [586, 238] on input "number" at bounding box center [550, 233] width 119 height 31
click at [939, 226] on div "Select type" at bounding box center [894, 232] width 88 height 21
click at [920, 267] on div "Compulsory" at bounding box center [908, 266] width 117 height 24
click at [279, 268] on div "Add item" at bounding box center [611, 264] width 796 height 31
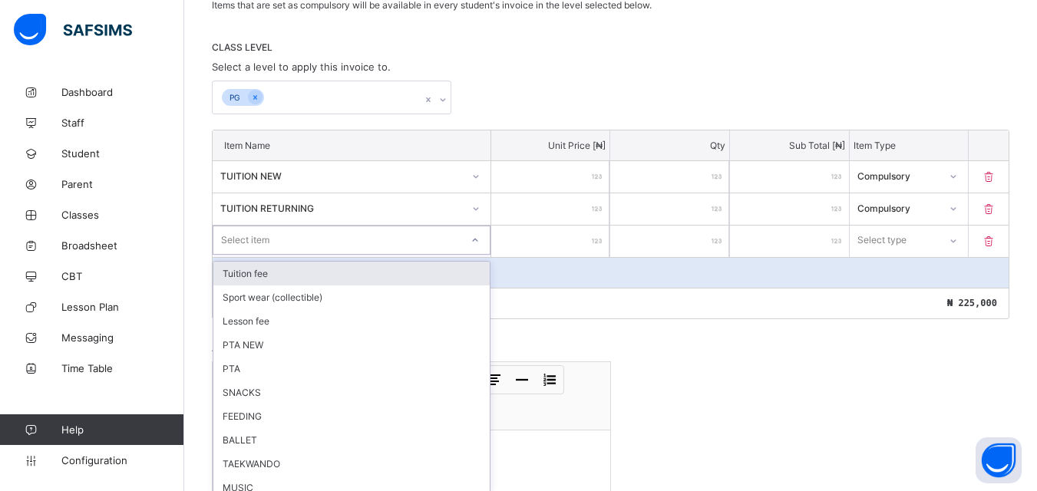
click at [312, 255] on div "option Tuition fee focused, 1 of 21. 21 results available. Use Up and Down to c…" at bounding box center [352, 240] width 278 height 29
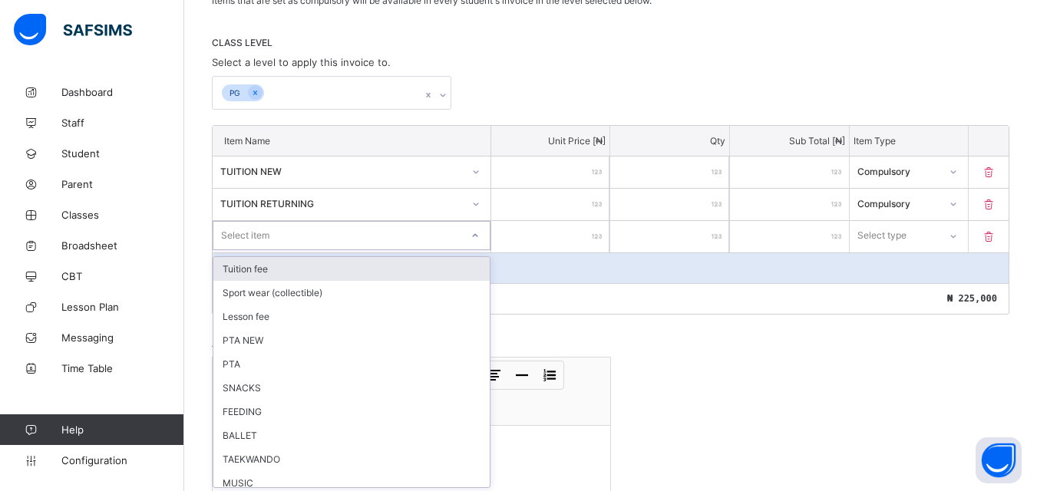
scroll to position [305, 0]
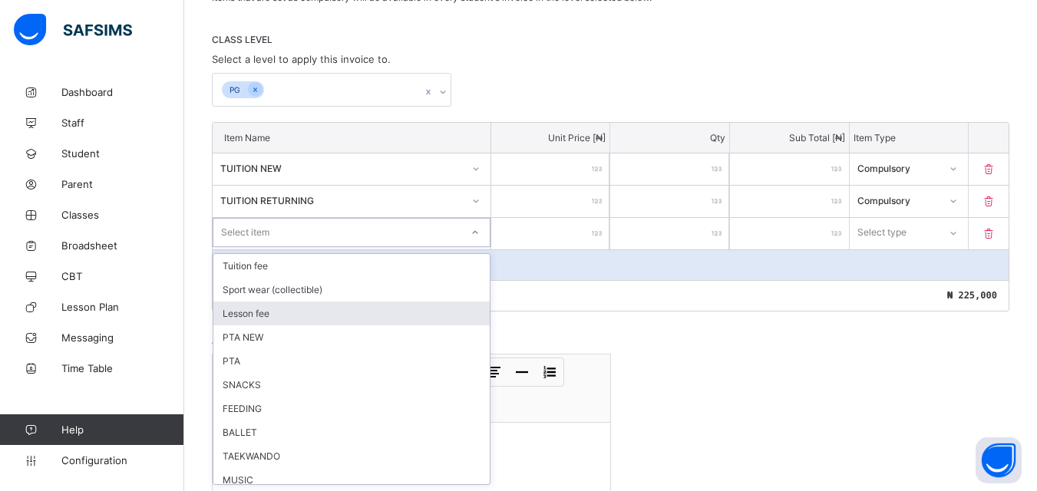
click at [274, 309] on div "Lesson fee" at bounding box center [351, 314] width 276 height 24
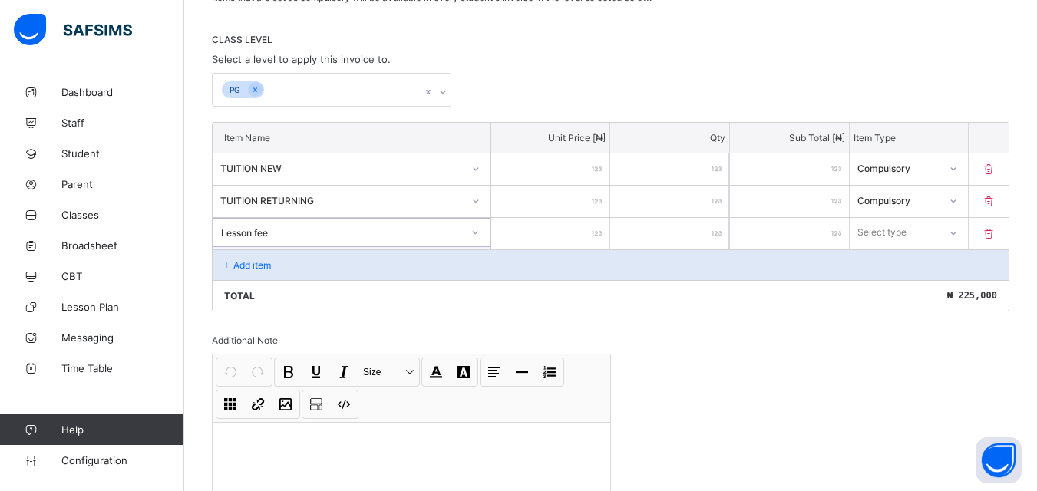
click at [571, 226] on input "number" at bounding box center [550, 233] width 119 height 31
click at [949, 230] on div "Select type" at bounding box center [909, 232] width 119 height 29
click at [932, 287] on div "Optional" at bounding box center [908, 290] width 117 height 24
click at [371, 249] on div "Add item" at bounding box center [611, 264] width 796 height 31
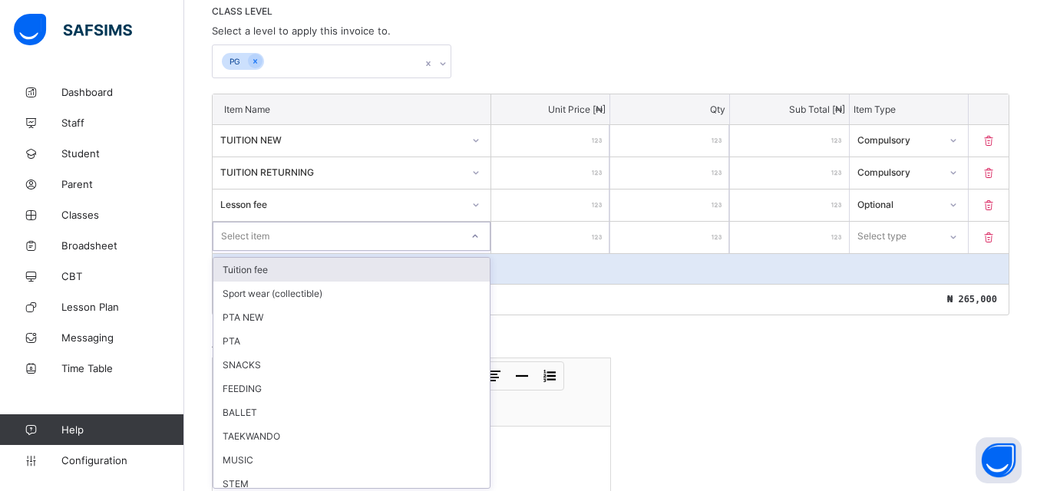
click at [302, 251] on div "option Tuition fee focused, 1 of 20. 20 results available. Use Up and Down to c…" at bounding box center [352, 236] width 278 height 29
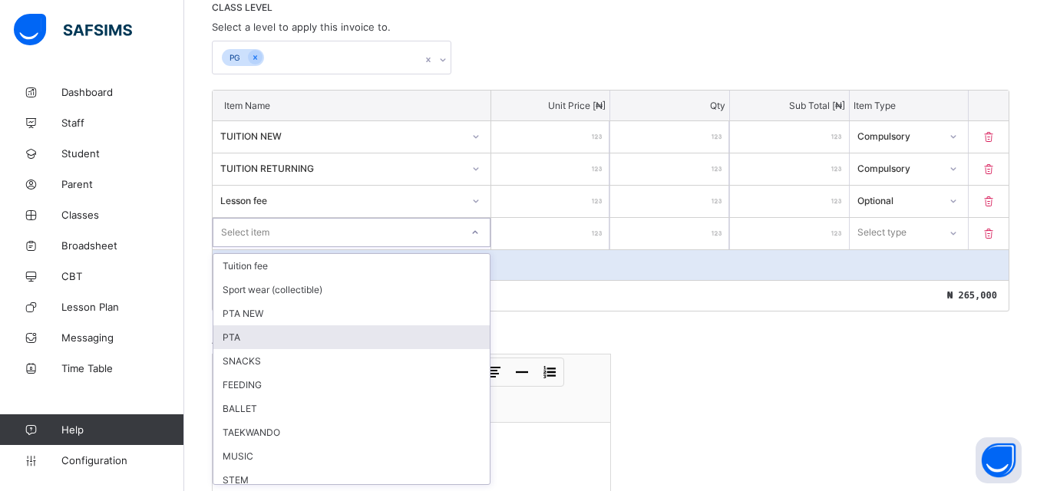
click at [279, 327] on div "PTA" at bounding box center [351, 337] width 276 height 24
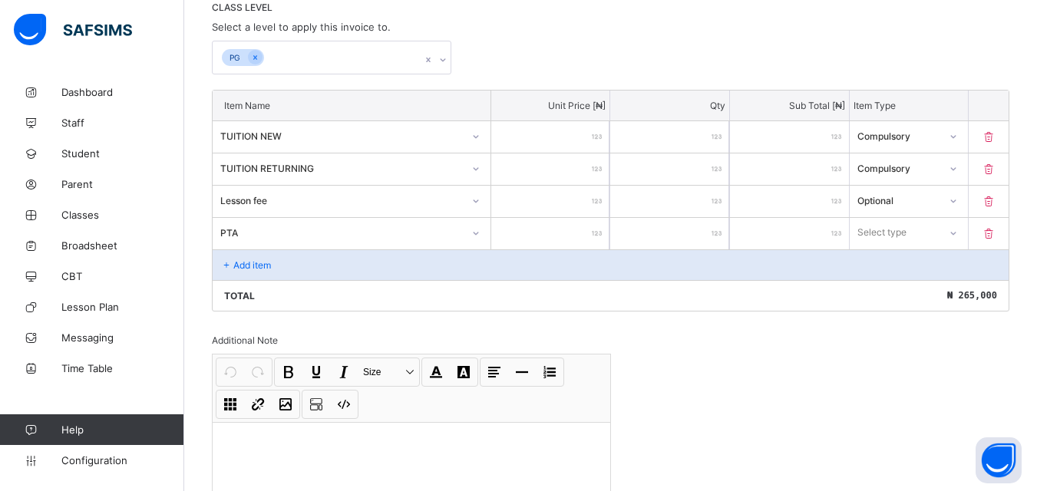
click at [596, 236] on input "number" at bounding box center [550, 233] width 119 height 31
click at [937, 224] on div "Select type" at bounding box center [895, 232] width 90 height 21
click at [895, 292] on div "Optional" at bounding box center [908, 290] width 117 height 24
click at [292, 266] on div "Add item" at bounding box center [611, 264] width 796 height 31
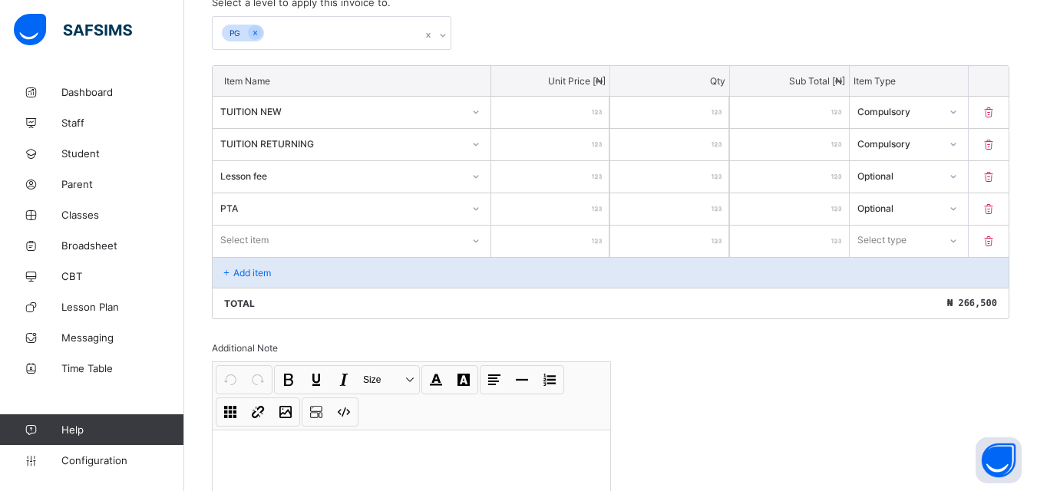
click at [278, 255] on div "Select item" at bounding box center [352, 240] width 278 height 29
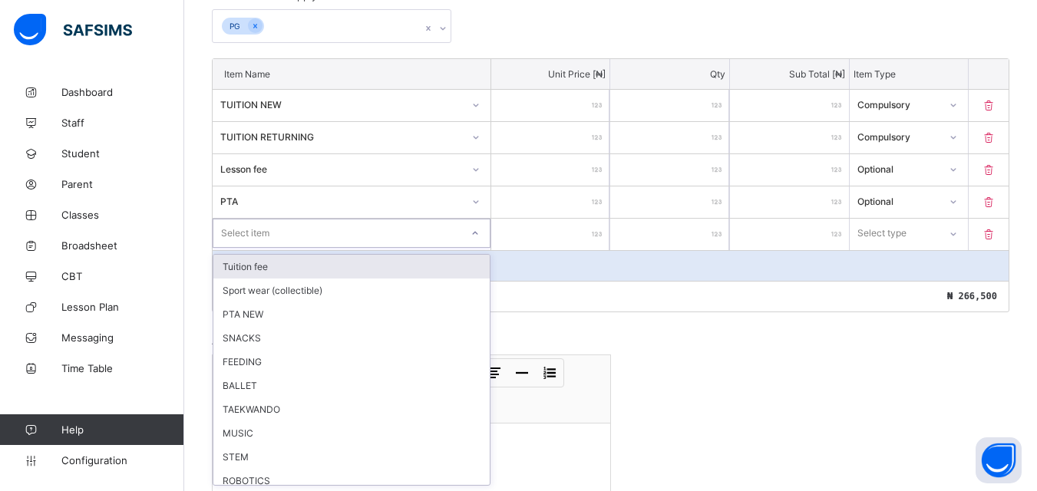
scroll to position [369, 0]
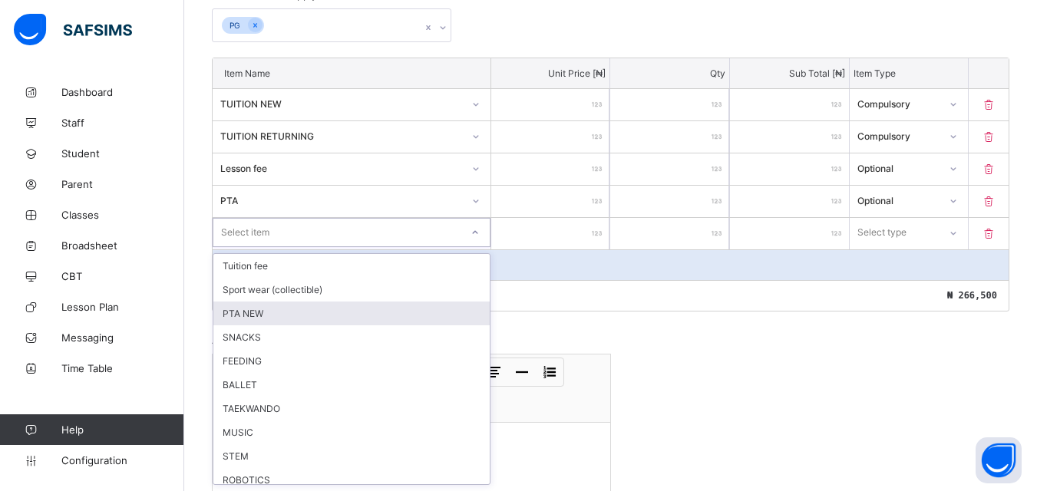
click at [254, 318] on div "PTA NEW" at bounding box center [351, 314] width 276 height 24
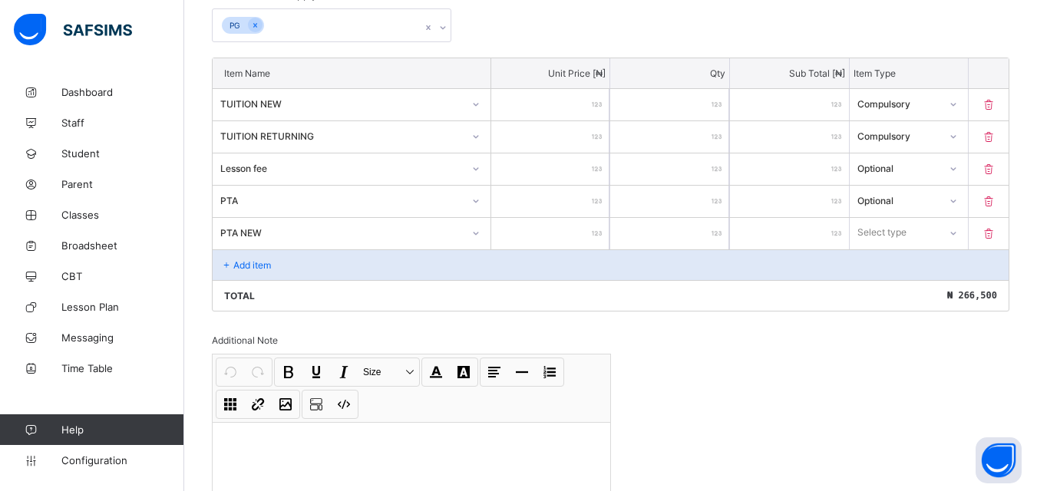
click at [553, 233] on input "number" at bounding box center [550, 233] width 119 height 31
click at [907, 241] on div "Select type" at bounding box center [882, 232] width 49 height 29
click at [883, 282] on div "Optional" at bounding box center [908, 290] width 117 height 24
click at [237, 268] on p "Add item" at bounding box center [252, 265] width 38 height 12
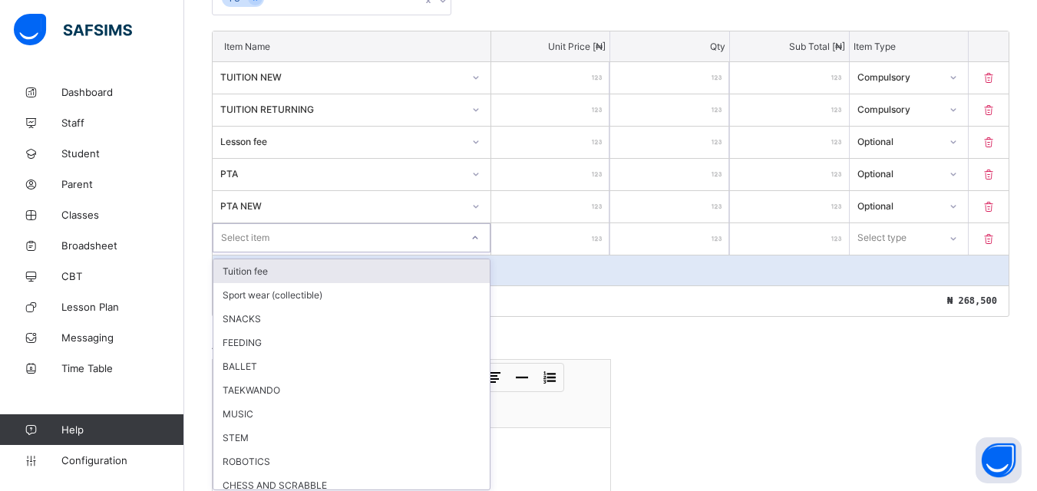
click at [295, 252] on div "option Tuition fee focused, 1 of 18. 18 results available. Use Up and Down to c…" at bounding box center [352, 237] width 278 height 29
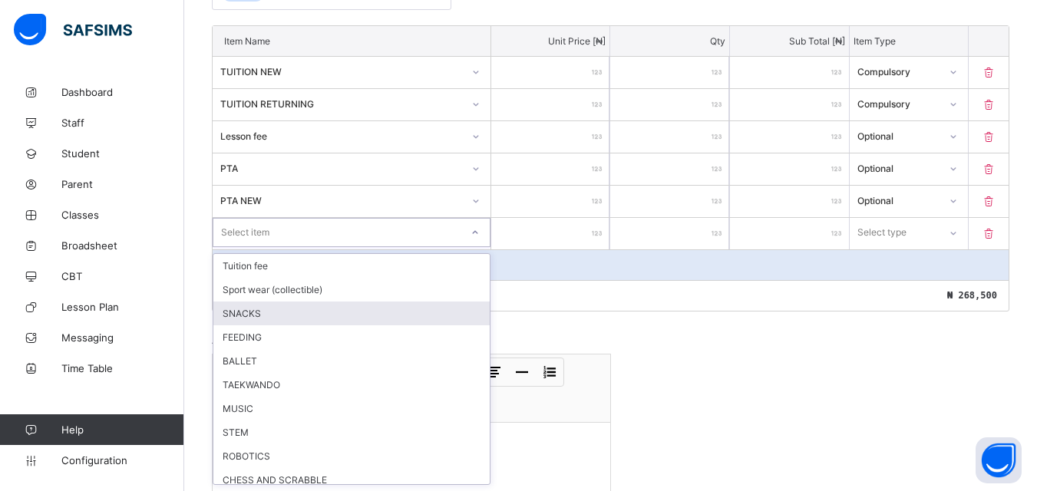
click at [281, 319] on div "SNACKS" at bounding box center [351, 314] width 276 height 24
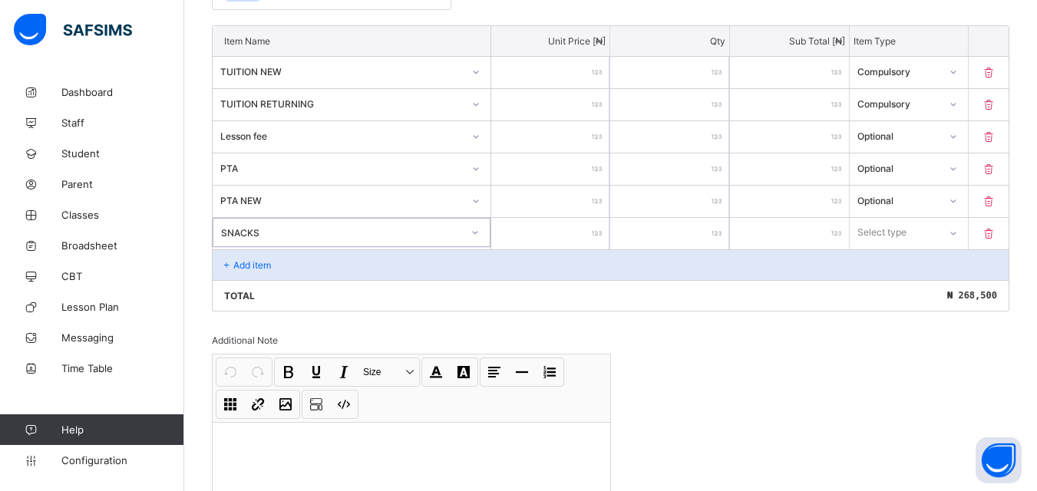
click at [563, 218] on input "number" at bounding box center [550, 233] width 119 height 31
click at [925, 239] on div "Select type" at bounding box center [895, 232] width 90 height 21
click at [905, 293] on div "Optional" at bounding box center [908, 290] width 117 height 24
click at [325, 260] on div "Add item" at bounding box center [611, 264] width 796 height 31
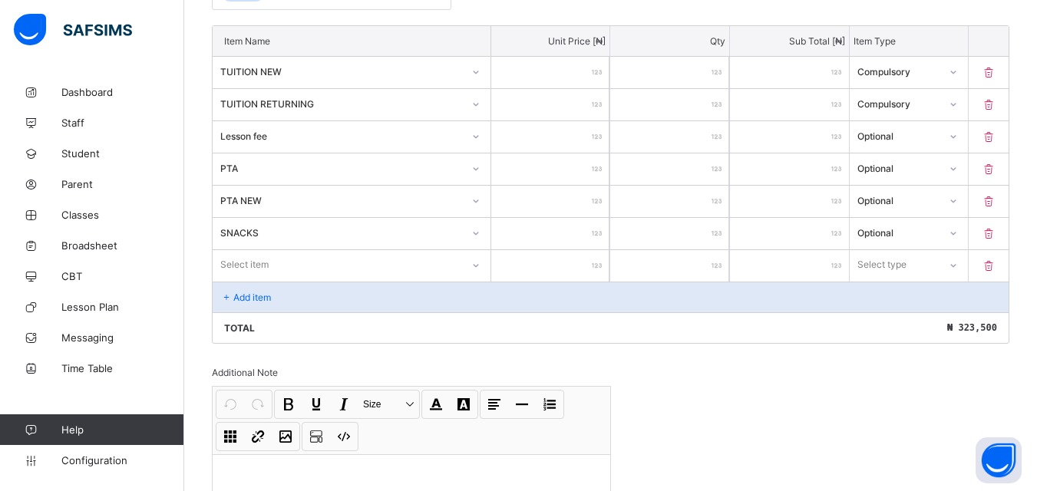
click at [401, 269] on div "Select item" at bounding box center [352, 264] width 278 height 29
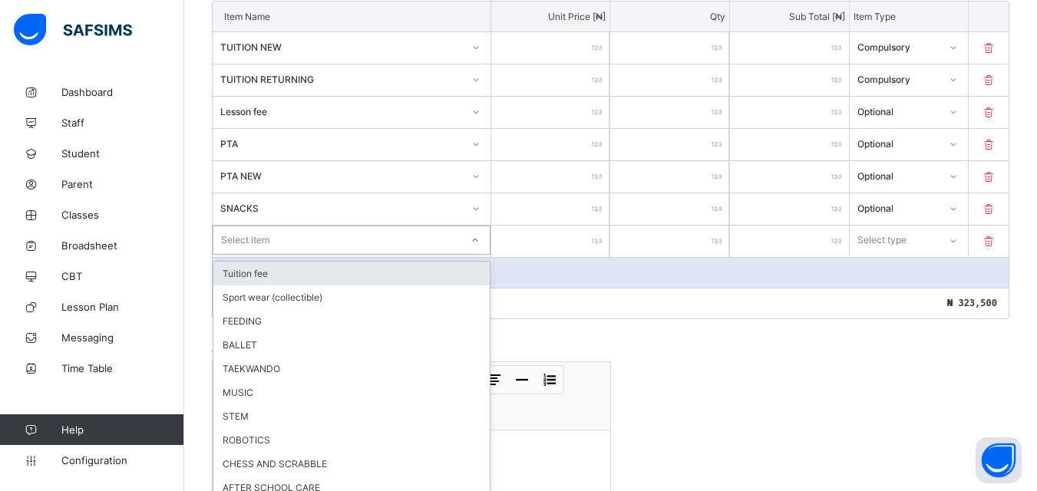
scroll to position [434, 0]
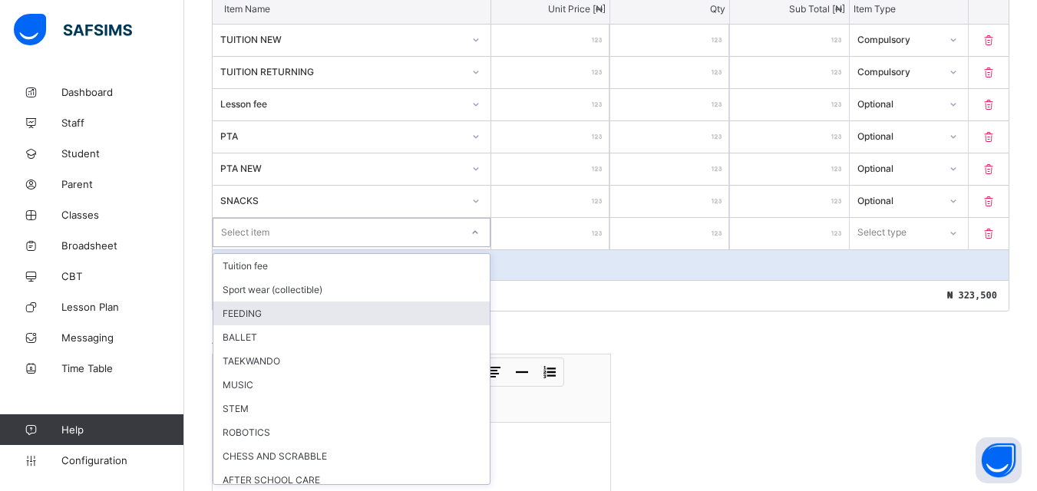
click at [253, 312] on div "FEEDING" at bounding box center [351, 314] width 276 height 24
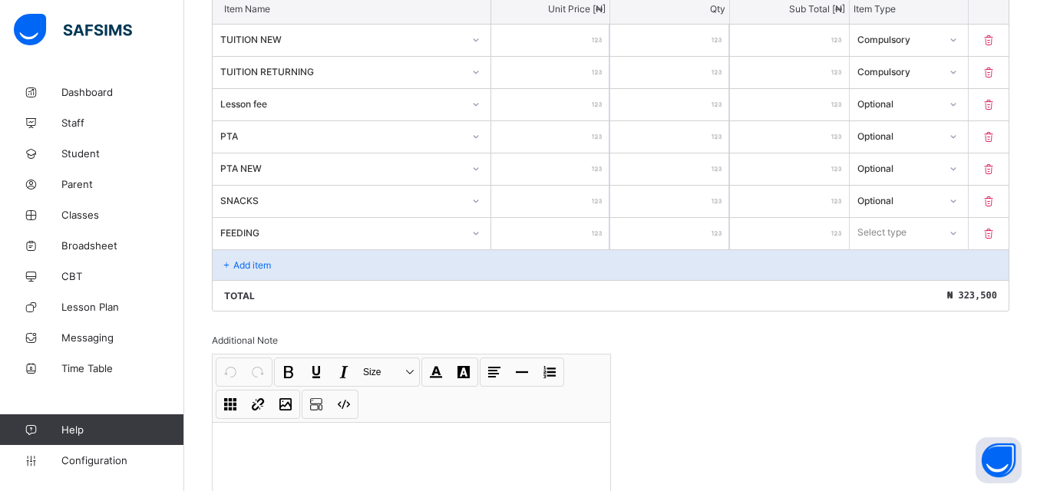
click at [535, 229] on input "number" at bounding box center [550, 233] width 119 height 31
click at [918, 242] on div "Select type" at bounding box center [894, 232] width 88 height 21
click at [898, 285] on div "Optional" at bounding box center [908, 290] width 117 height 24
click at [358, 264] on div "Add item" at bounding box center [611, 264] width 796 height 31
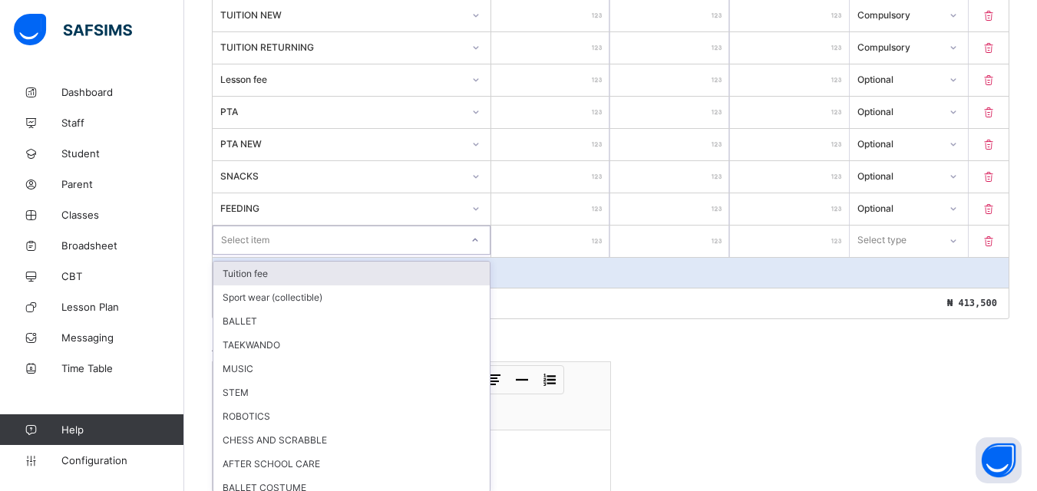
click at [289, 255] on div "option Tuition fee focused, 1 of 16. 16 results available. Use Up and Down to c…" at bounding box center [352, 240] width 278 height 29
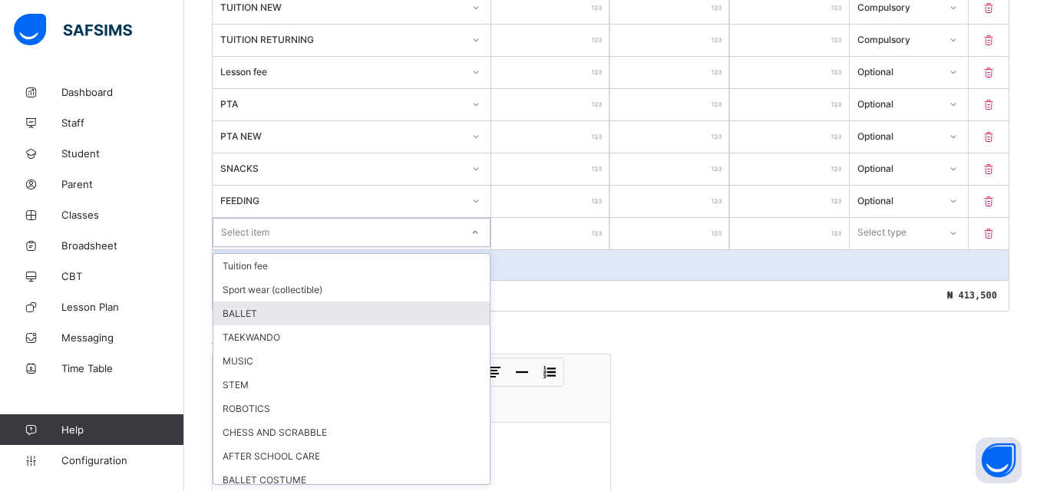
click at [300, 306] on div "BALLET" at bounding box center [351, 314] width 276 height 24
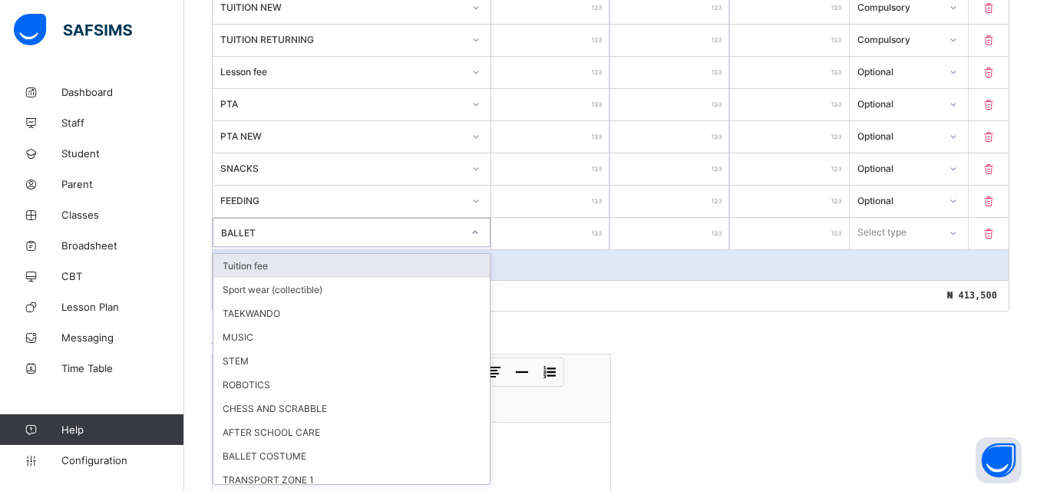
click at [474, 239] on div at bounding box center [475, 232] width 26 height 25
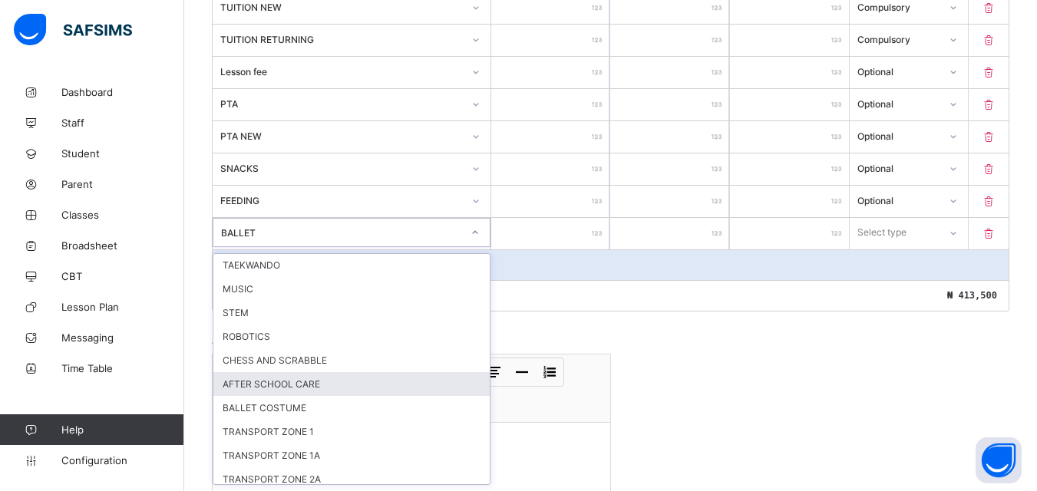
scroll to position [77, 0]
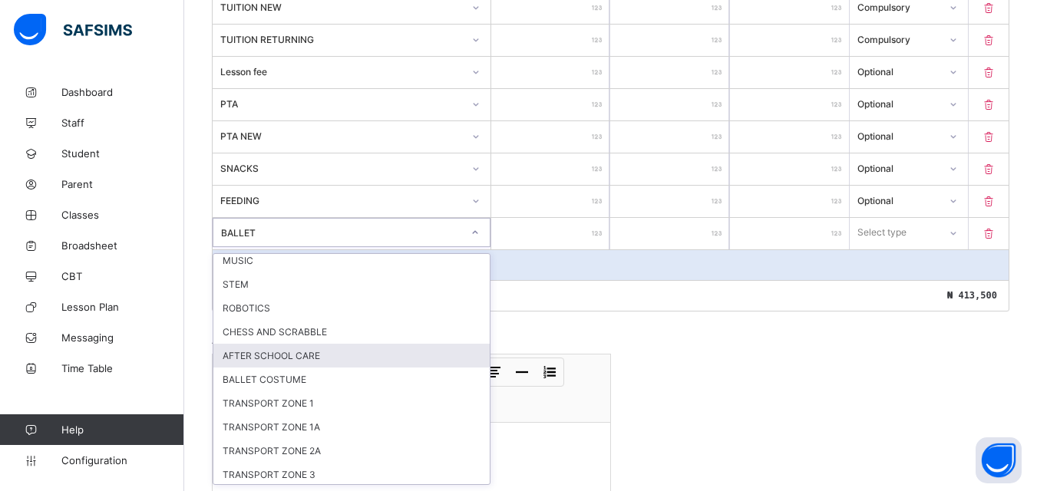
click at [303, 365] on div "AFTER SCHOOL CARE" at bounding box center [351, 356] width 276 height 24
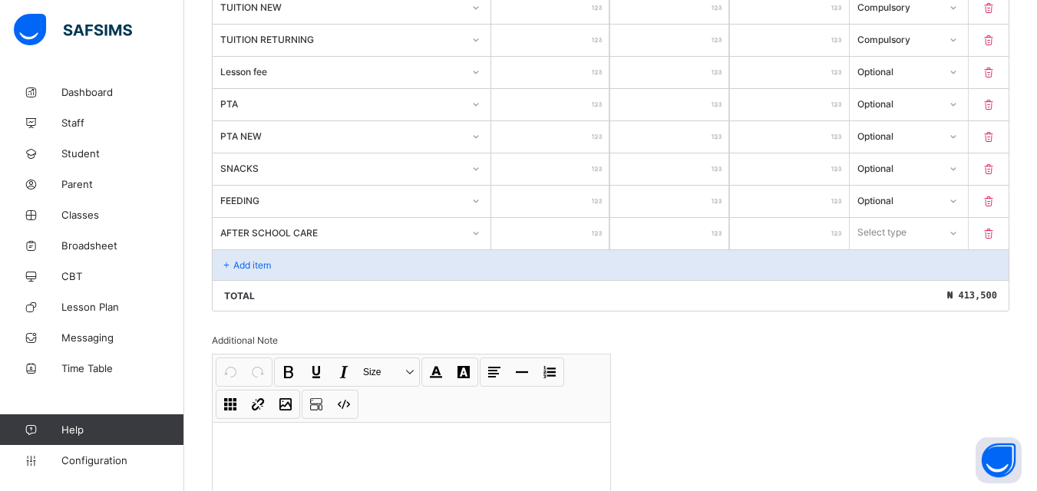
click at [557, 234] on input "number" at bounding box center [550, 233] width 119 height 31
click at [939, 230] on div "Select type" at bounding box center [894, 232] width 88 height 21
drag, startPoint x: 907, startPoint y: 292, endPoint x: 856, endPoint y: 282, distance: 51.8
click at [907, 293] on div "Optional" at bounding box center [908, 290] width 117 height 24
click at [310, 278] on div "Add item" at bounding box center [611, 264] width 796 height 31
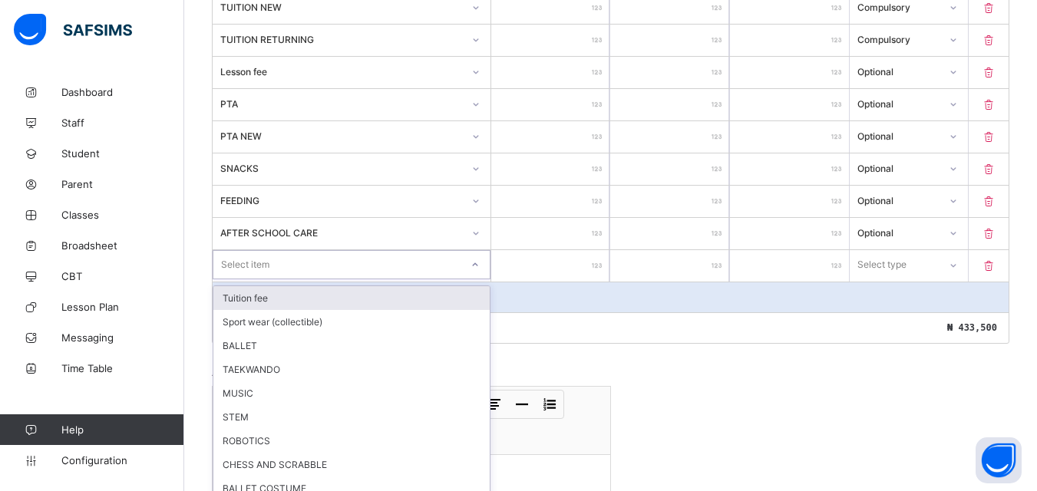
click at [329, 272] on div "option Tuition fee focused, 1 of 15. 15 results available. Use Up and Down to c…" at bounding box center [352, 264] width 278 height 29
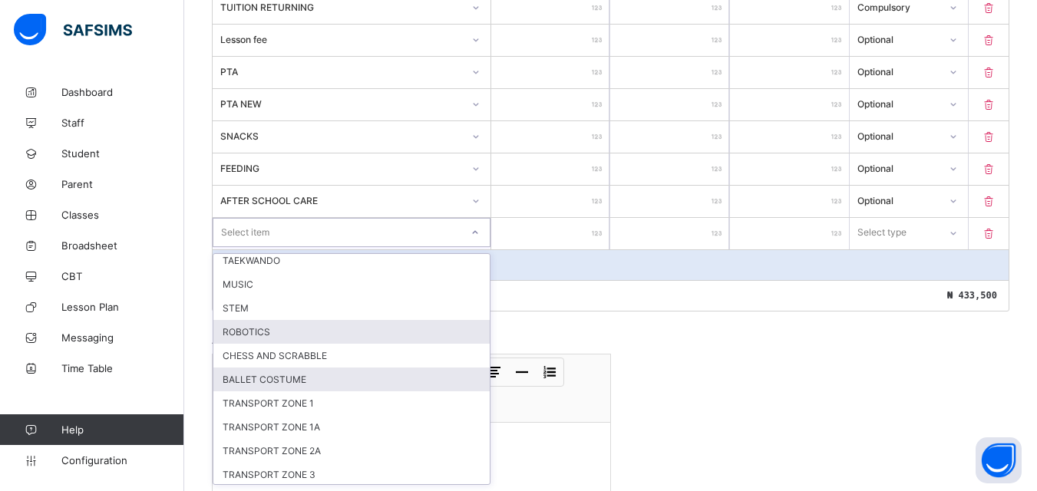
scroll to position [127, 0]
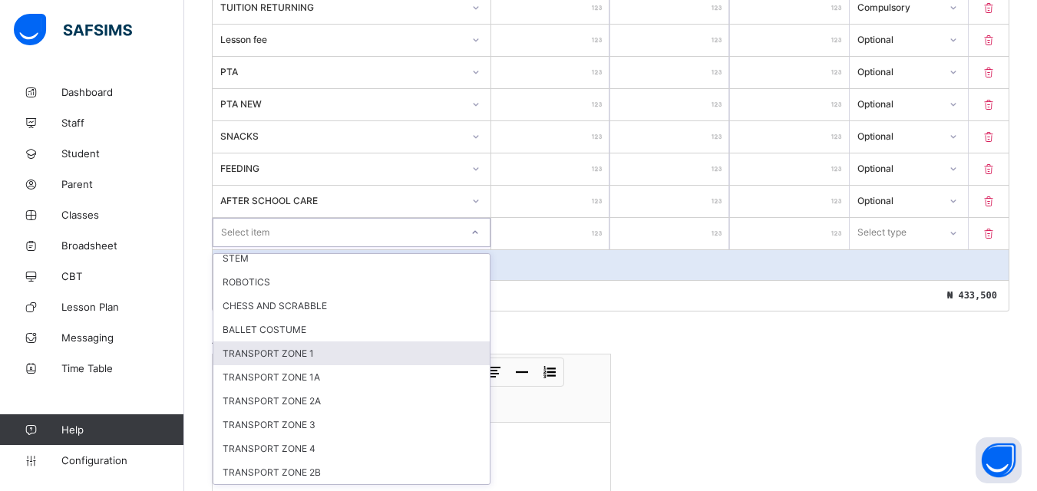
click at [301, 354] on div "TRANSPORT ZONE 1" at bounding box center [351, 354] width 276 height 24
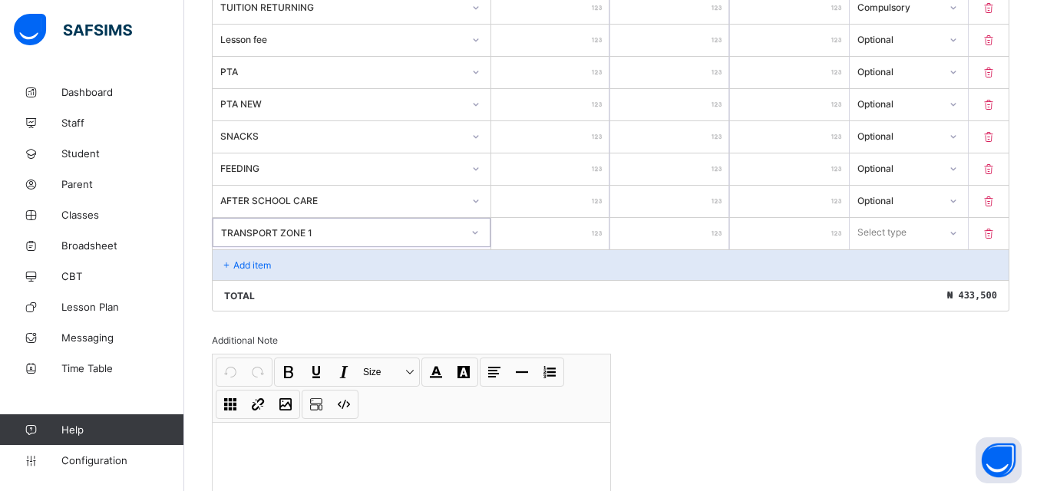
click at [576, 236] on input "number" at bounding box center [550, 233] width 119 height 31
click at [935, 234] on div "Select type" at bounding box center [895, 232] width 90 height 21
click at [922, 297] on div "Optional" at bounding box center [908, 290] width 117 height 24
click at [348, 253] on div "Add item" at bounding box center [611, 264] width 796 height 31
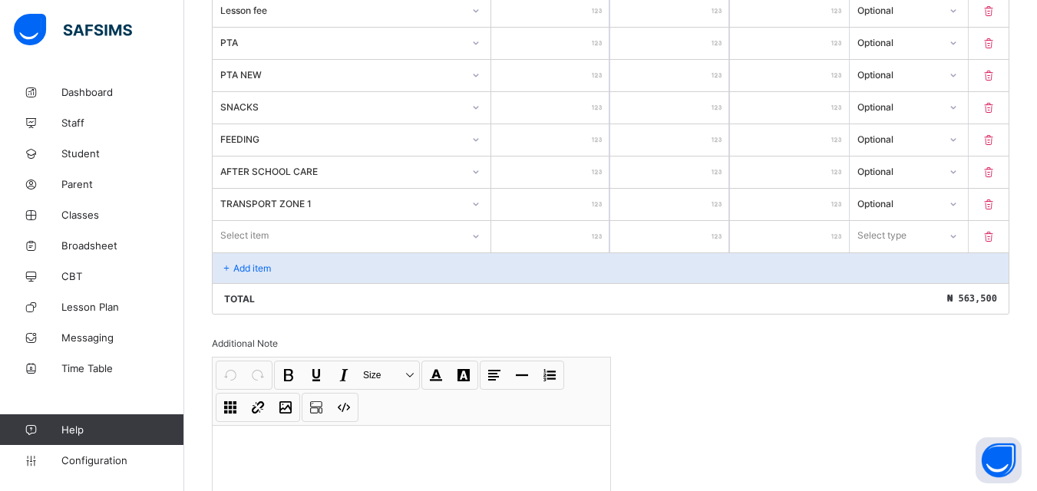
click at [374, 250] on div "Select item" at bounding box center [352, 235] width 278 height 29
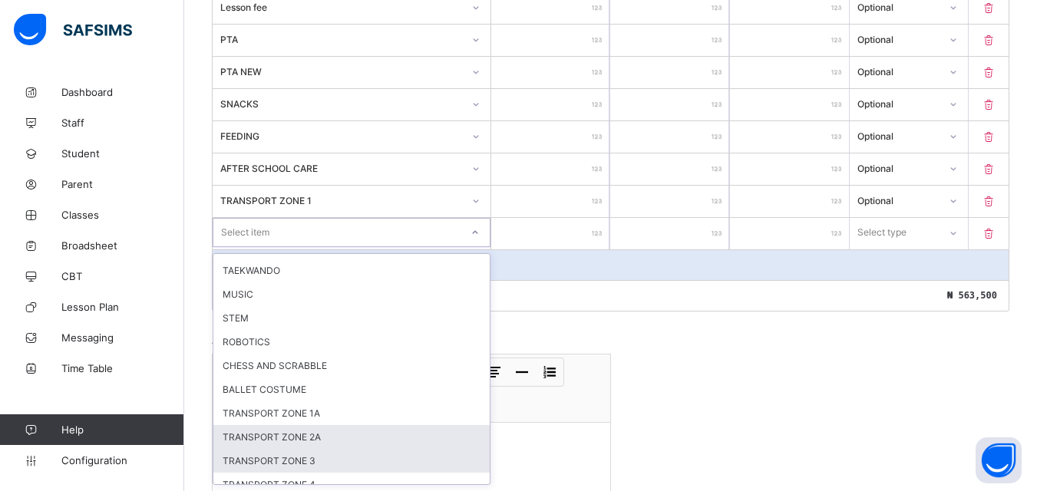
scroll to position [103, 0]
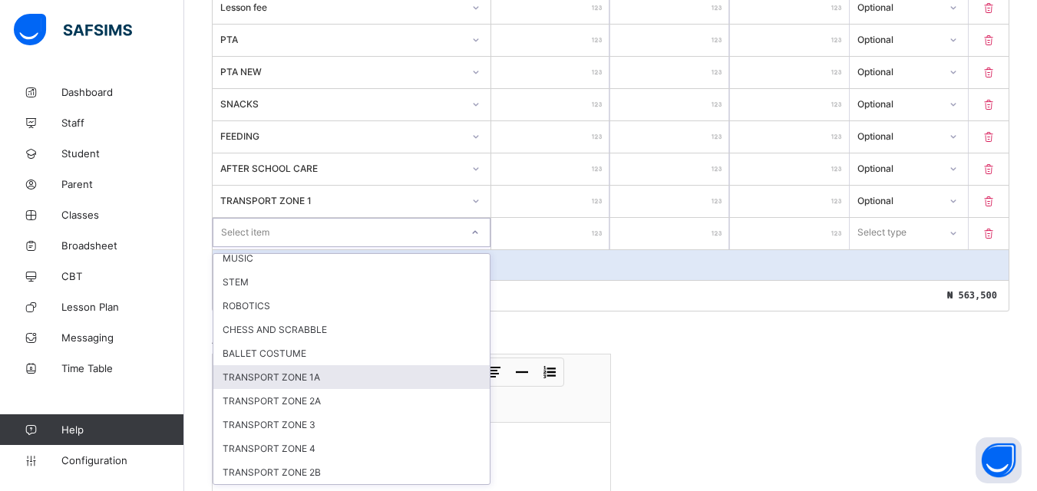
click at [320, 384] on div "TRANSPORT ZONE 1A" at bounding box center [351, 377] width 276 height 24
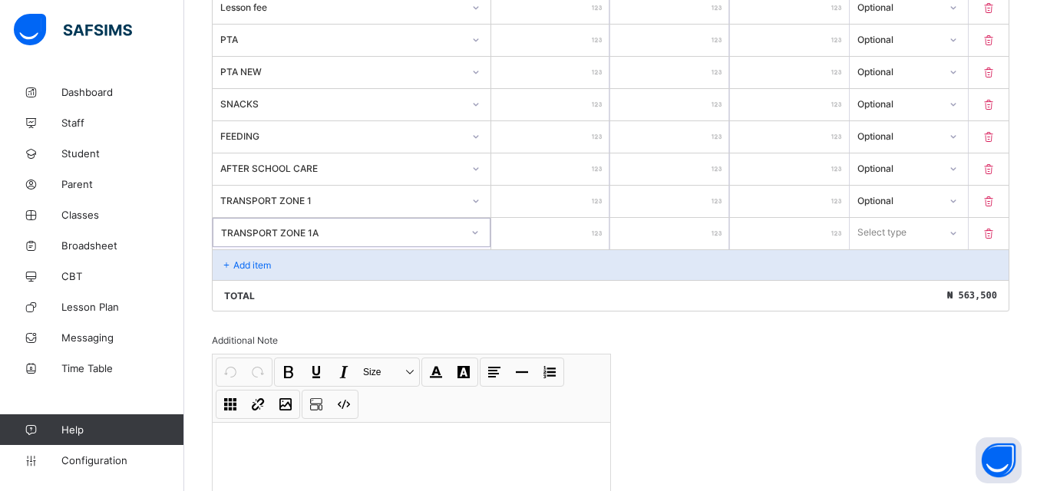
click at [559, 243] on input "number" at bounding box center [550, 233] width 119 height 31
click at [897, 243] on div "Select type" at bounding box center [909, 232] width 119 height 29
click at [886, 292] on div "Optional" at bounding box center [908, 290] width 117 height 24
click at [335, 258] on div "Add item" at bounding box center [611, 264] width 796 height 31
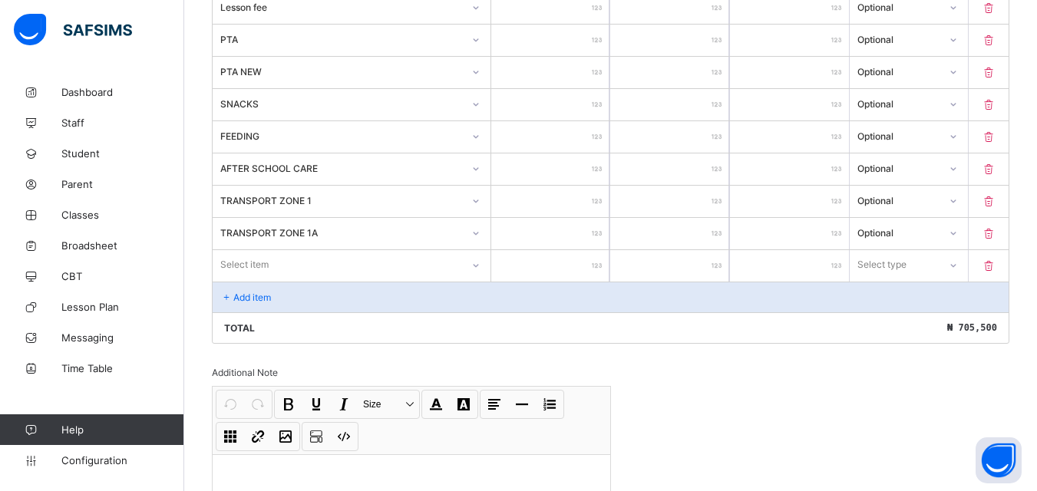
click at [351, 270] on div "Select item" at bounding box center [352, 264] width 278 height 29
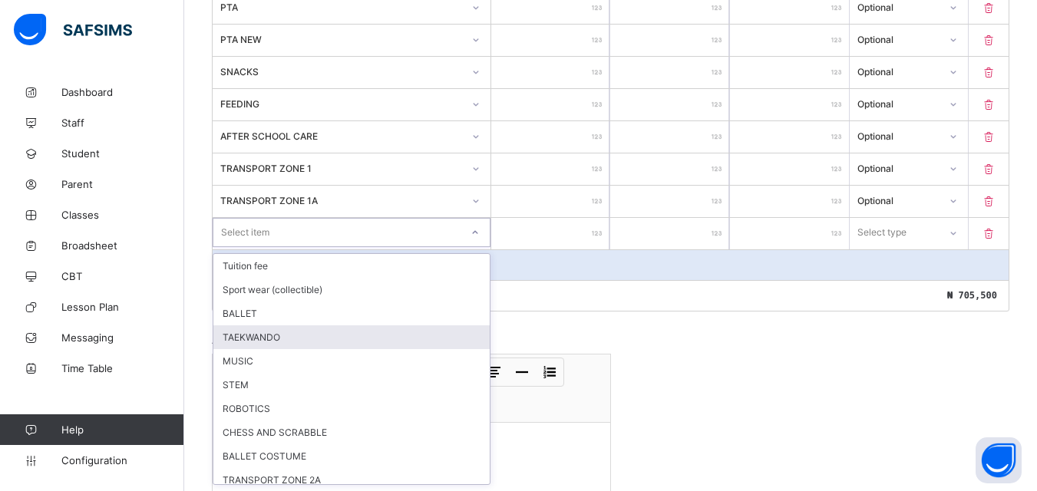
scroll to position [79, 0]
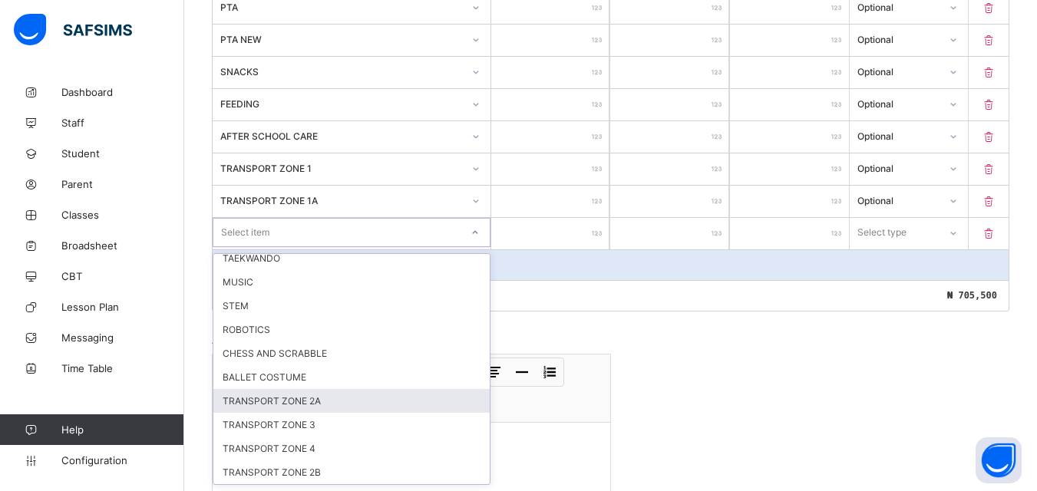
click at [332, 409] on div "TRANSPORT ZONE 2A" at bounding box center [351, 401] width 276 height 24
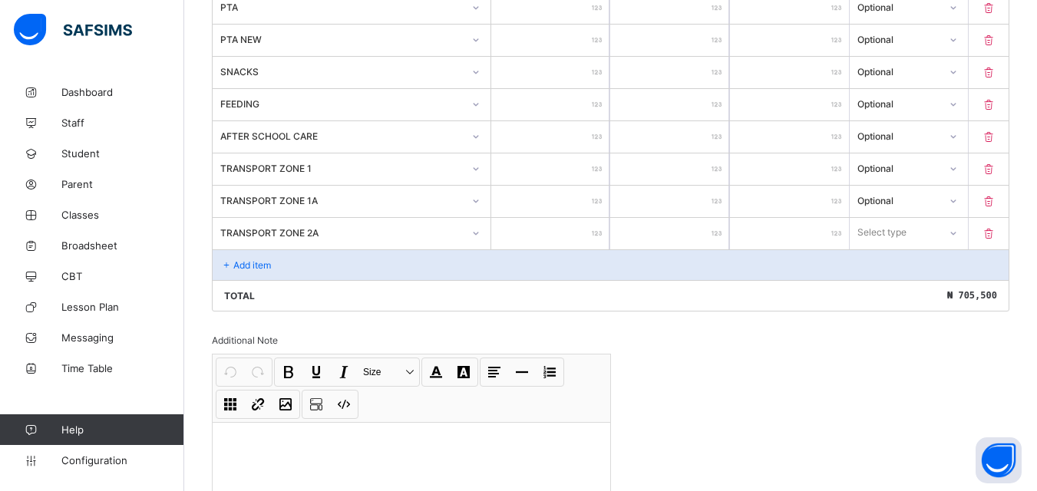
click at [548, 236] on input "number" at bounding box center [550, 233] width 119 height 31
click at [952, 226] on div at bounding box center [952, 232] width 26 height 25
click at [926, 287] on div "Optional" at bounding box center [908, 290] width 117 height 24
click at [382, 256] on div "Add item" at bounding box center [611, 264] width 796 height 31
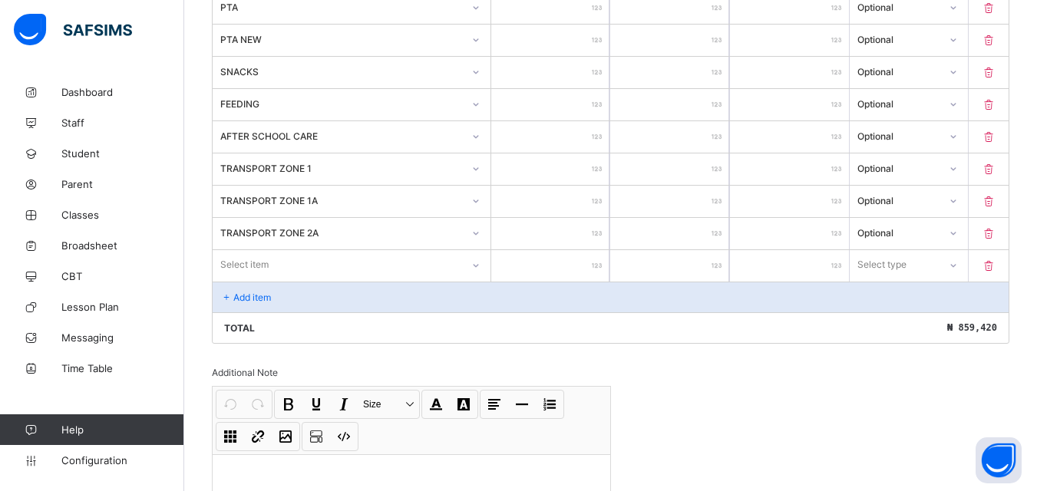
click at [441, 253] on div "Select item" at bounding box center [352, 264] width 278 height 29
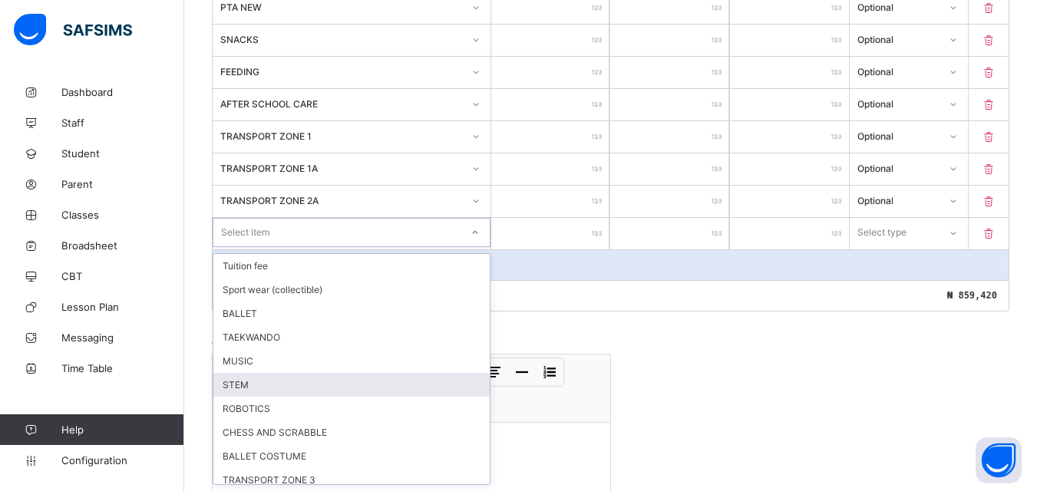
scroll to position [55, 0]
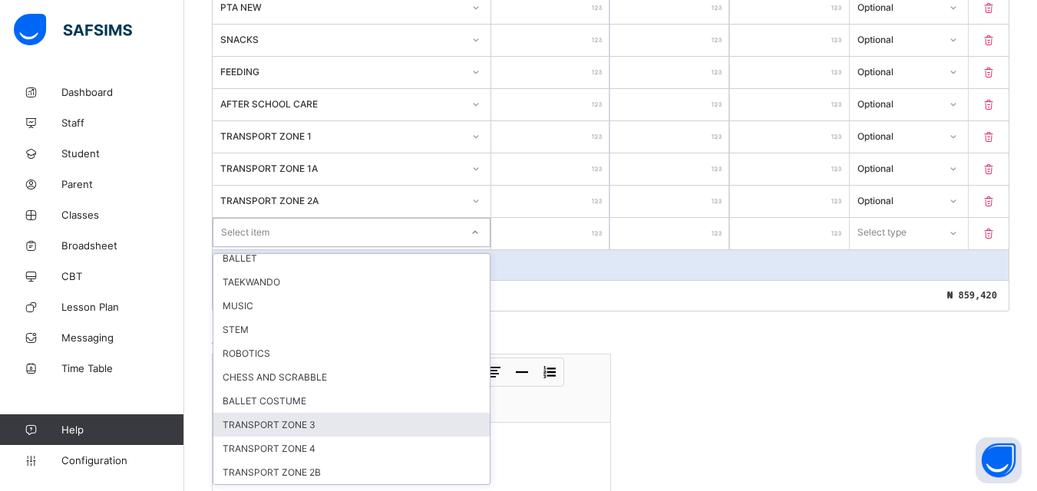
click at [295, 425] on div "TRANSPORT ZONE 3" at bounding box center [351, 425] width 276 height 24
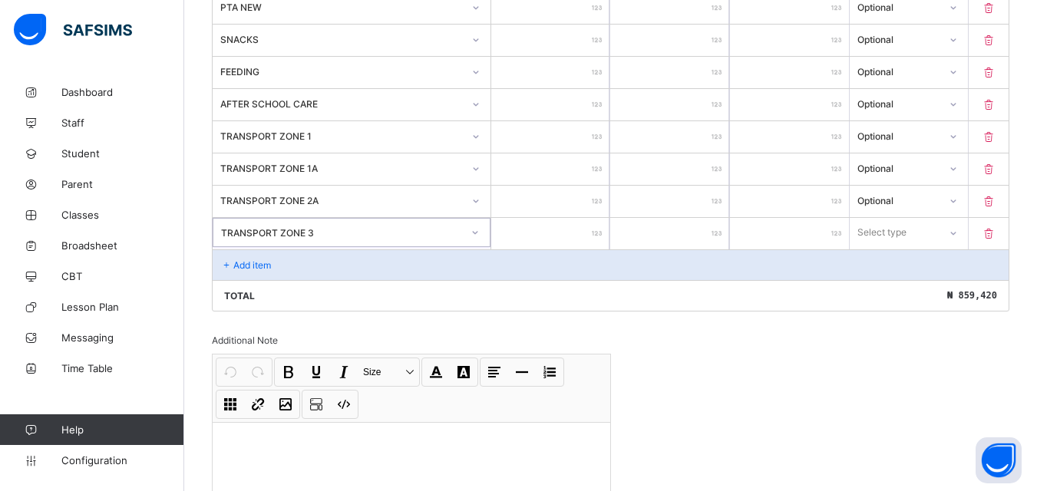
click at [549, 230] on input "number" at bounding box center [550, 233] width 119 height 31
click at [903, 235] on div "Select type" at bounding box center [881, 232] width 49 height 29
click at [883, 295] on div "Optional" at bounding box center [908, 290] width 117 height 24
click at [326, 254] on div "Add item" at bounding box center [611, 264] width 796 height 31
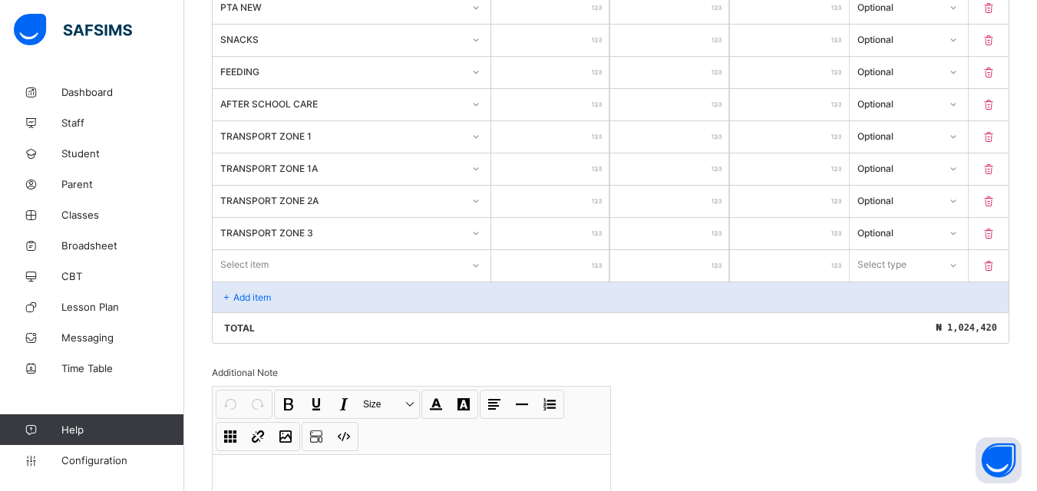
click at [308, 257] on div "Item Name Unit Price [ ₦ ] Qty Sub Total [ ₦ ] Item Type TUITION NEW ****** * *…" at bounding box center [610, 88] width 797 height 512
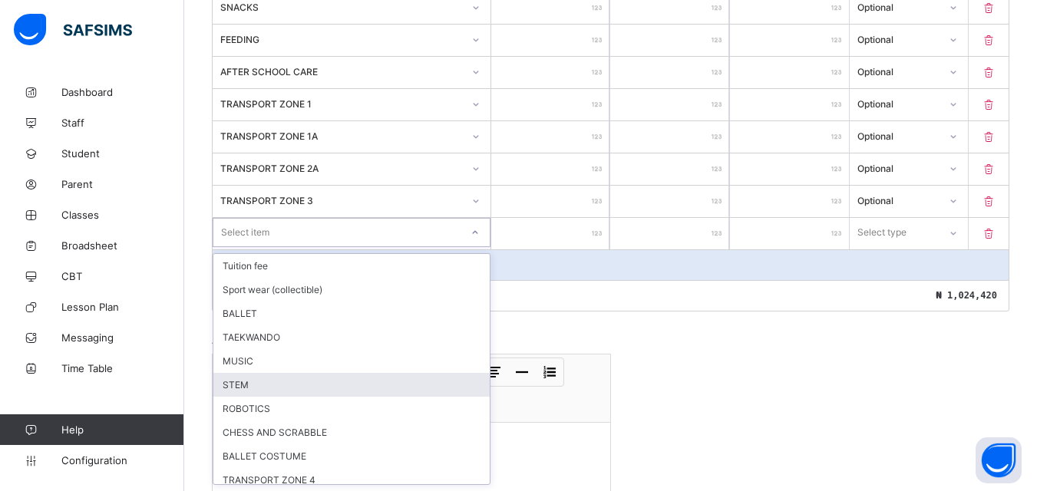
scroll to position [31, 0]
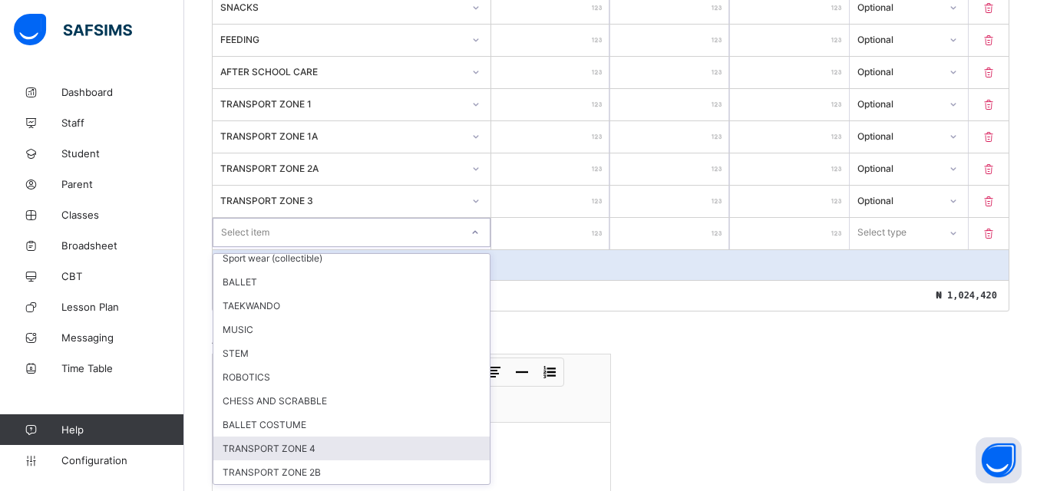
drag, startPoint x: 324, startPoint y: 442, endPoint x: 327, endPoint y: 425, distance: 17.2
click at [325, 442] on div "TRANSPORT ZONE 4" at bounding box center [351, 449] width 276 height 24
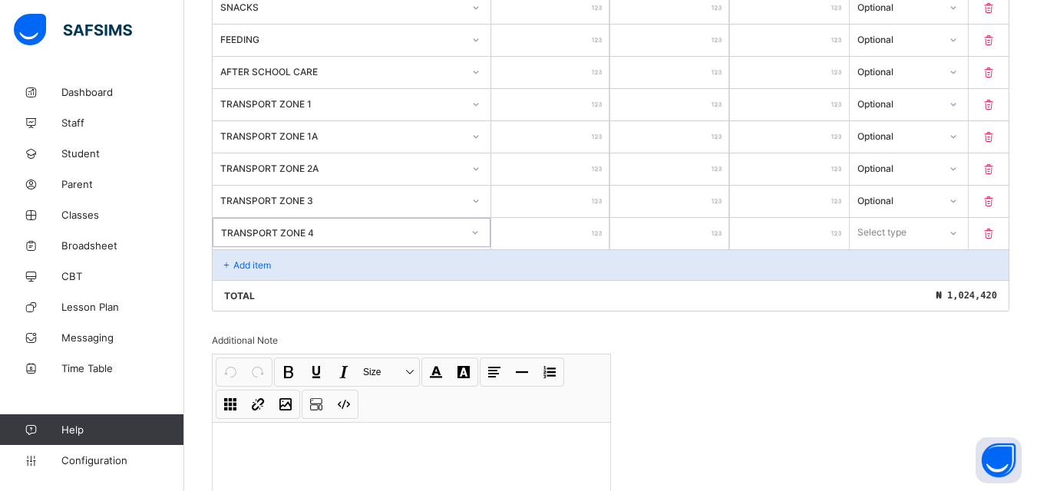
click at [550, 243] on input "number" at bounding box center [550, 233] width 119 height 31
click at [939, 235] on div "Select type" at bounding box center [895, 232] width 90 height 21
click at [911, 298] on div "Optional" at bounding box center [908, 290] width 117 height 24
click at [287, 279] on div "Add item" at bounding box center [611, 264] width 796 height 31
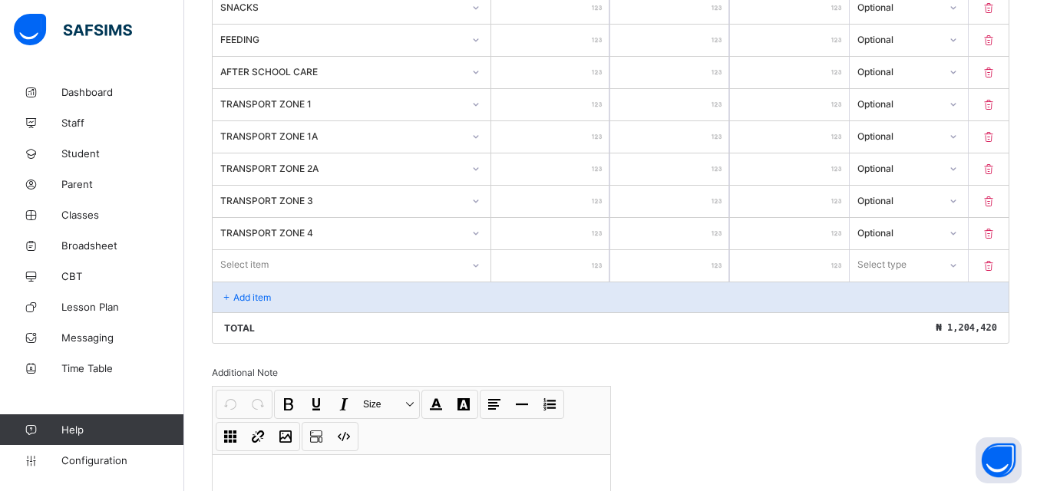
click at [313, 272] on div "Select item" at bounding box center [352, 264] width 278 height 29
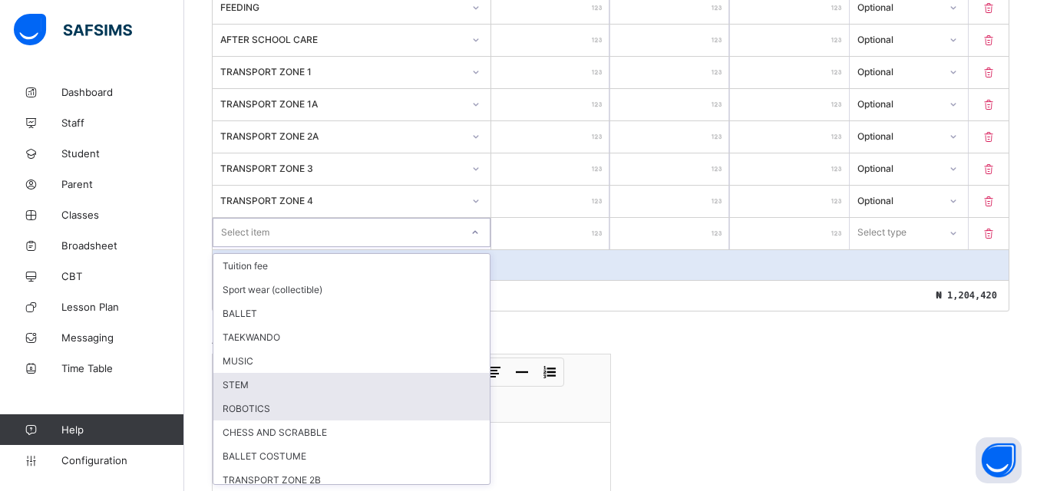
scroll to position [8, 0]
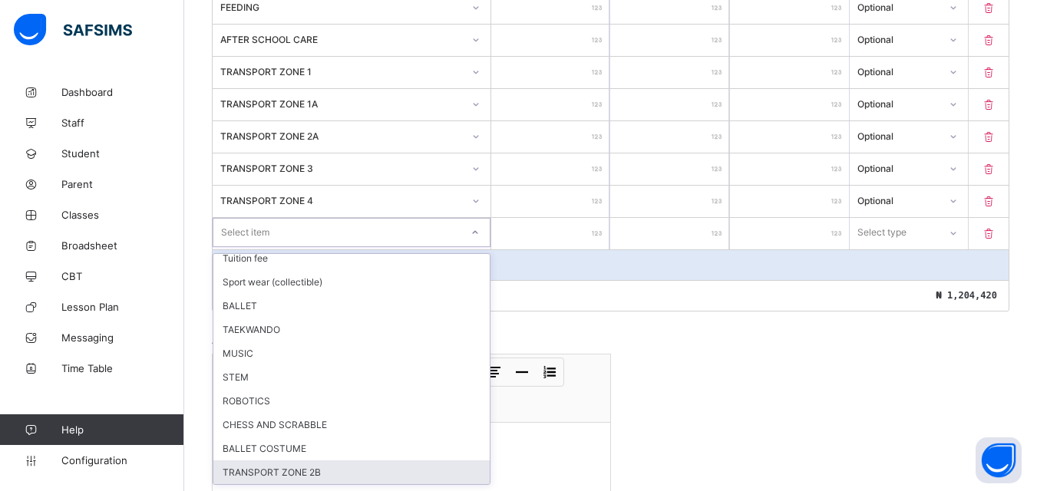
click at [289, 474] on div "TRANSPORT ZONE 2B" at bounding box center [351, 472] width 276 height 24
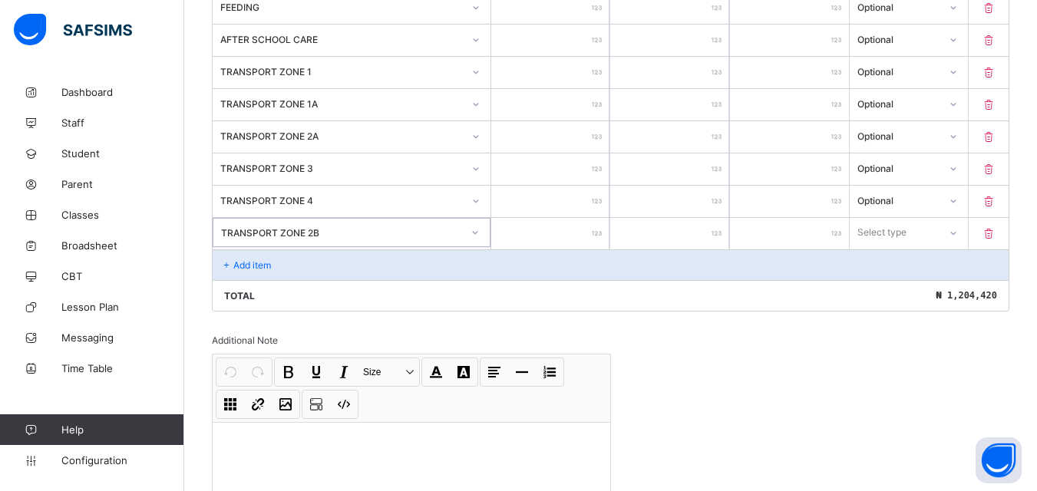
click at [584, 226] on input "number" at bounding box center [550, 233] width 119 height 31
click at [956, 233] on div at bounding box center [952, 232] width 26 height 25
click at [904, 289] on div "Optional" at bounding box center [908, 290] width 117 height 24
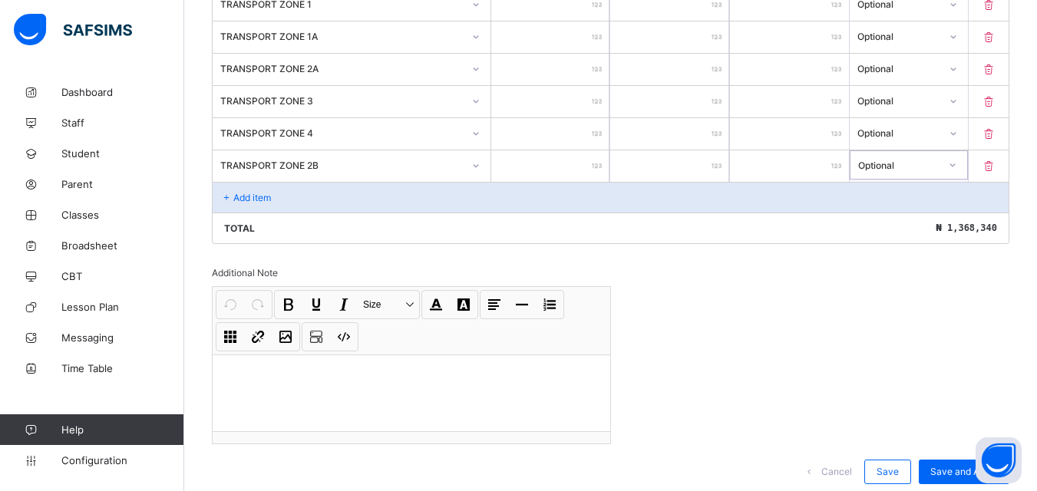
scroll to position [774, 0]
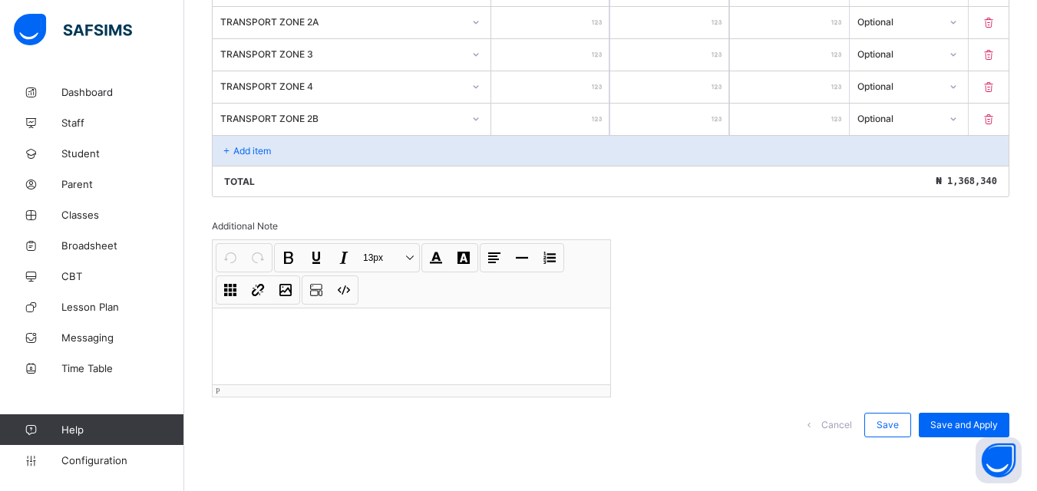
click at [291, 334] on p at bounding box center [411, 327] width 373 height 15
click at [422, 329] on p "**********" at bounding box center [414, 327] width 378 height 15
click at [463, 333] on p "**********" at bounding box center [414, 327] width 378 height 15
click at [899, 425] on span "Save" at bounding box center [887, 425] width 22 height 12
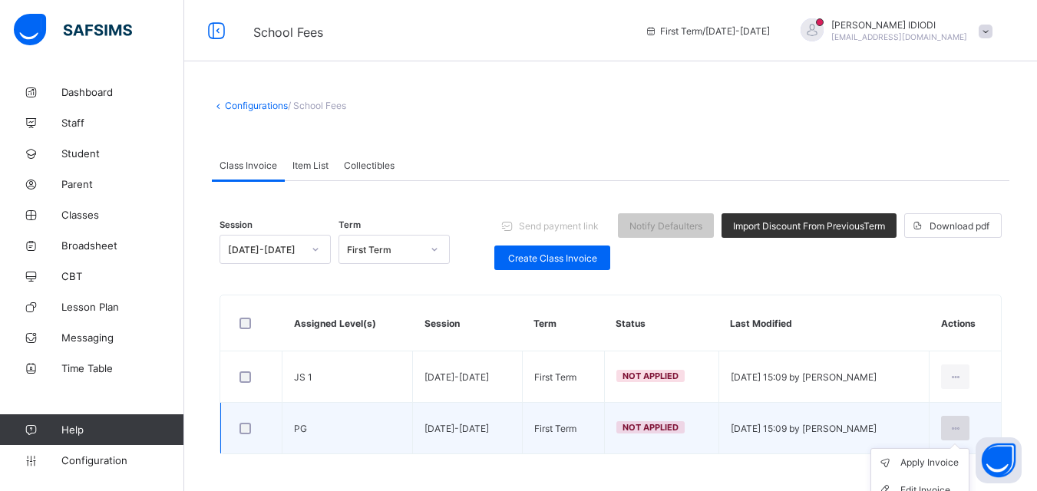
click at [962, 433] on icon at bounding box center [955, 429] width 13 height 12
click at [945, 484] on div "Edit Invoice" at bounding box center [931, 490] width 62 height 15
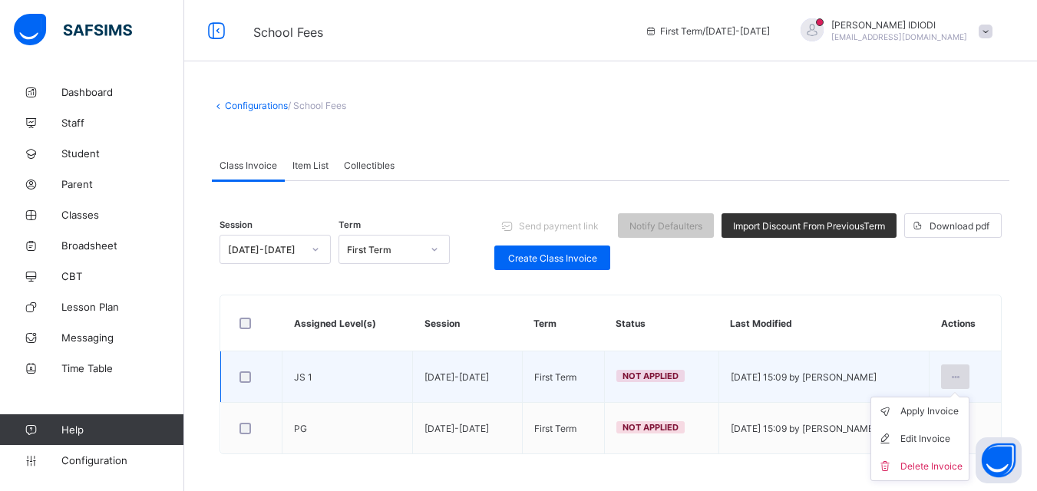
click at [958, 371] on div at bounding box center [955, 377] width 28 height 25
click at [939, 434] on div "Edit Invoice" at bounding box center [931, 438] width 62 height 15
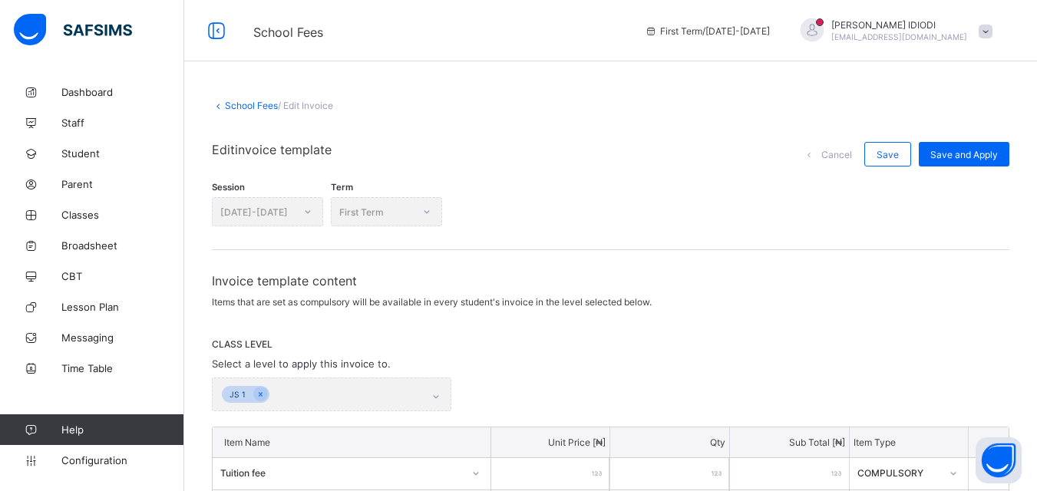
scroll to position [322, 0]
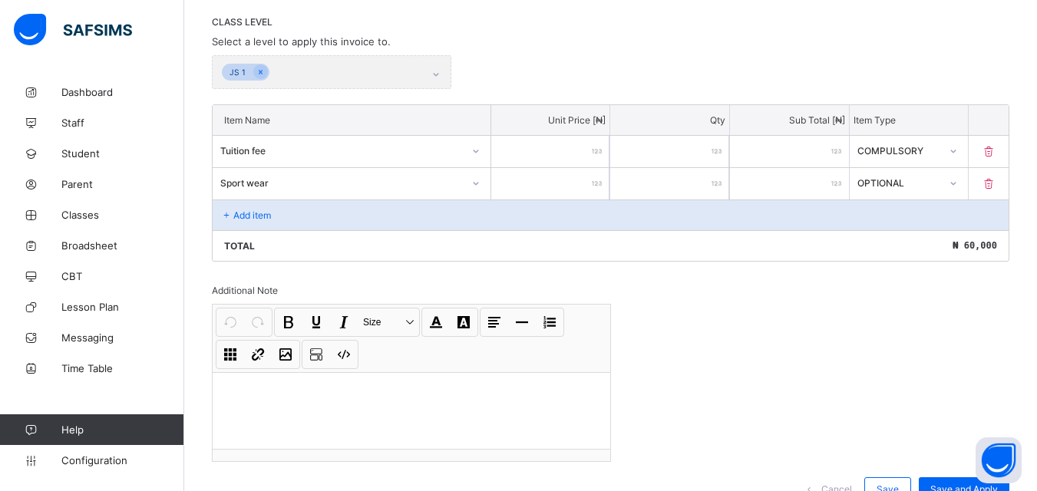
click at [996, 150] on icon at bounding box center [988, 151] width 15 height 13
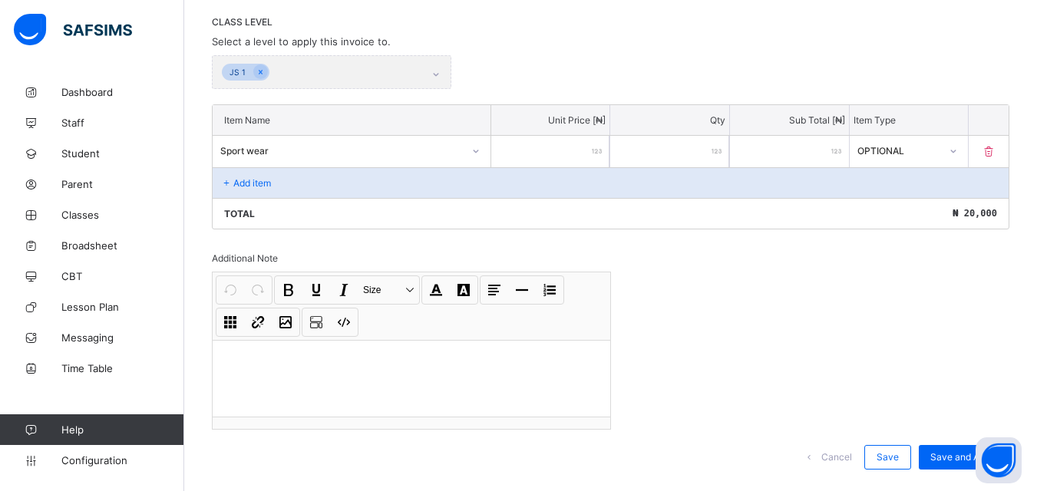
click at [996, 149] on icon at bounding box center [988, 151] width 15 height 13
click at [996, 152] on icon at bounding box center [988, 151] width 15 height 13
click at [992, 150] on icon at bounding box center [988, 151] width 15 height 13
click at [1008, 152] on p at bounding box center [989, 151] width 40 height 13
click at [996, 152] on icon at bounding box center [988, 151] width 15 height 13
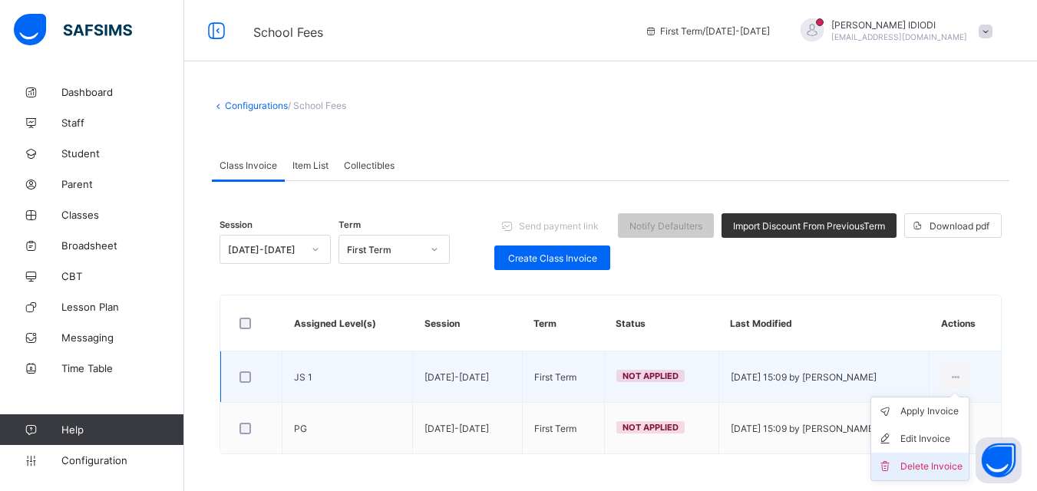
click at [918, 471] on div "Delete Invoice" at bounding box center [931, 466] width 62 height 15
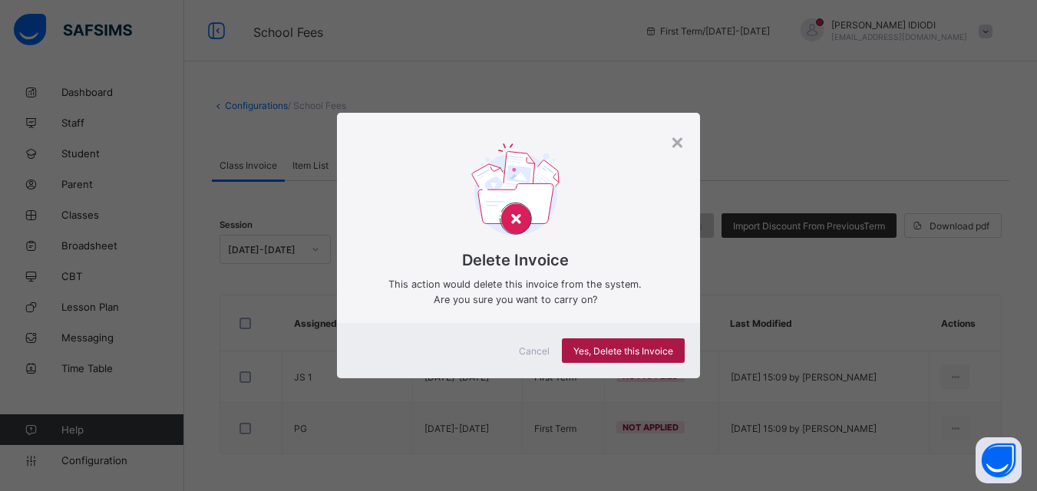
click at [634, 349] on span "Yes, Delete this Invoice" at bounding box center [623, 351] width 100 height 12
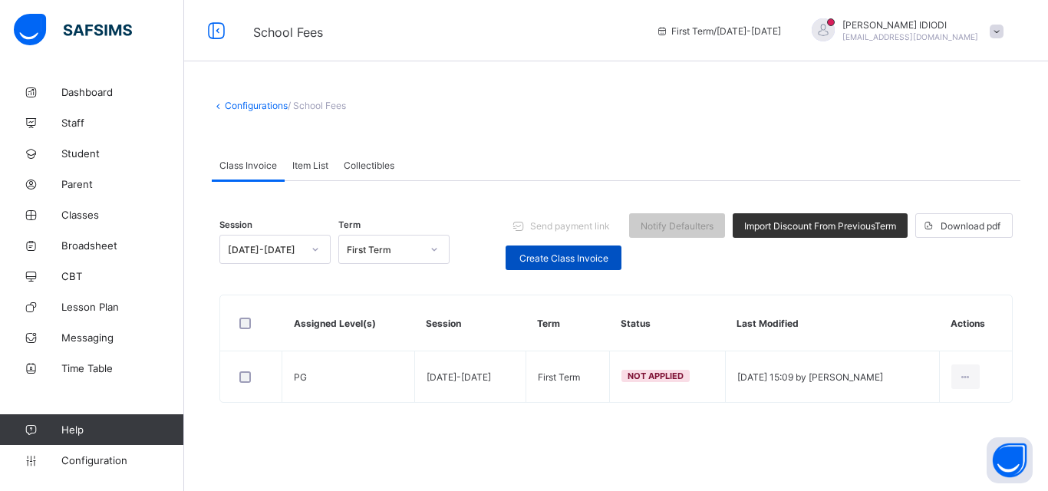
click at [550, 266] on div "Create Class Invoice" at bounding box center [564, 258] width 116 height 25
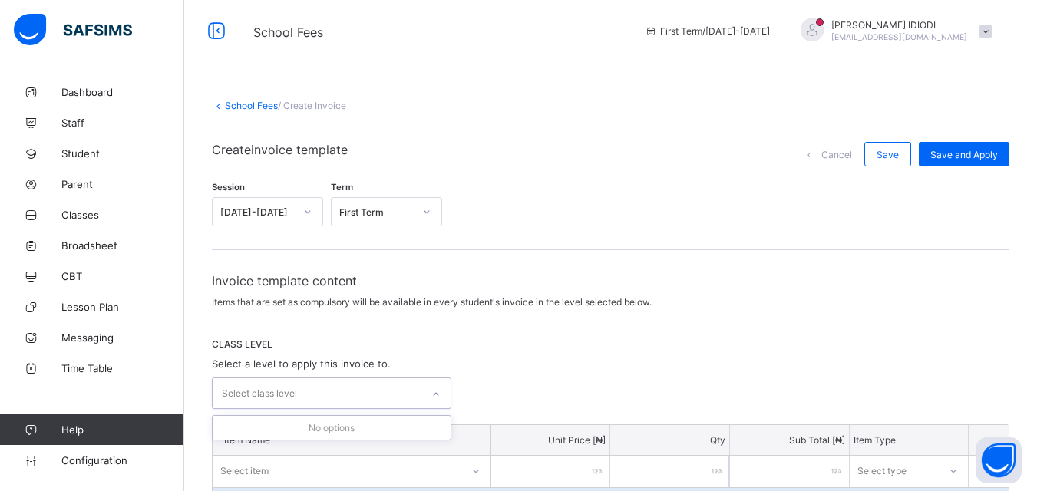
click at [434, 397] on div at bounding box center [436, 394] width 26 height 25
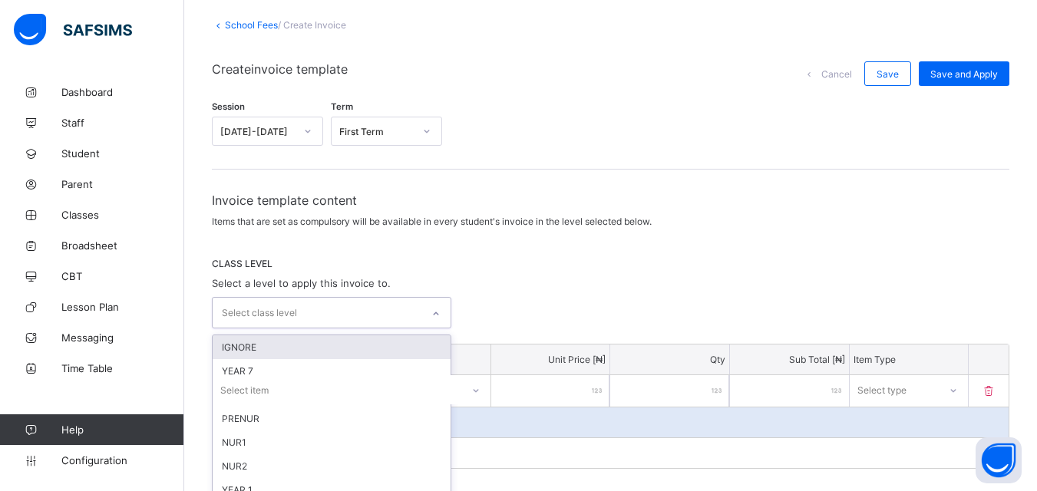
scroll to position [153, 0]
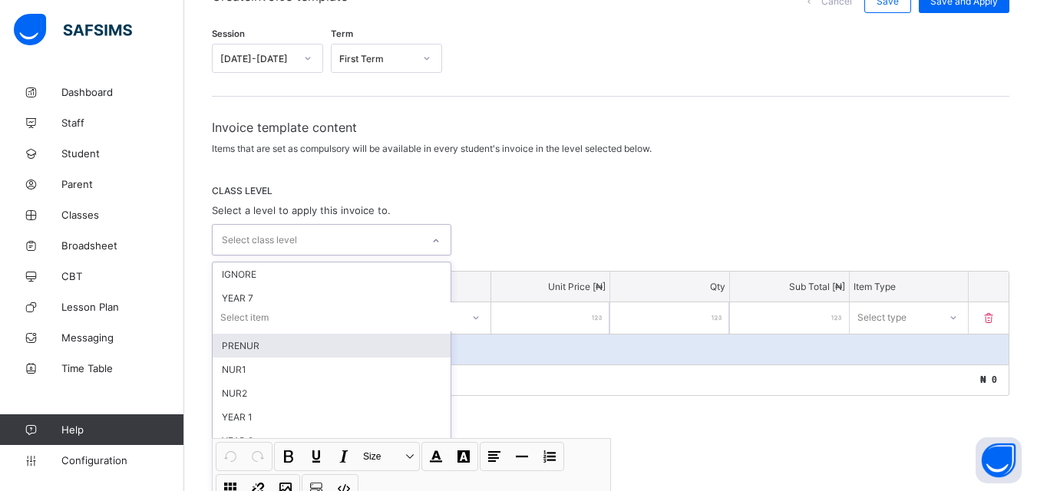
click at [267, 345] on div "PRENUR" at bounding box center [332, 346] width 238 height 24
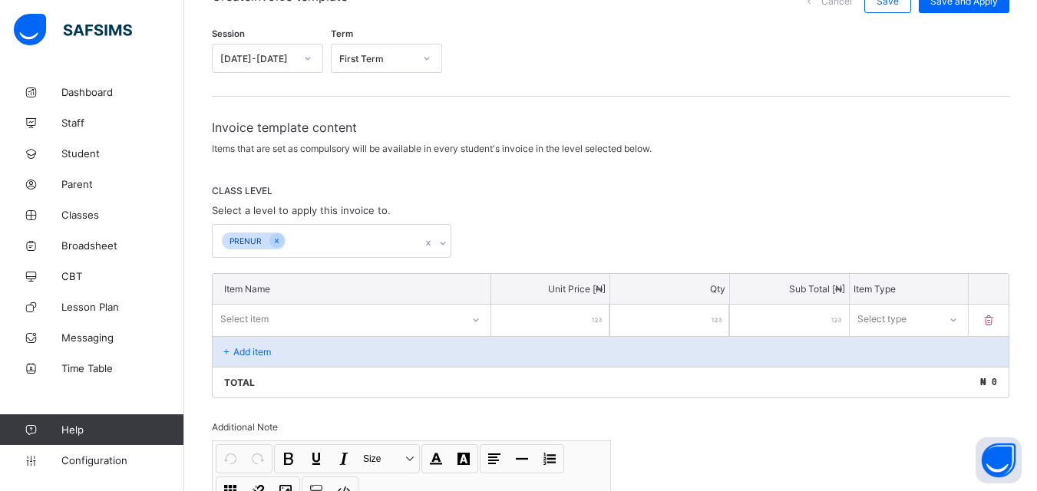
click at [617, 226] on div "PRENUR" at bounding box center [610, 241] width 797 height 34
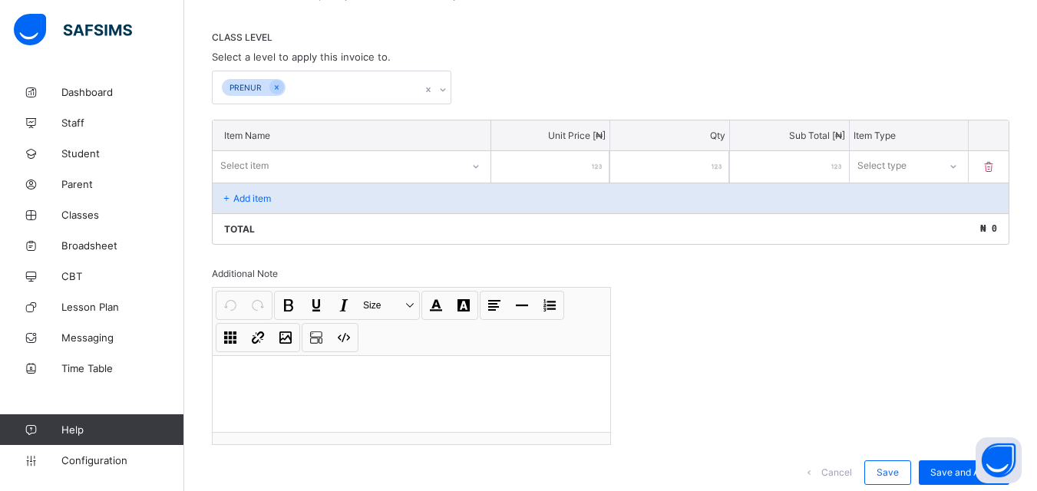
scroll to position [230, 0]
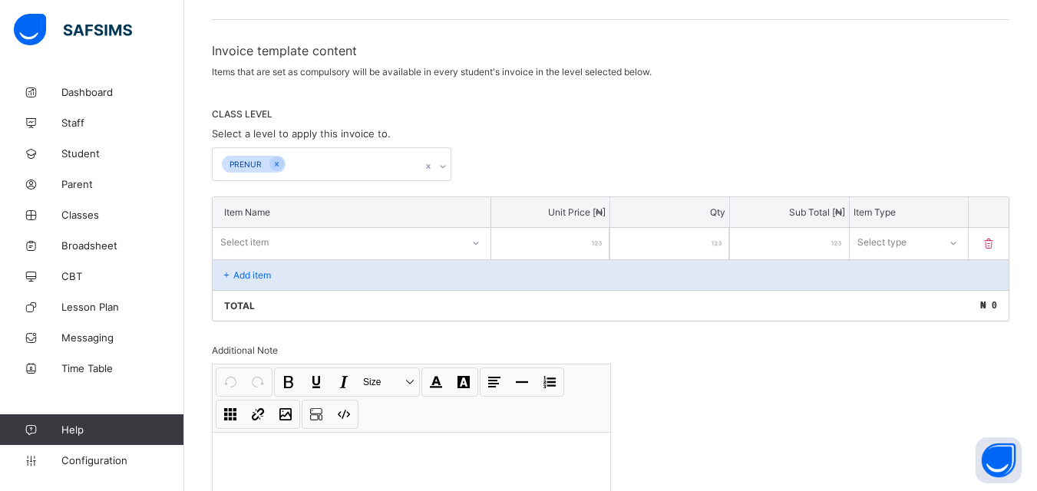
click at [648, 133] on div "CLASS LEVEL Select a level to apply this invoice to. [GEOGRAPHIC_DATA]" at bounding box center [610, 144] width 797 height 73
click at [108, 157] on span "Student" at bounding box center [122, 153] width 123 height 12
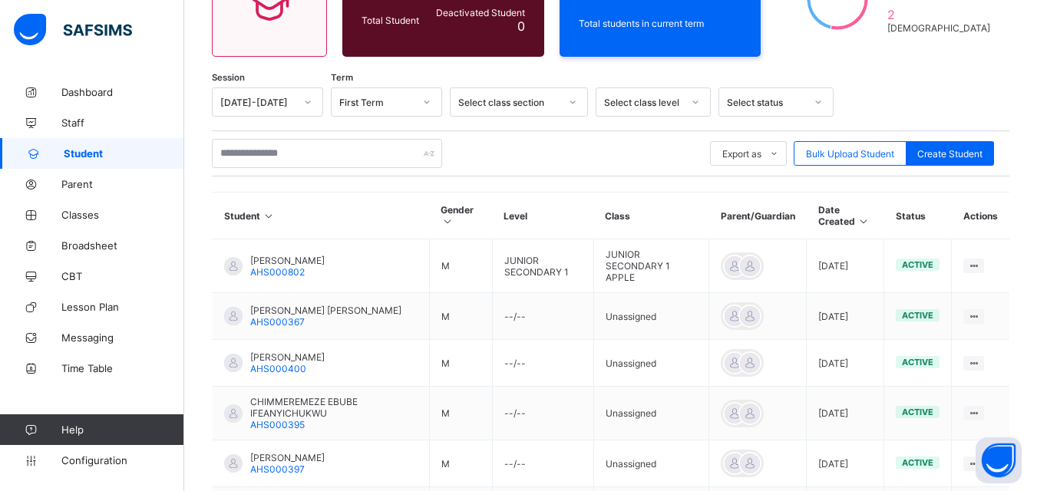
scroll to position [230, 0]
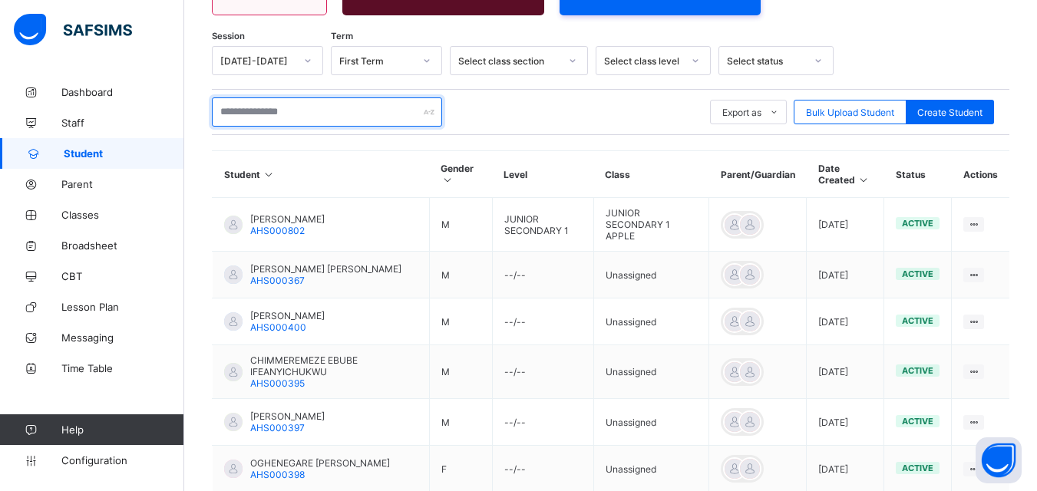
click at [283, 117] on input "text" at bounding box center [327, 111] width 230 height 29
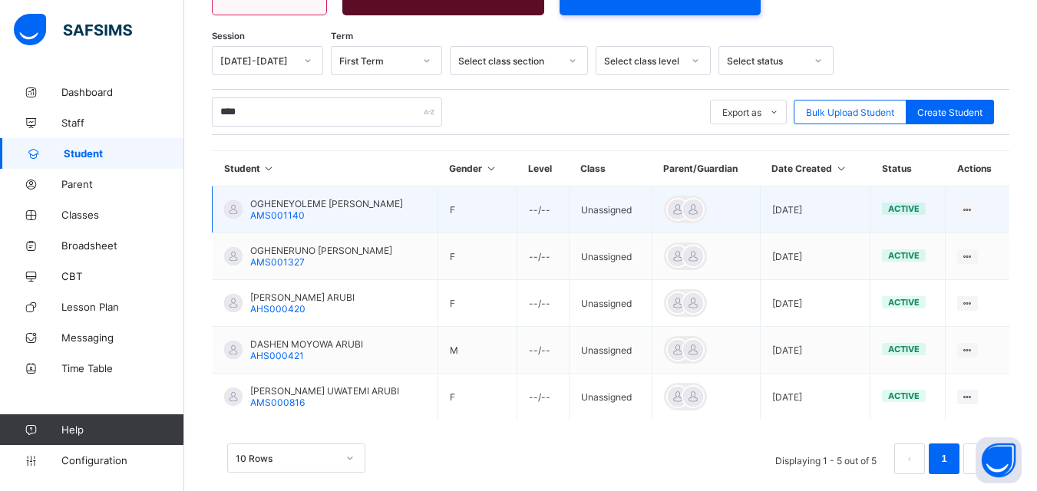
click at [309, 199] on span "OGHENEYOLEME [PERSON_NAME]" at bounding box center [326, 204] width 153 height 12
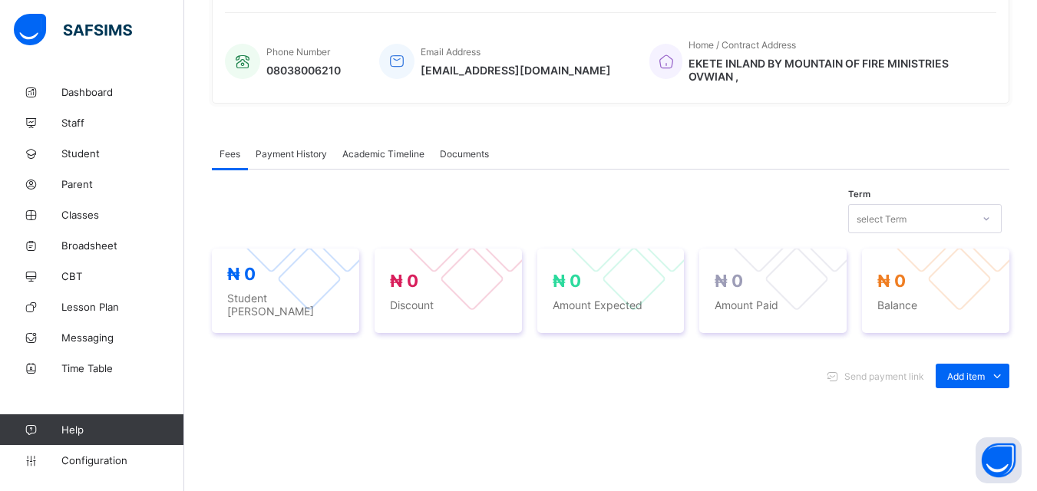
scroll to position [384, 0]
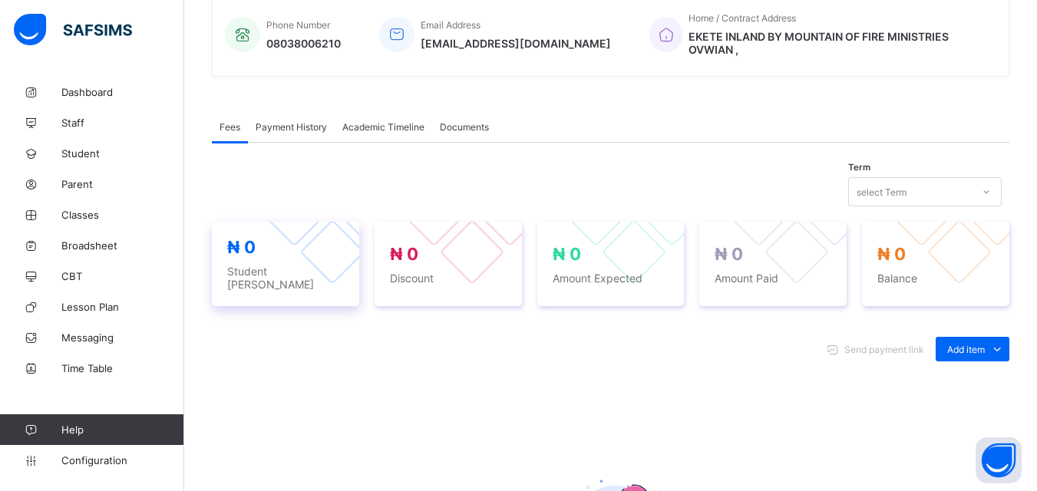
click at [319, 255] on div at bounding box center [331, 251] width 65 height 65
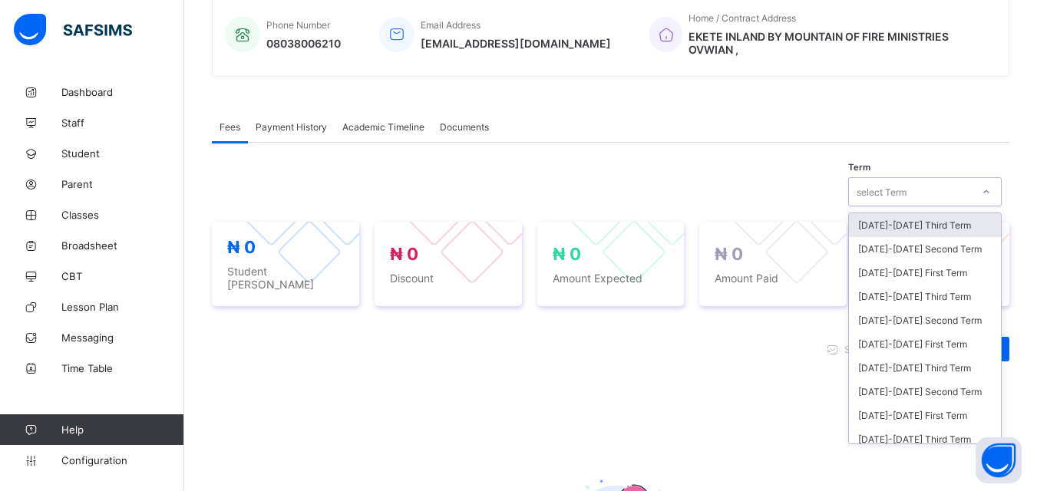
click at [991, 186] on icon at bounding box center [986, 191] width 9 height 15
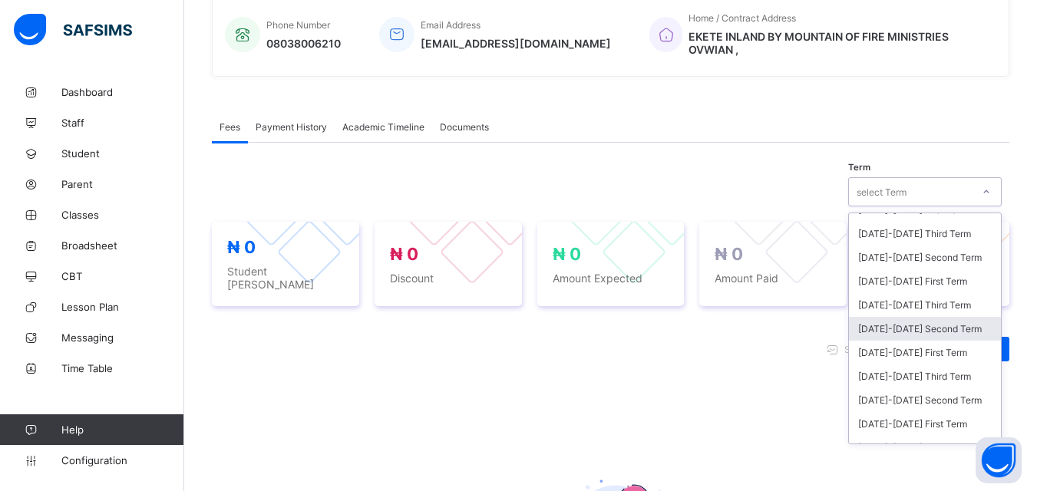
scroll to position [0, 0]
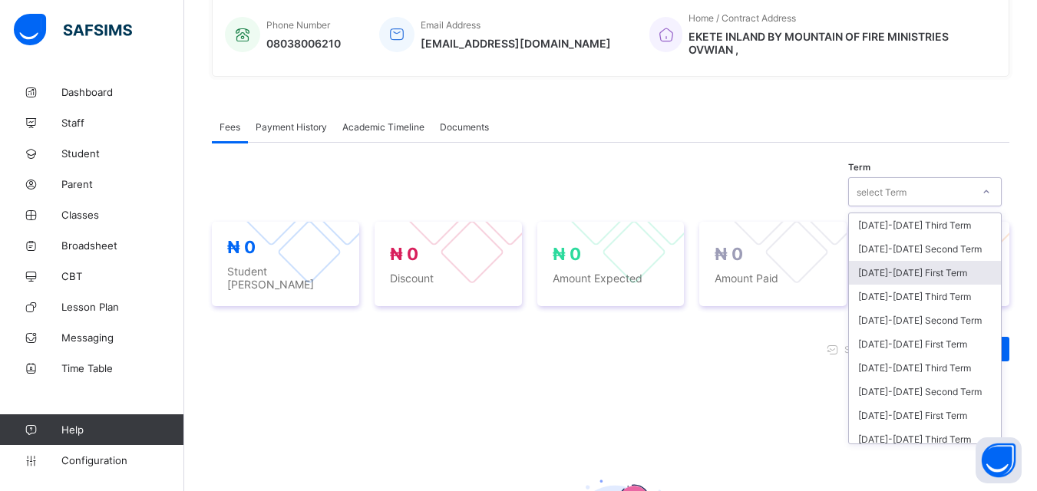
click at [936, 276] on div "[DATE]-[DATE] First Term" at bounding box center [925, 273] width 152 height 24
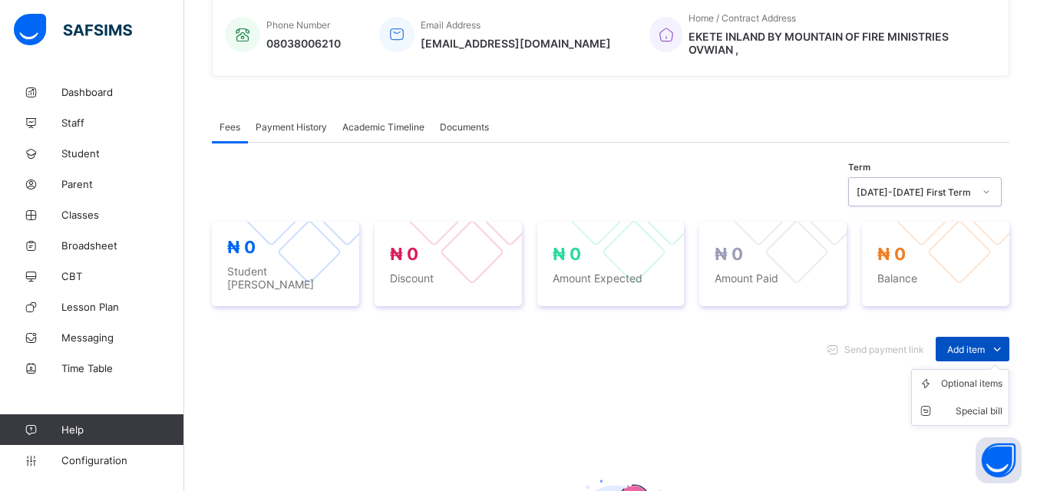
click at [980, 344] on span "Add item" at bounding box center [966, 350] width 38 height 12
click at [985, 378] on div "Optional items" at bounding box center [971, 383] width 61 height 15
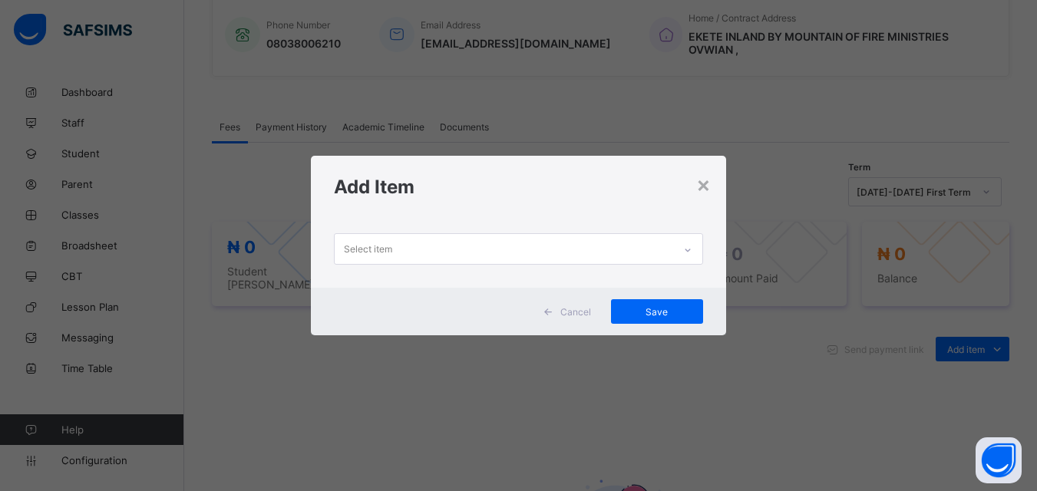
click at [491, 256] on div "Select item" at bounding box center [504, 249] width 338 height 30
click at [695, 251] on div at bounding box center [688, 250] width 26 height 25
click at [615, 256] on div "Select item" at bounding box center [504, 249] width 338 height 30
click at [701, 182] on div "×" at bounding box center [703, 184] width 15 height 26
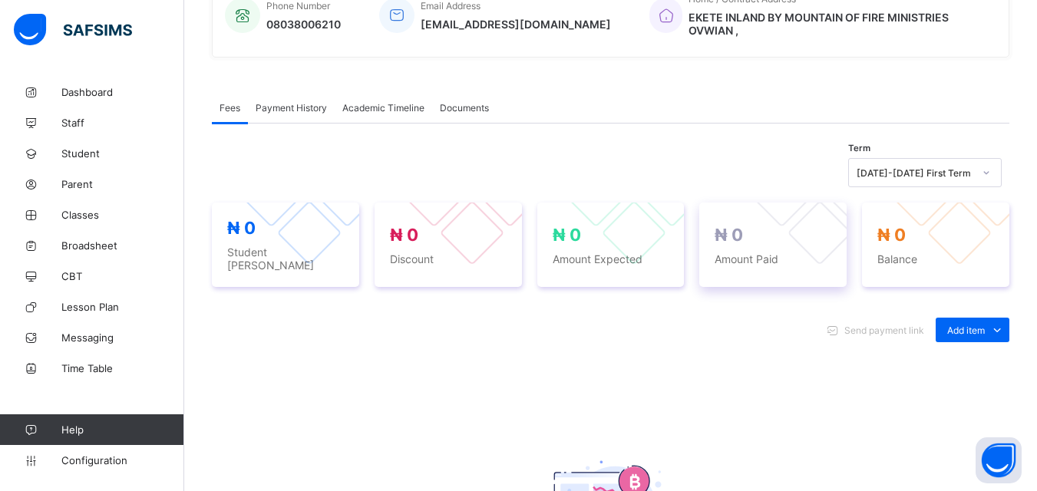
scroll to position [388, 0]
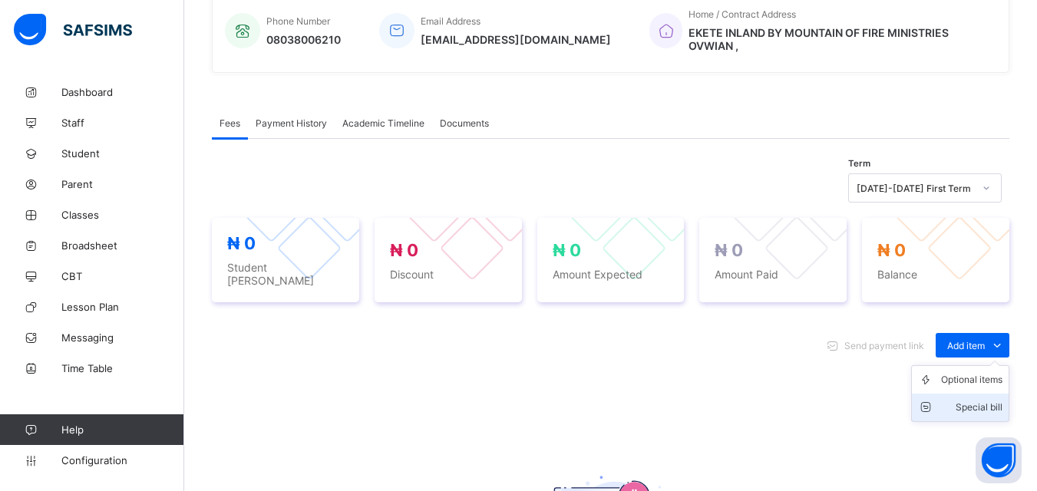
click at [983, 405] on div "Special bill" at bounding box center [971, 407] width 61 height 15
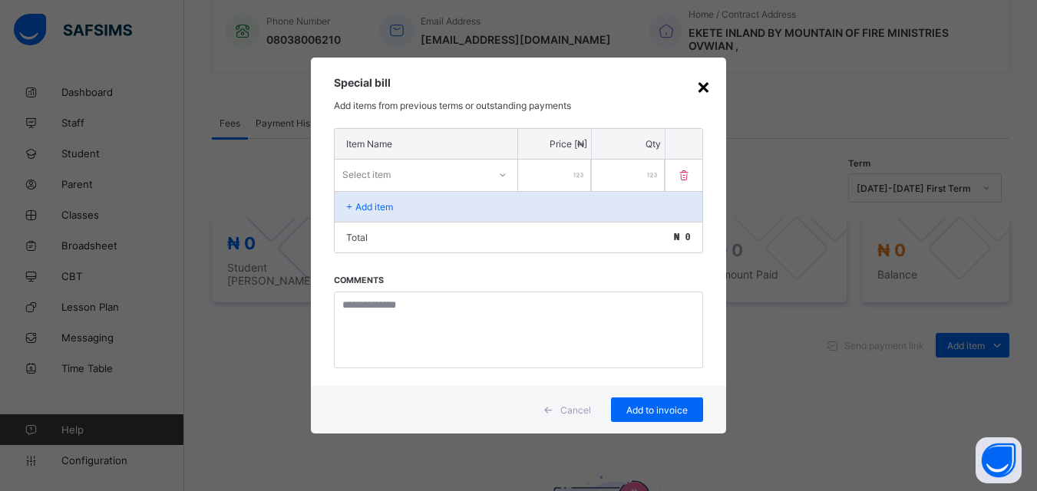
click at [711, 87] on div "×" at bounding box center [703, 86] width 15 height 26
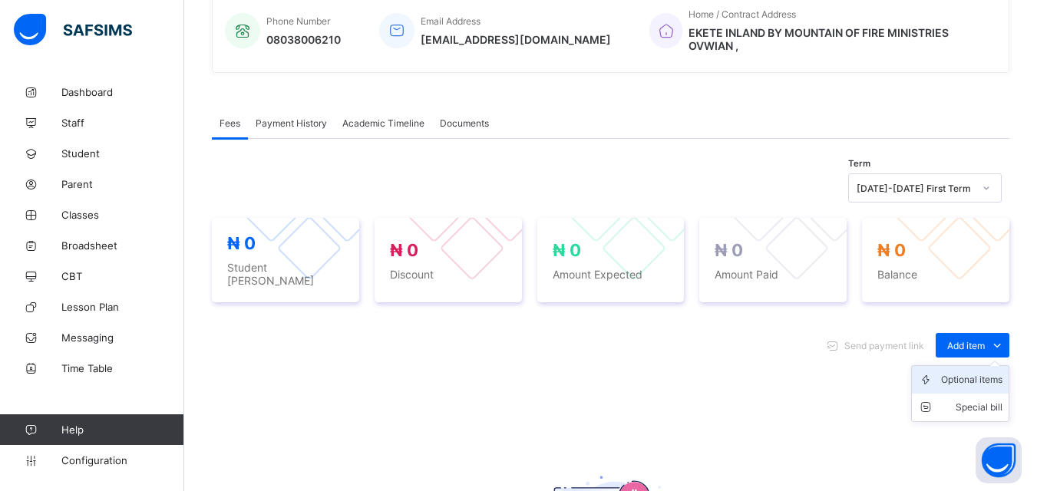
click at [982, 372] on div "Optional items" at bounding box center [971, 379] width 61 height 15
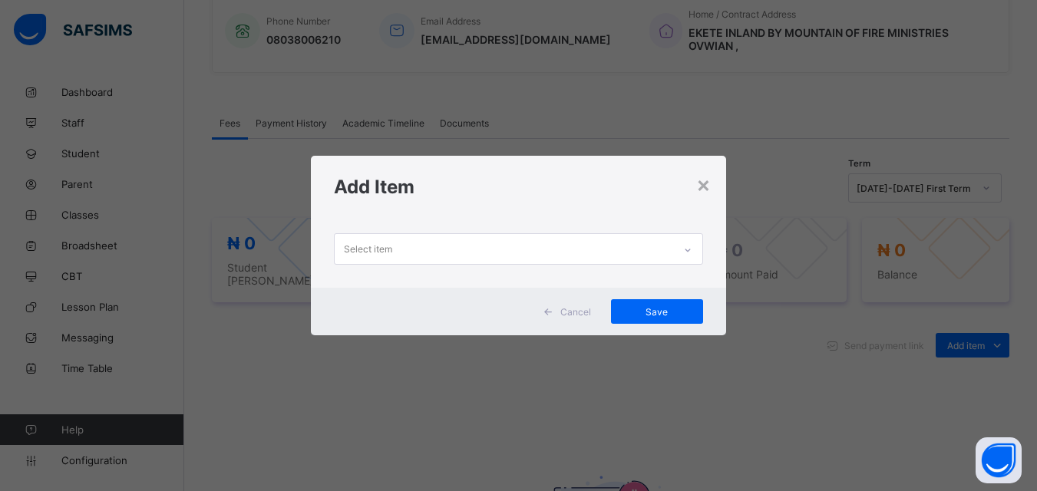
click at [651, 252] on div "Select item" at bounding box center [504, 249] width 338 height 30
click at [619, 282] on div "No options" at bounding box center [518, 284] width 367 height 24
click at [705, 181] on div "×" at bounding box center [703, 184] width 15 height 26
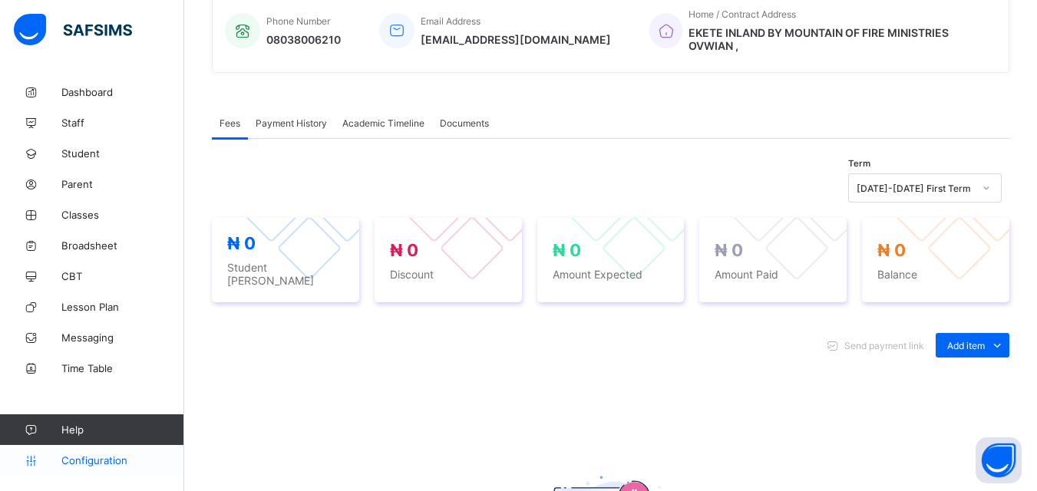
click at [110, 457] on span "Configuration" at bounding box center [122, 460] width 122 height 12
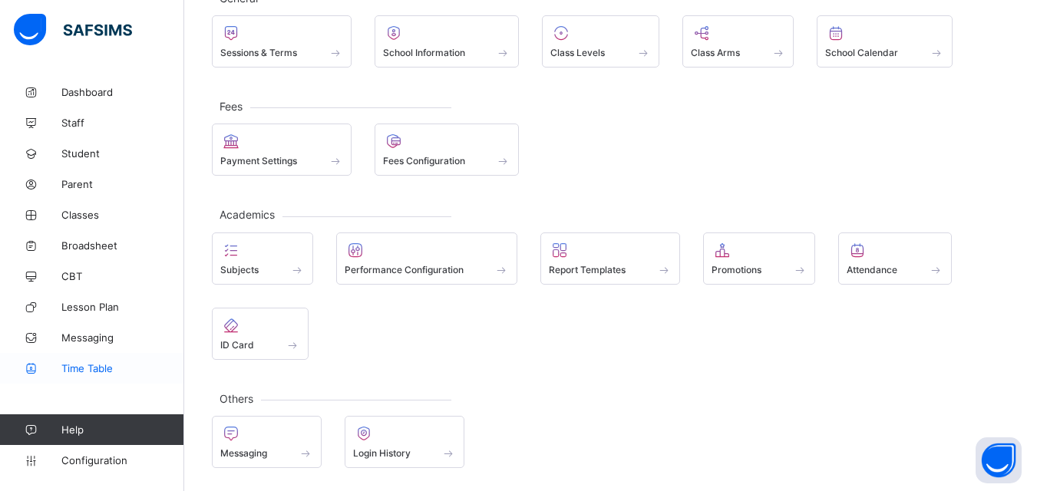
scroll to position [110, 0]
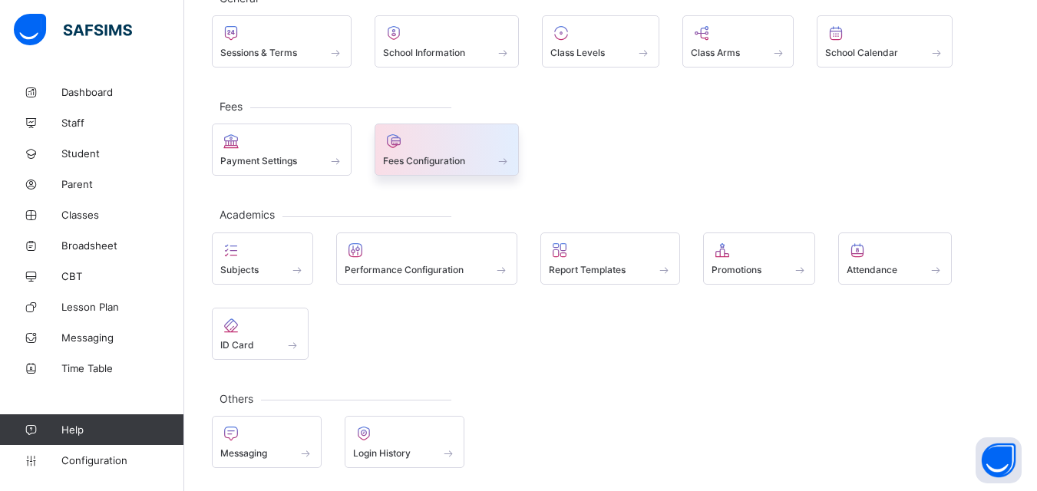
click at [408, 156] on span "Fees Configuration" at bounding box center [424, 161] width 82 height 12
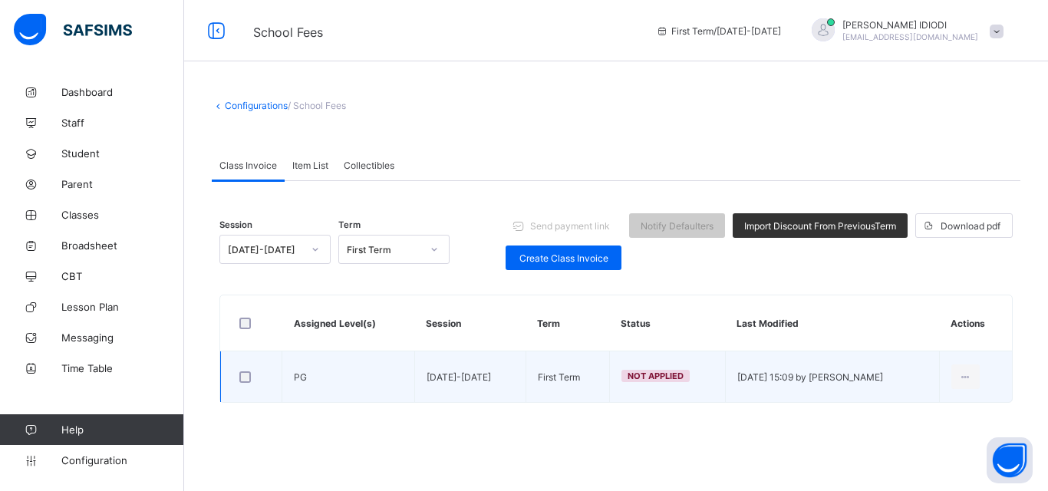
click at [628, 378] on span "Not Applied" at bounding box center [656, 376] width 56 height 11
click at [929, 441] on div "Edit Invoice" at bounding box center [942, 438] width 62 height 15
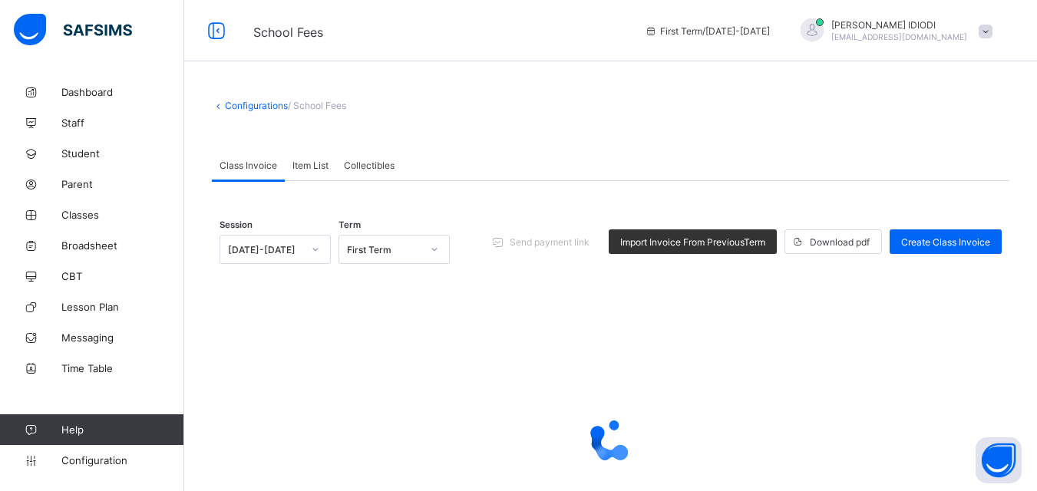
click at [309, 160] on span "Item List" at bounding box center [310, 166] width 36 height 12
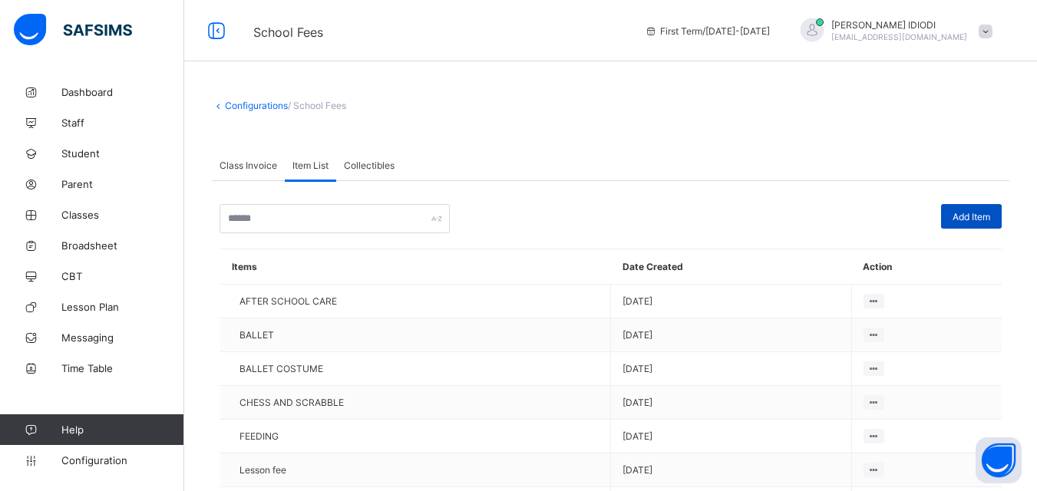
click at [973, 218] on span "Add Item" at bounding box center [971, 217] width 38 height 12
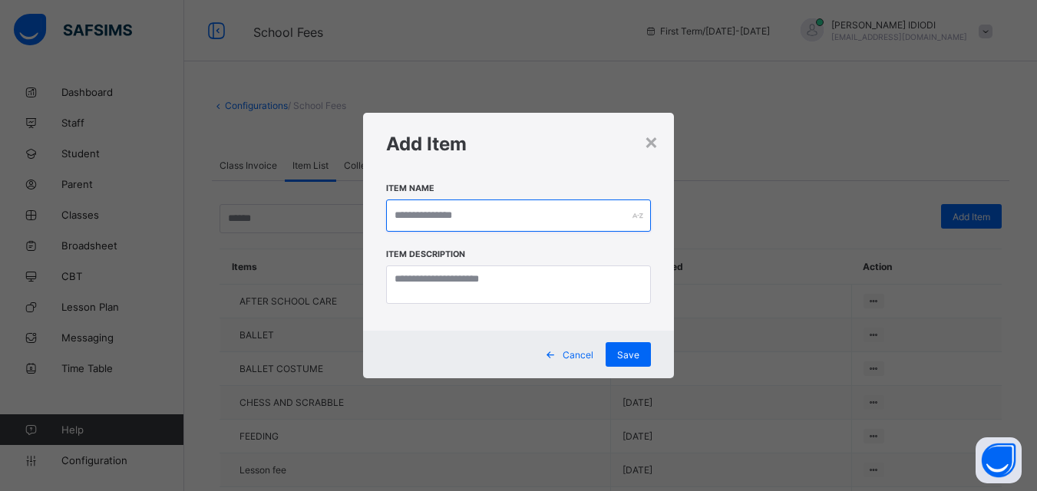
click at [576, 213] on input "text" at bounding box center [518, 216] width 265 height 32
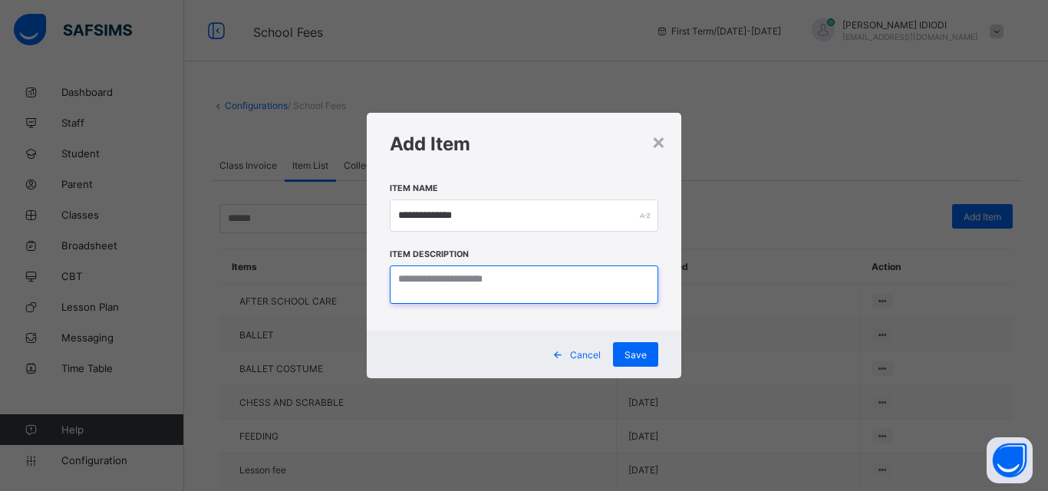
click at [516, 274] on textarea at bounding box center [524, 285] width 269 height 38
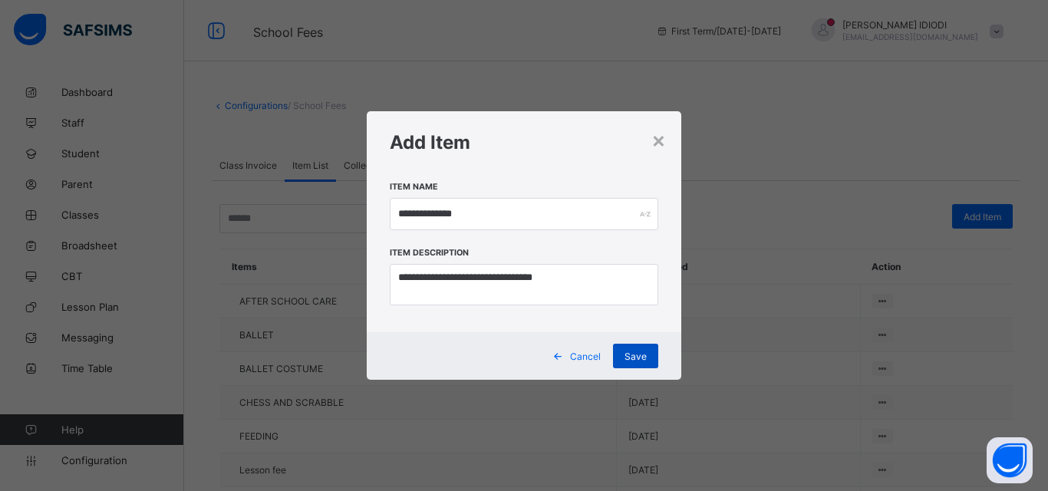
click at [648, 355] on div "Save" at bounding box center [635, 356] width 45 height 25
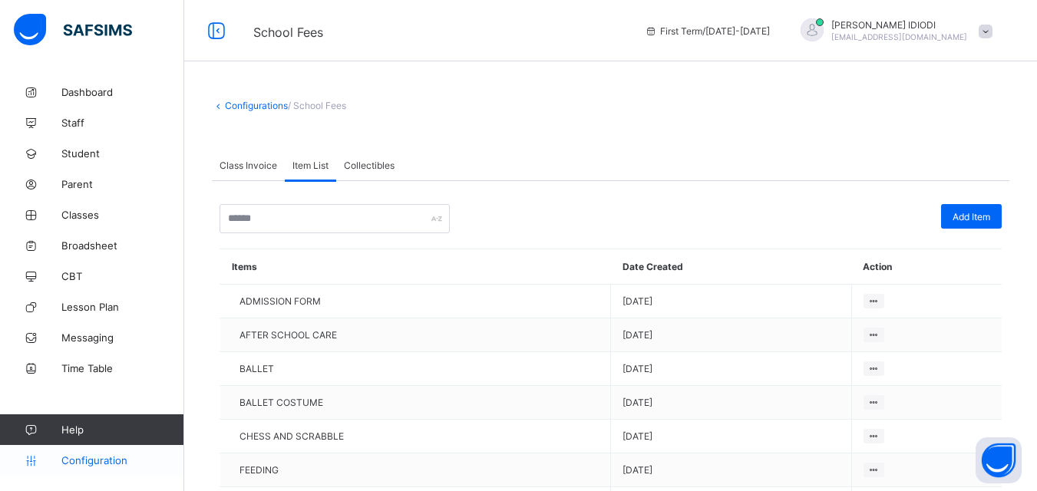
click at [97, 464] on span "Configuration" at bounding box center [122, 460] width 122 height 12
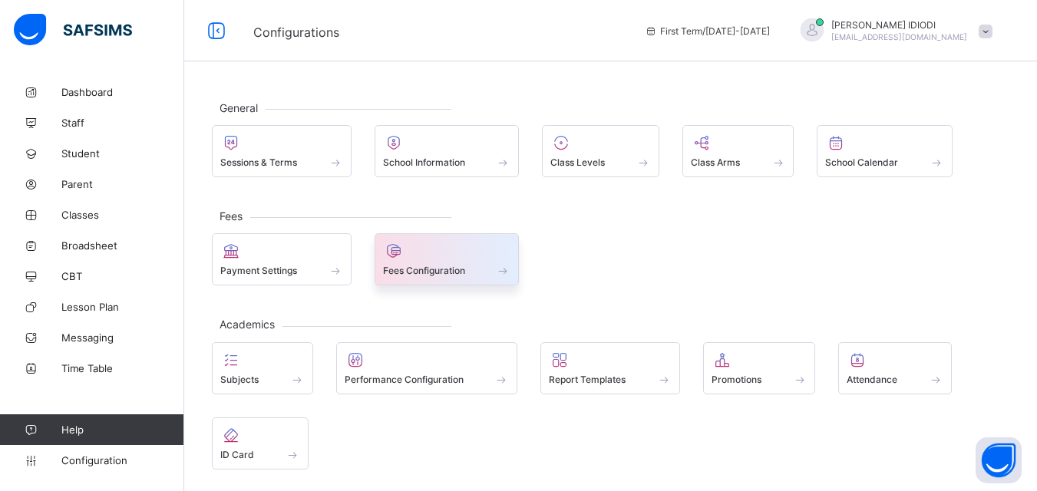
click at [421, 270] on span "Fees Configuration" at bounding box center [424, 271] width 82 height 12
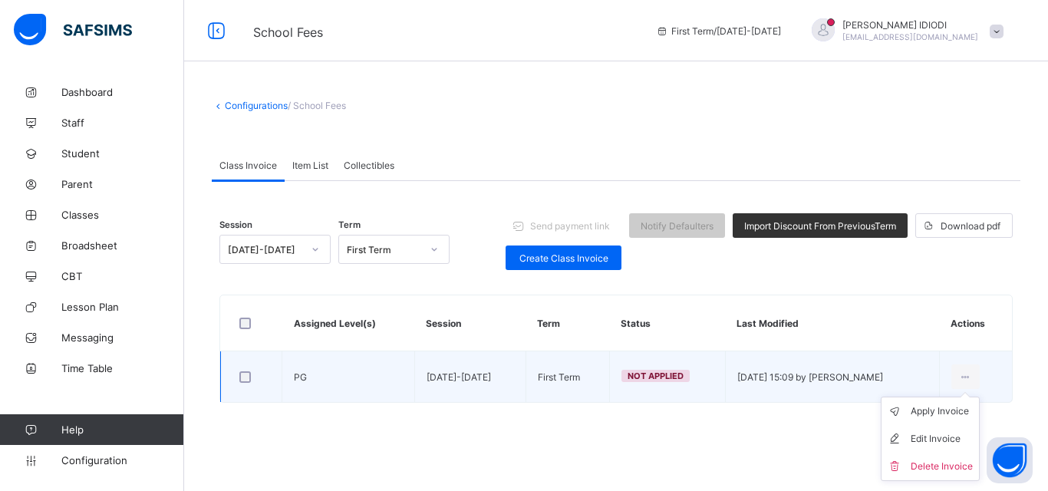
click at [969, 397] on ul "Apply Invoice Edit Invoice Delete Invoice" at bounding box center [930, 439] width 99 height 84
click at [932, 434] on div "Edit Invoice" at bounding box center [942, 438] width 62 height 15
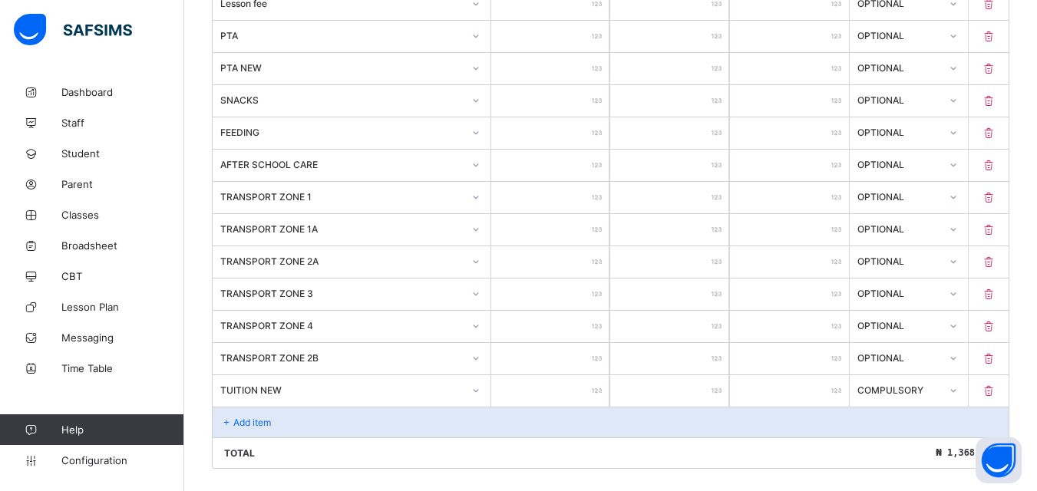
scroll to position [774, 0]
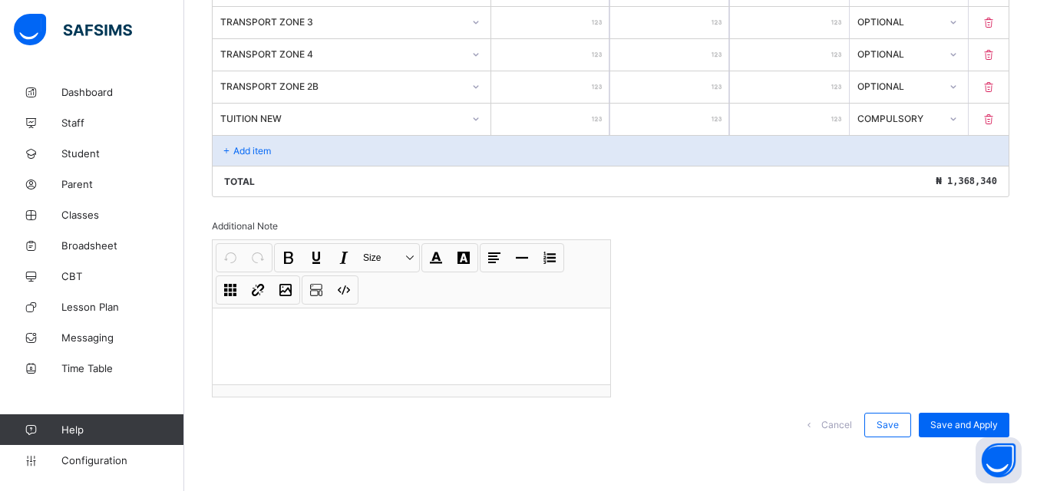
click at [335, 150] on div "Add item" at bounding box center [611, 150] width 796 height 31
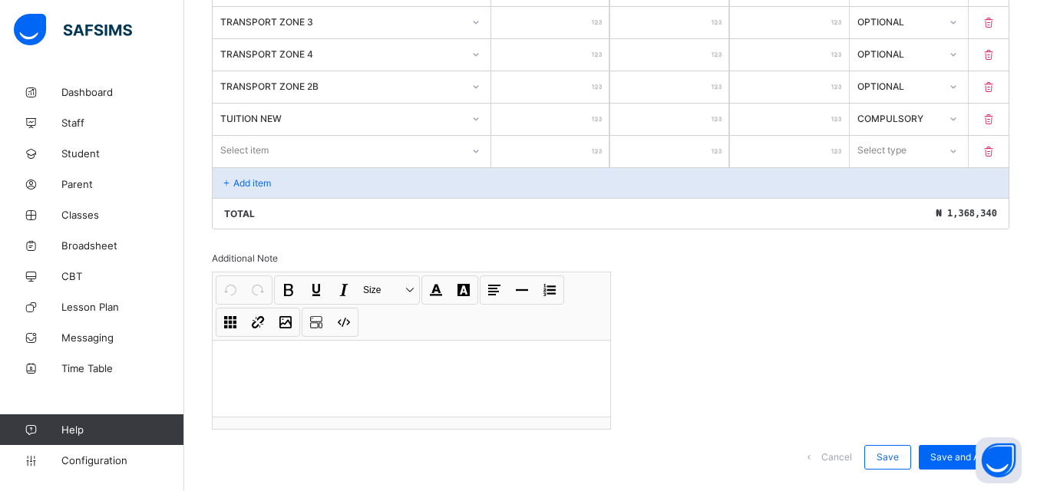
click at [381, 152] on div "Select item" at bounding box center [337, 150] width 249 height 21
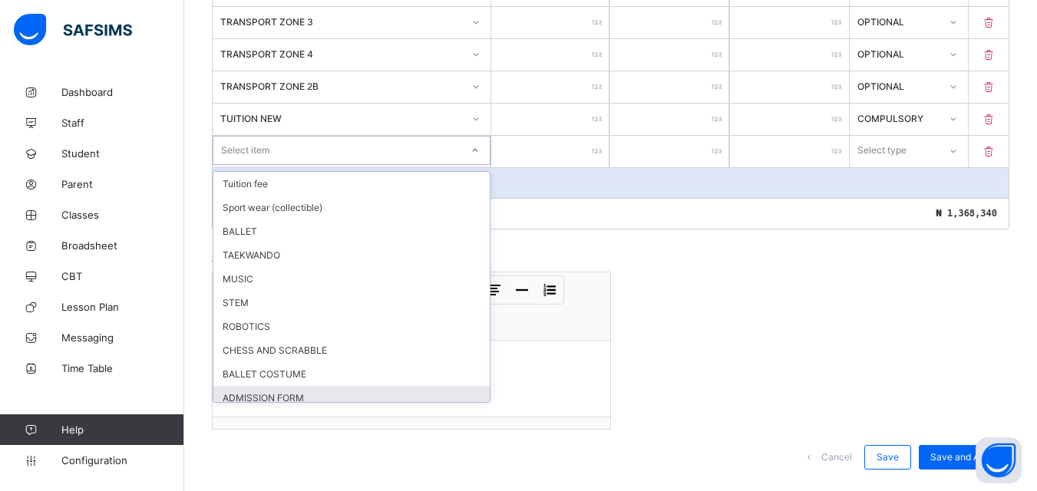
click at [289, 388] on div "ADMISSION FORM" at bounding box center [351, 398] width 276 height 24
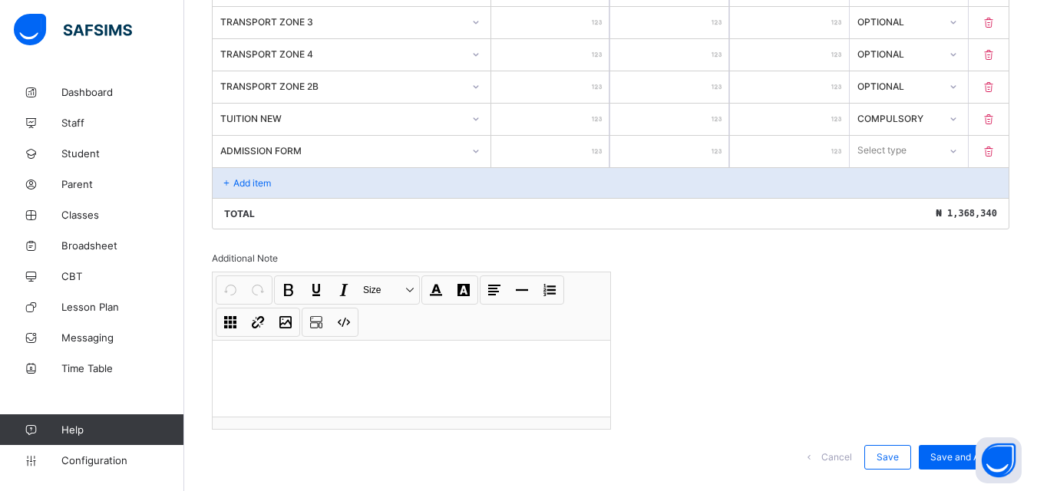
click at [576, 132] on input "******" at bounding box center [550, 119] width 119 height 31
click at [579, 144] on input "number" at bounding box center [550, 151] width 119 height 31
click at [939, 155] on div "Select type" at bounding box center [895, 150] width 90 height 21
click at [938, 190] on div "Compulsory" at bounding box center [908, 184] width 117 height 24
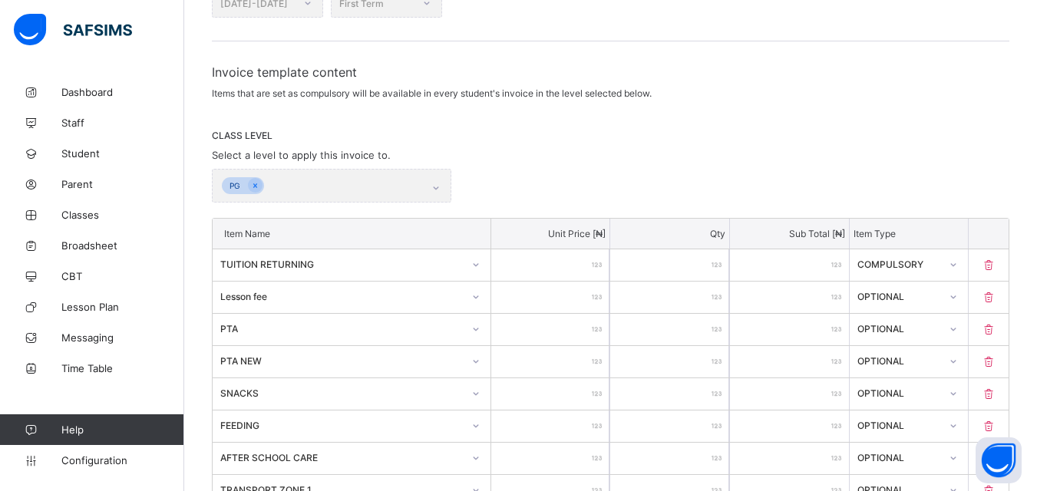
scroll to position [83, 0]
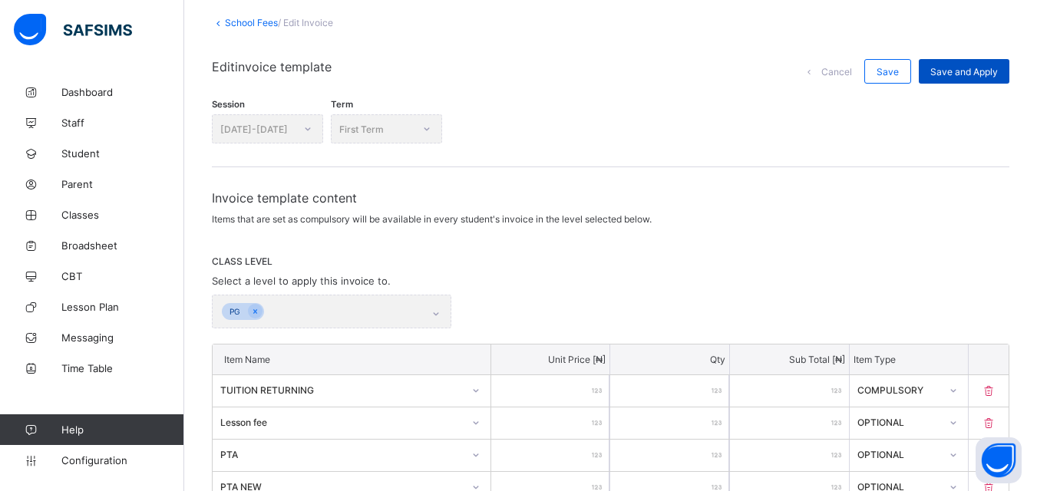
click at [993, 69] on span "Save and Apply" at bounding box center [964, 72] width 68 height 12
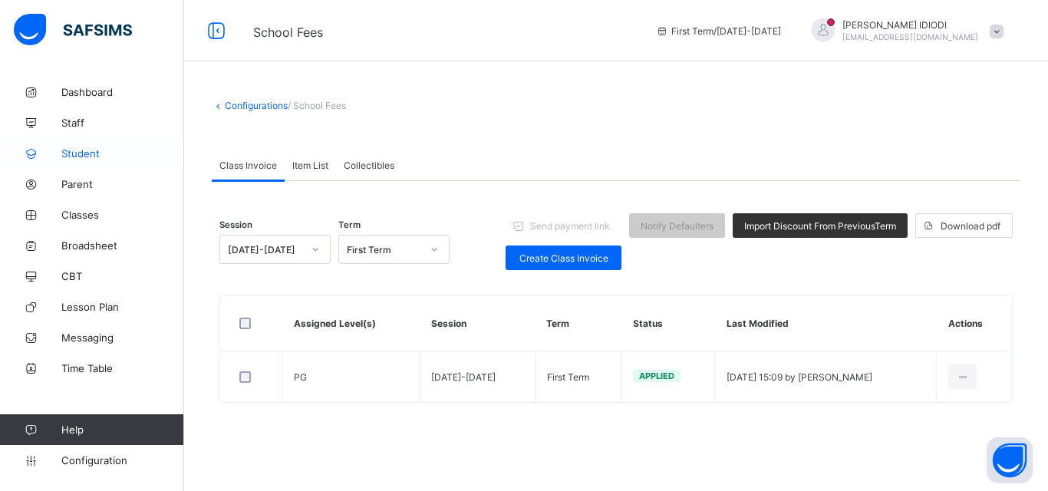
click at [91, 153] on span "Student" at bounding box center [122, 153] width 123 height 12
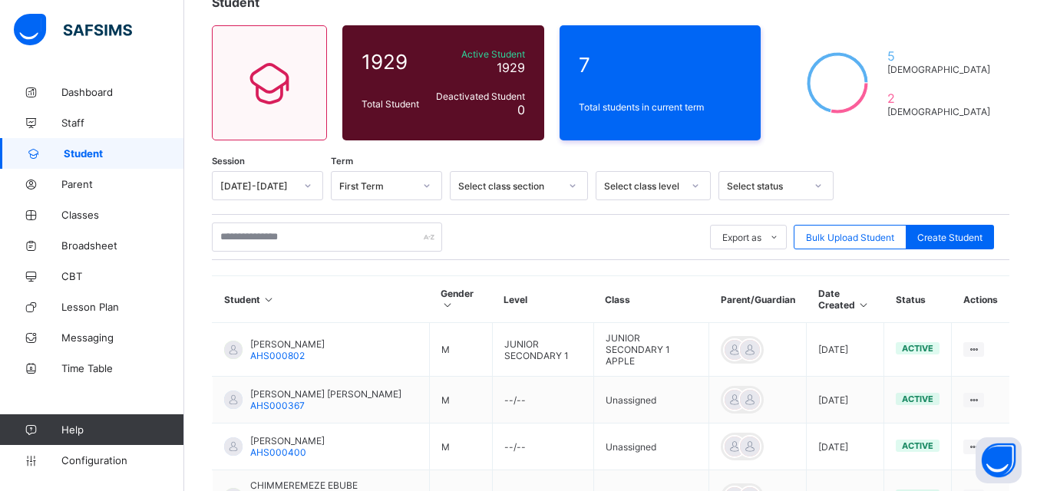
scroll to position [153, 0]
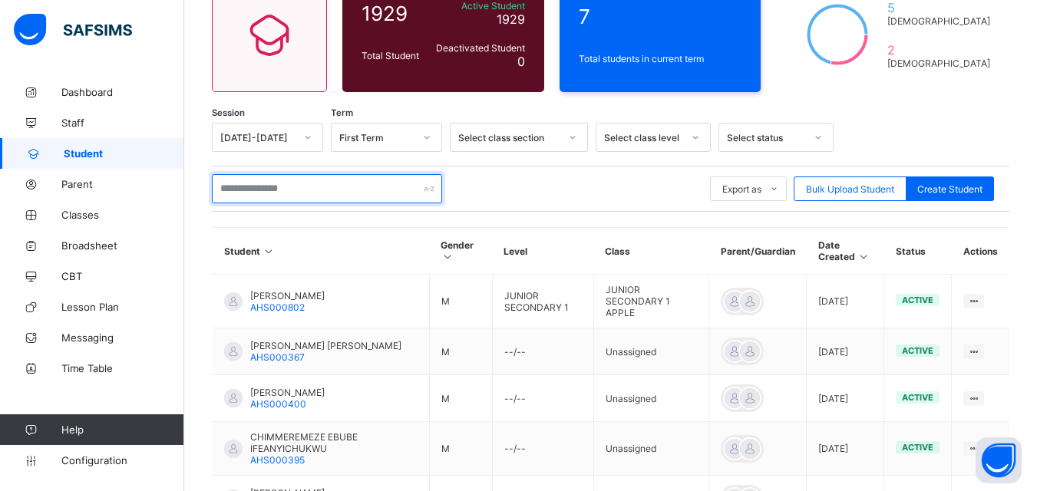
click at [378, 188] on input "text" at bounding box center [327, 188] width 230 height 29
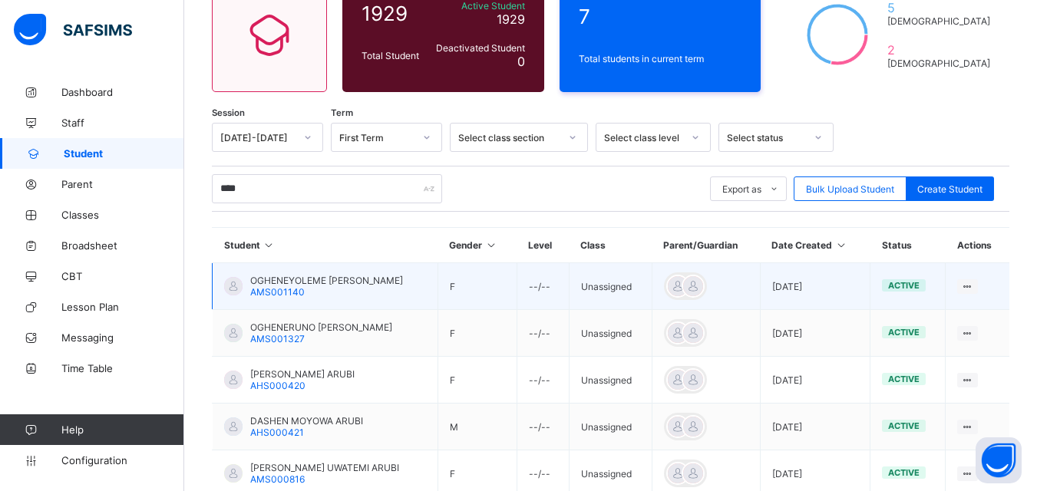
click at [350, 281] on span "OGHENEYOLEME [PERSON_NAME]" at bounding box center [326, 281] width 153 height 12
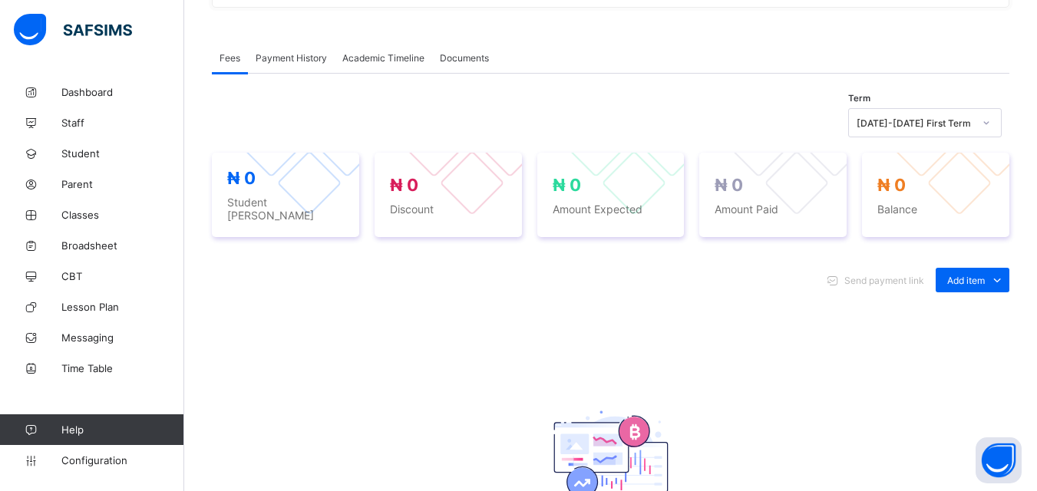
scroll to position [460, 0]
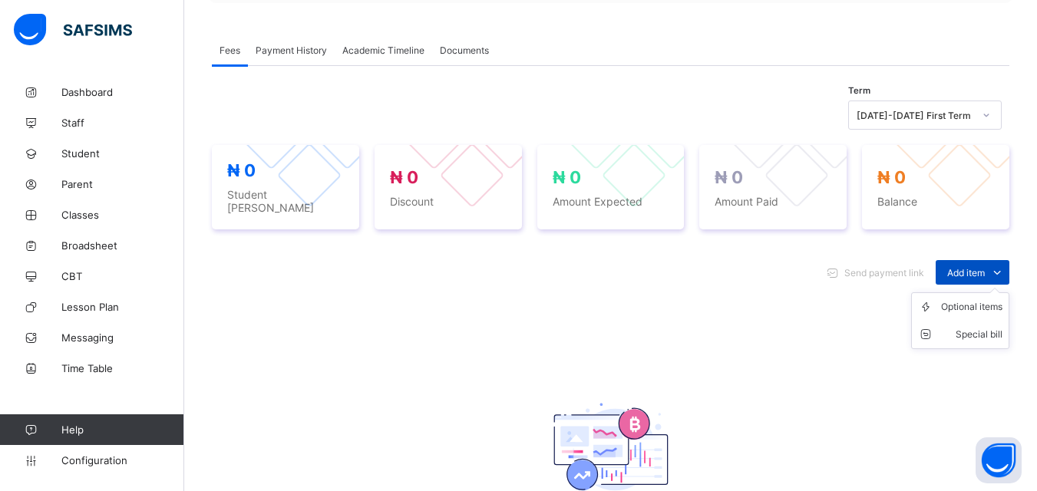
click at [962, 267] on span "Add item" at bounding box center [966, 273] width 38 height 12
click at [963, 299] on div "Optional items" at bounding box center [971, 306] width 61 height 15
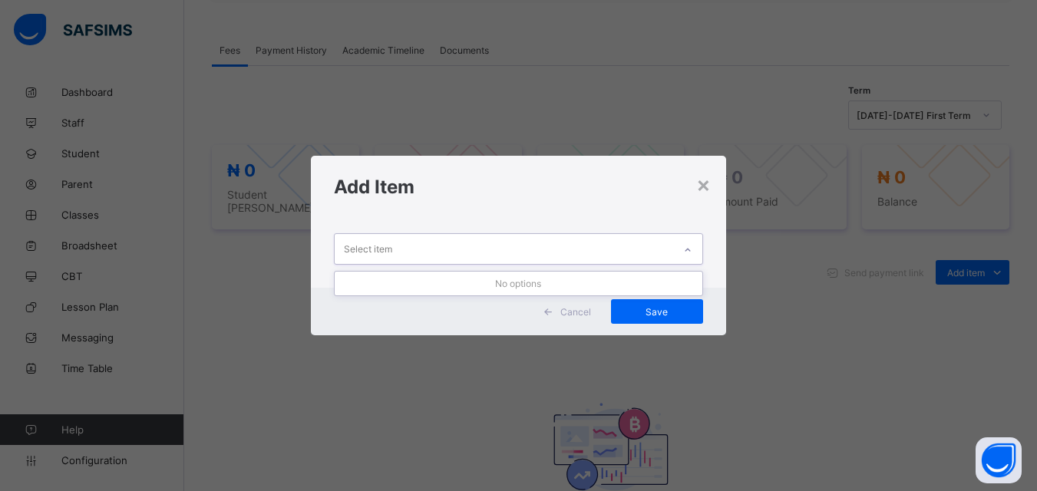
click at [691, 247] on icon at bounding box center [687, 250] width 9 height 15
click at [710, 182] on div "×" at bounding box center [703, 184] width 15 height 26
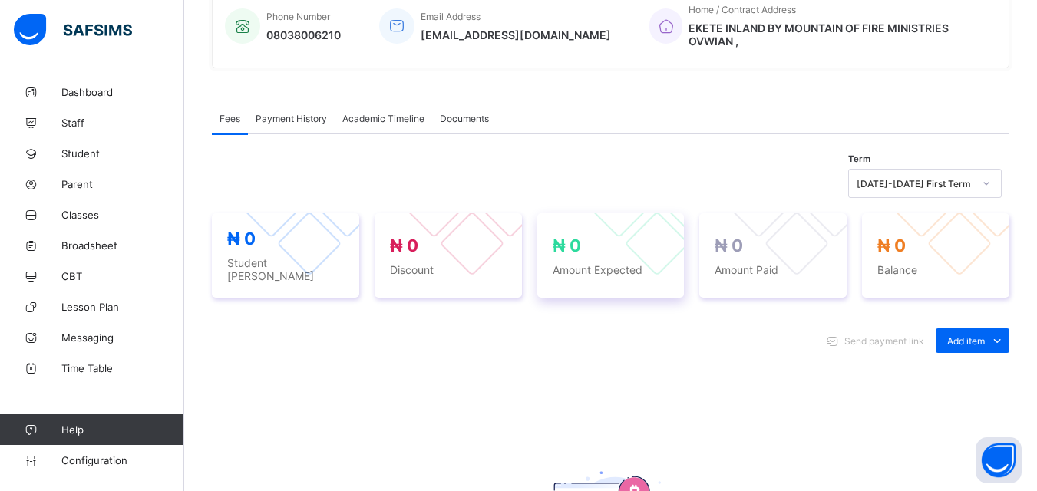
scroll to position [388, 0]
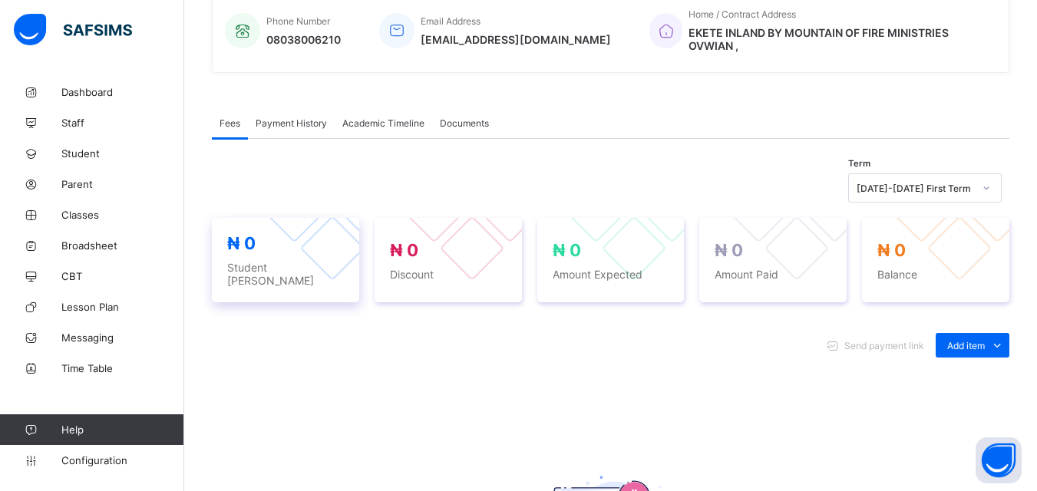
click at [307, 269] on span "Student [PERSON_NAME]" at bounding box center [285, 274] width 117 height 26
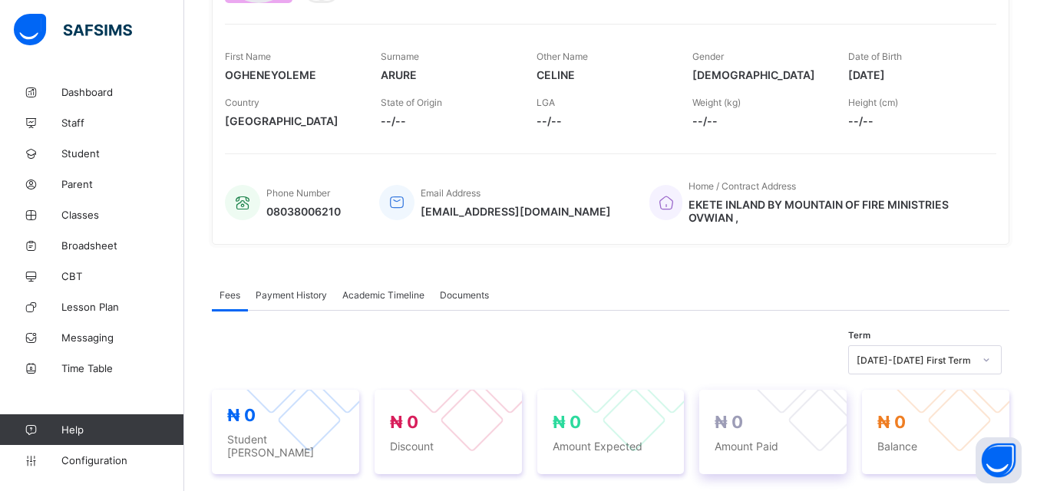
scroll to position [81, 0]
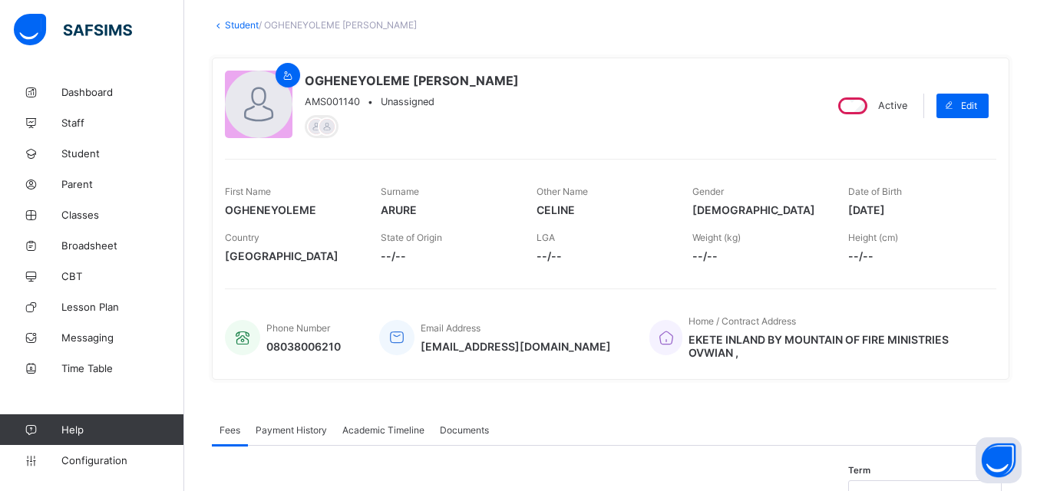
click at [401, 106] on span "Unassigned" at bounding box center [408, 102] width 54 height 12
click at [417, 101] on span "Unassigned" at bounding box center [408, 102] width 54 height 12
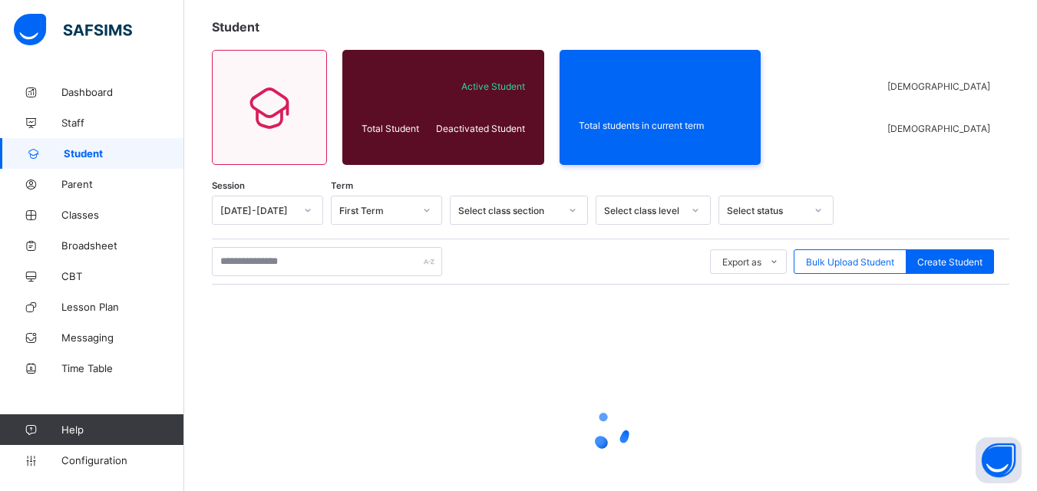
scroll to position [153, 0]
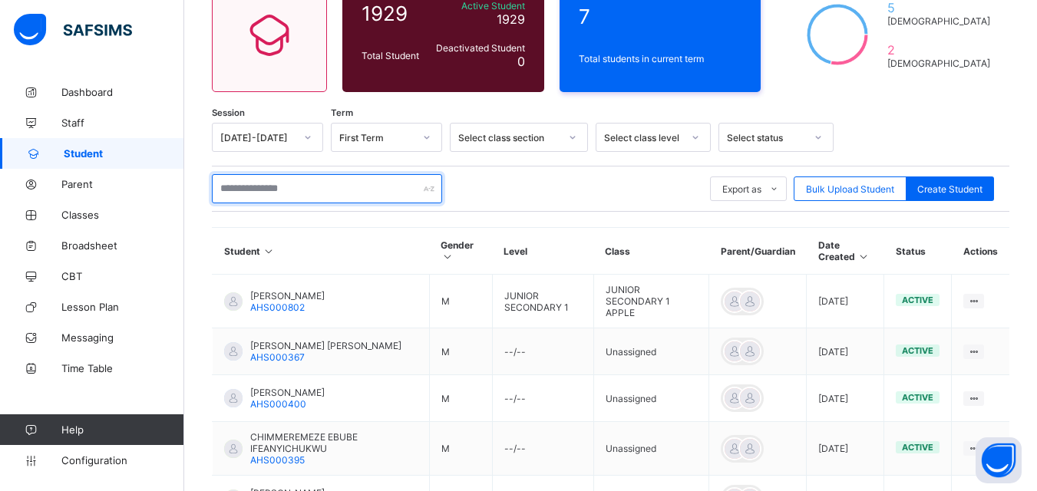
click at [332, 190] on input "text" at bounding box center [327, 188] width 230 height 29
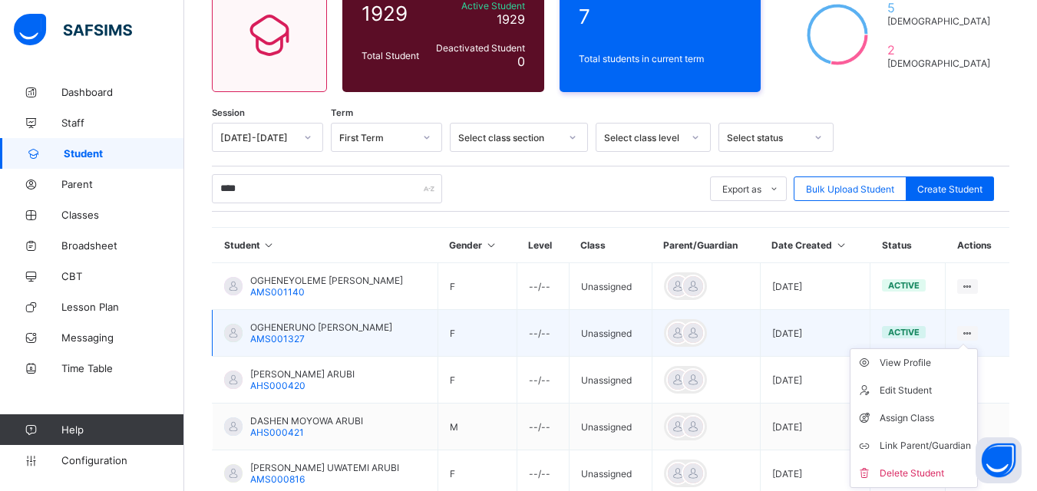
click at [978, 348] on ul "View Profile Edit Student Assign Class Link Parent/Guardian Delete Student" at bounding box center [914, 418] width 128 height 140
click at [912, 421] on div "Assign Class" at bounding box center [924, 418] width 91 height 15
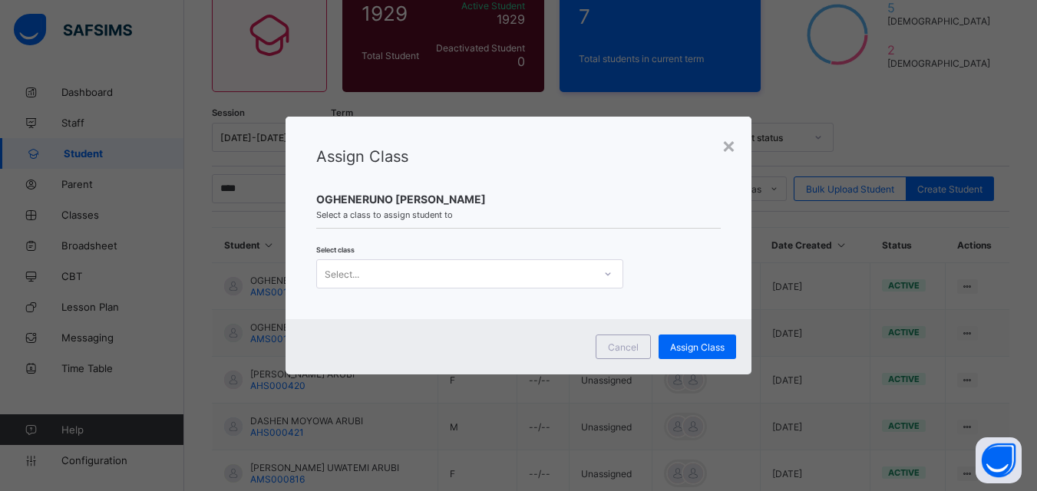
click at [520, 268] on div "Select..." at bounding box center [455, 273] width 276 height 21
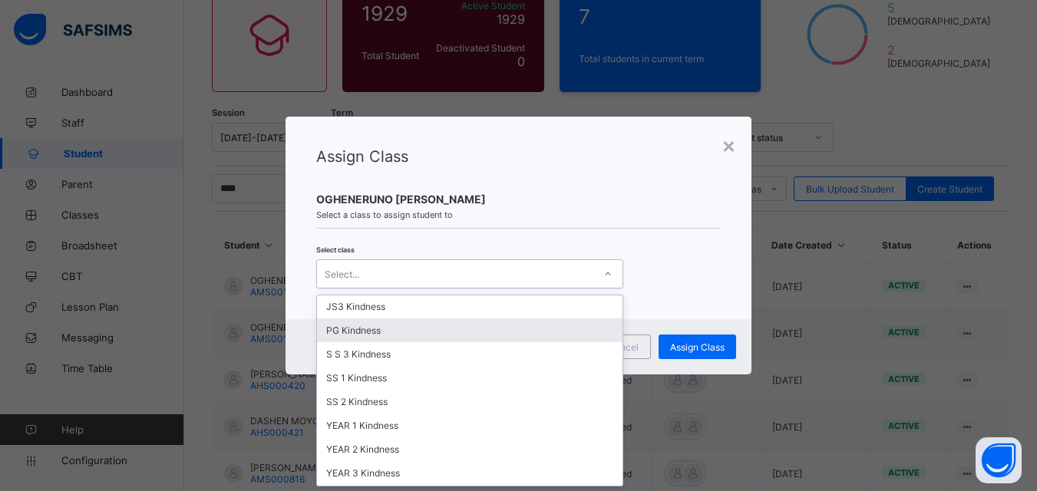
scroll to position [614, 0]
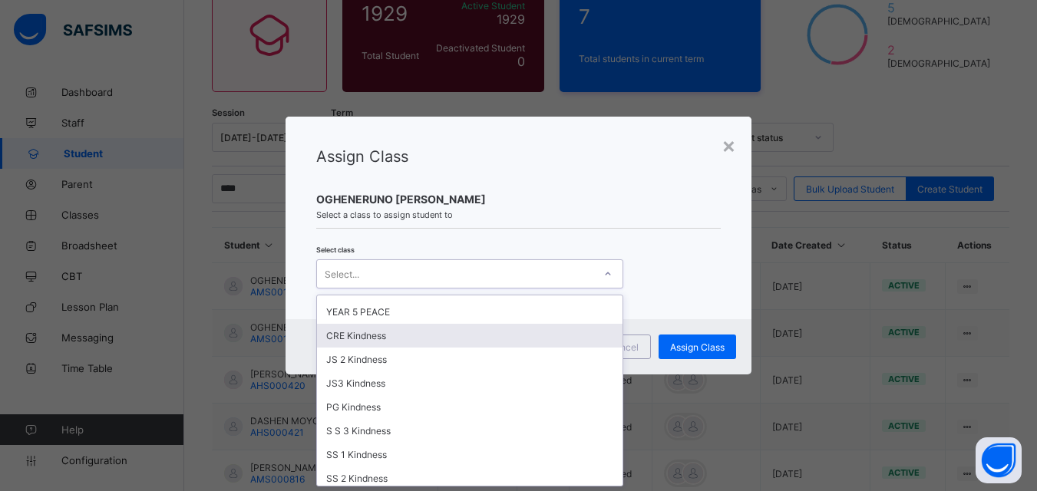
click at [375, 339] on div "CRE Kindness" at bounding box center [469, 336] width 305 height 24
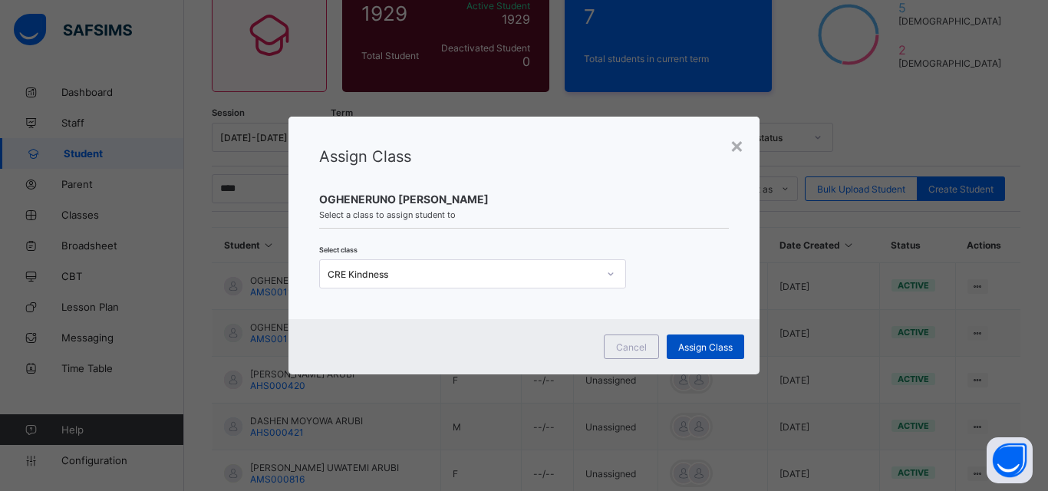
click at [698, 342] on span "Assign Class" at bounding box center [705, 348] width 54 height 12
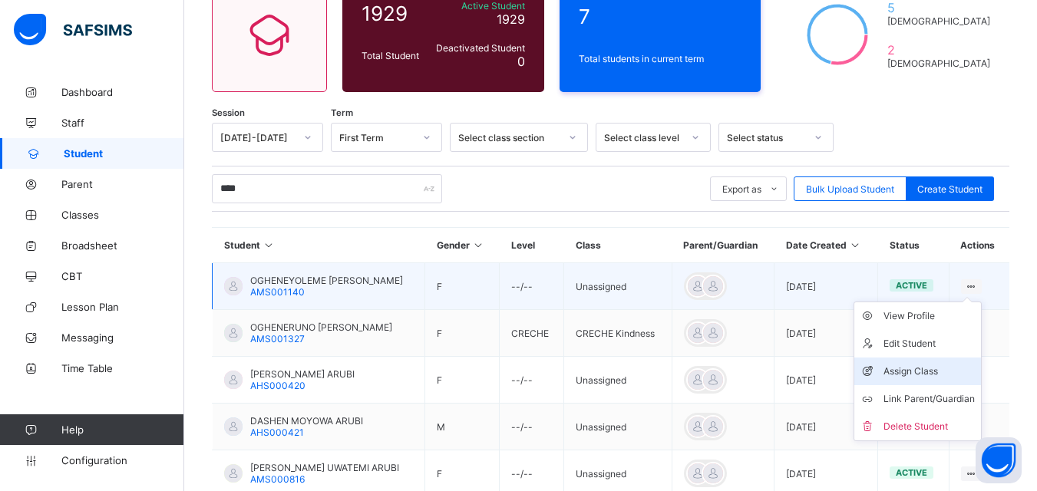
click at [912, 368] on div "Assign Class" at bounding box center [928, 371] width 91 height 15
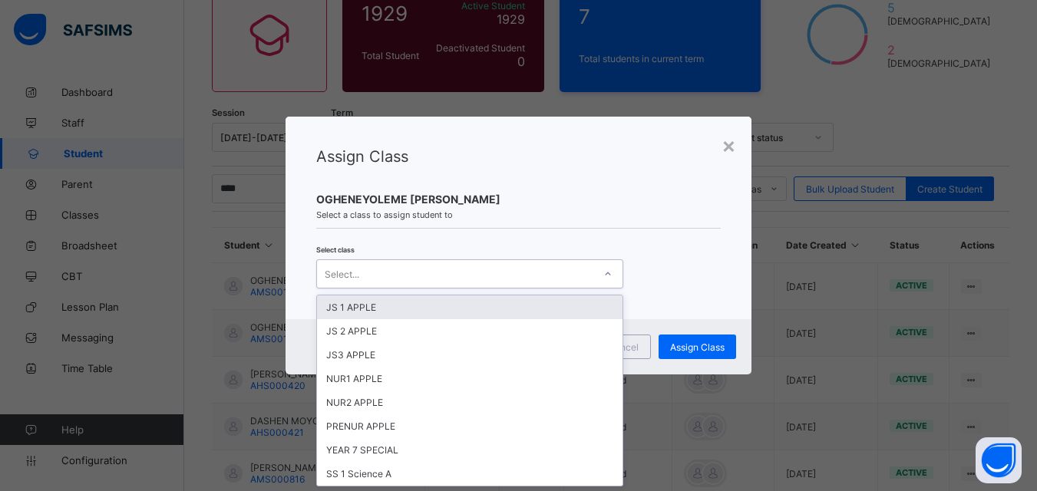
scroll to position [0, 0]
click at [606, 278] on icon at bounding box center [607, 273] width 9 height 15
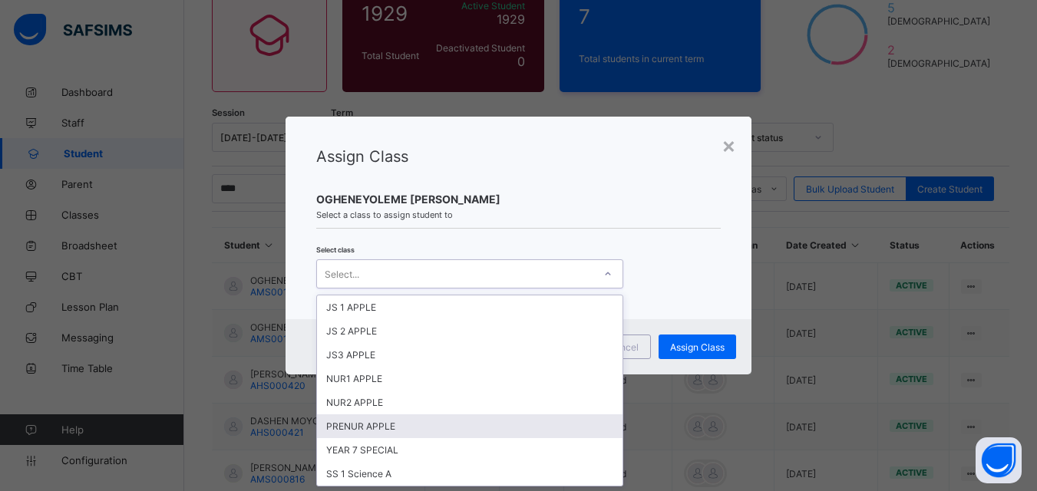
click at [388, 421] on div "PRENUR APPLE" at bounding box center [469, 426] width 305 height 24
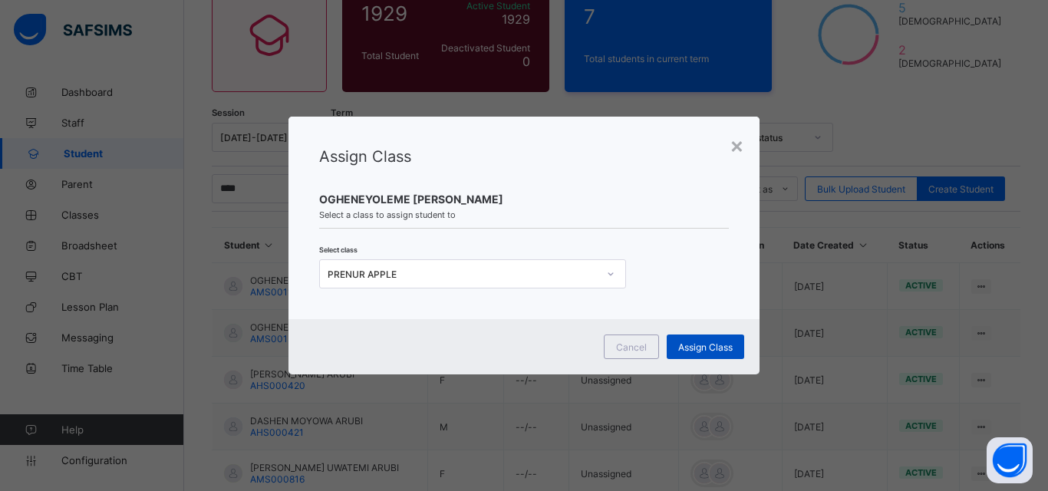
click at [726, 343] on span "Assign Class" at bounding box center [705, 348] width 54 height 12
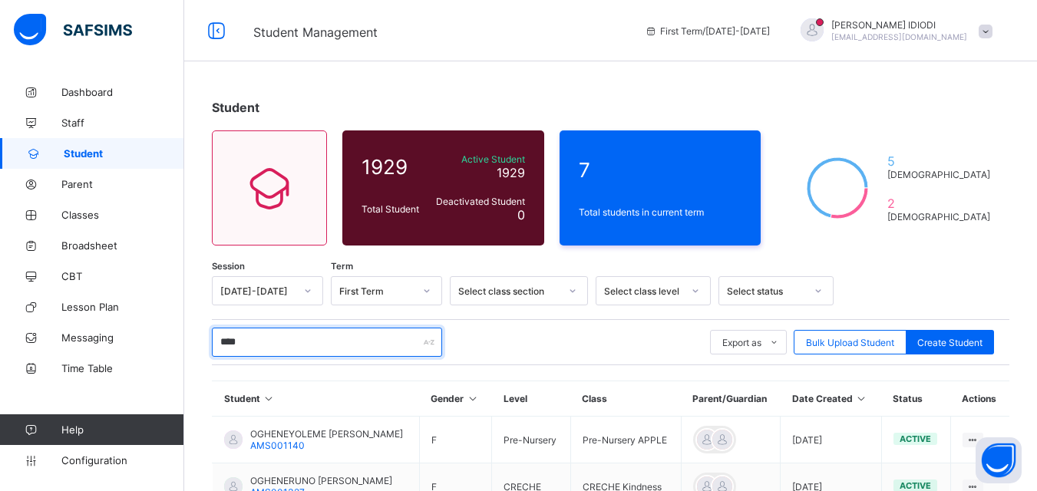
click at [360, 345] on input "****" at bounding box center [327, 342] width 230 height 29
drag, startPoint x: 360, startPoint y: 345, endPoint x: 198, endPoint y: 335, distance: 162.2
click at [198, 335] on div "Student 1929 Total Student Active Student 1929 Deactivated Student 0 7 Total st…" at bounding box center [610, 410] width 853 height 666
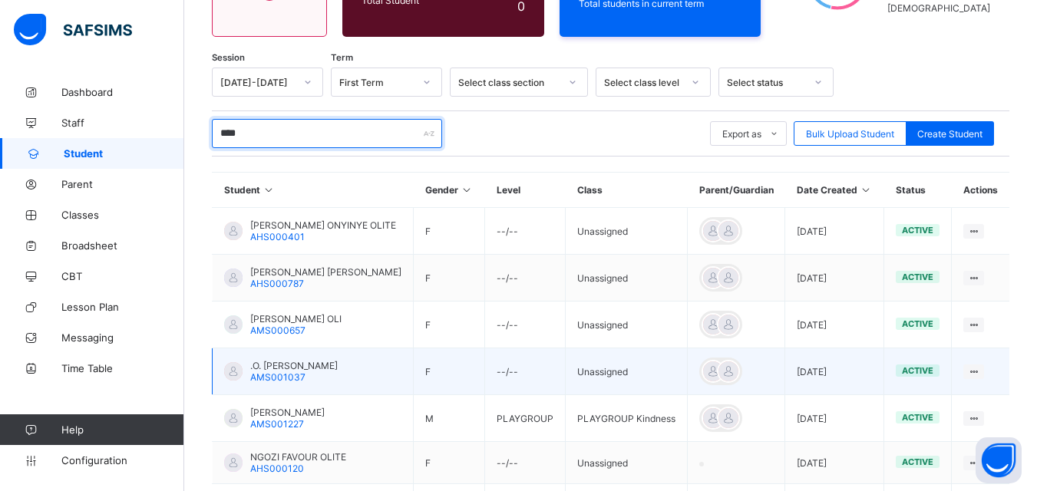
scroll to position [307, 0]
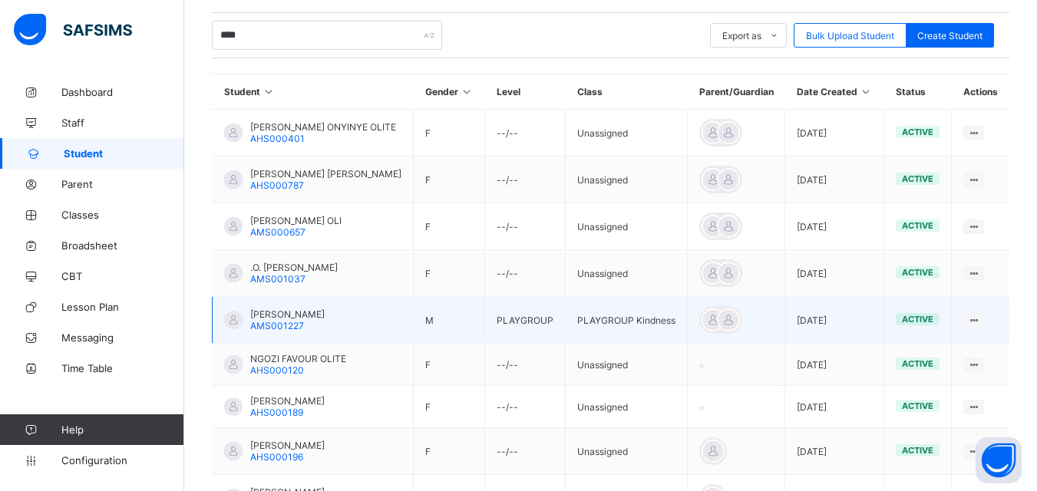
click at [281, 312] on span "[PERSON_NAME]" at bounding box center [287, 315] width 74 height 12
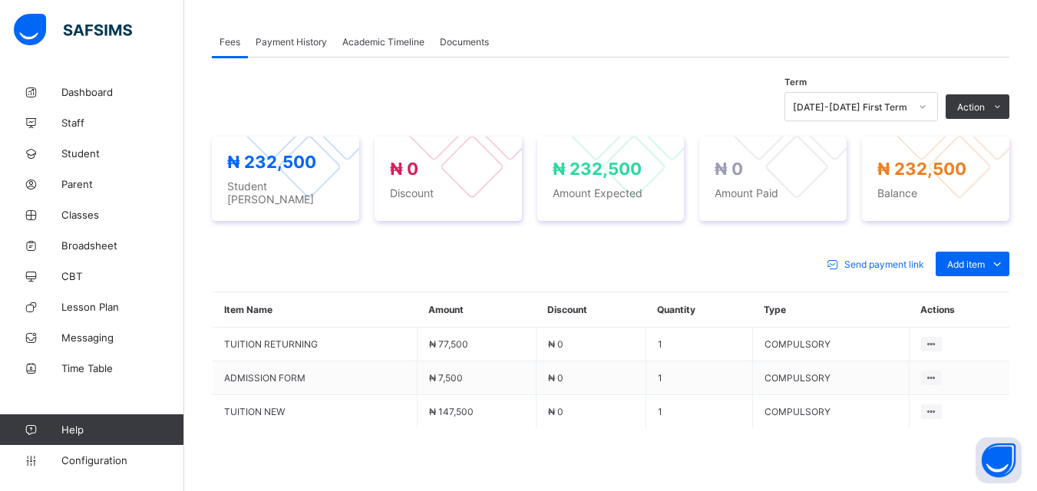
scroll to position [537, 0]
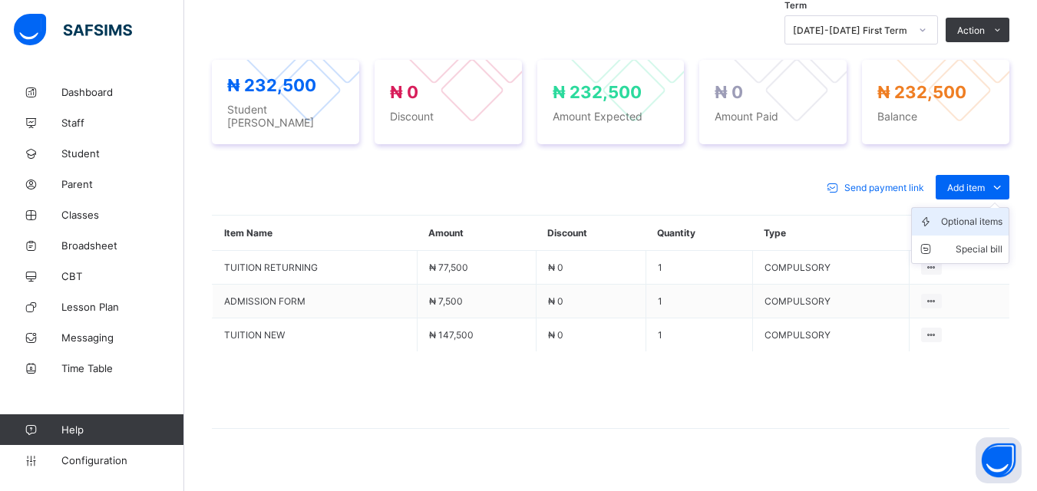
click at [975, 216] on div "Optional items" at bounding box center [971, 221] width 61 height 15
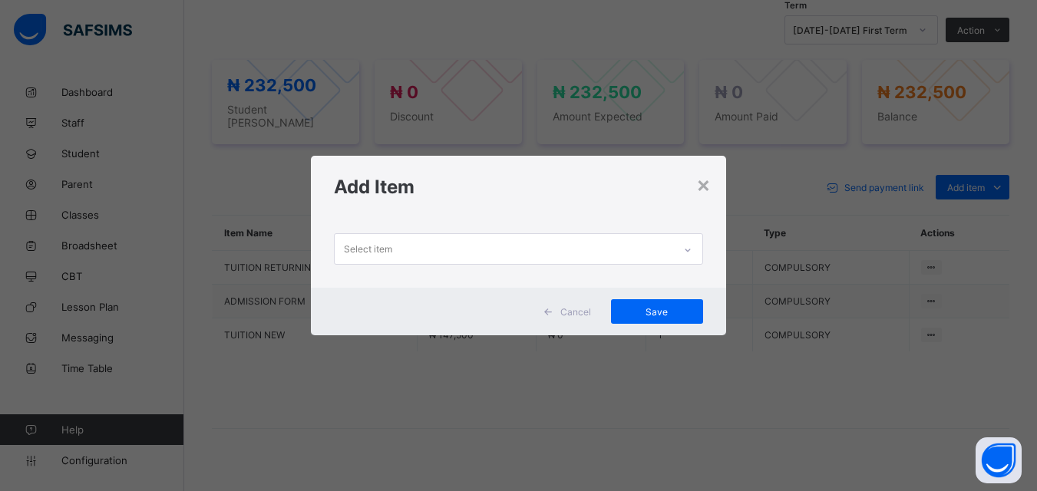
scroll to position [0, 0]
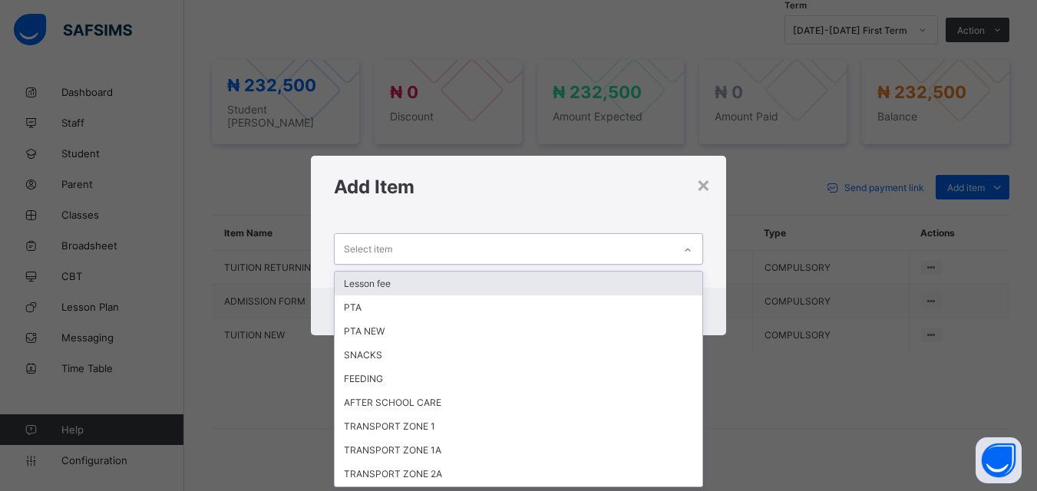
click at [689, 256] on div at bounding box center [688, 250] width 26 height 25
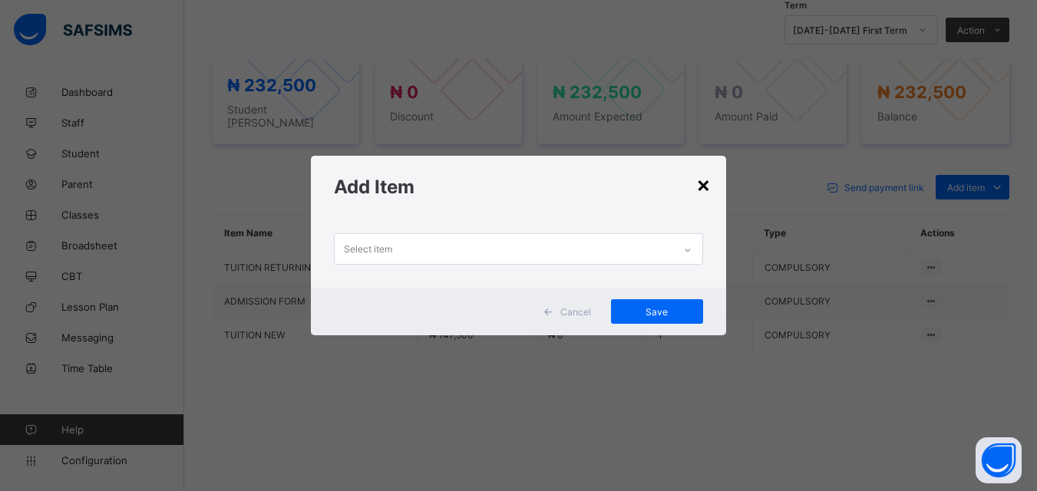
click at [705, 190] on div "×" at bounding box center [703, 184] width 15 height 26
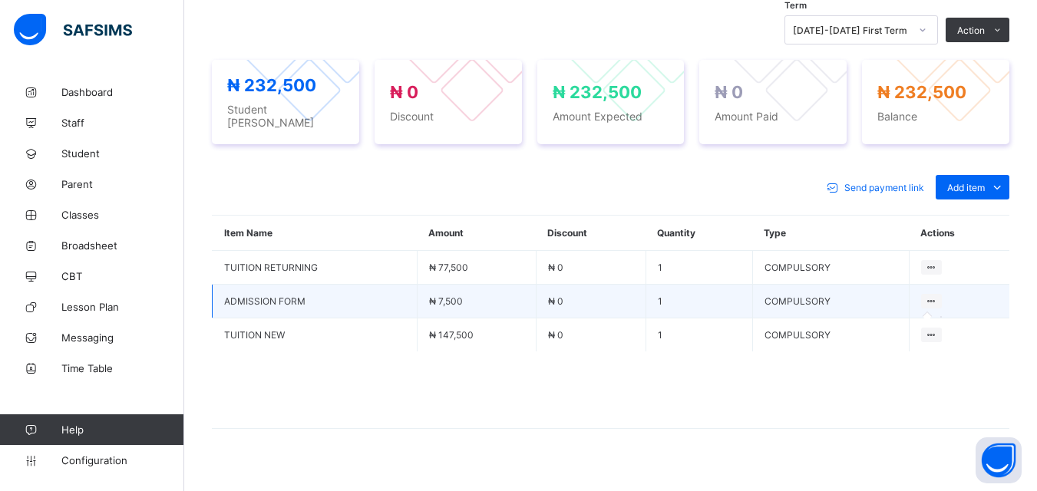
click at [934, 297] on icon at bounding box center [931, 301] width 13 height 12
click at [938, 295] on icon at bounding box center [931, 301] width 13 height 12
click at [936, 295] on icon at bounding box center [931, 301] width 13 height 12
click at [108, 460] on span "Configuration" at bounding box center [122, 460] width 122 height 12
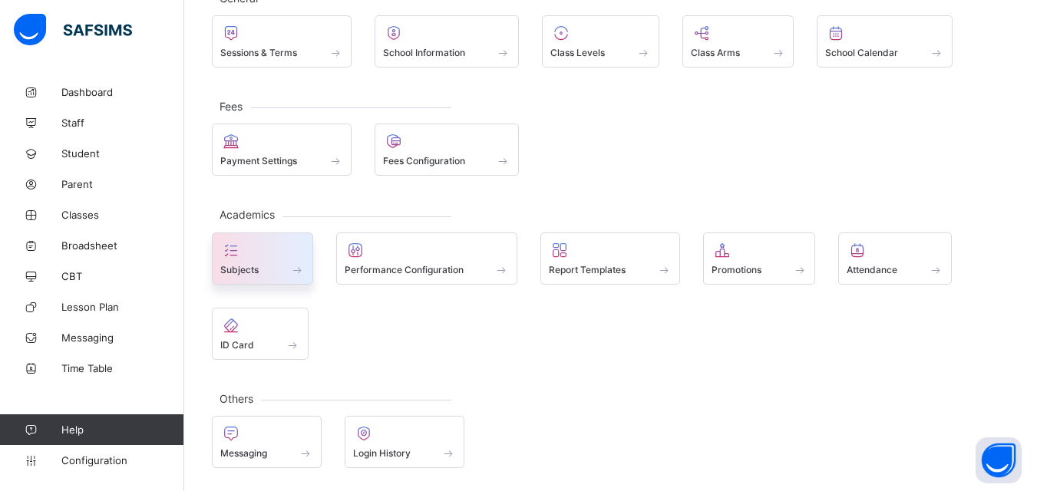
scroll to position [33, 0]
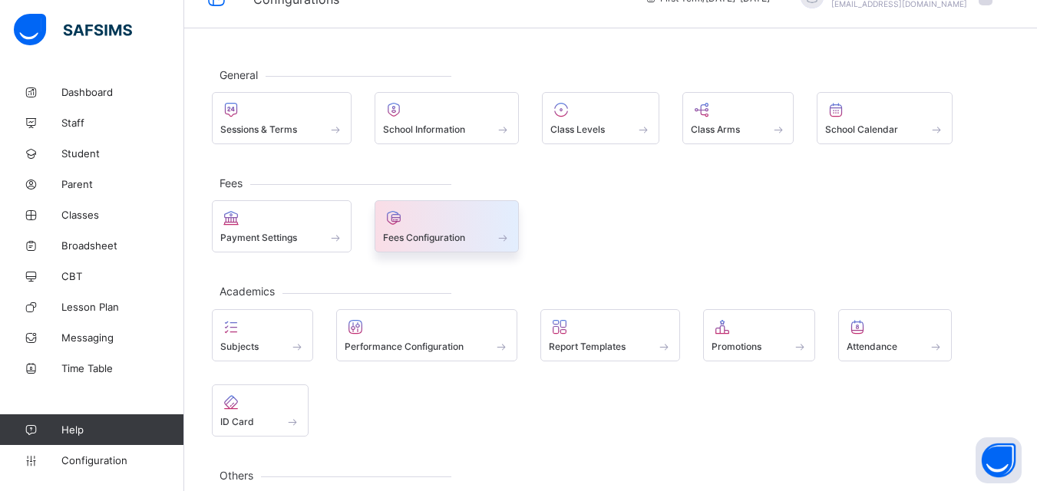
click at [434, 239] on span "Fees Configuration" at bounding box center [424, 238] width 82 height 12
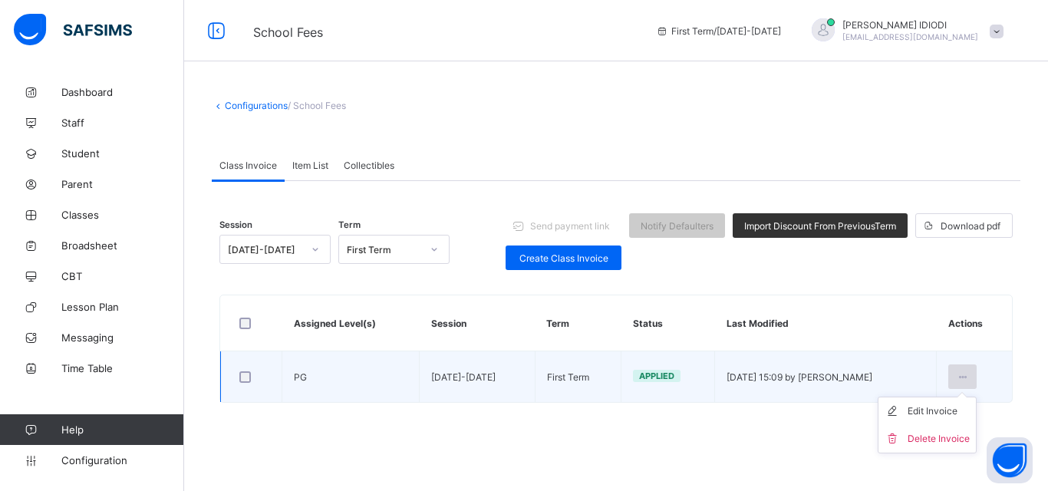
click at [966, 379] on icon at bounding box center [962, 377] width 13 height 12
click at [929, 416] on div "Edit Invoice" at bounding box center [939, 411] width 62 height 15
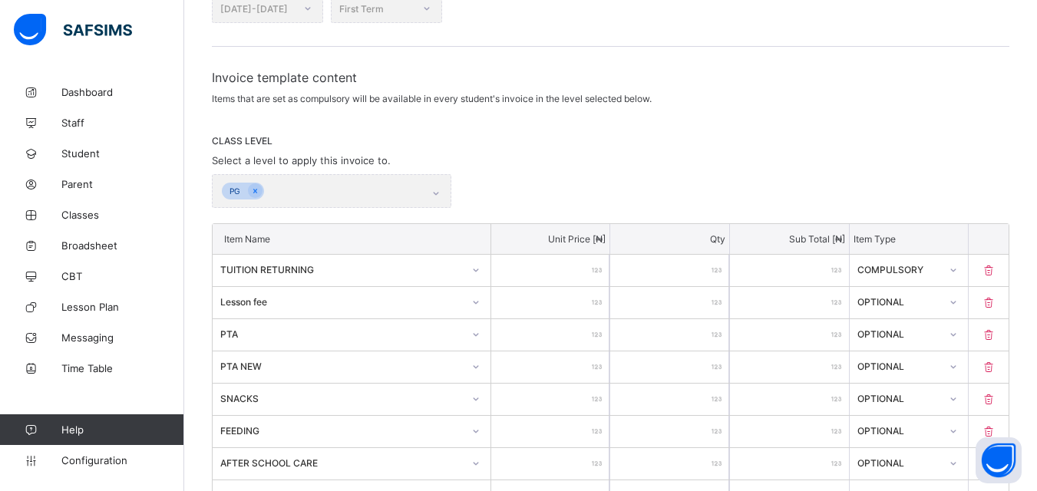
scroll to position [230, 0]
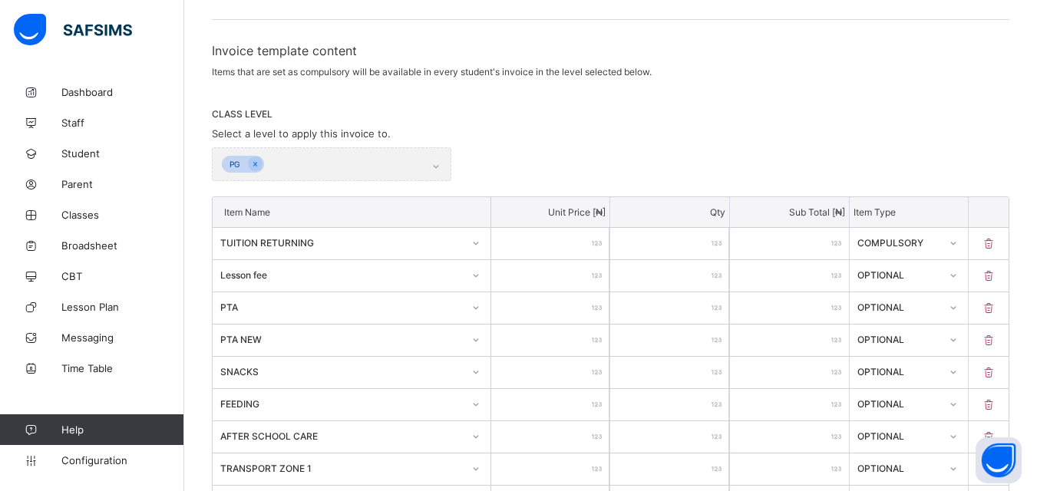
click at [941, 242] on div "COMPULSORY" at bounding box center [899, 242] width 84 height 12
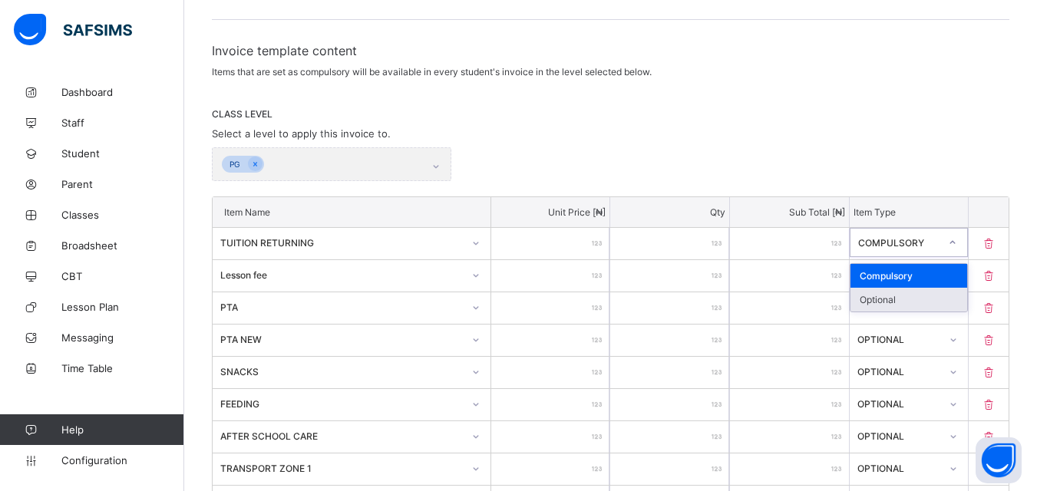
click at [906, 289] on div "Optional" at bounding box center [908, 300] width 117 height 24
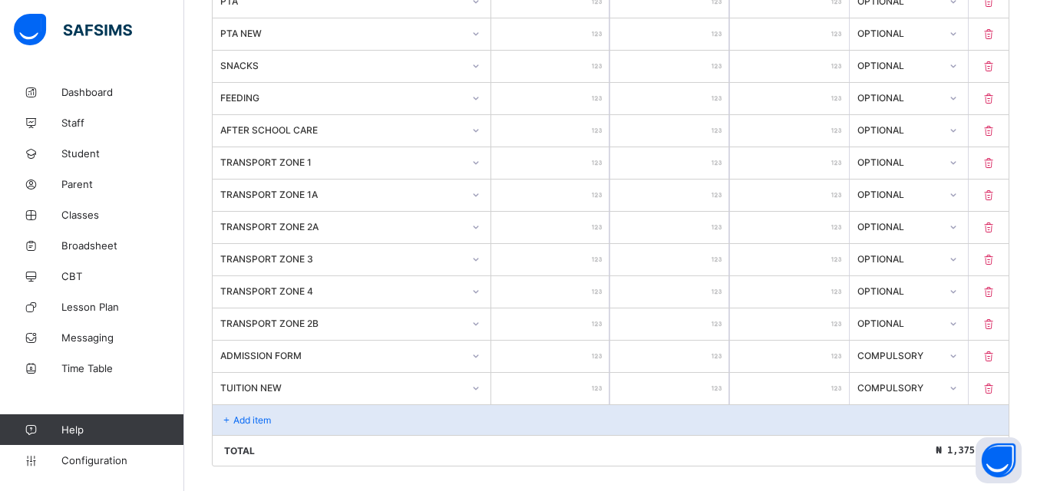
scroll to position [537, 0]
click at [957, 352] on icon at bounding box center [952, 354] width 9 height 15
click at [919, 421] on div "Optional" at bounding box center [908, 412] width 117 height 24
click at [957, 388] on icon at bounding box center [952, 386] width 9 height 15
click at [882, 450] on div "Optional" at bounding box center [908, 444] width 117 height 24
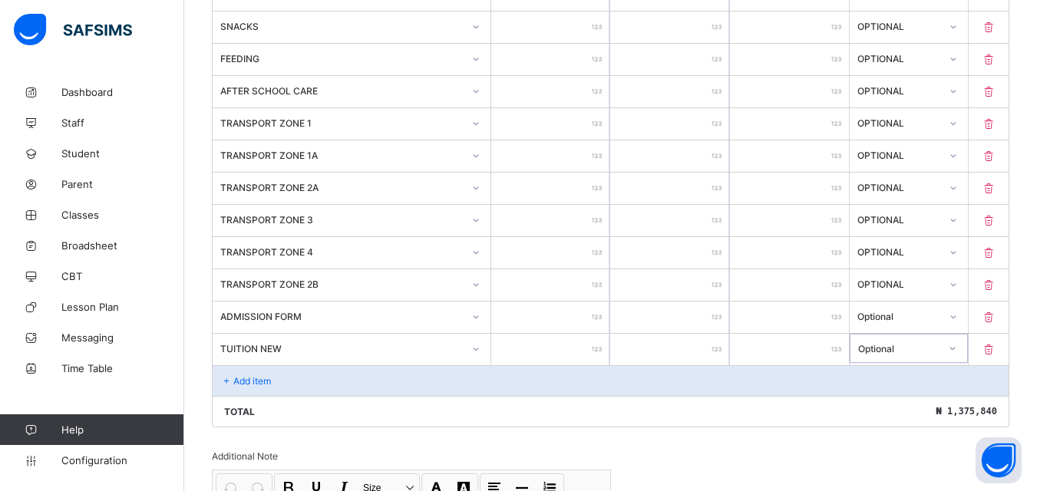
scroll to position [806, 0]
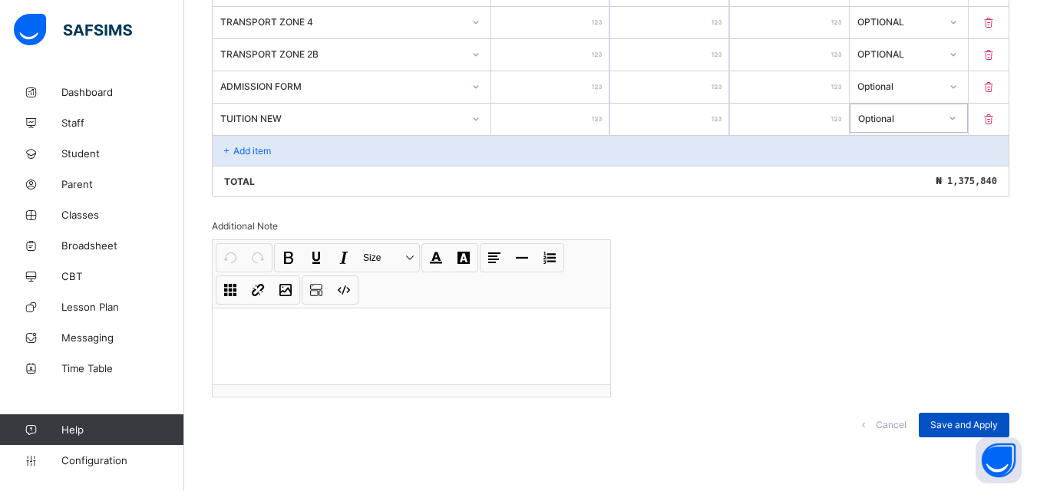
click at [968, 431] on span "Save and Apply" at bounding box center [964, 425] width 68 height 12
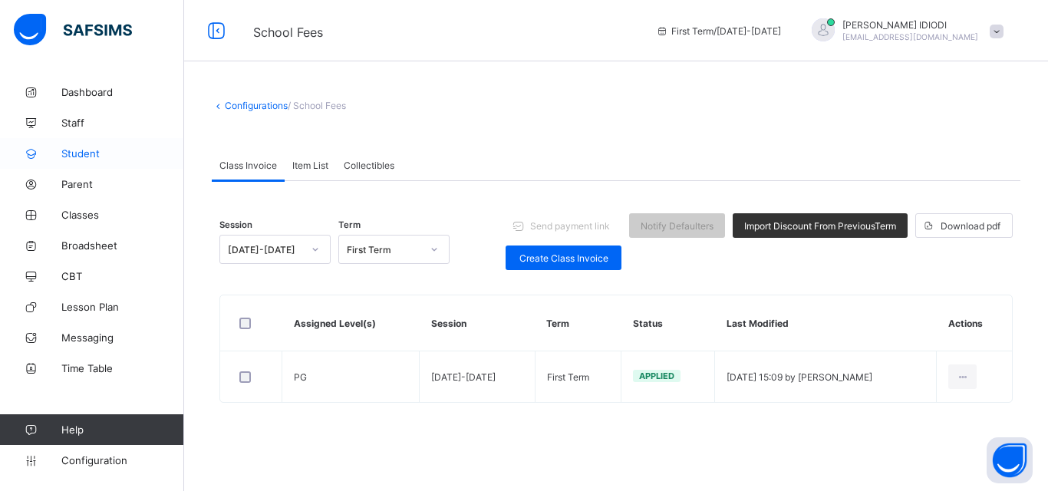
click at [93, 155] on span "Student" at bounding box center [122, 153] width 123 height 12
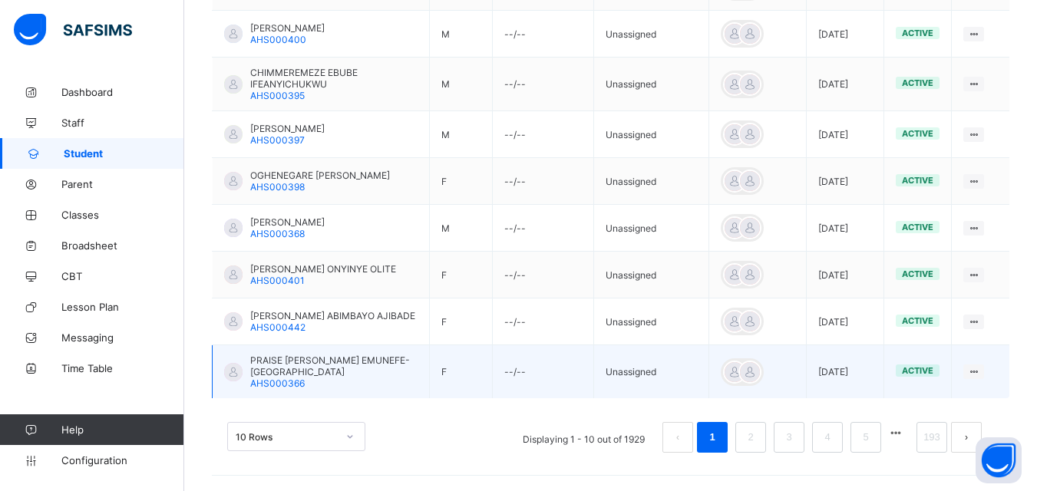
scroll to position [64, 0]
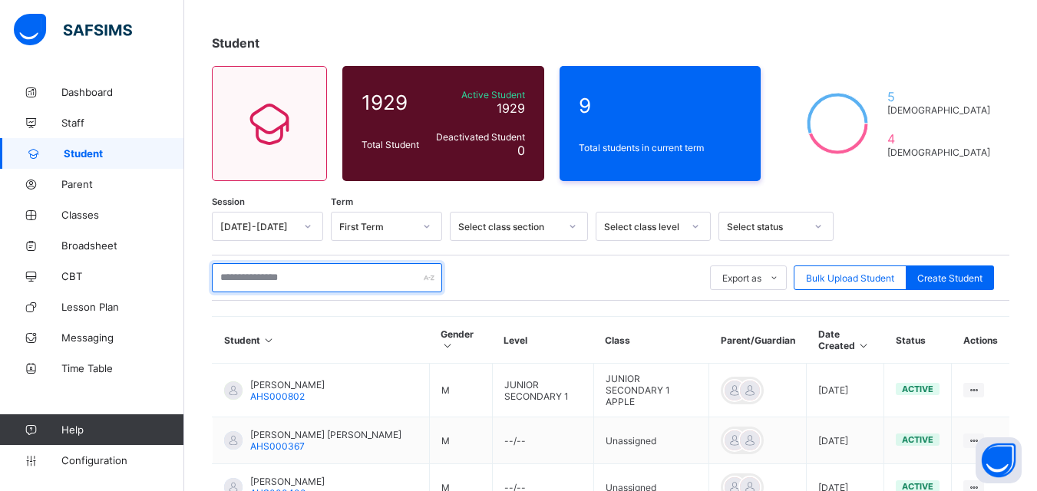
click at [302, 273] on input "text" at bounding box center [327, 277] width 230 height 29
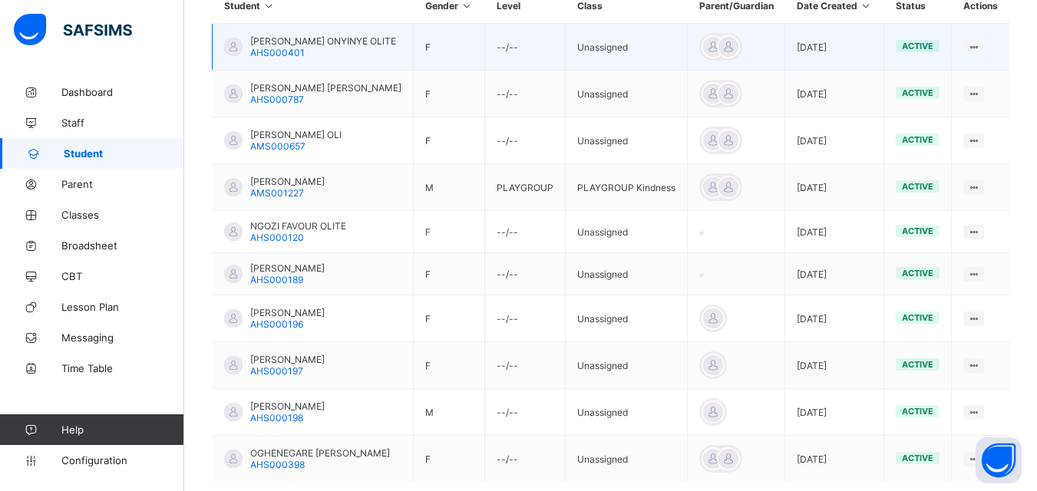
scroll to position [448, 0]
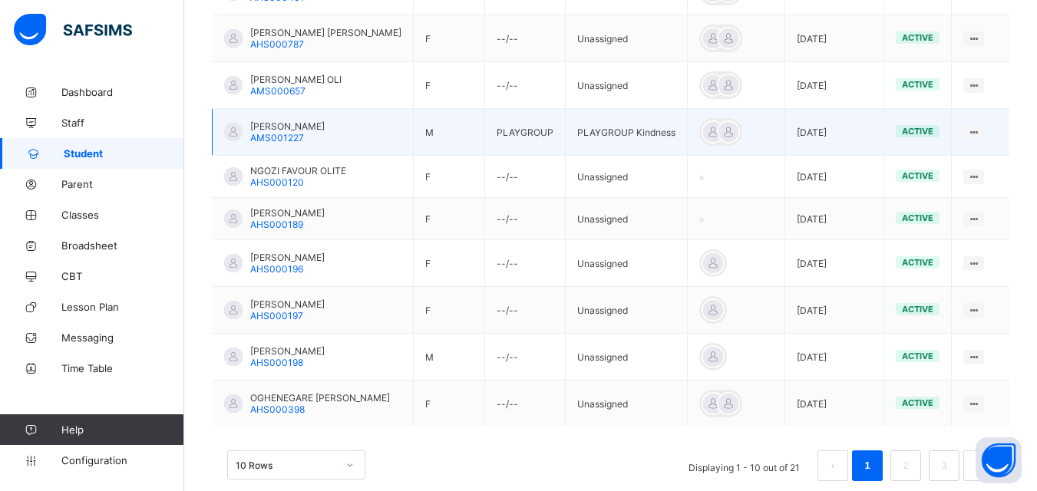
click at [368, 127] on td "[PERSON_NAME] AMS001227" at bounding box center [313, 132] width 201 height 47
click at [265, 133] on span "AMS001227" at bounding box center [277, 138] width 54 height 12
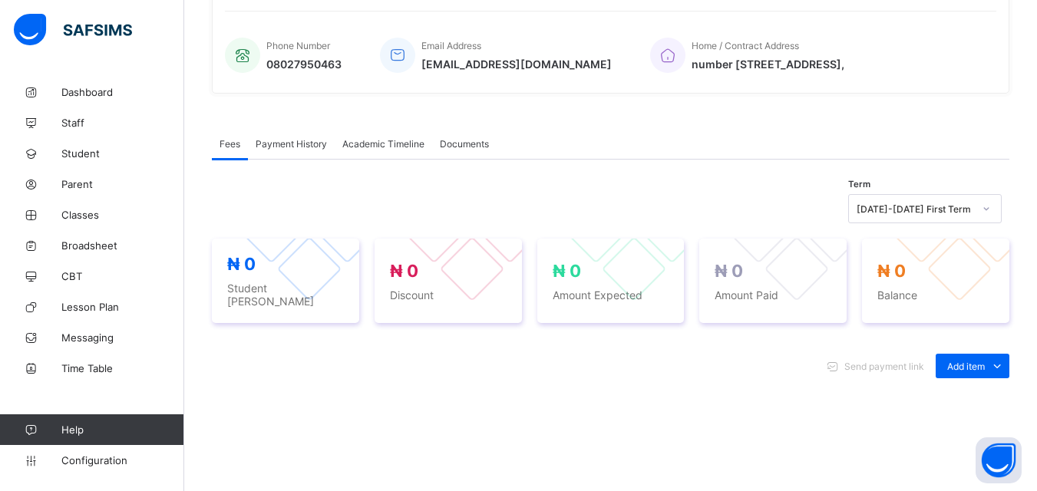
scroll to position [384, 0]
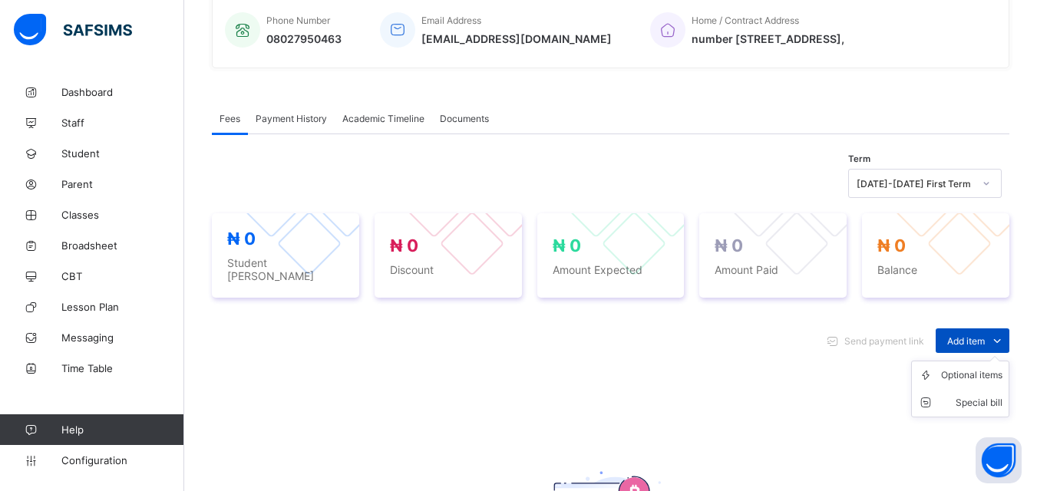
click at [971, 338] on span "Add item" at bounding box center [966, 341] width 38 height 12
click at [969, 361] on ul "Optional items Special bill" at bounding box center [960, 389] width 98 height 57
click at [970, 368] on div "Optional items" at bounding box center [971, 375] width 61 height 15
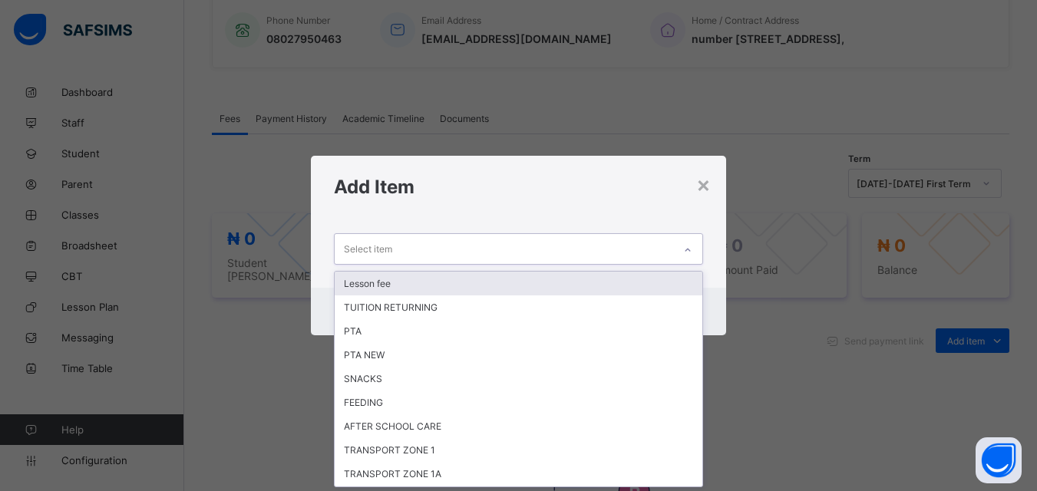
scroll to position [0, 0]
click at [688, 249] on icon at bounding box center [687, 250] width 9 height 15
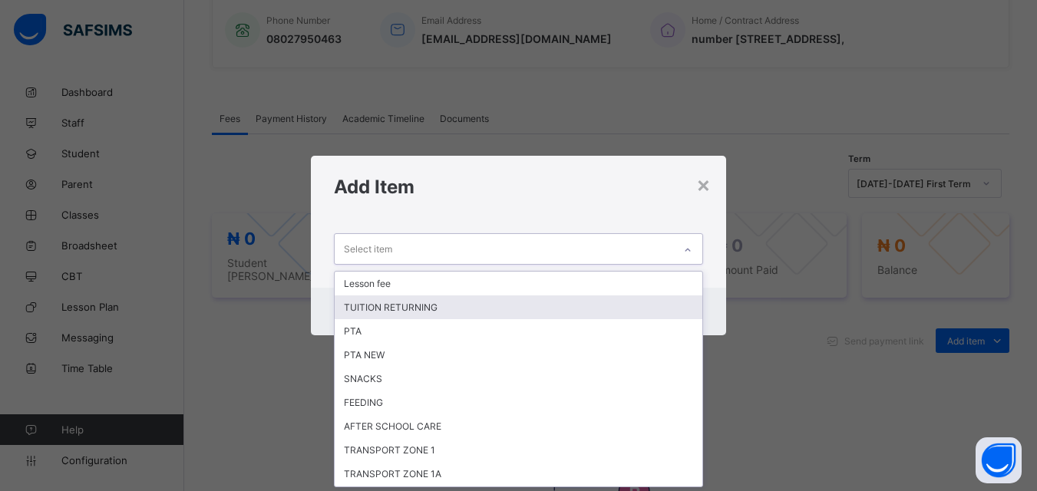
click at [452, 307] on div "TUITION RETURNING" at bounding box center [518, 307] width 367 height 24
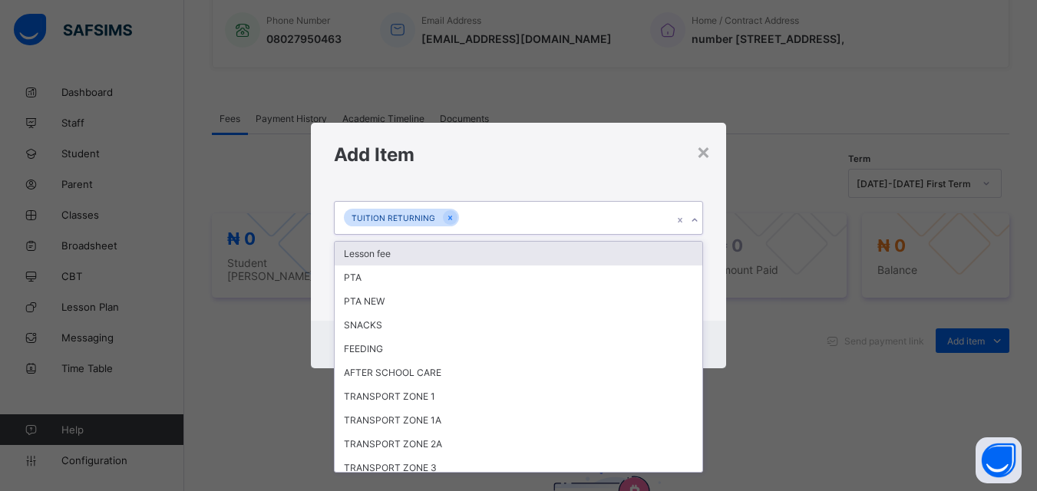
click at [695, 223] on icon at bounding box center [694, 220] width 9 height 15
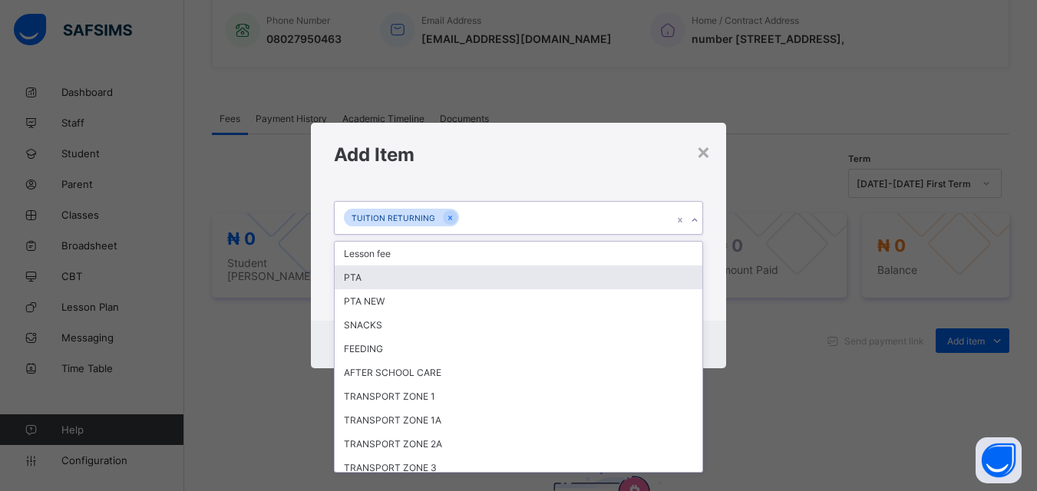
click at [435, 280] on div "PTA" at bounding box center [518, 278] width 367 height 24
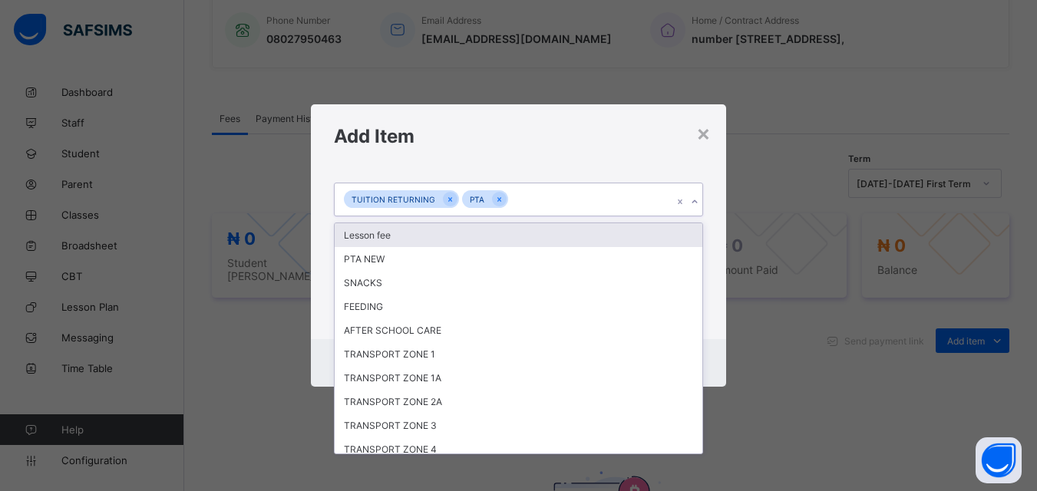
click at [694, 202] on icon at bounding box center [694, 201] width 9 height 15
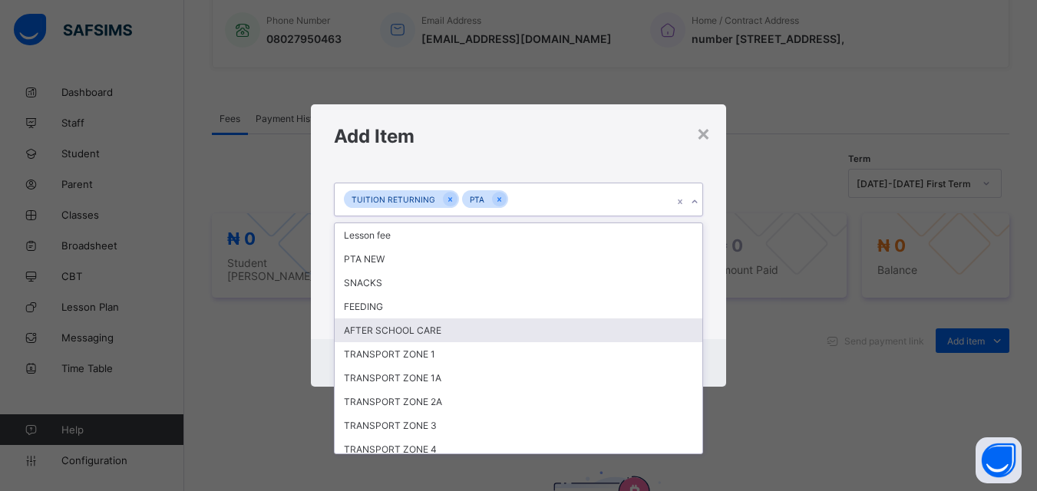
click at [510, 335] on div "AFTER SCHOOL CARE" at bounding box center [518, 330] width 367 height 24
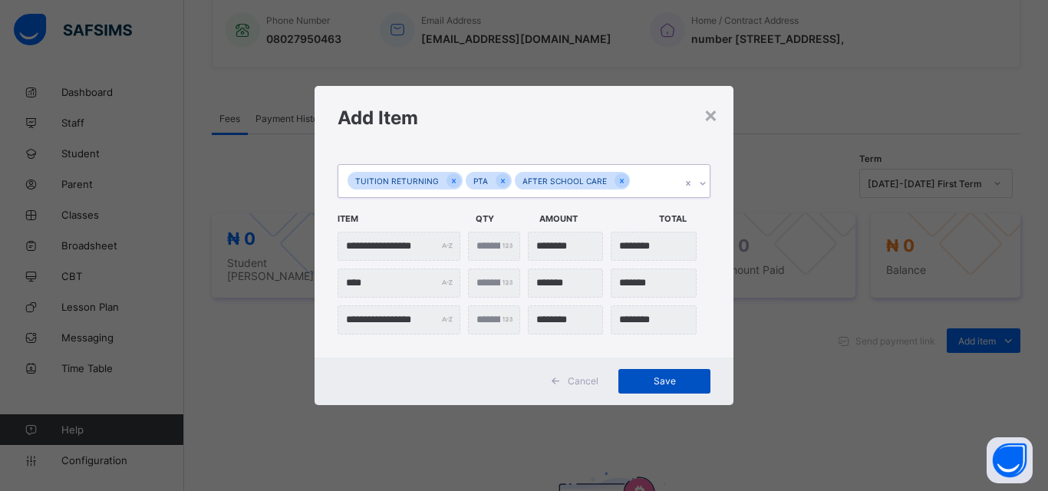
click at [659, 379] on span "Save" at bounding box center [664, 381] width 69 height 12
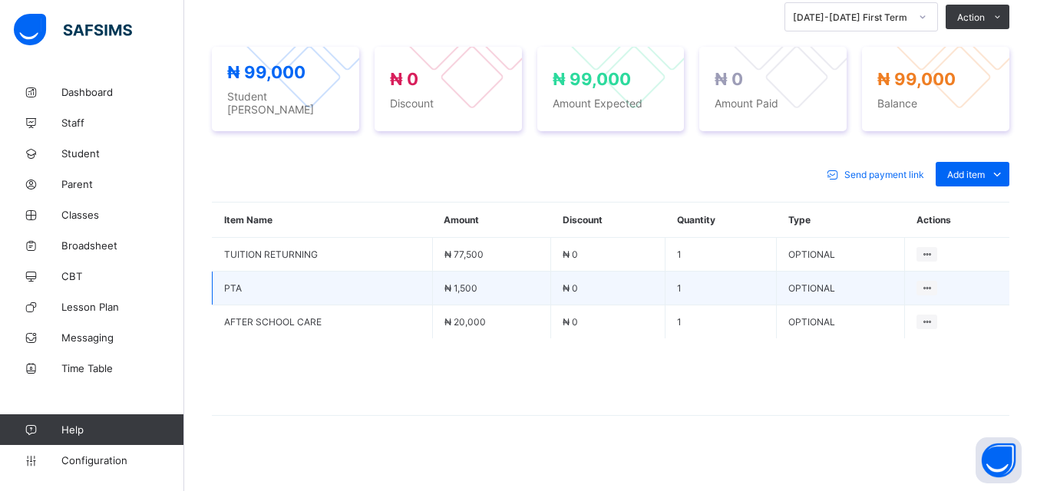
scroll to position [552, 0]
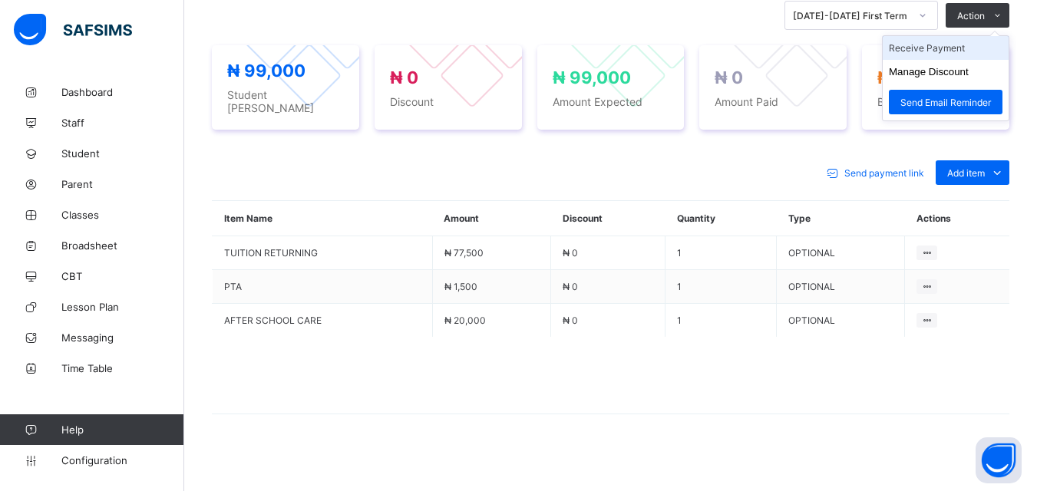
click at [965, 54] on li "Receive Payment" at bounding box center [946, 48] width 126 height 24
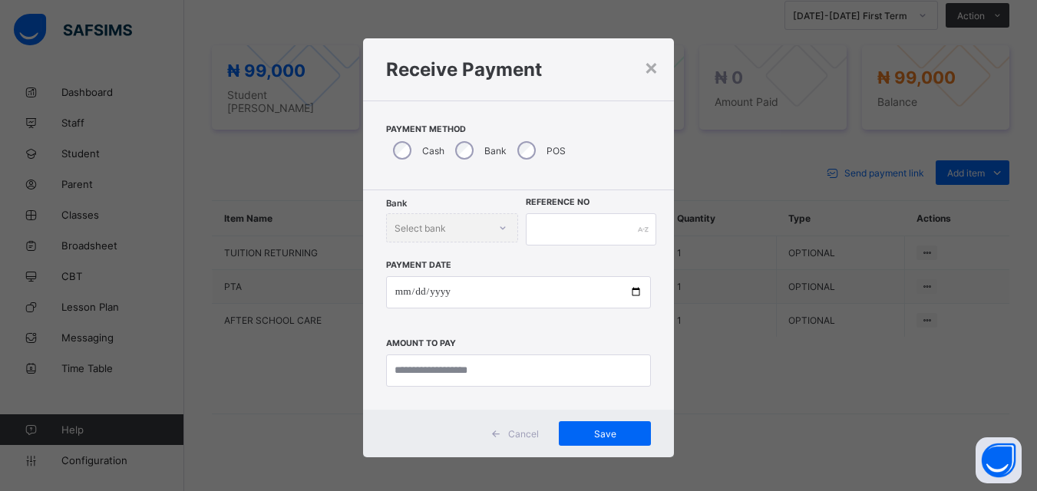
click at [477, 147] on div "Bank" at bounding box center [479, 150] width 62 height 32
click at [458, 225] on div "Select bank" at bounding box center [443, 227] width 104 height 21
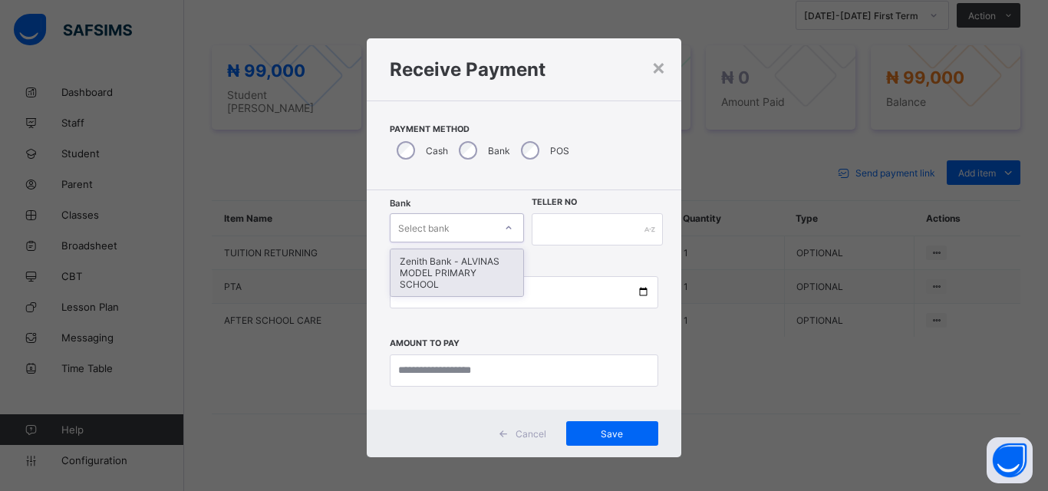
click at [454, 283] on div "Zenith Bank - ALVINAS MODEL PRIMARY SCHOOL" at bounding box center [457, 272] width 133 height 47
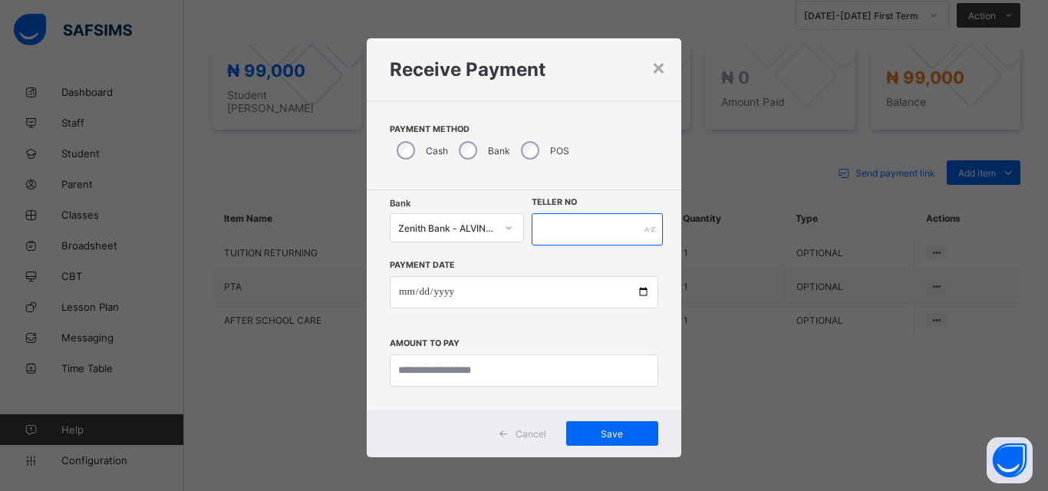
click at [599, 233] on input "text" at bounding box center [597, 229] width 131 height 32
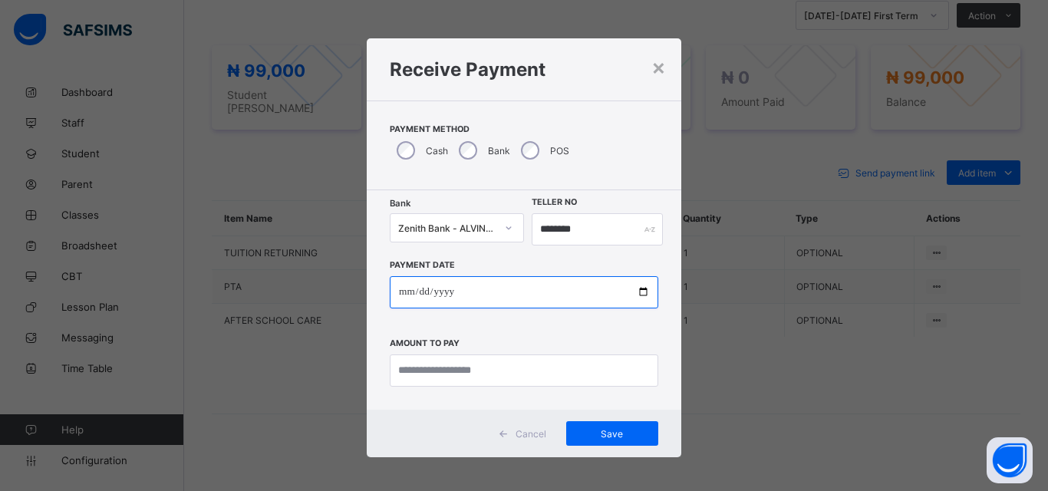
click at [576, 294] on input "date" at bounding box center [524, 292] width 269 height 32
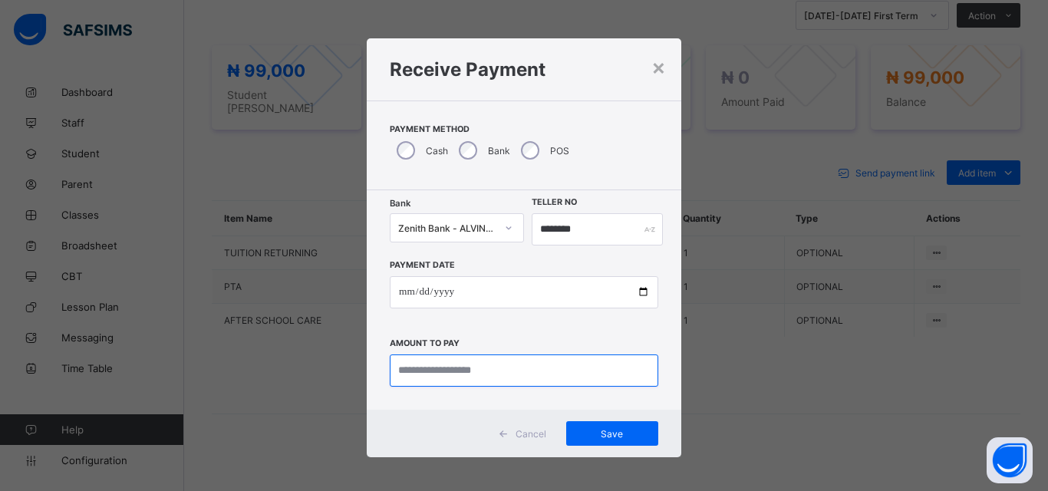
click at [508, 374] on input "currency" at bounding box center [524, 371] width 269 height 32
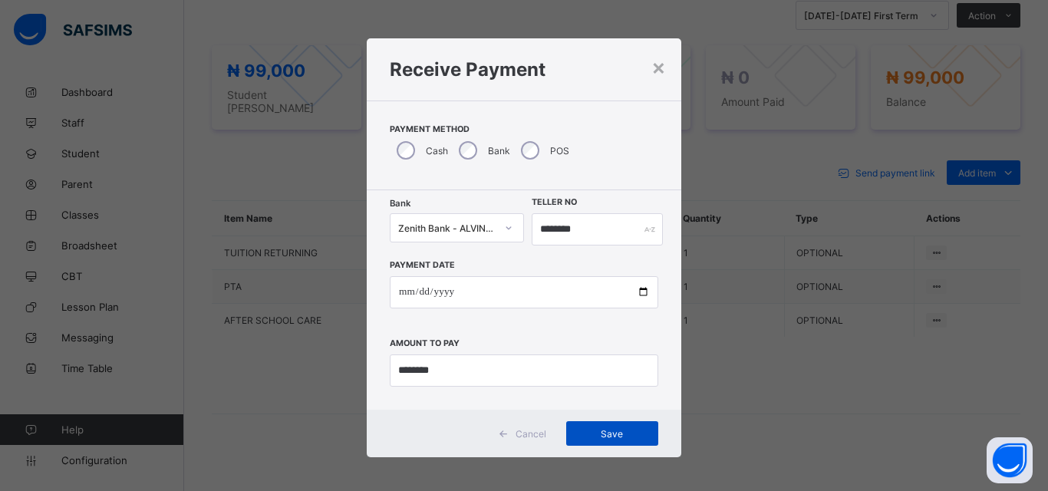
click at [602, 434] on span "Save" at bounding box center [612, 434] width 69 height 12
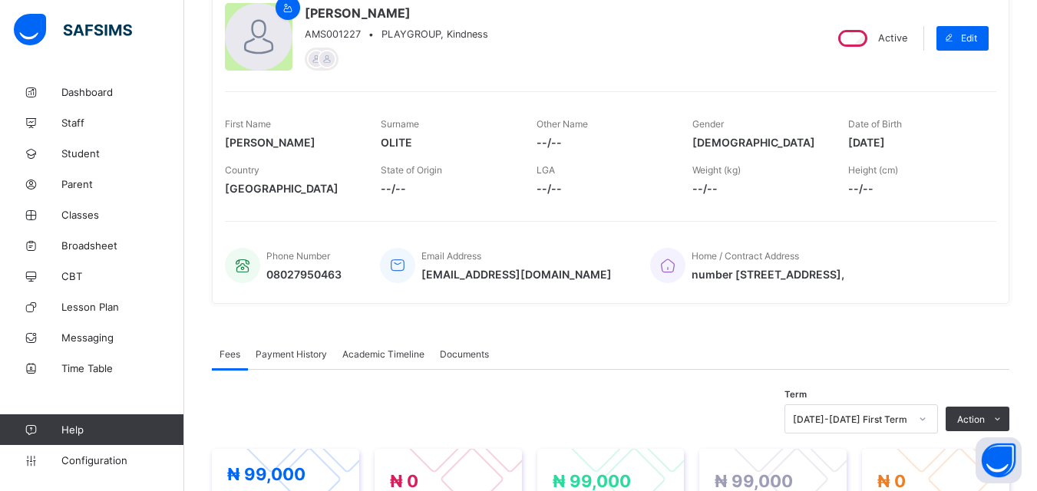
scroll to position [91, 0]
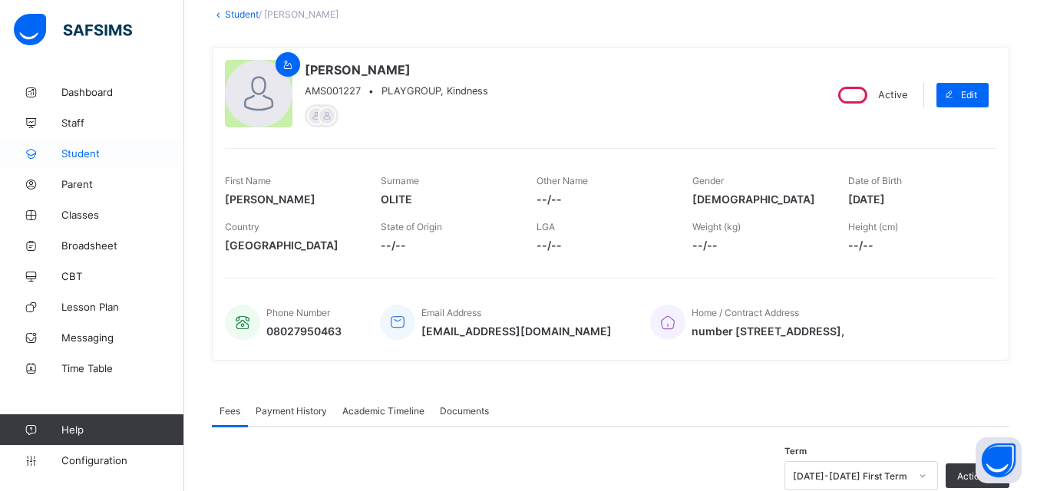
click at [101, 156] on span "Student" at bounding box center [122, 153] width 123 height 12
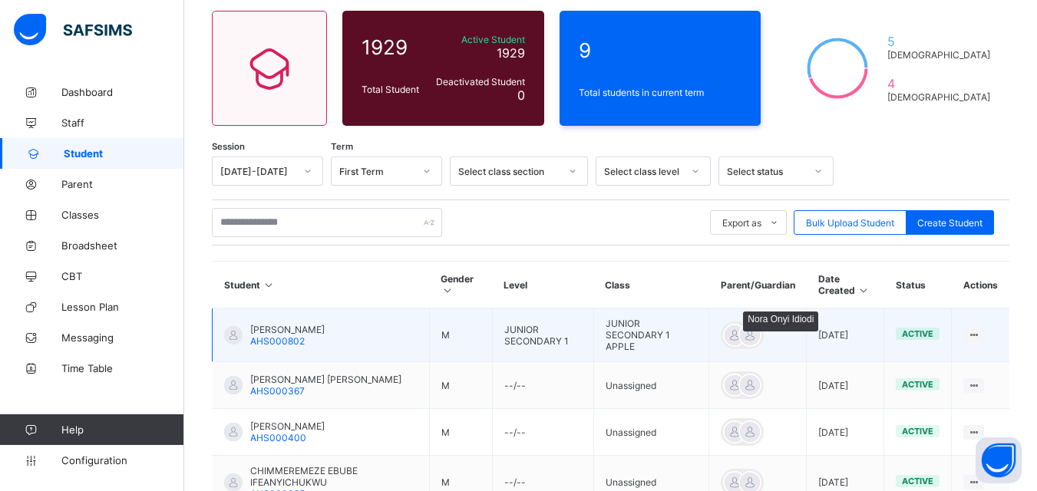
scroll to position [168, 0]
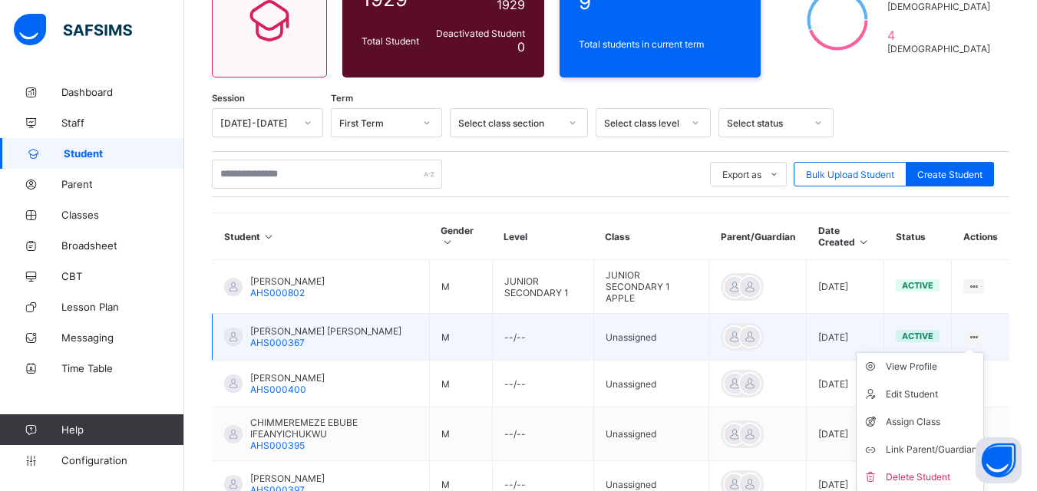
click at [984, 352] on ul "View Profile Edit Student Assign Class Link Parent/Guardian Delete Student" at bounding box center [920, 422] width 128 height 140
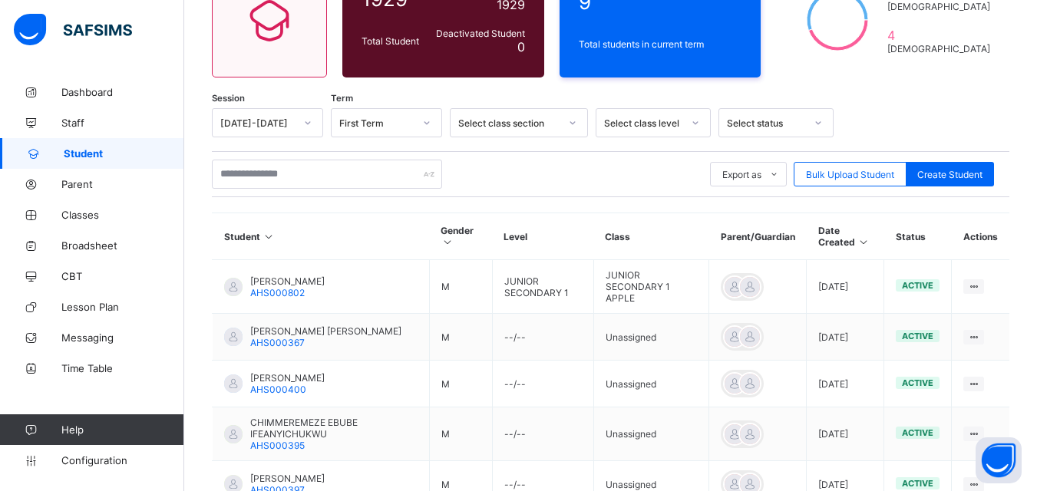
click at [555, 130] on div "Select class section" at bounding box center [503, 122] width 107 height 21
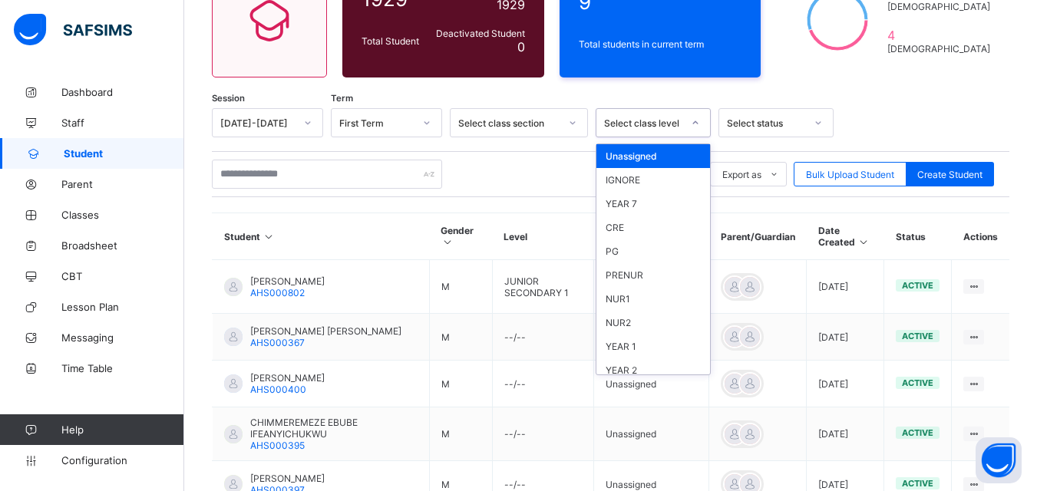
click at [676, 128] on div "Select class level" at bounding box center [643, 123] width 78 height 12
click at [642, 303] on div "NUR1" at bounding box center [653, 299] width 114 height 24
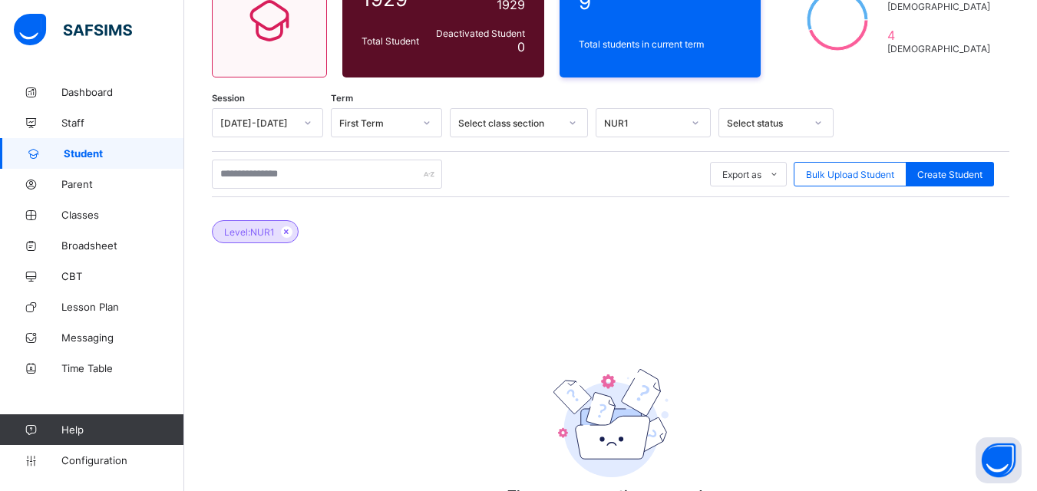
drag, startPoint x: 5, startPoint y: 487, endPoint x: 477, endPoint y: 428, distance: 474.9
click at [477, 428] on div "There are currently no records. Create Student" at bounding box center [610, 439] width 307 height 224
click at [99, 119] on span "Staff" at bounding box center [122, 123] width 123 height 12
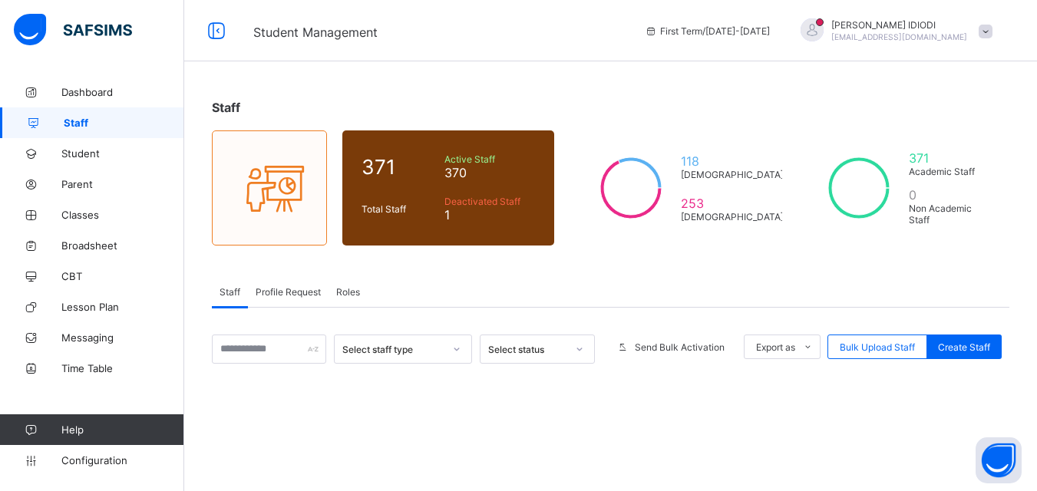
click at [340, 289] on span "Roles" at bounding box center [348, 292] width 24 height 12
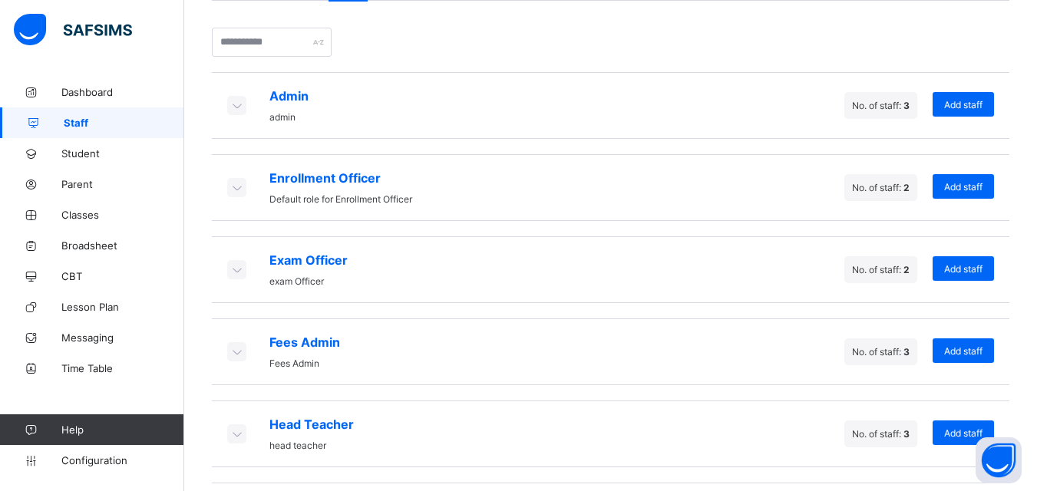
scroll to position [388, 0]
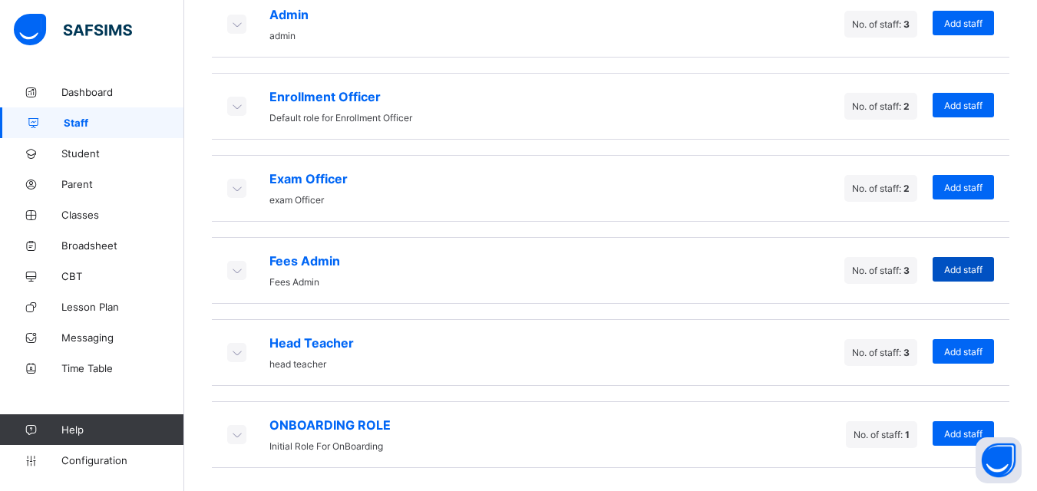
click at [965, 264] on span "Add staff" at bounding box center [963, 270] width 38 height 12
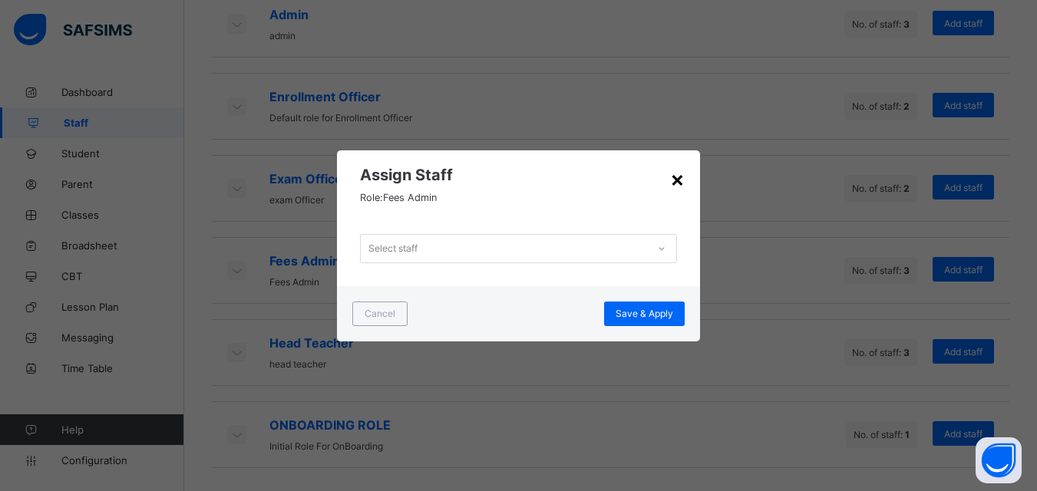
click at [677, 185] on div "×" at bounding box center [677, 179] width 15 height 26
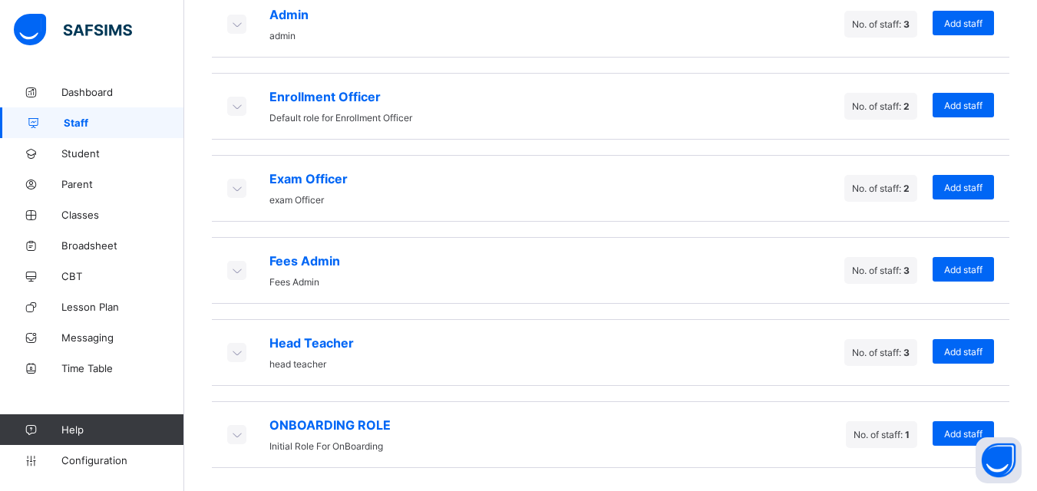
click at [889, 276] on span "No. of staff: 3" at bounding box center [881, 271] width 58 height 12
drag, startPoint x: 889, startPoint y: 276, endPoint x: 897, endPoint y: 272, distance: 8.6
click at [897, 272] on span "No. of staff: 3" at bounding box center [881, 271] width 58 height 12
click at [236, 269] on icon at bounding box center [236, 269] width 17 height 15
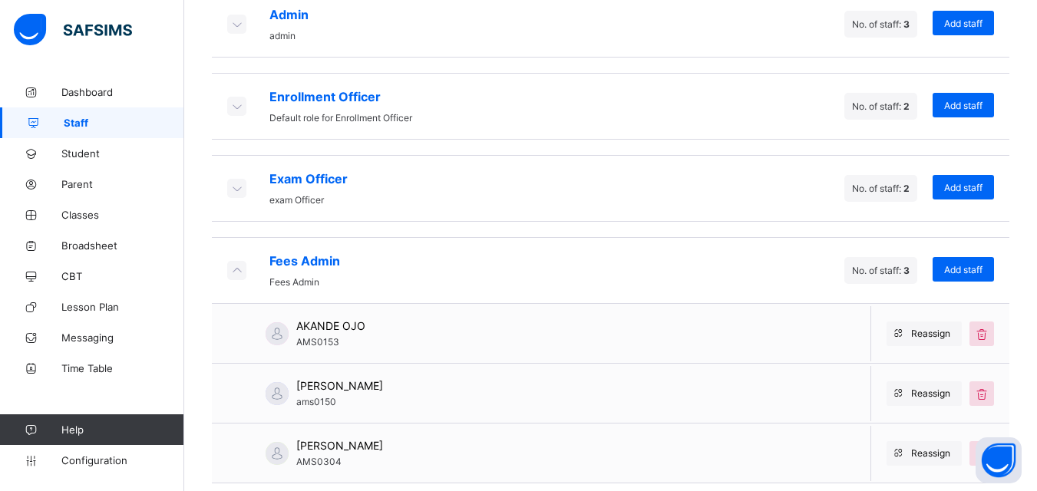
click at [236, 269] on icon at bounding box center [236, 269] width 17 height 15
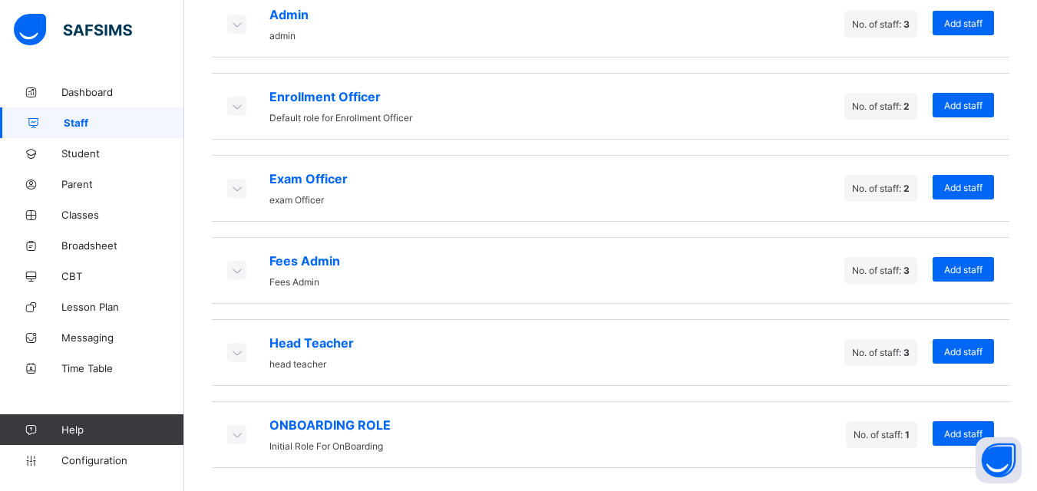
click at [236, 269] on icon at bounding box center [236, 269] width 17 height 15
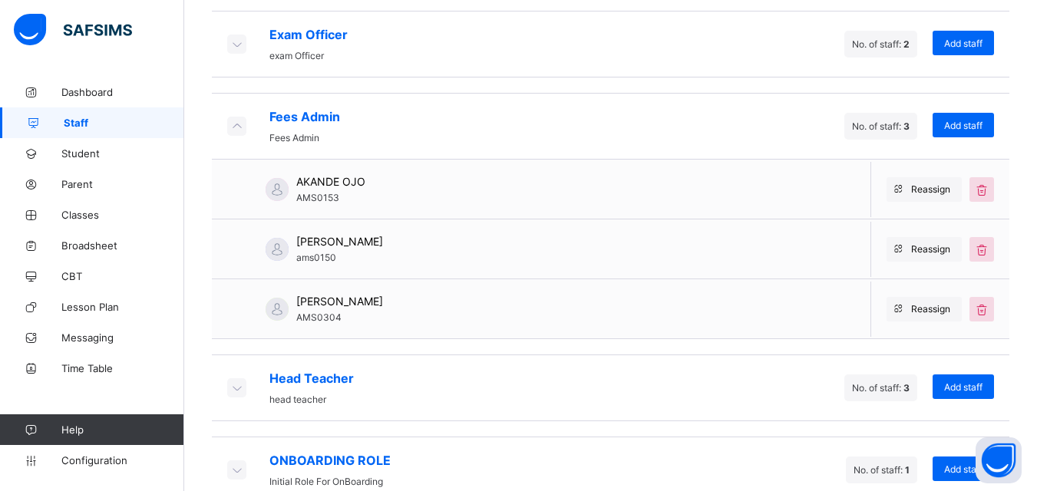
scroll to position [542, 0]
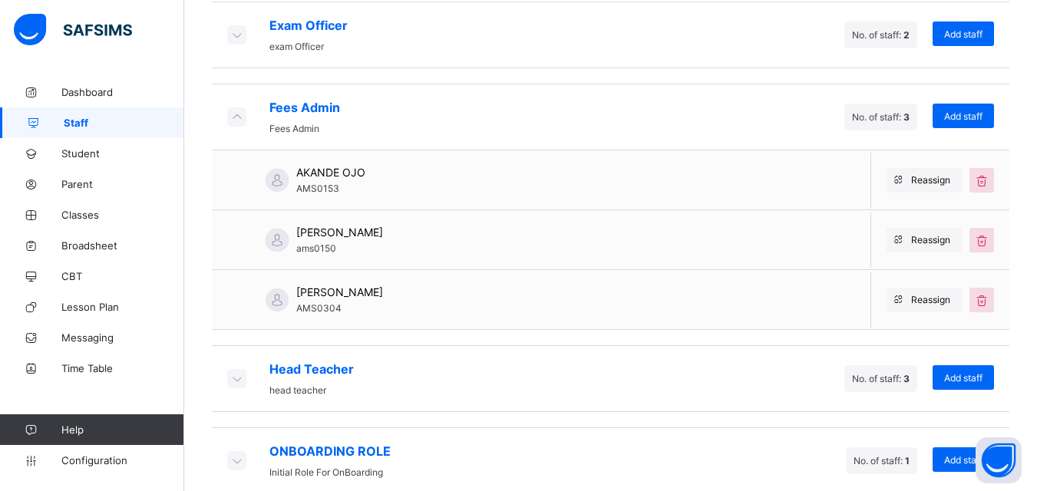
click at [244, 117] on icon at bounding box center [236, 116] width 17 height 15
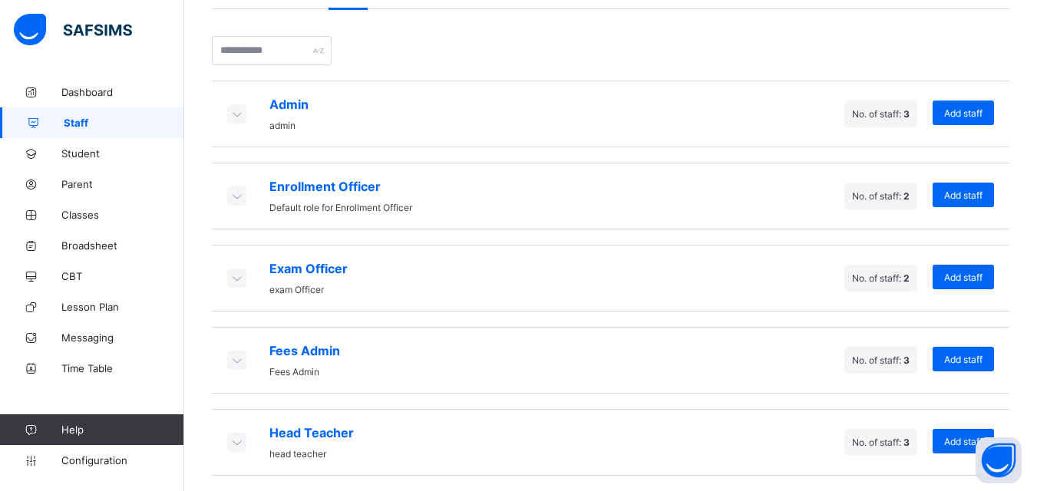
scroll to position [388, 0]
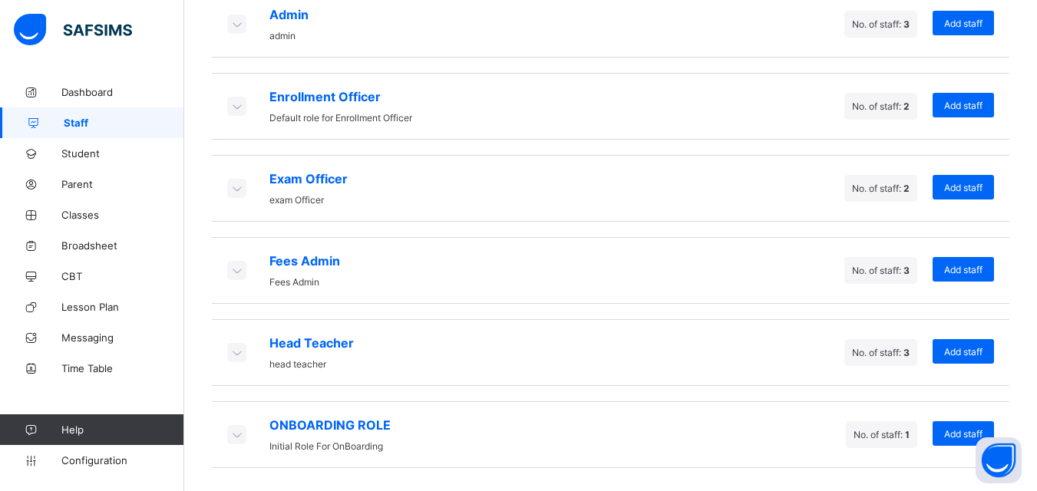
click at [242, 436] on icon at bounding box center [236, 434] width 17 height 15
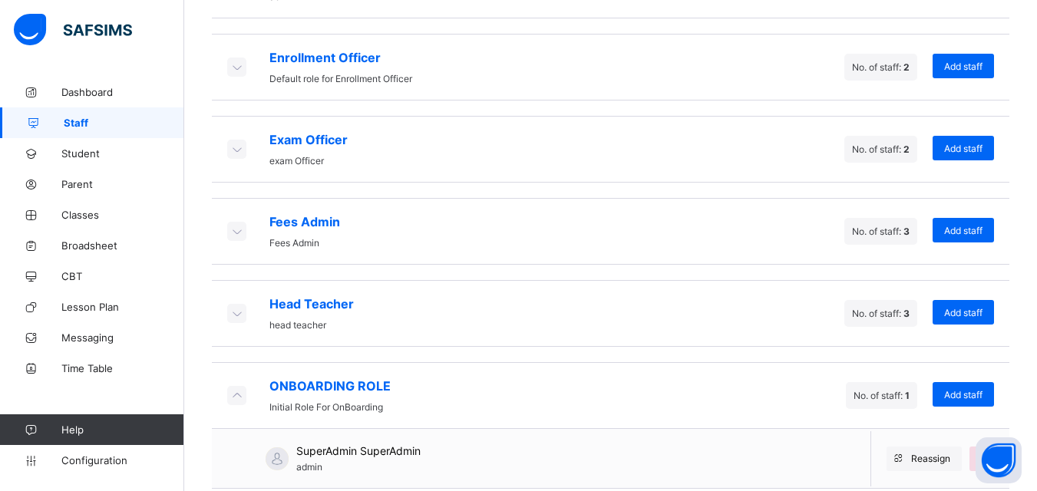
scroll to position [448, 0]
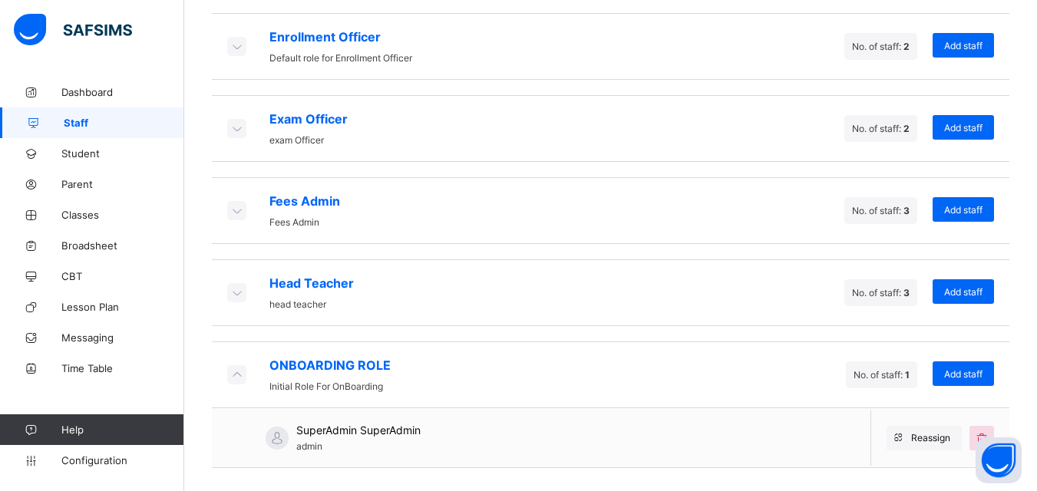
click at [236, 375] on icon at bounding box center [236, 374] width 17 height 15
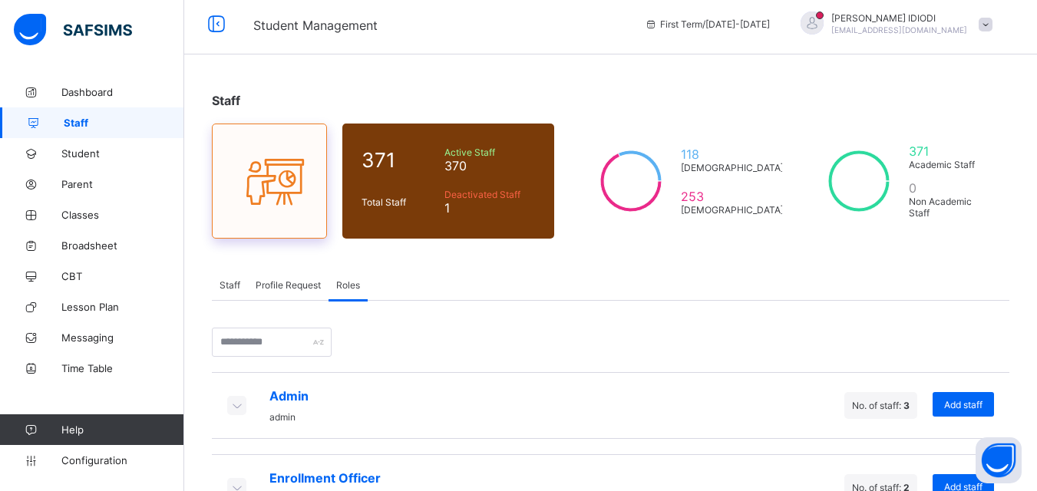
scroll to position [5, 0]
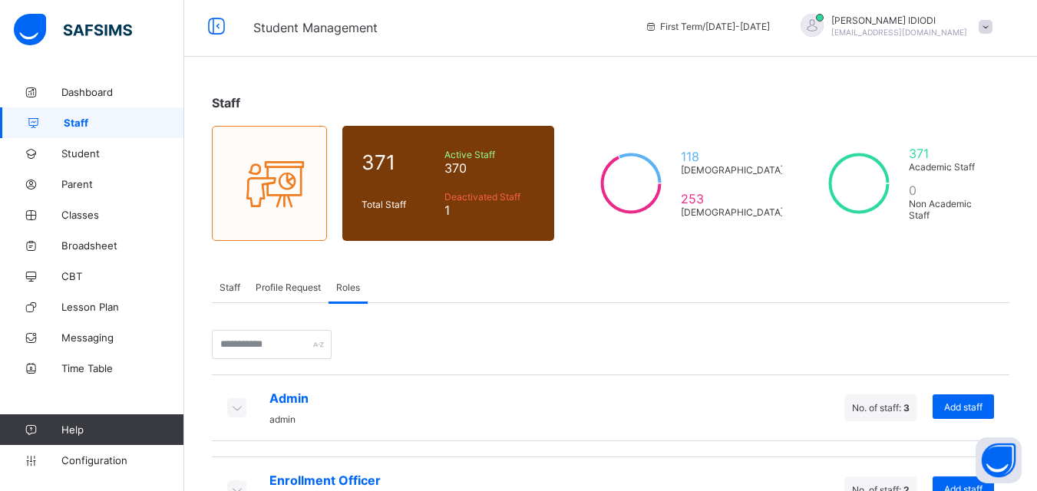
click at [241, 404] on icon at bounding box center [236, 407] width 17 height 15
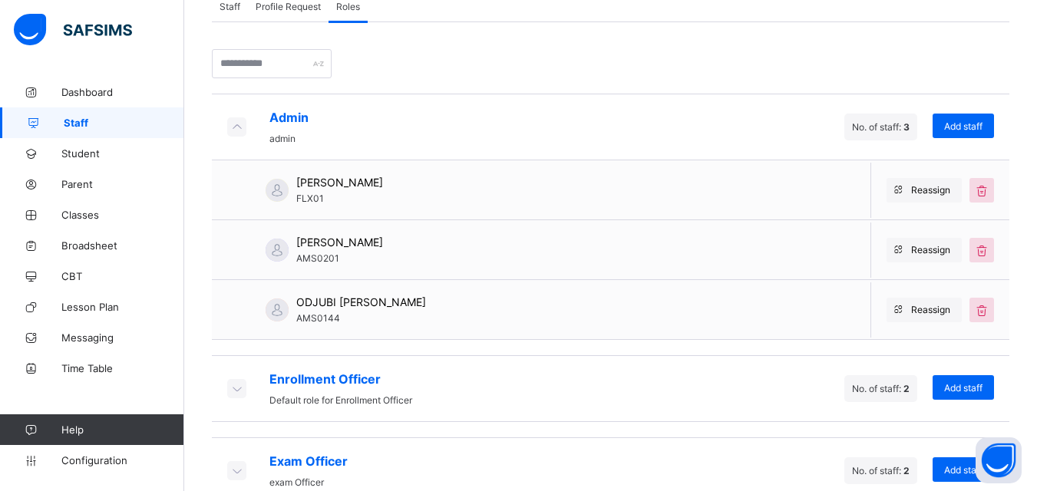
scroll to position [312, 0]
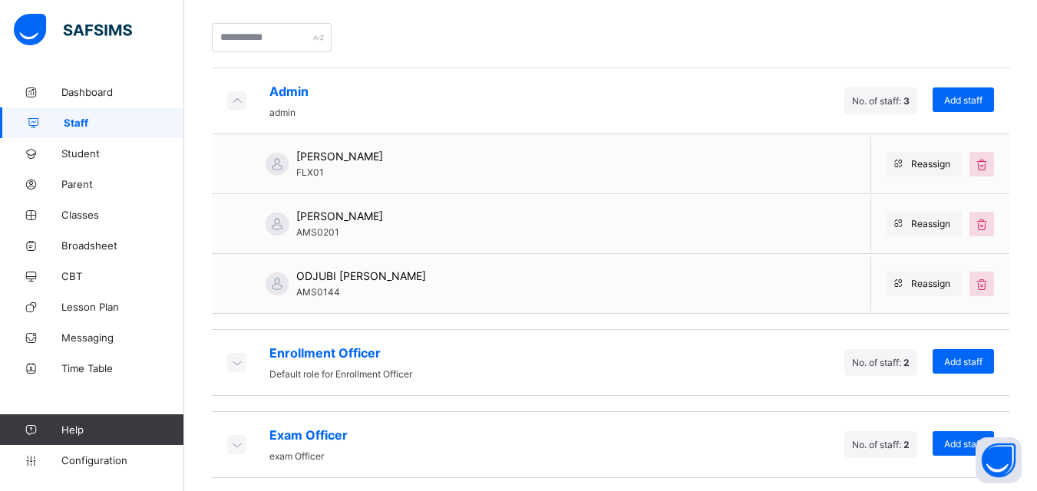
click at [236, 97] on icon at bounding box center [236, 100] width 17 height 15
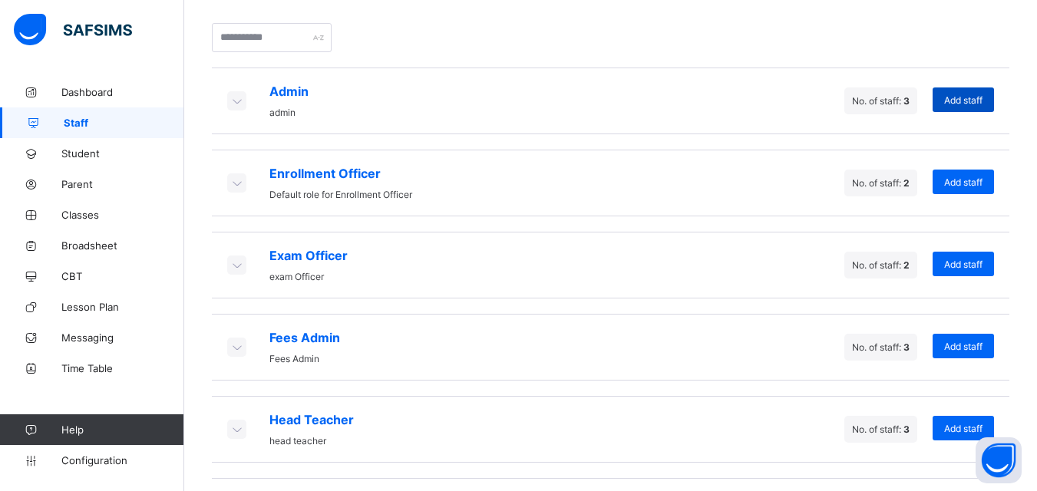
click at [954, 101] on span "Add staff" at bounding box center [963, 100] width 38 height 12
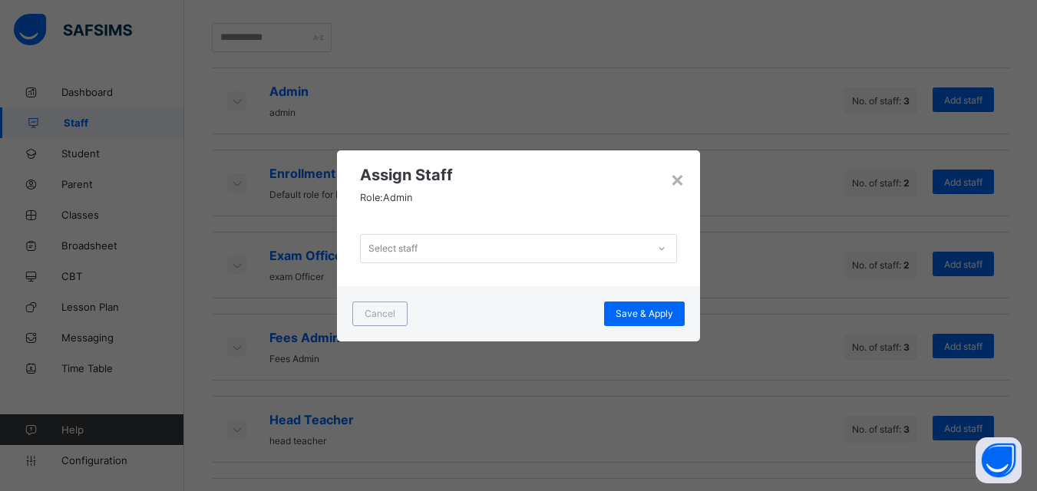
click at [401, 247] on div "Select staff" at bounding box center [392, 248] width 49 height 29
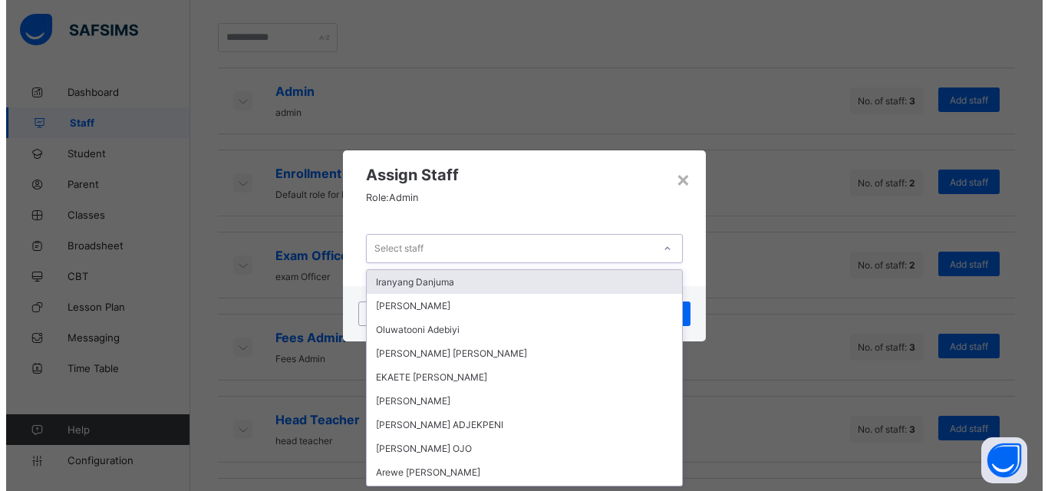
scroll to position [0, 0]
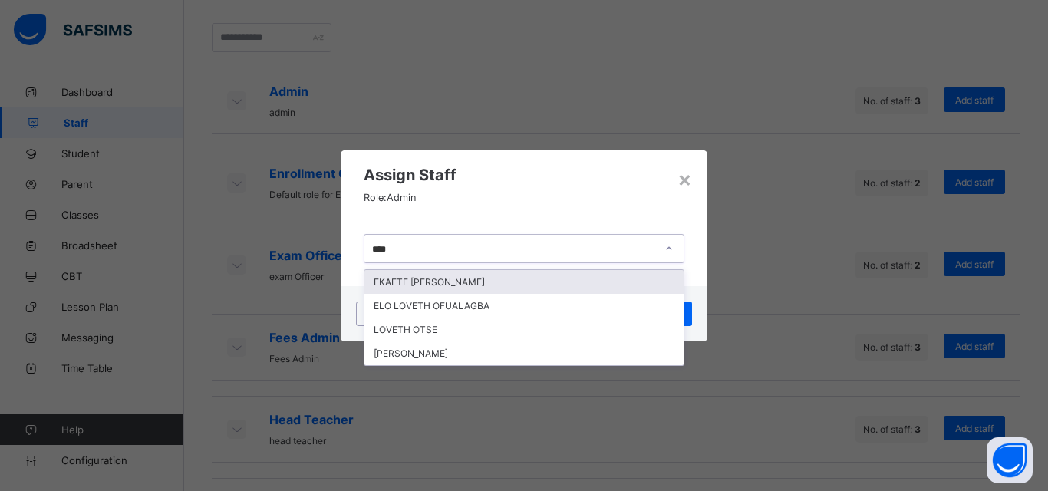
click at [451, 284] on div "EKAETE [PERSON_NAME]" at bounding box center [524, 282] width 319 height 24
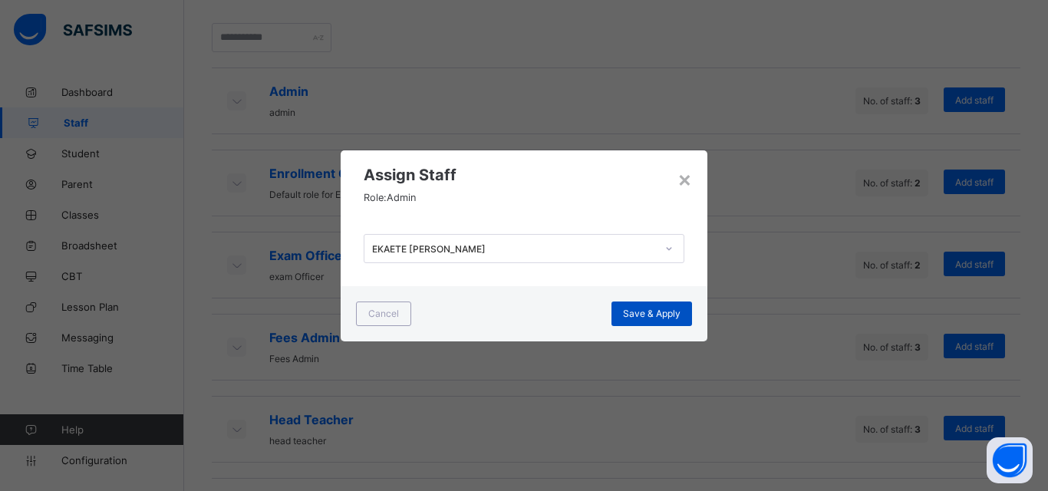
click at [639, 318] on span "Save & Apply" at bounding box center [652, 314] width 58 height 12
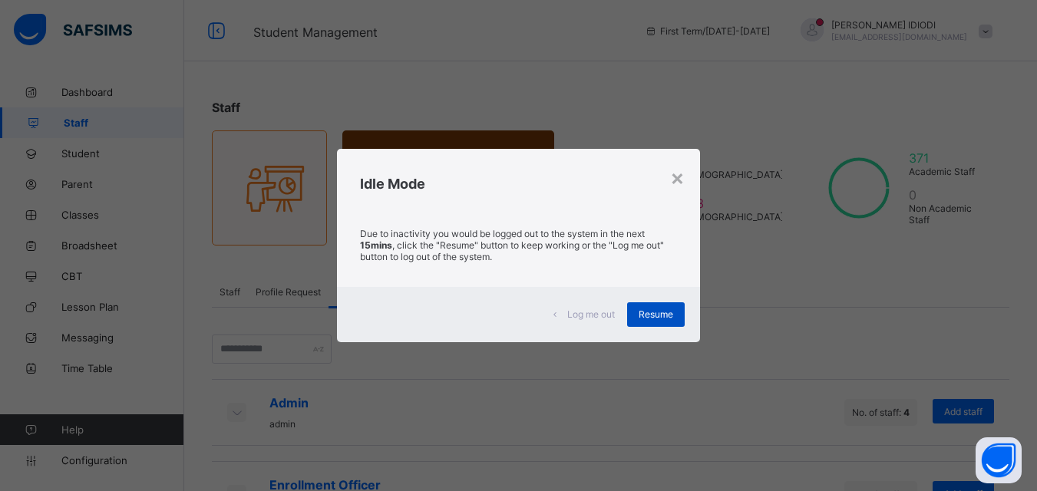
click at [654, 315] on span "Resume" at bounding box center [656, 315] width 35 height 12
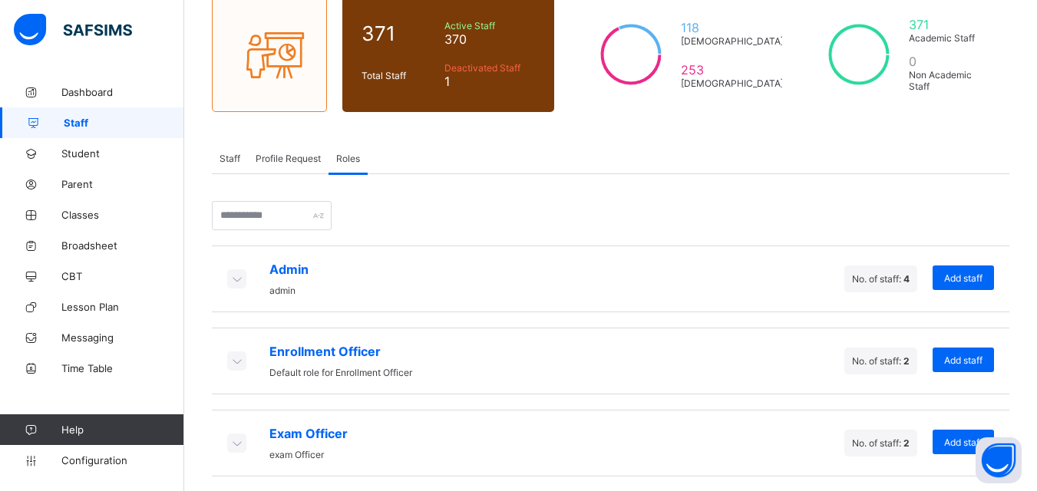
scroll to position [307, 0]
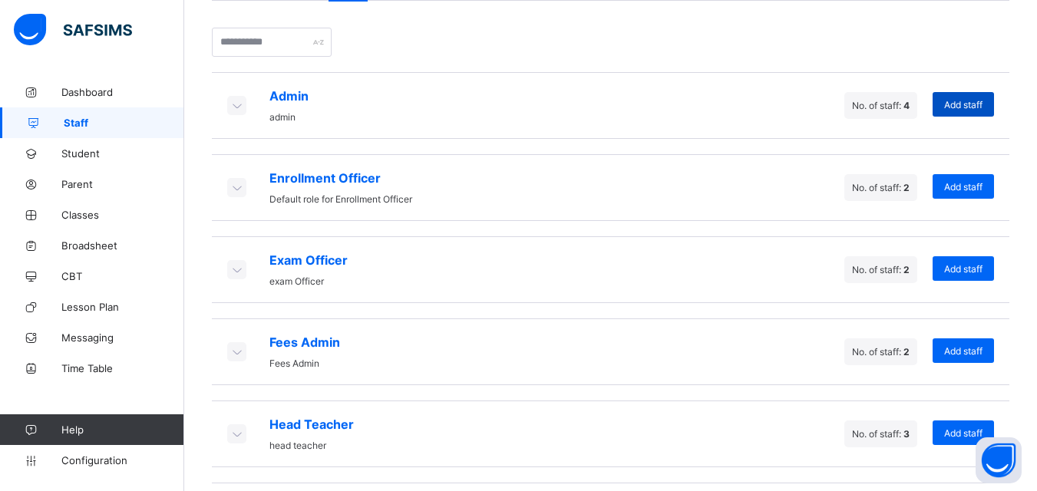
click at [974, 107] on span "Add staff" at bounding box center [963, 105] width 38 height 12
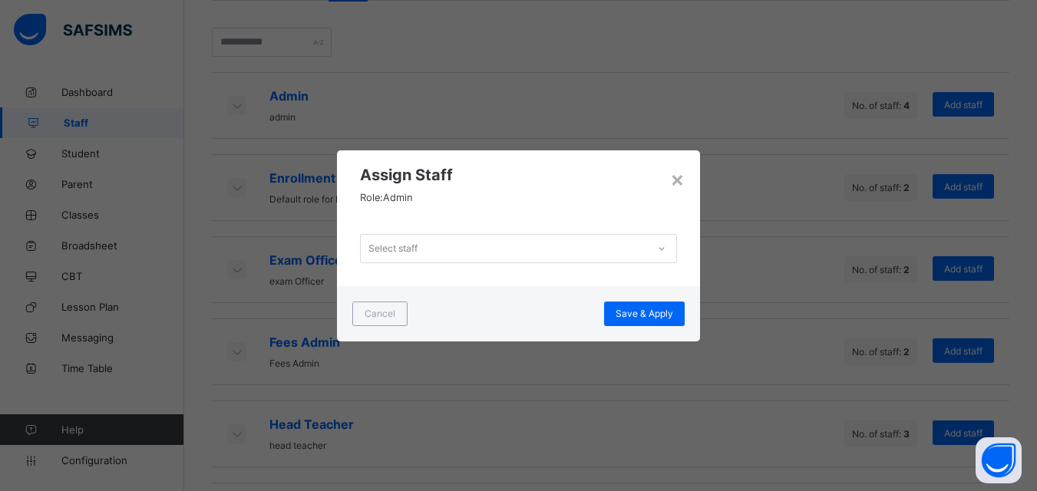
click at [472, 246] on div "Select staff" at bounding box center [504, 248] width 286 height 21
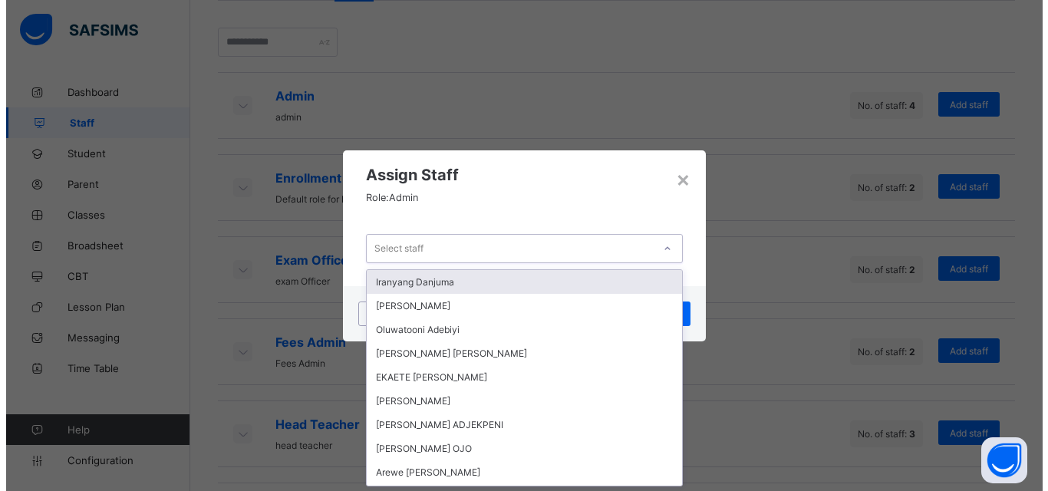
scroll to position [0, 0]
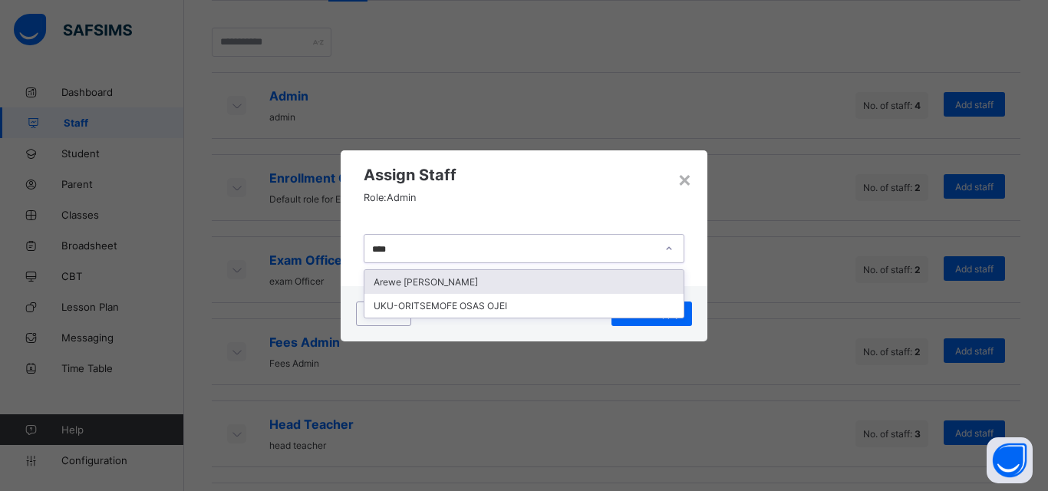
click at [461, 281] on div "Arewe [PERSON_NAME]" at bounding box center [524, 282] width 319 height 24
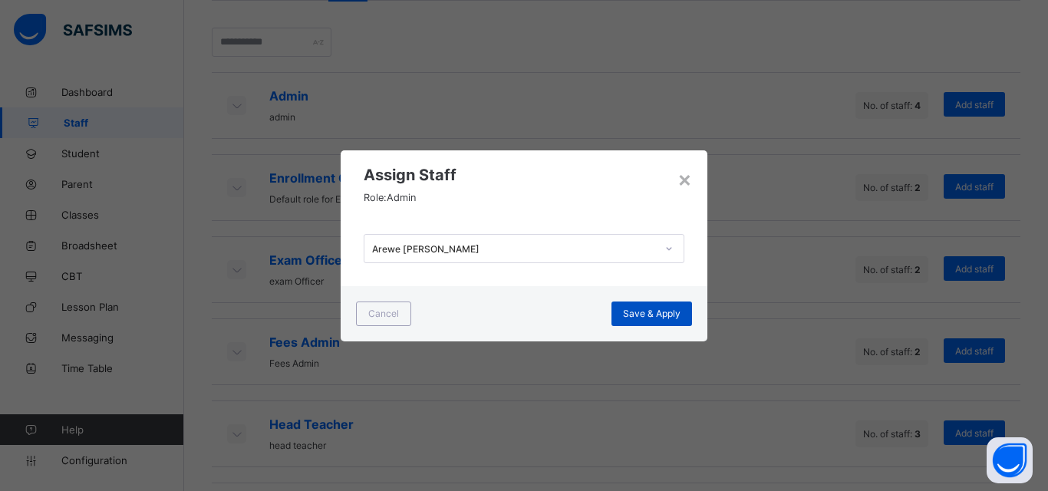
click at [671, 318] on span "Save & Apply" at bounding box center [652, 314] width 58 height 12
